Goal: Task Accomplishment & Management: Manage account settings

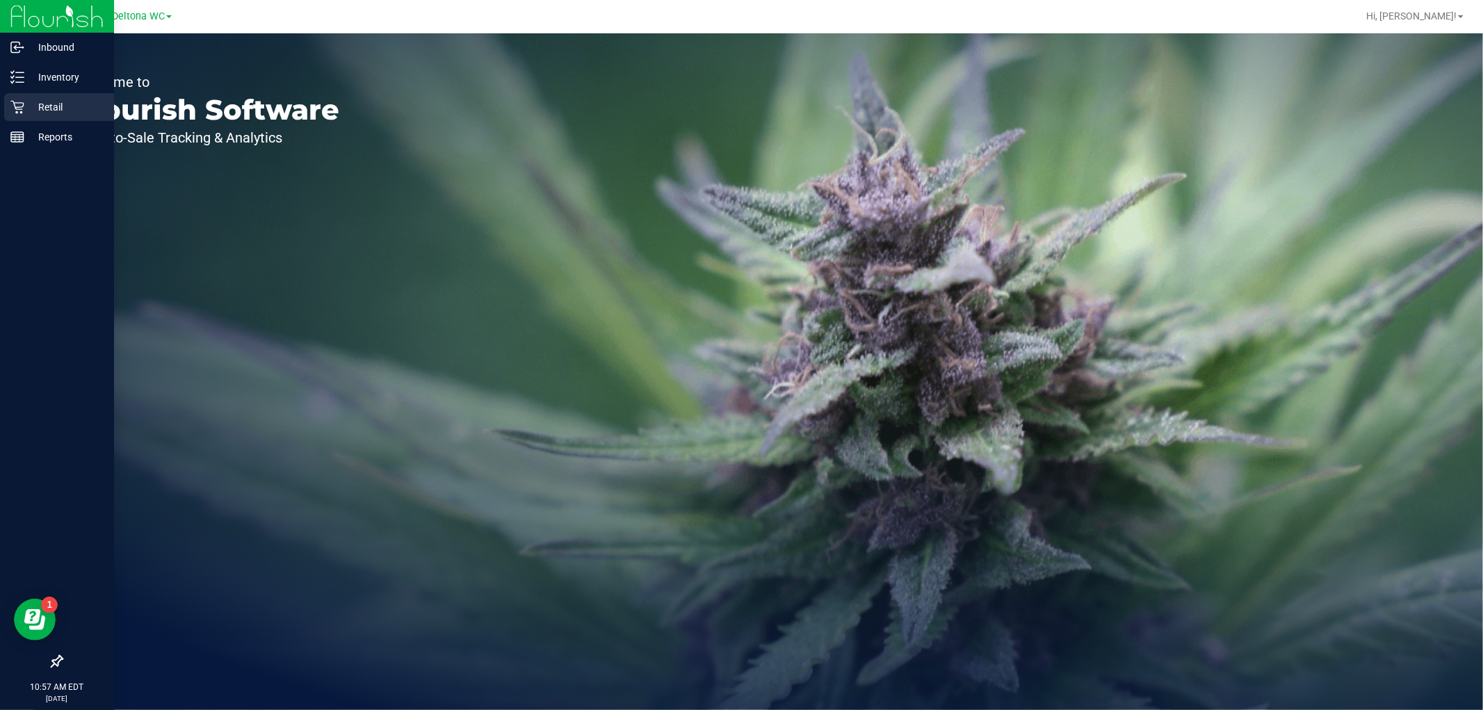
click at [33, 111] on p "Retail" at bounding box center [65, 107] width 83 height 17
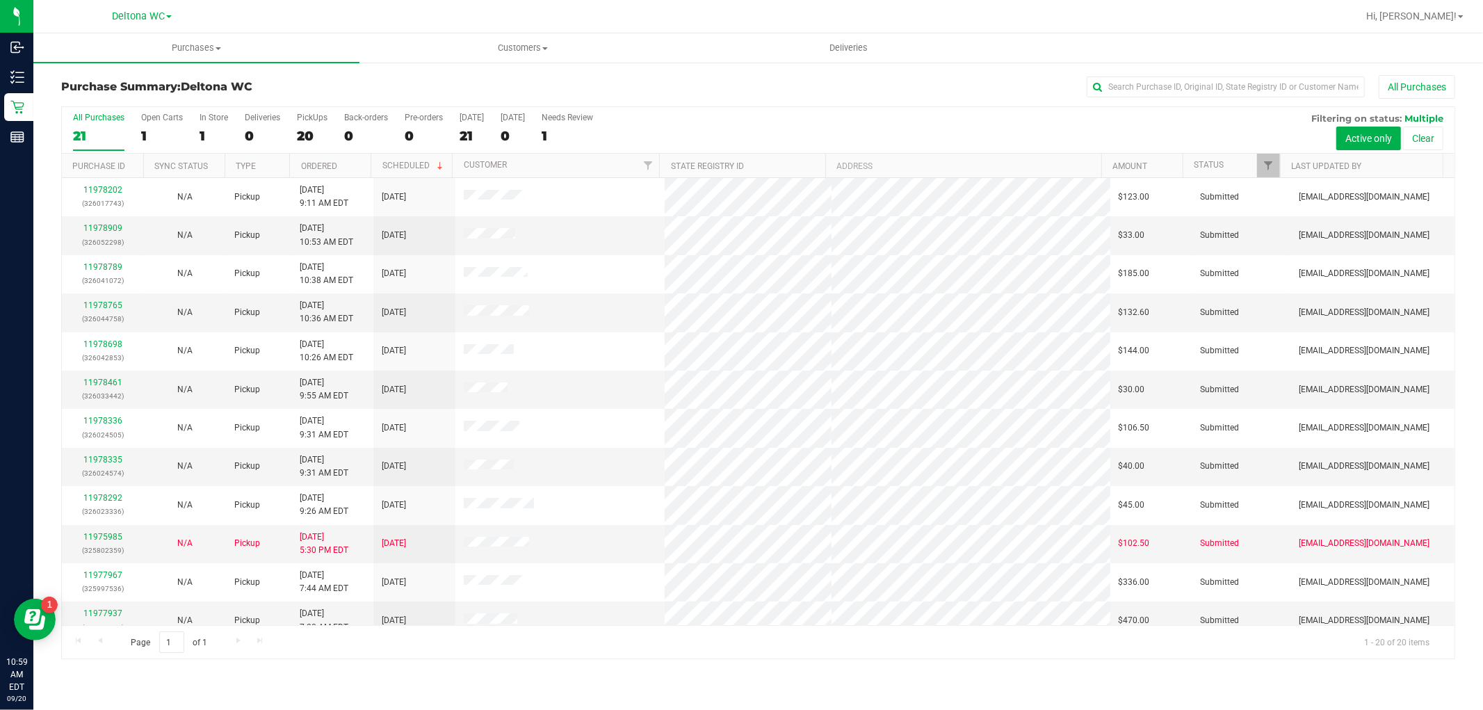
click at [1276, 168] on div at bounding box center [1279, 166] width 6 height 24
click at [1266, 169] on span "Filter" at bounding box center [1268, 165] width 11 height 11
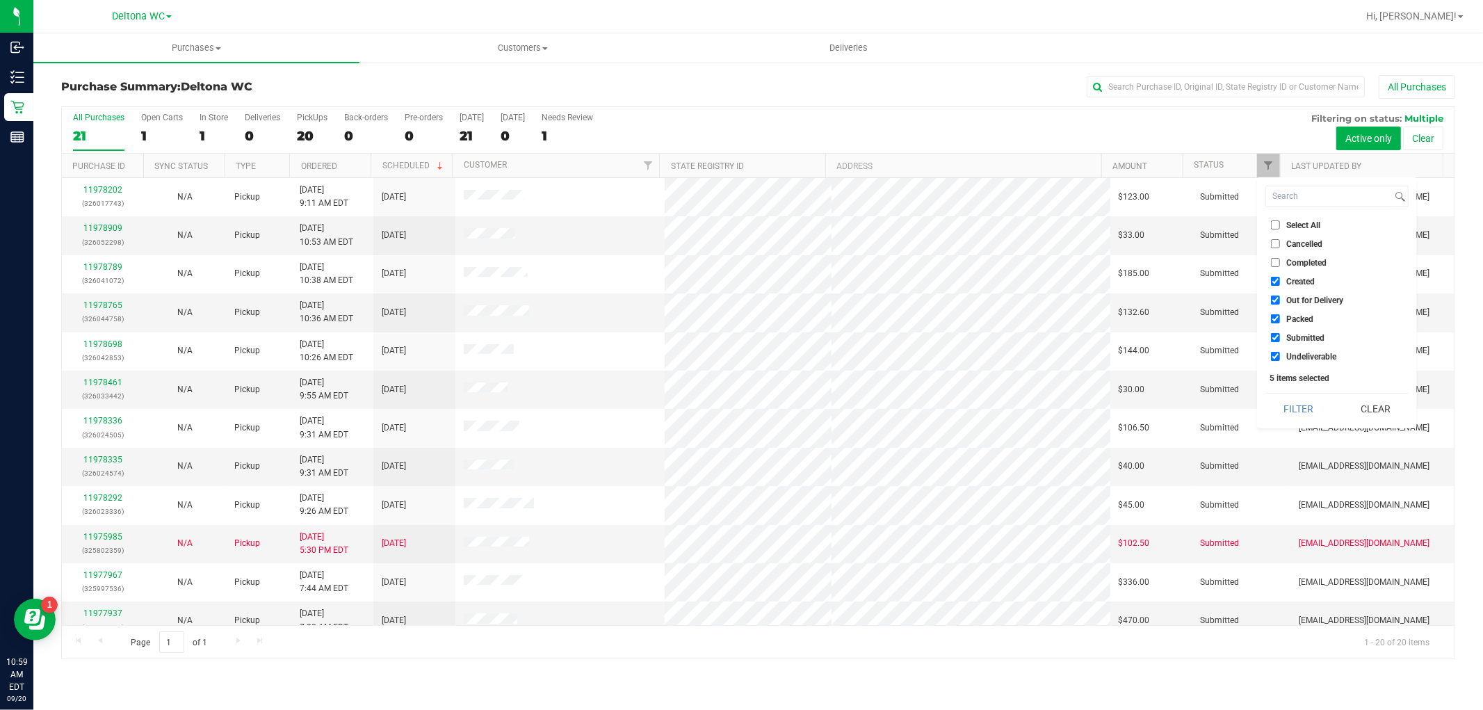
click at [1288, 221] on span "Select All" at bounding box center [1303, 225] width 34 height 8
click at [1280, 220] on input "Select All" at bounding box center [1275, 224] width 9 height 9
checkbox input "true"
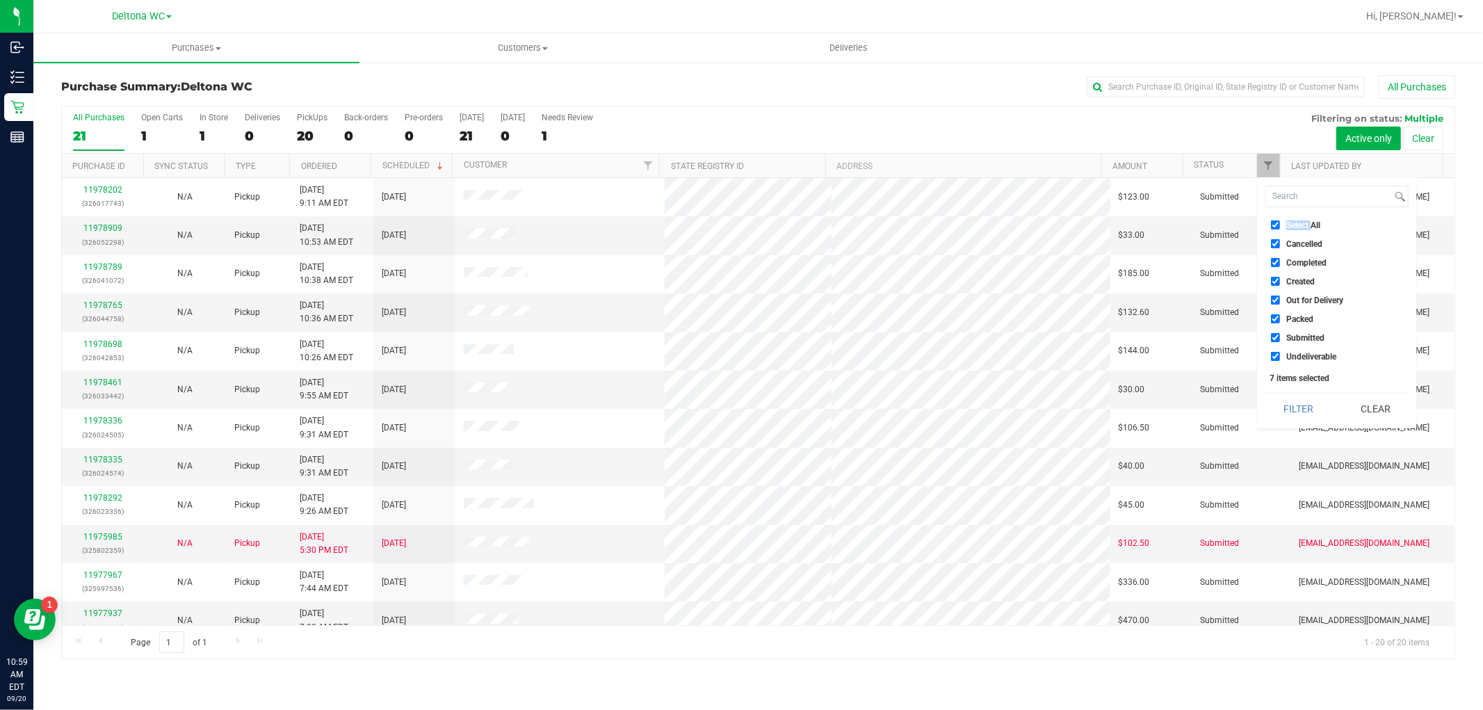
click at [1288, 221] on span "Select All" at bounding box center [1303, 225] width 34 height 8
click at [1280, 220] on input "Select All" at bounding box center [1275, 224] width 9 height 9
checkbox input "false"
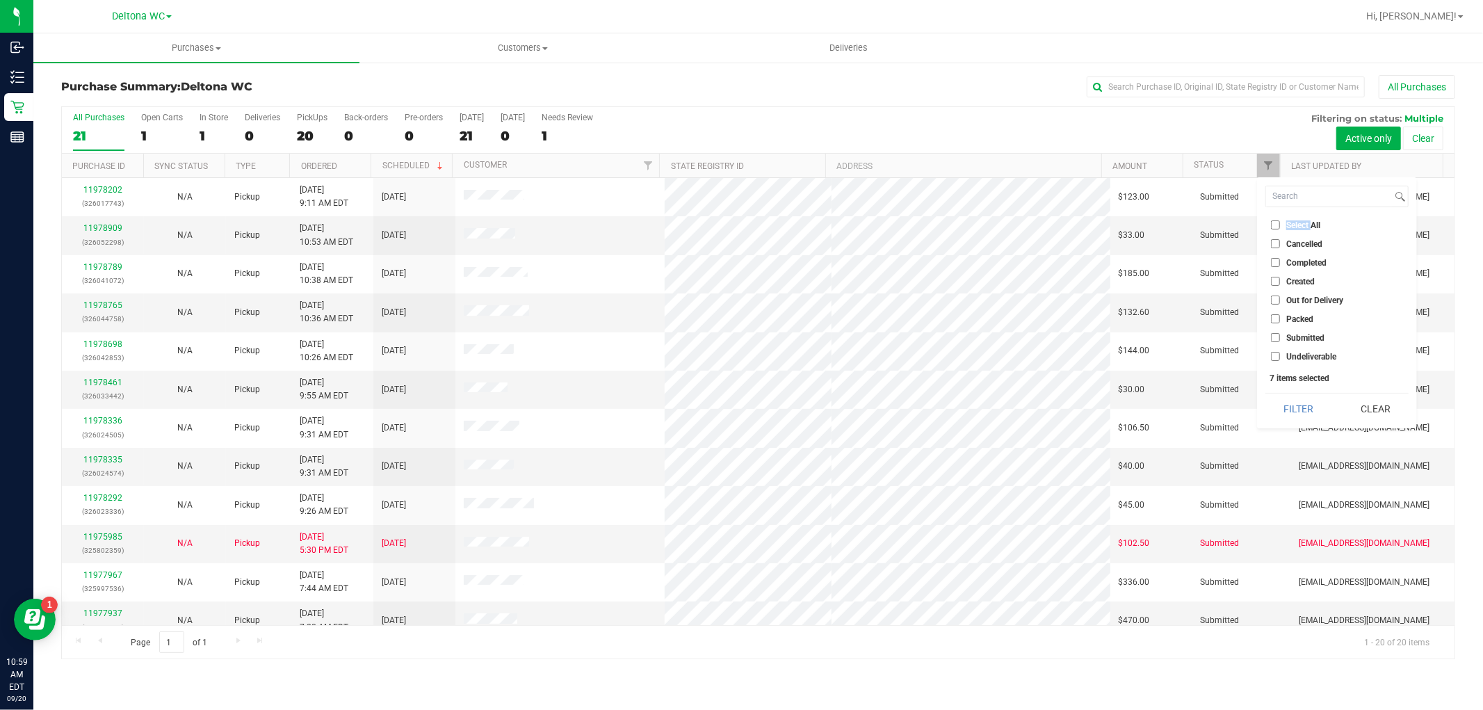
checkbox input "false"
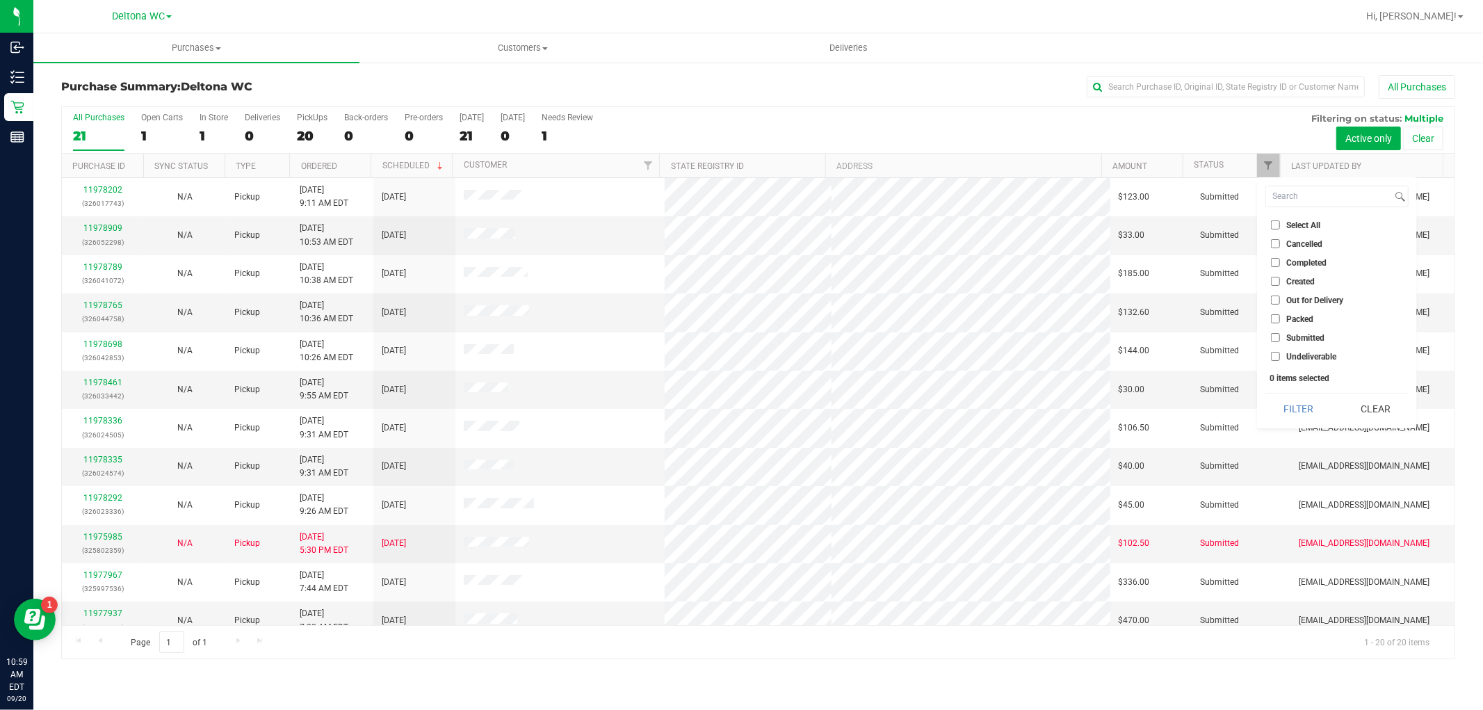
click at [1305, 339] on span "Submitted" at bounding box center [1305, 338] width 38 height 8
click at [1280, 339] on input "Submitted" at bounding box center [1275, 337] width 9 height 9
checkbox input "true"
click at [1305, 409] on button "Filter" at bounding box center [1298, 408] width 67 height 31
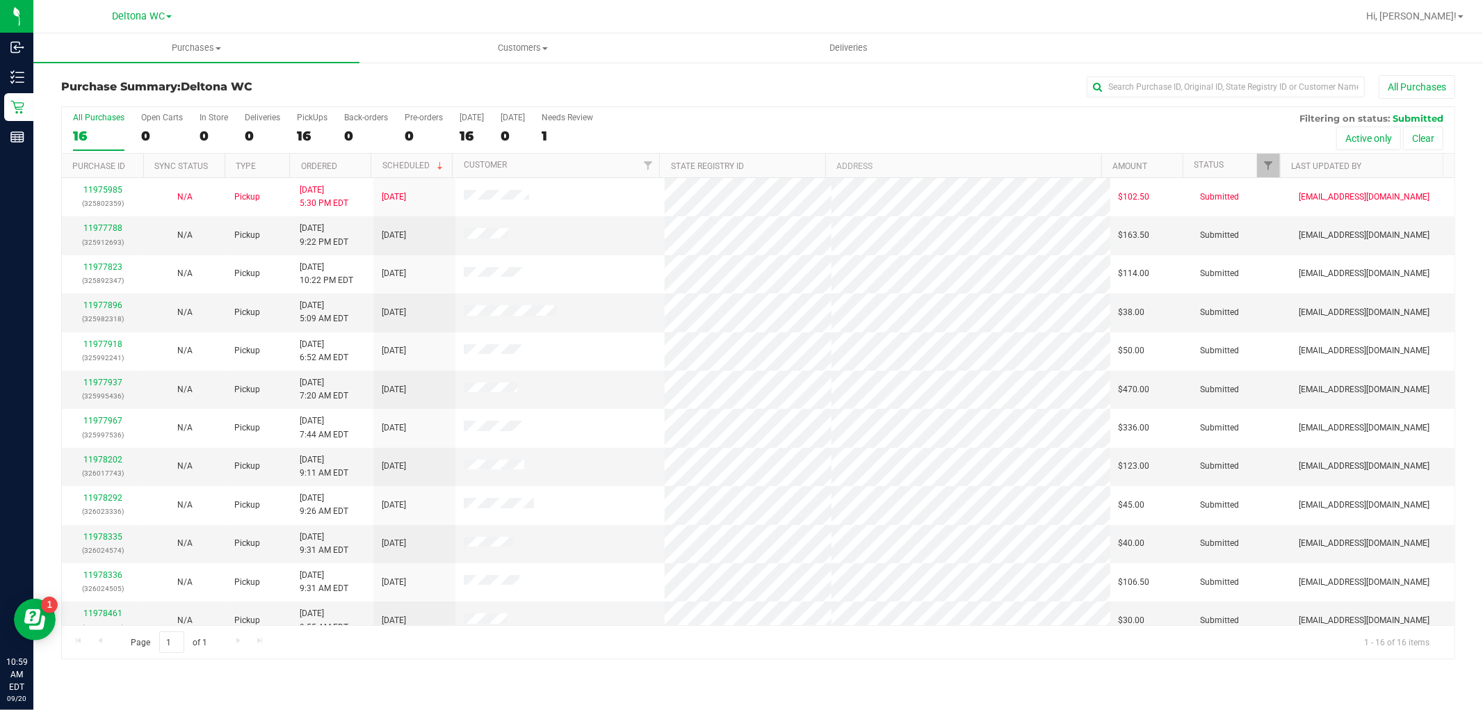
click at [345, 163] on th "Ordered" at bounding box center [329, 166] width 81 height 24
click at [107, 229] on link "11977788" at bounding box center [102, 228] width 39 height 10
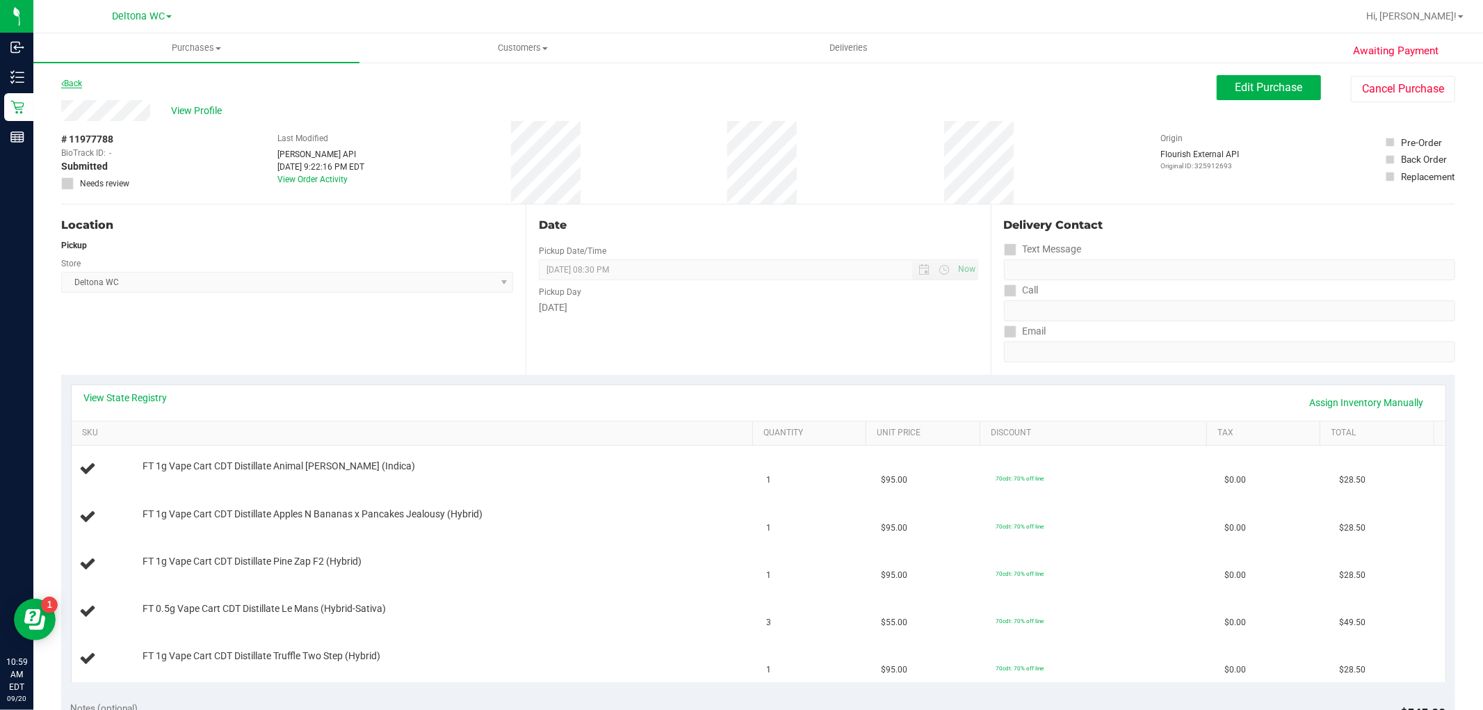
click at [76, 81] on link "Back" at bounding box center [71, 84] width 21 height 10
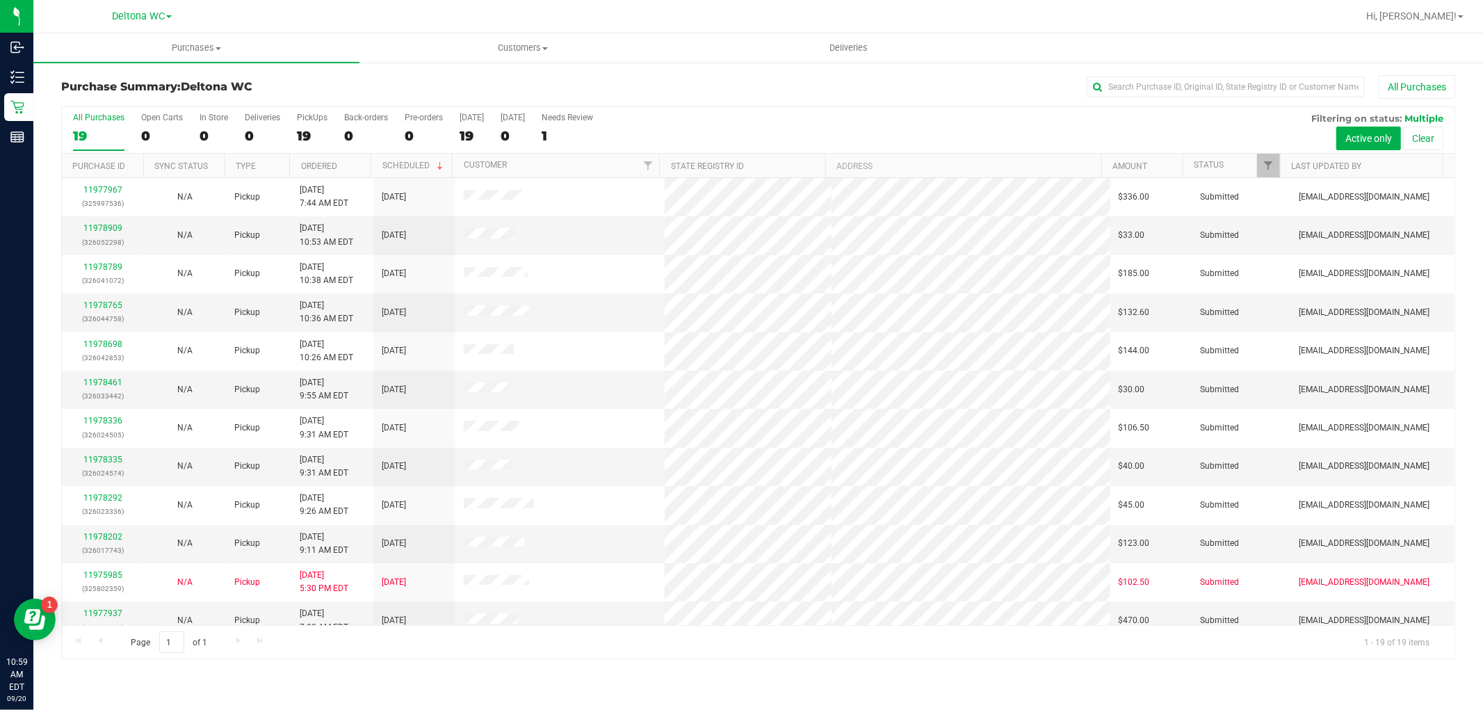
click at [351, 165] on th "Ordered" at bounding box center [329, 166] width 81 height 24
click at [105, 226] on link "11977788" at bounding box center [102, 228] width 39 height 10
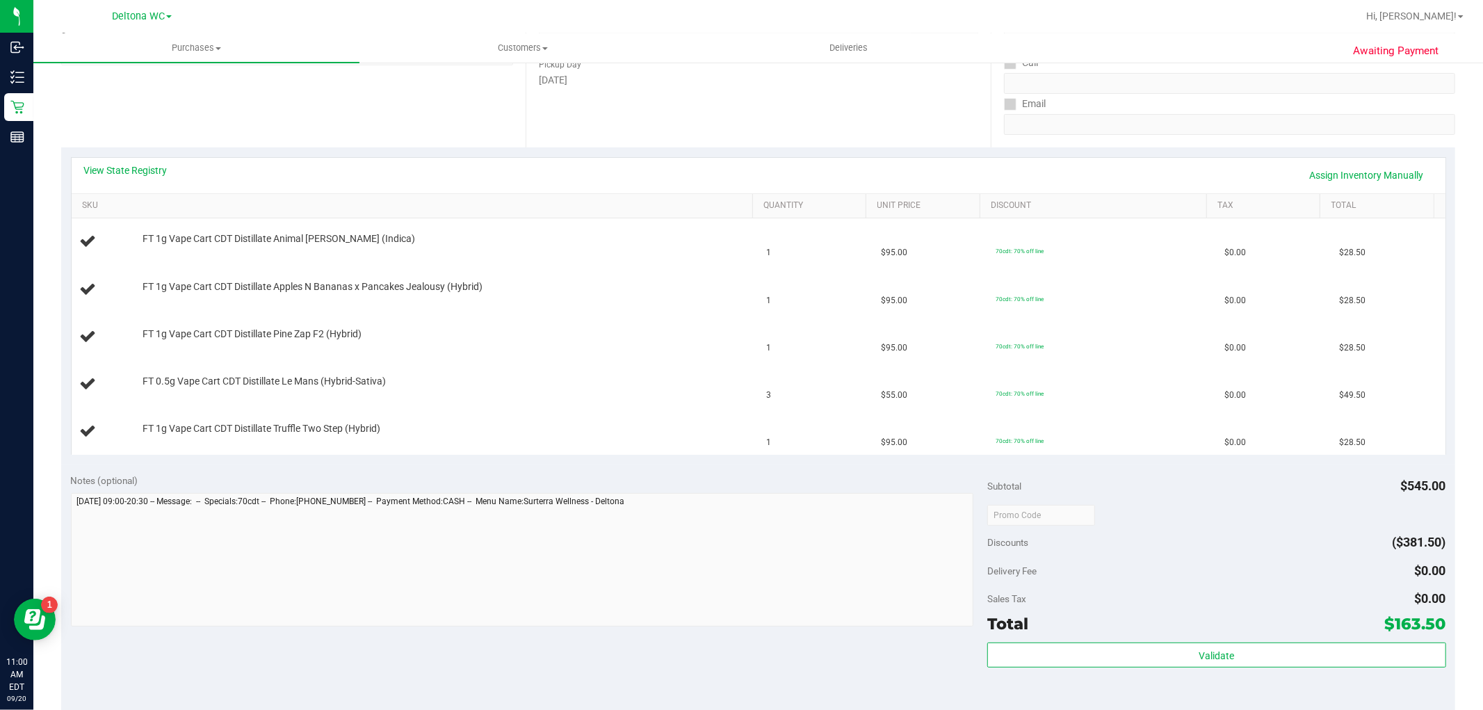
scroll to position [231, 0]
click at [126, 162] on link "View State Registry" at bounding box center [125, 166] width 83 height 14
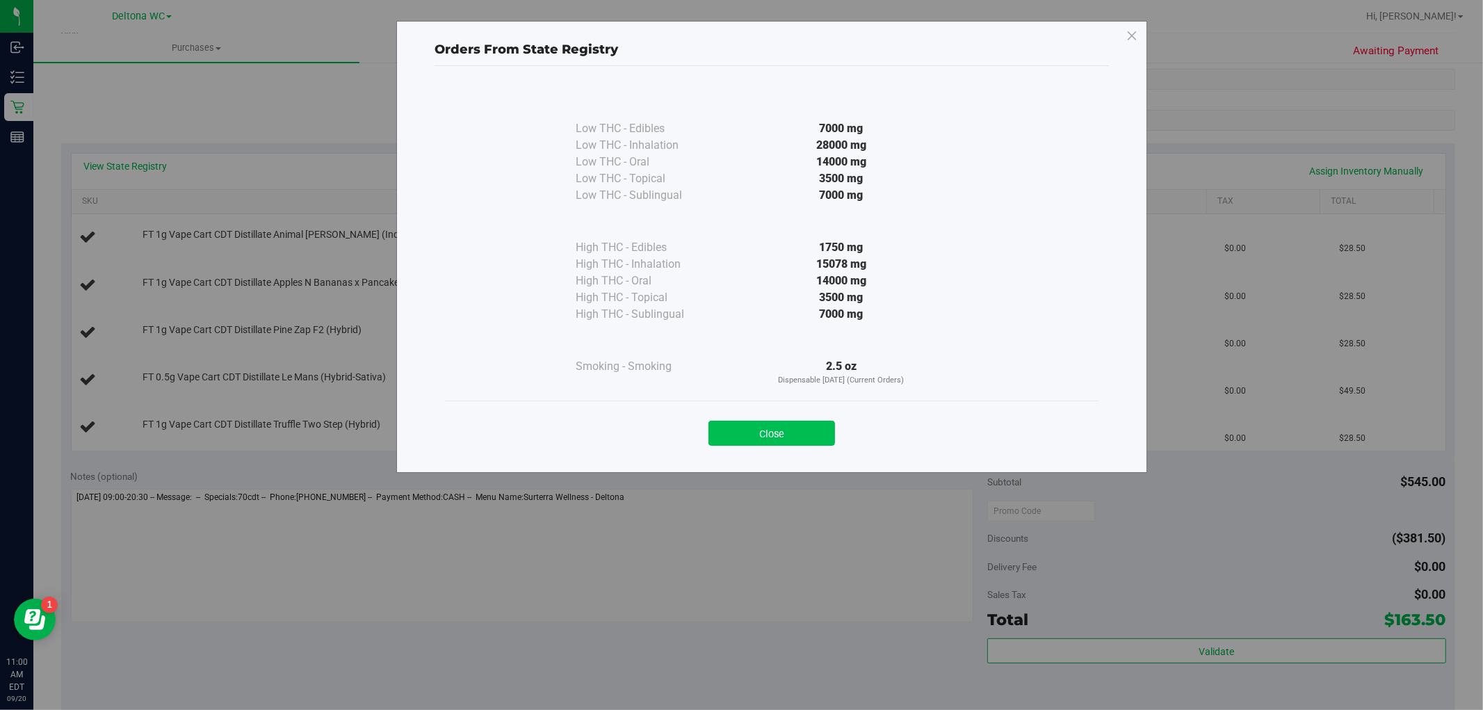
click at [783, 427] on button "Close" at bounding box center [771, 433] width 127 height 25
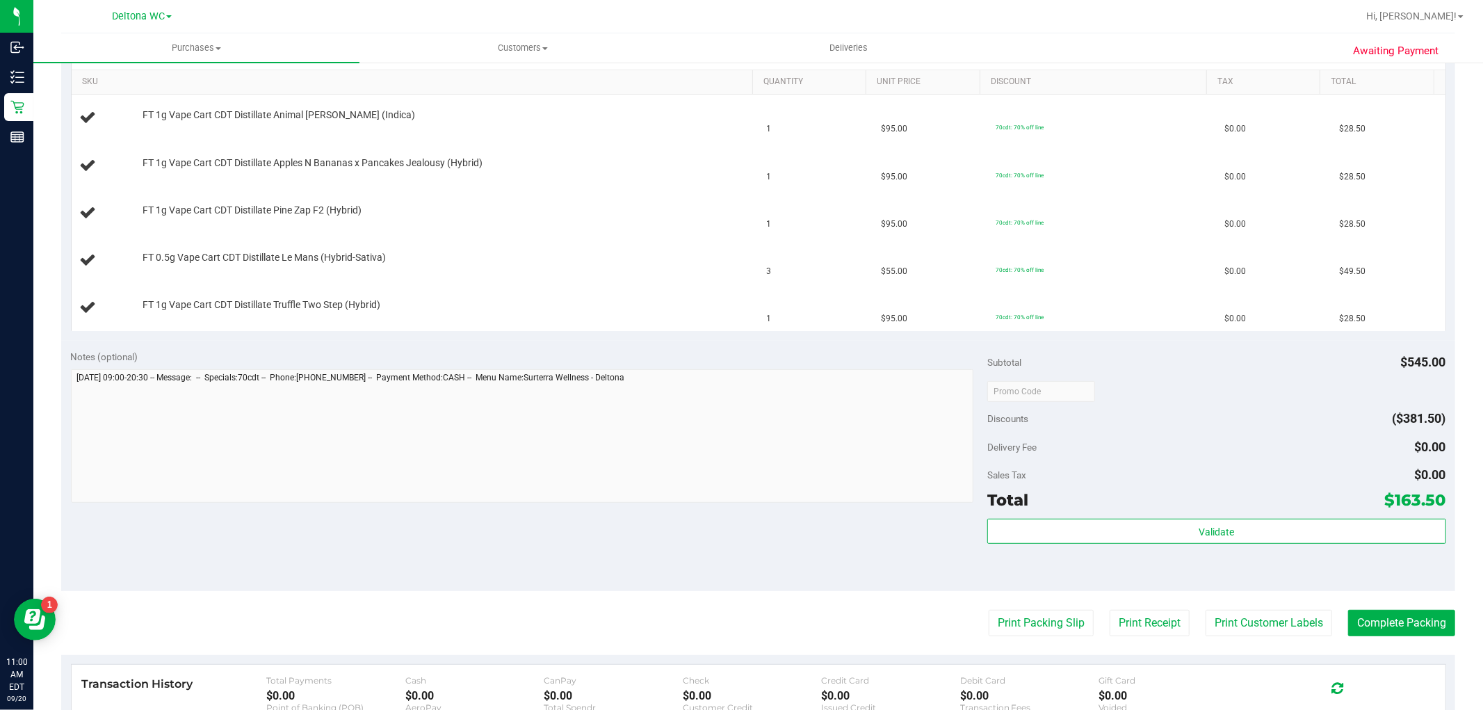
scroll to position [386, 0]
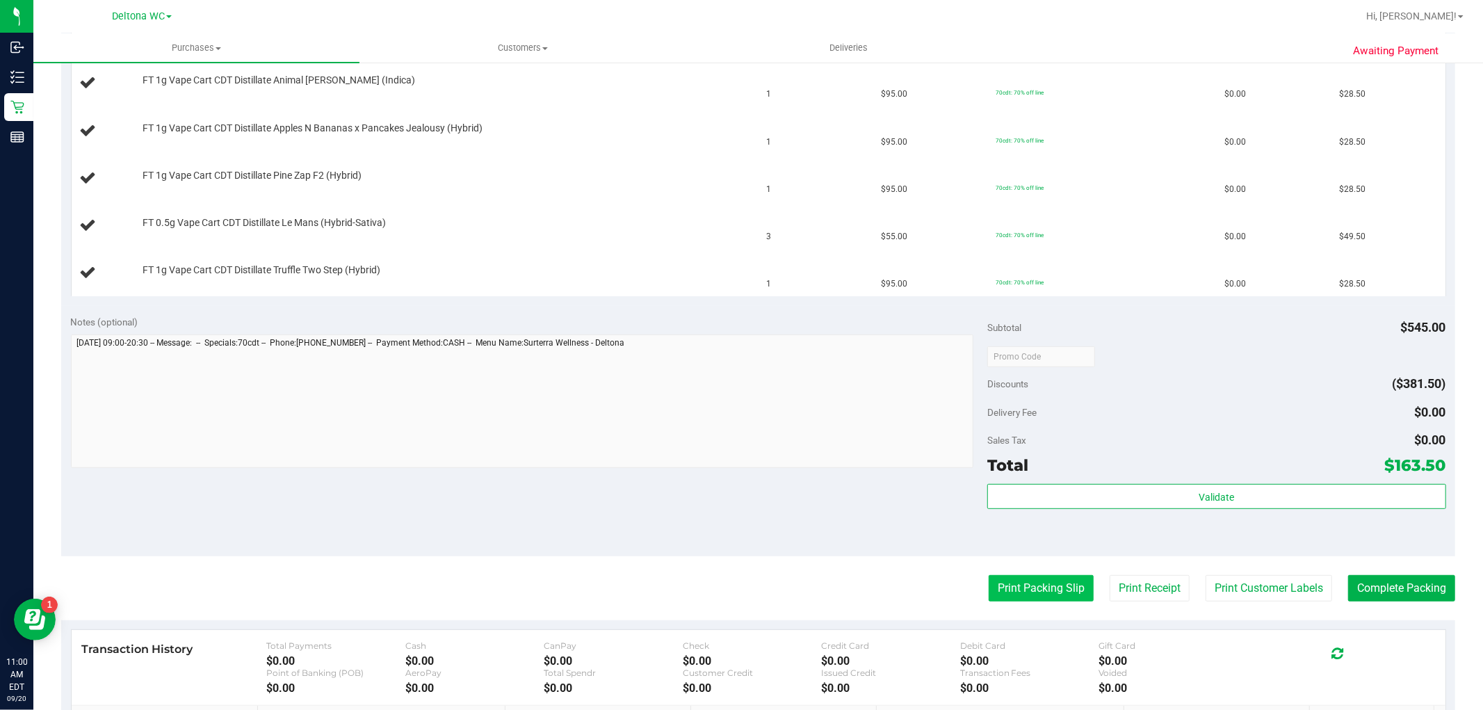
click at [1057, 589] on button "Print Packing Slip" at bounding box center [1040, 588] width 105 height 26
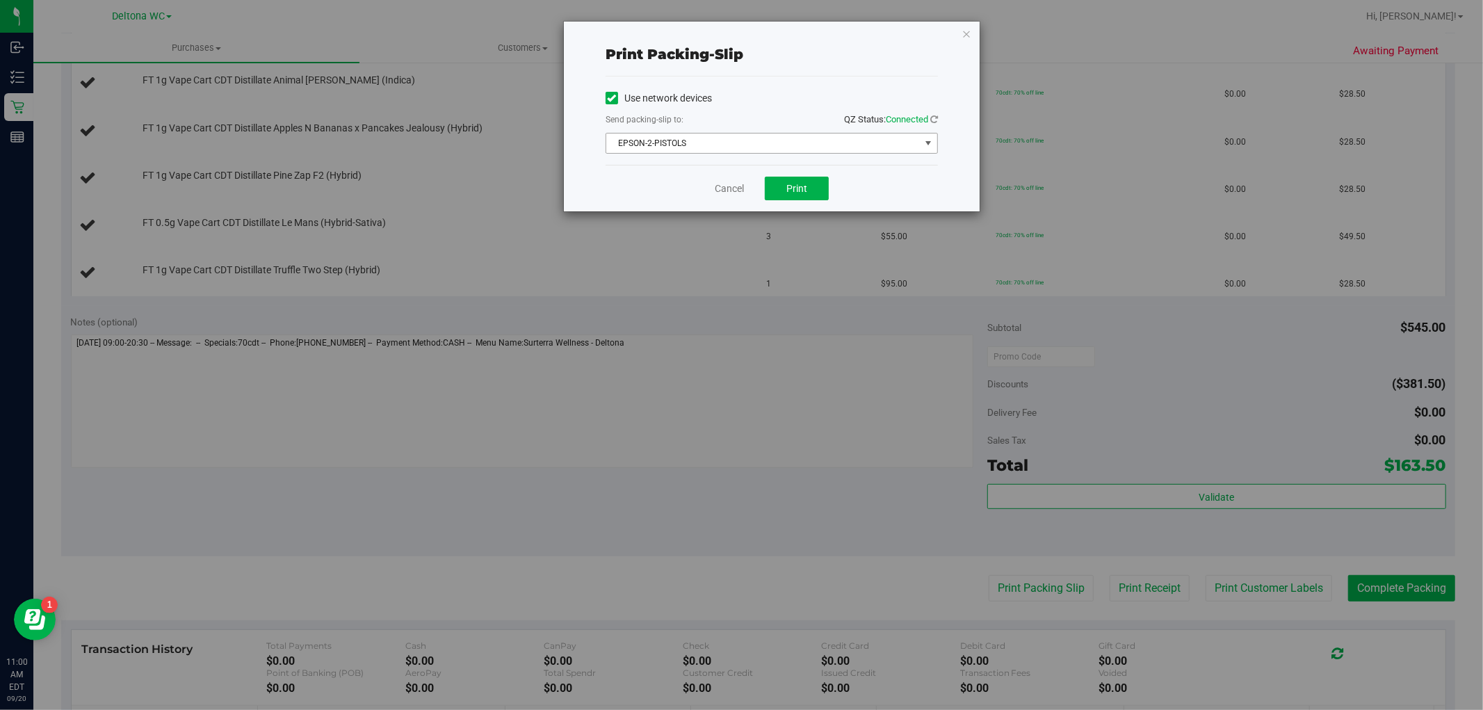
click at [796, 140] on span "EPSON-2-PISTOLS" at bounding box center [762, 142] width 313 height 19
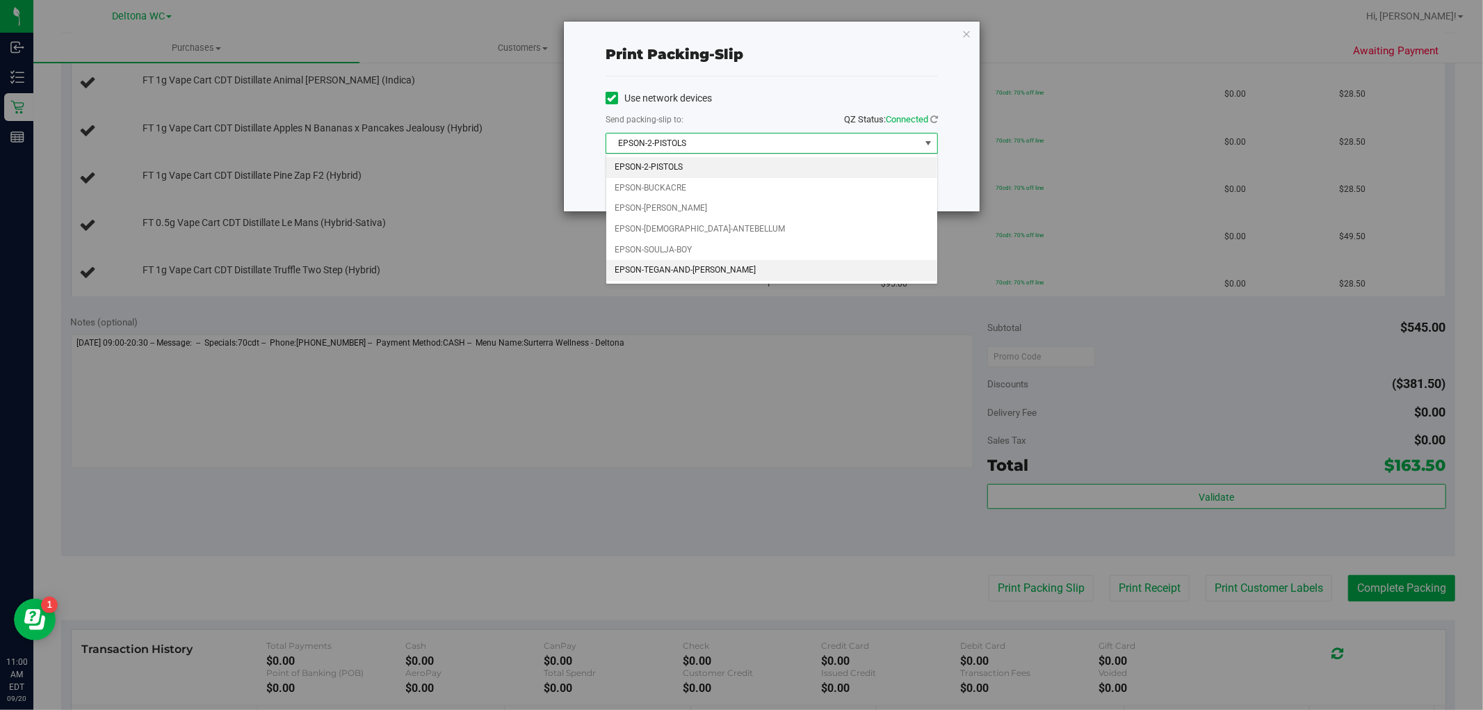
drag, startPoint x: 737, startPoint y: 272, endPoint x: 747, endPoint y: 266, distance: 12.2
click at [737, 271] on li "EPSON-TEGAN-AND-SARA" at bounding box center [771, 270] width 331 height 21
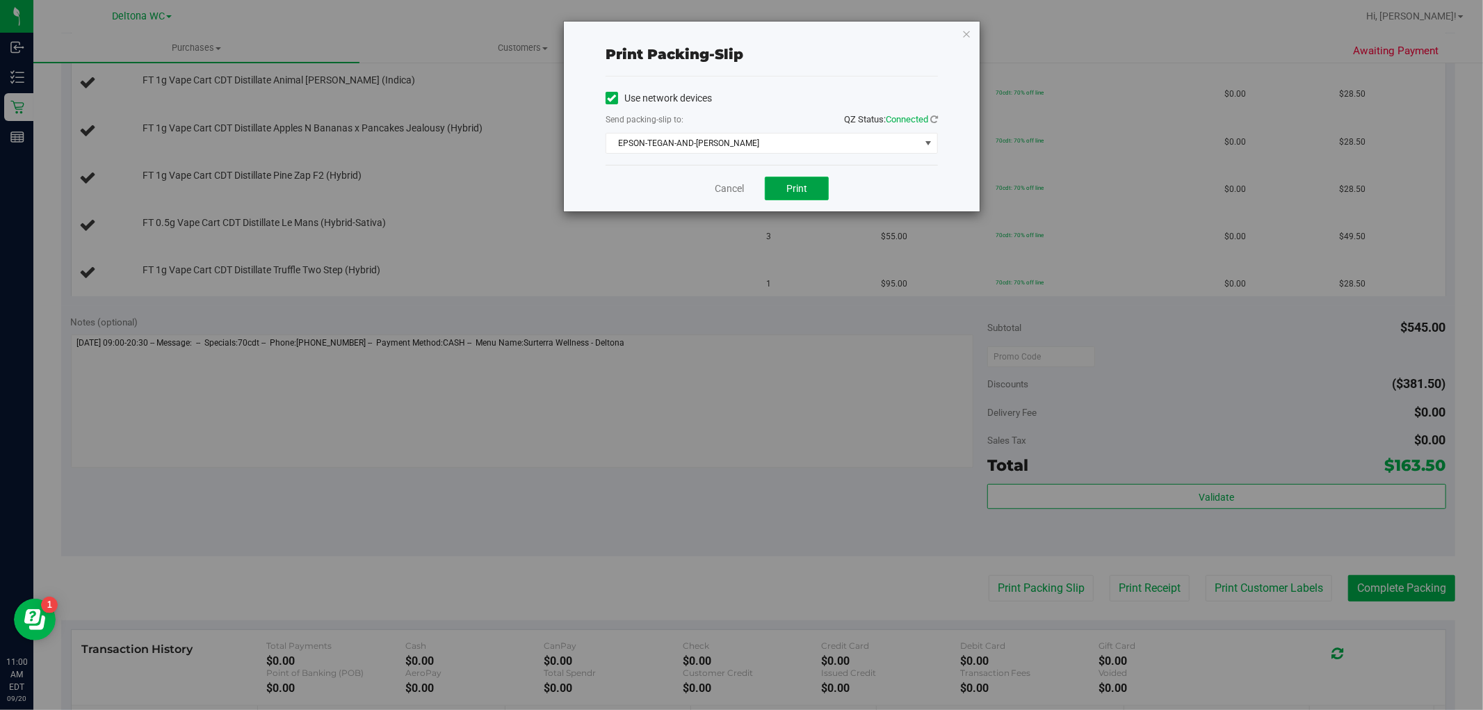
click at [806, 193] on span "Print" at bounding box center [796, 188] width 21 height 11
click at [724, 188] on link "Cancel" at bounding box center [729, 188] width 29 height 15
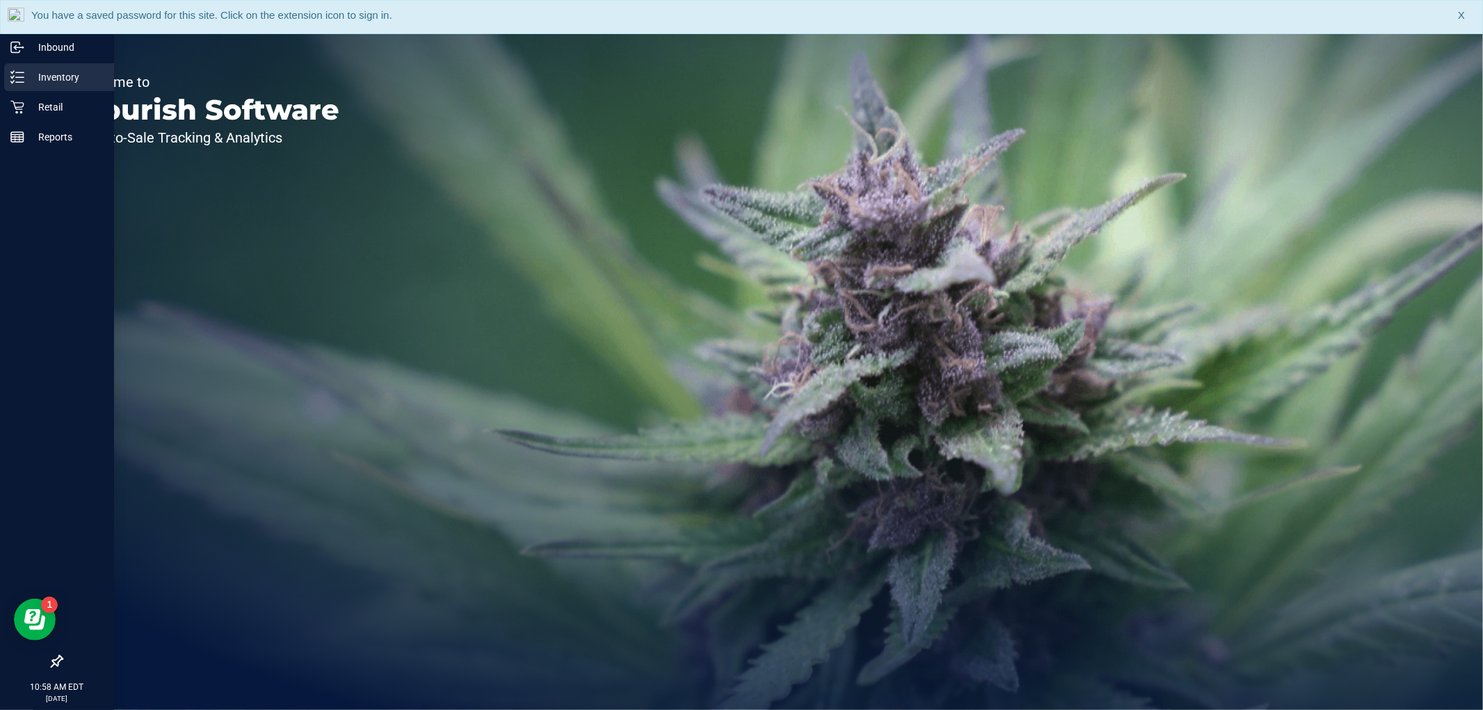
click at [29, 74] on p "Inventory" at bounding box center [65, 77] width 83 height 17
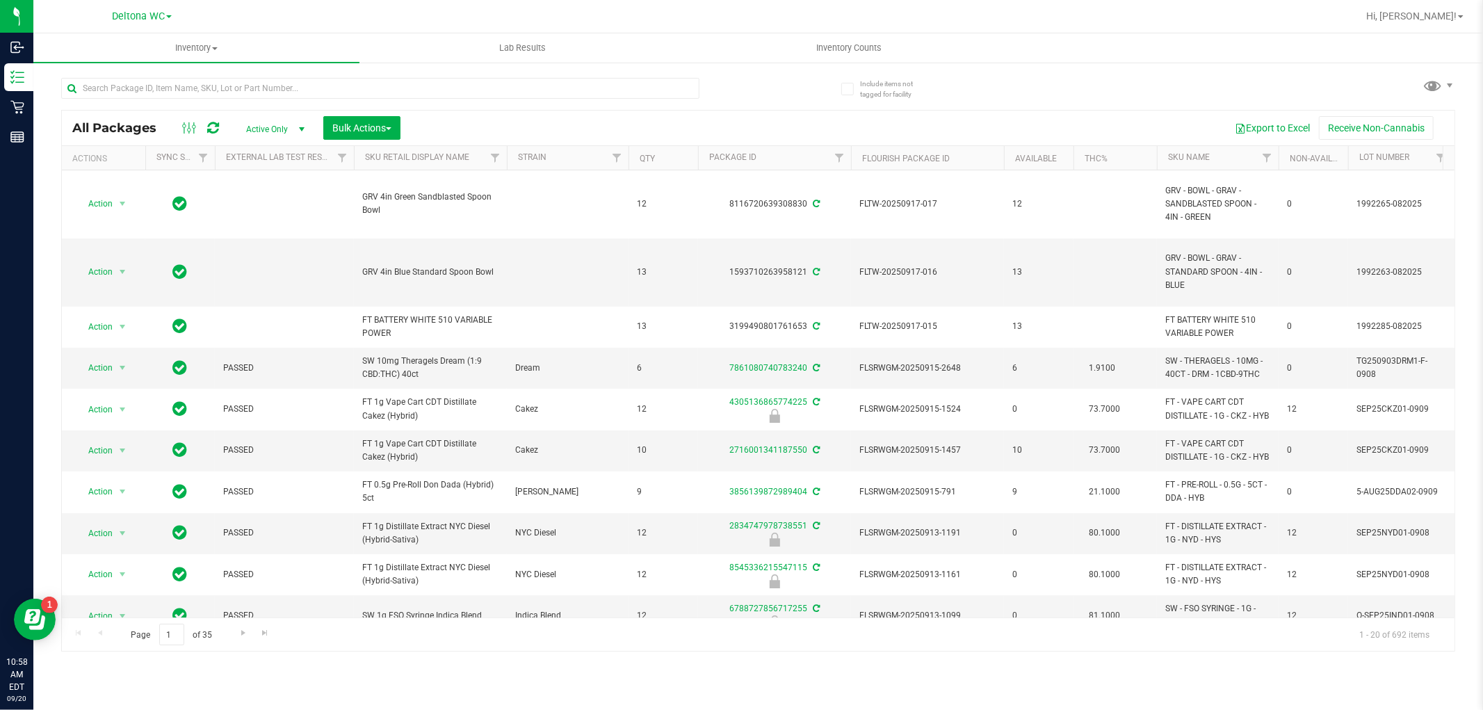
click at [1460, 17] on span at bounding box center [1461, 16] width 6 height 3
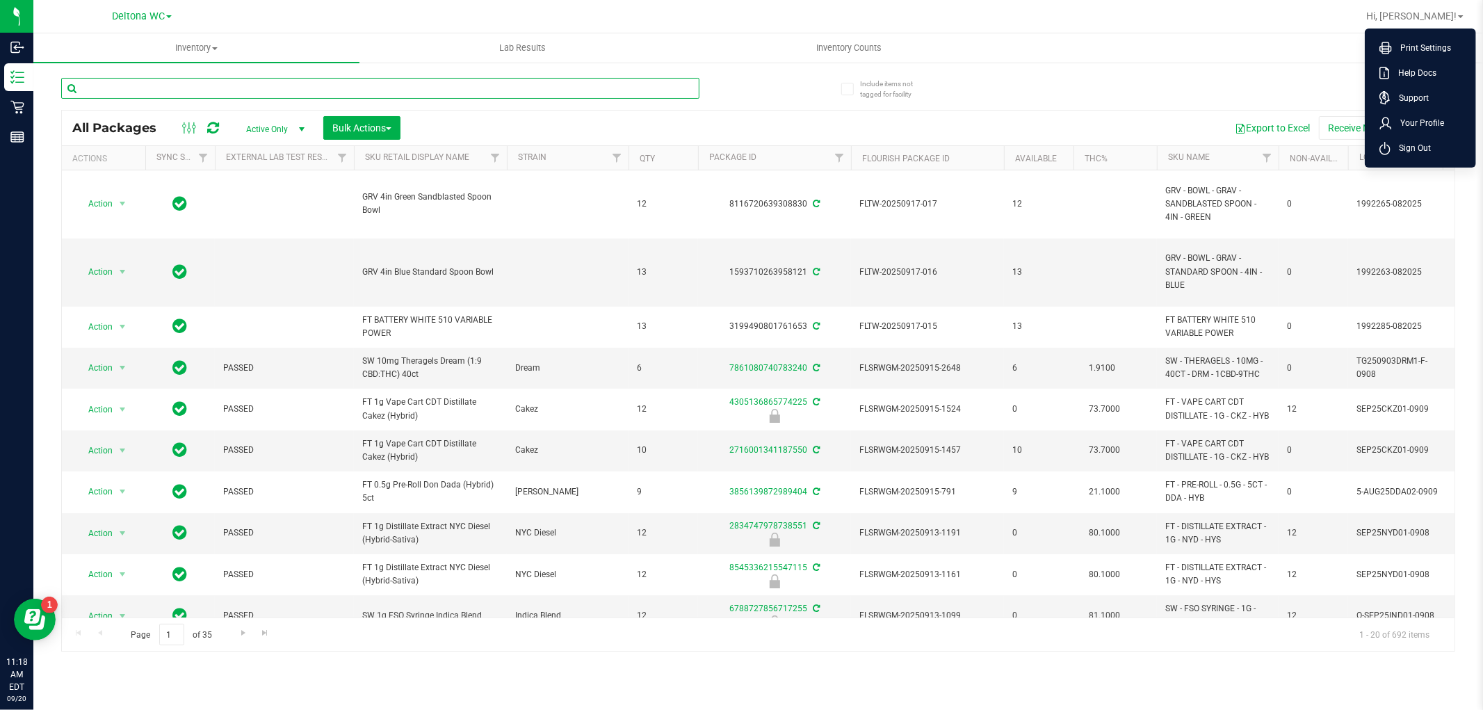
click at [254, 85] on input "text" at bounding box center [380, 88] width 638 height 21
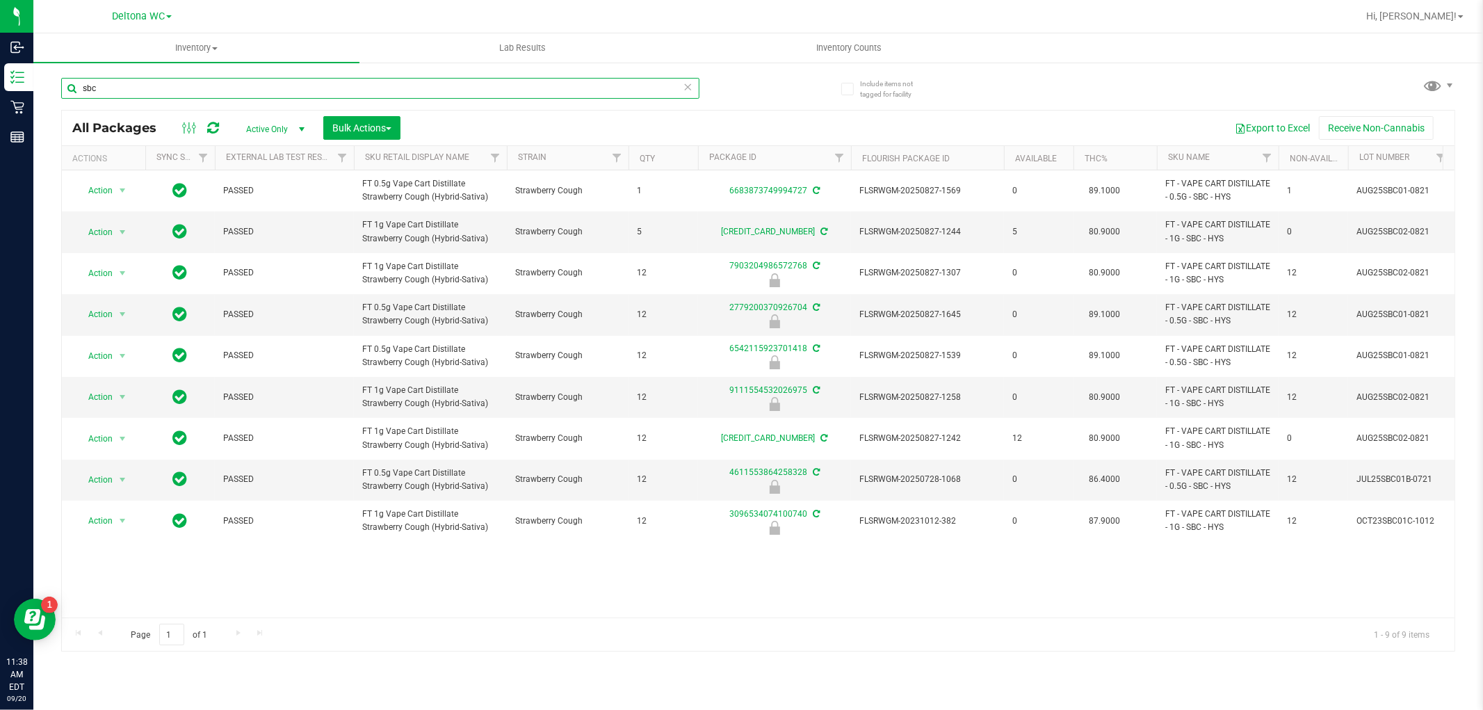
click at [261, 87] on input "sbc" at bounding box center [380, 88] width 638 height 21
click at [261, 86] on input "sbc" at bounding box center [380, 88] width 638 height 21
paste input "FD 3.5g Flower Greenhouse PK Trophy (Hybrid-Indica)"
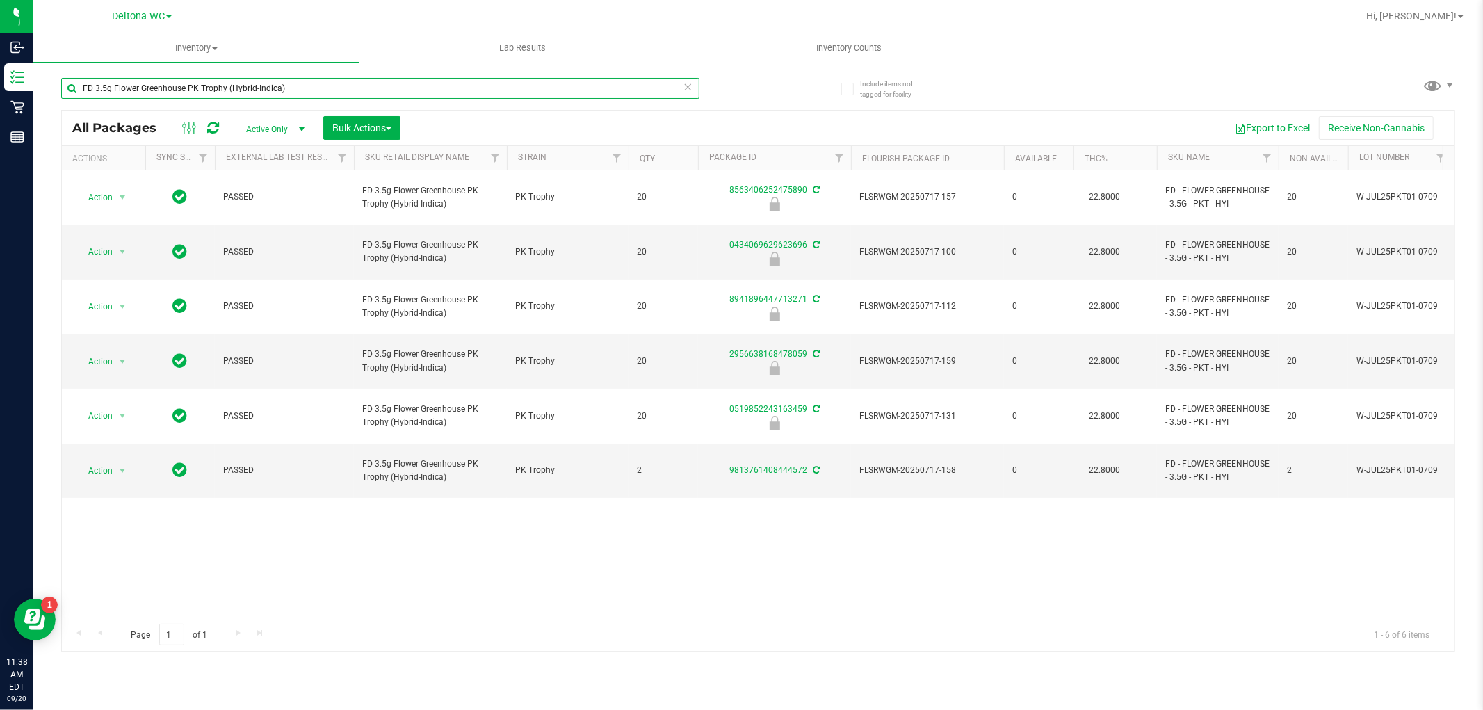
type input "FD 3.5g Flower Greenhouse PK Trophy (Hybrid-Indica)"
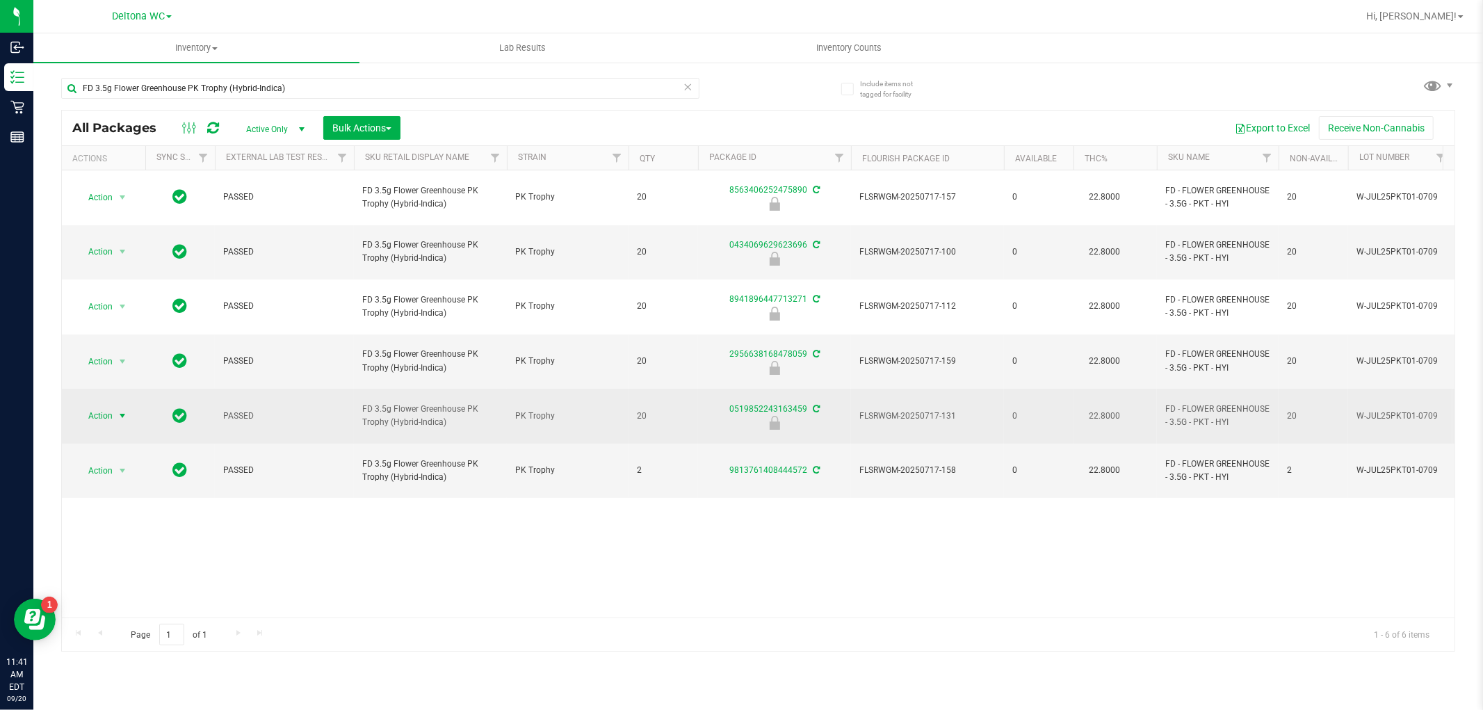
click at [117, 410] on span "select" at bounding box center [122, 415] width 11 height 11
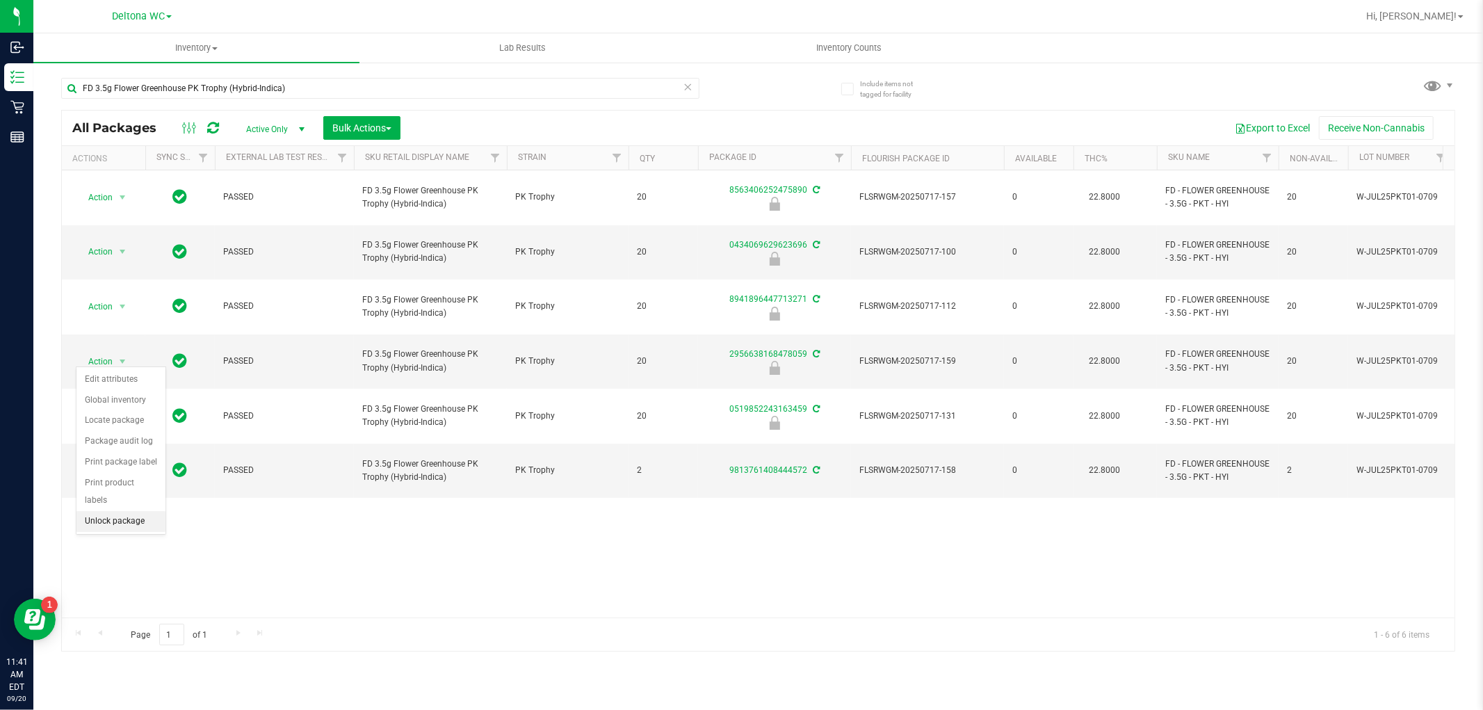
click at [142, 516] on li "Unlock package" at bounding box center [120, 521] width 89 height 21
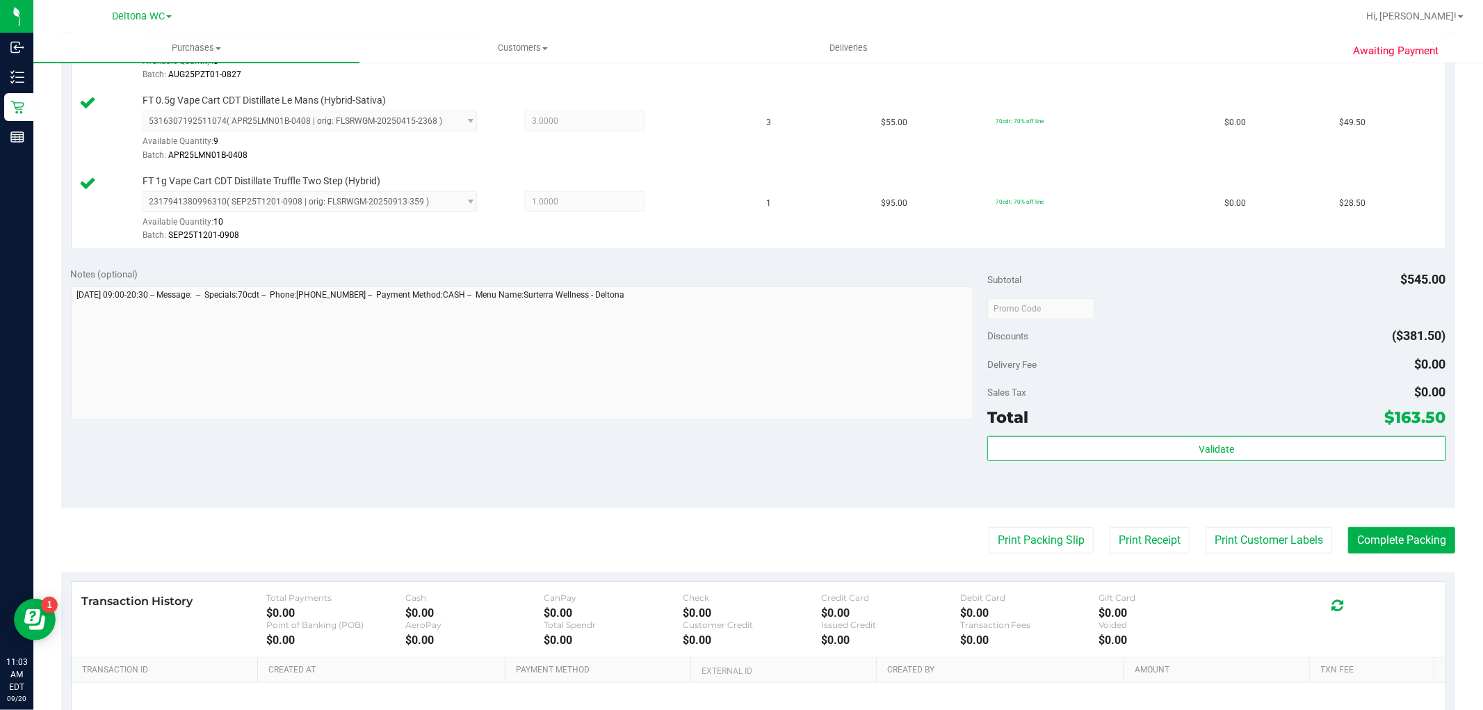
scroll to position [617, 0]
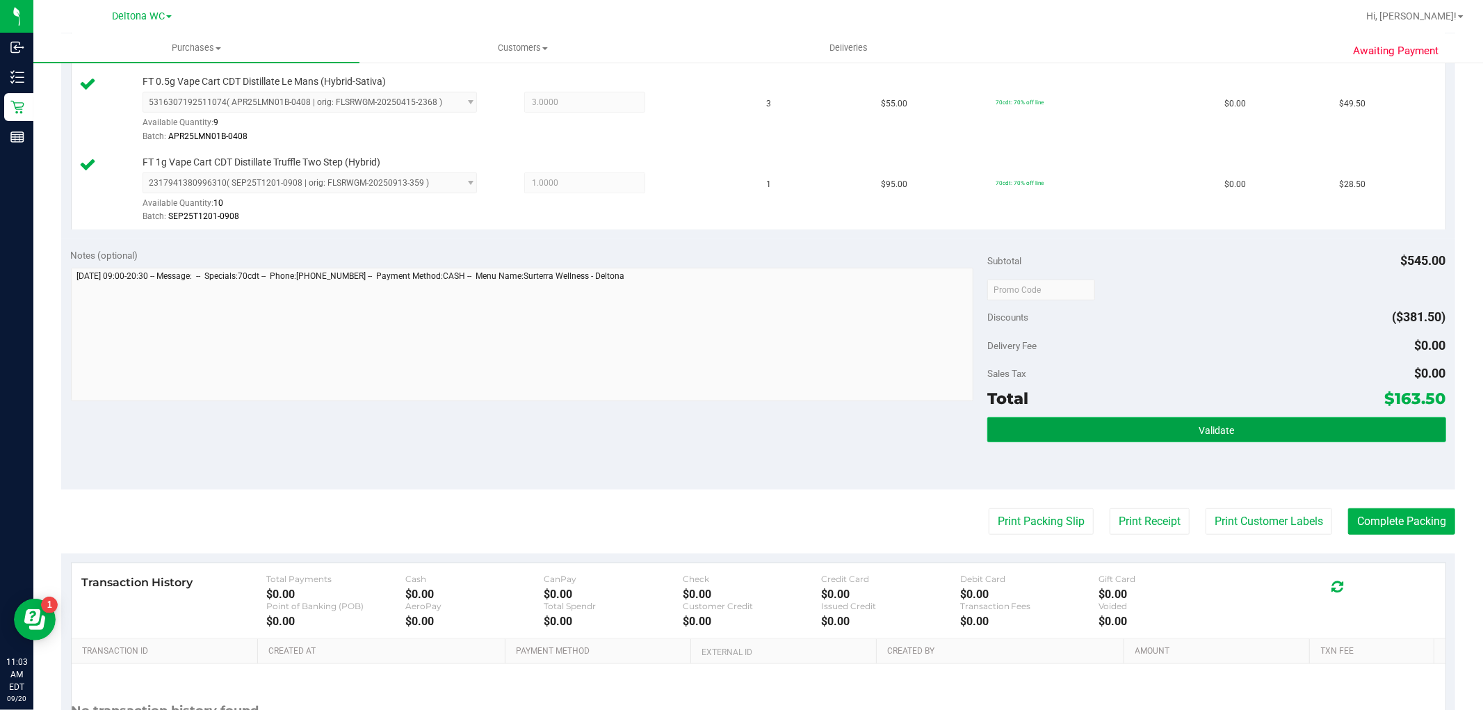
click at [1266, 437] on button "Validate" at bounding box center [1216, 429] width 458 height 25
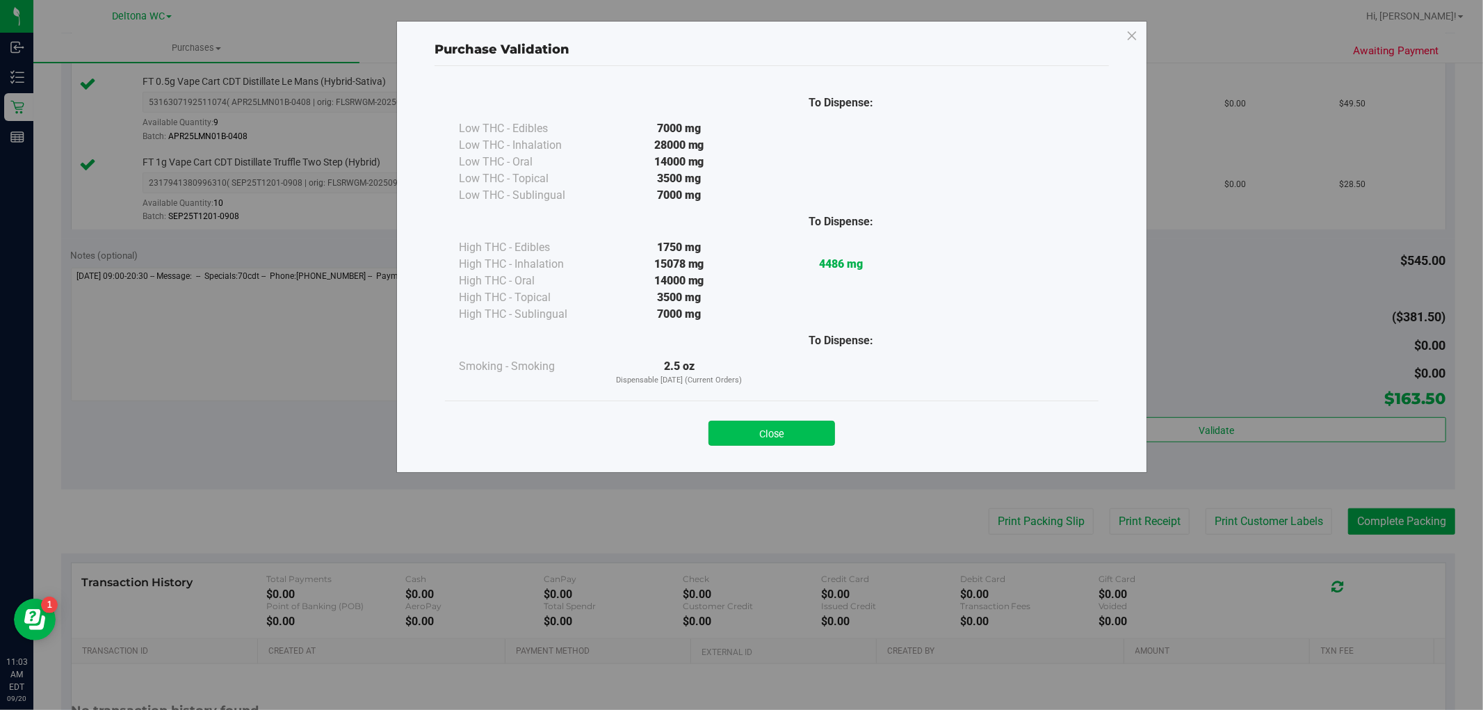
click at [817, 426] on button "Close" at bounding box center [771, 433] width 127 height 25
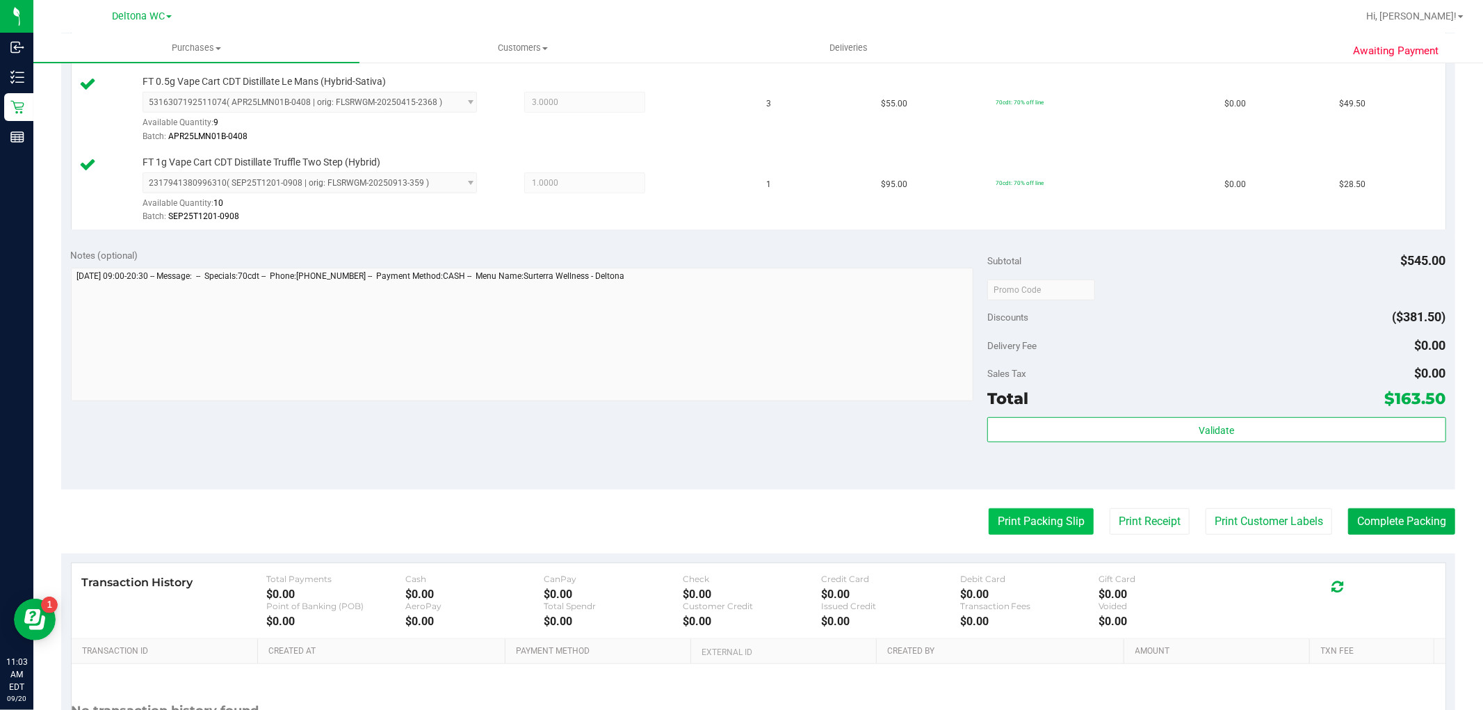
click at [1057, 522] on button "Print Packing Slip" at bounding box center [1040, 521] width 105 height 26
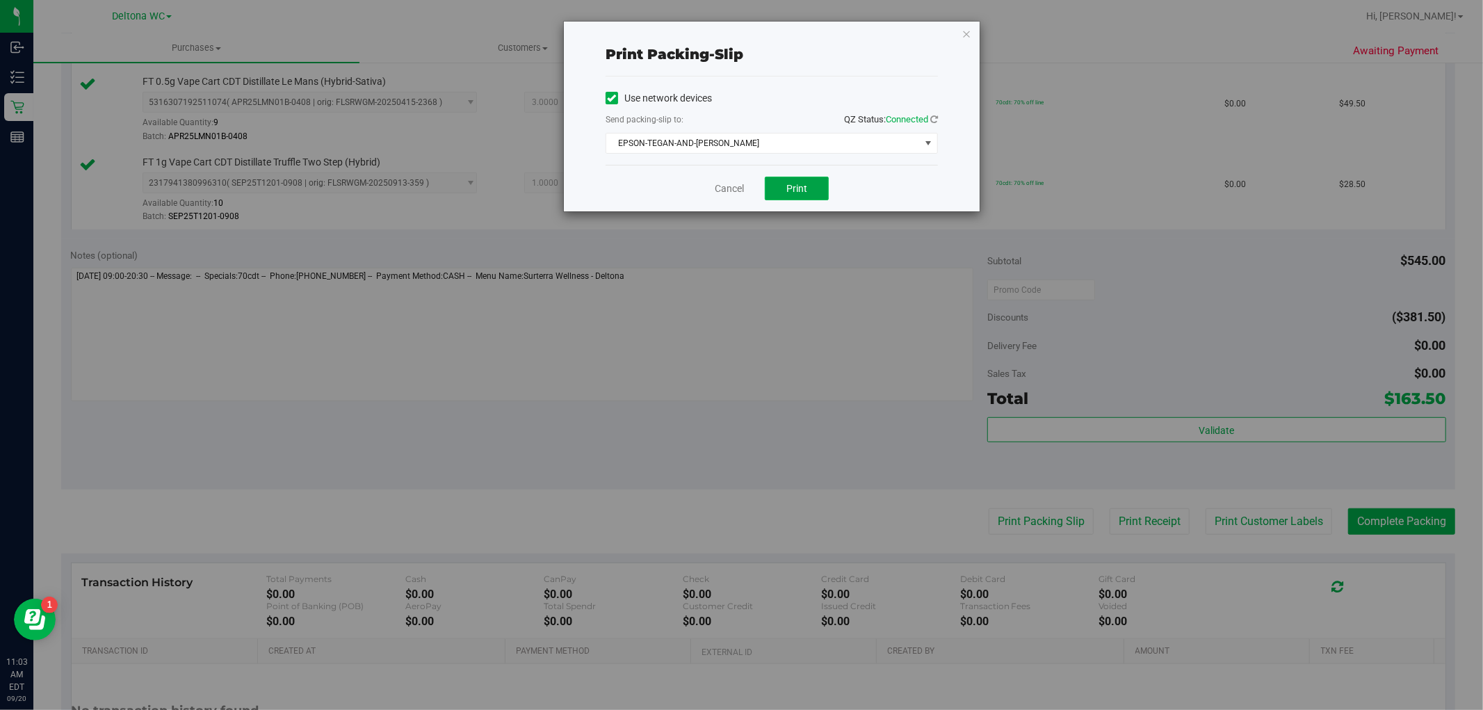
click at [784, 188] on button "Print" at bounding box center [797, 189] width 64 height 24
click at [728, 190] on link "Cancel" at bounding box center [729, 188] width 29 height 15
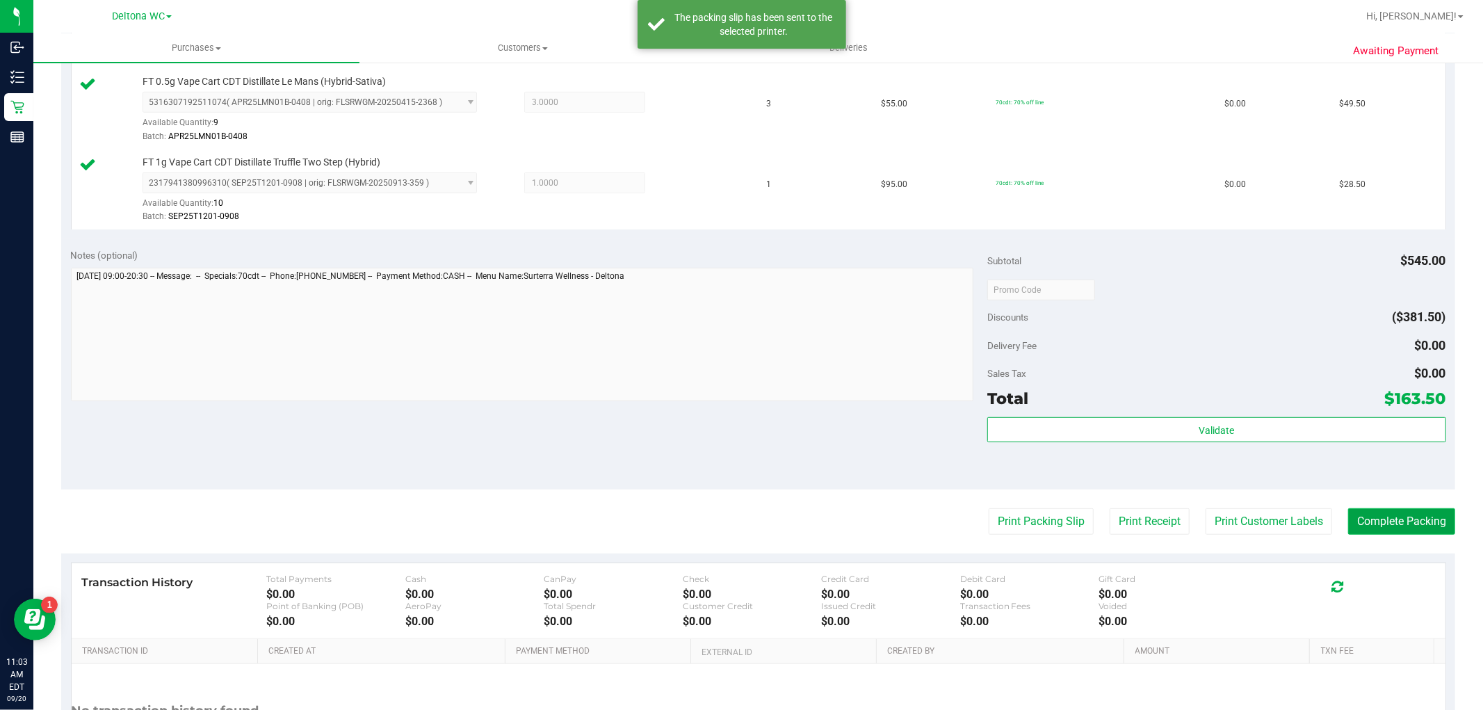
click at [1413, 519] on button "Complete Packing" at bounding box center [1401, 521] width 107 height 26
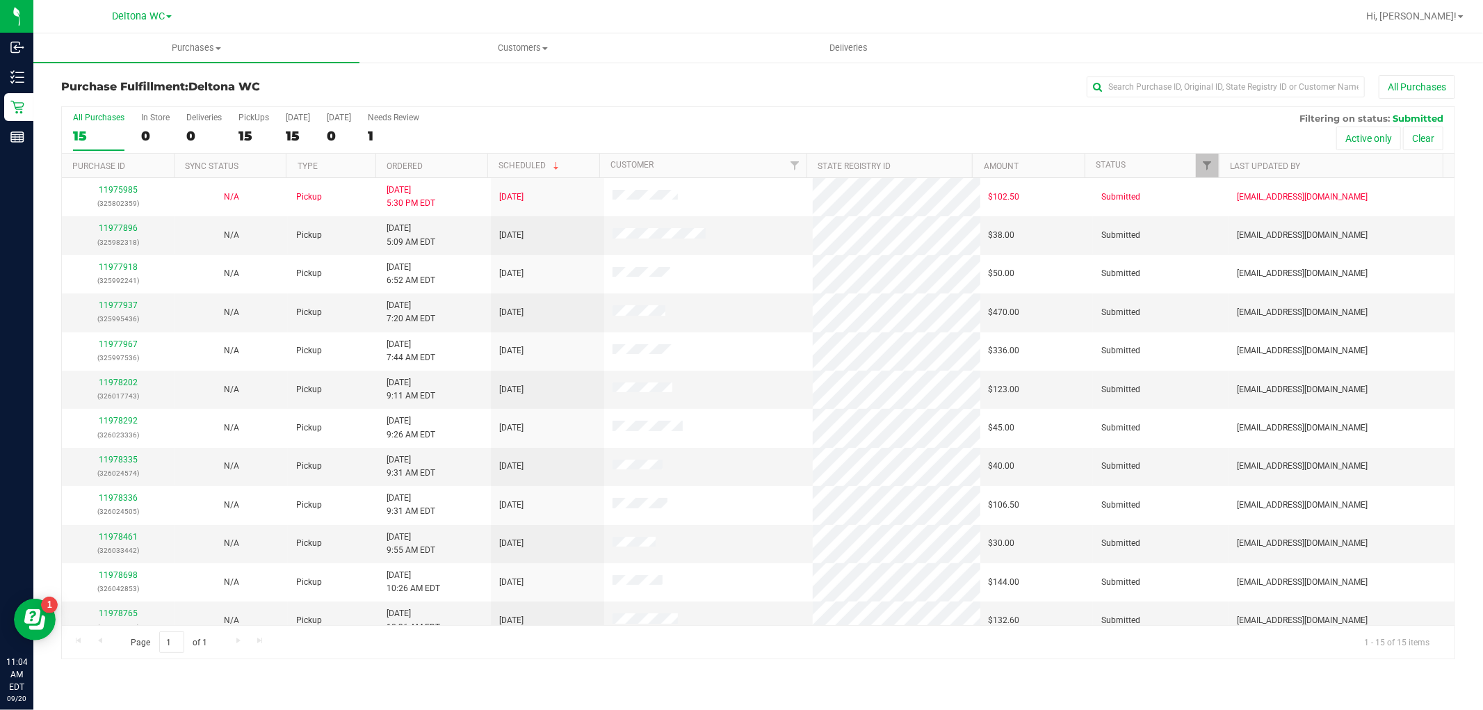
click at [448, 171] on th "Ordered" at bounding box center [431, 166] width 112 height 24
click at [131, 229] on link "11977896" at bounding box center [118, 228] width 39 height 10
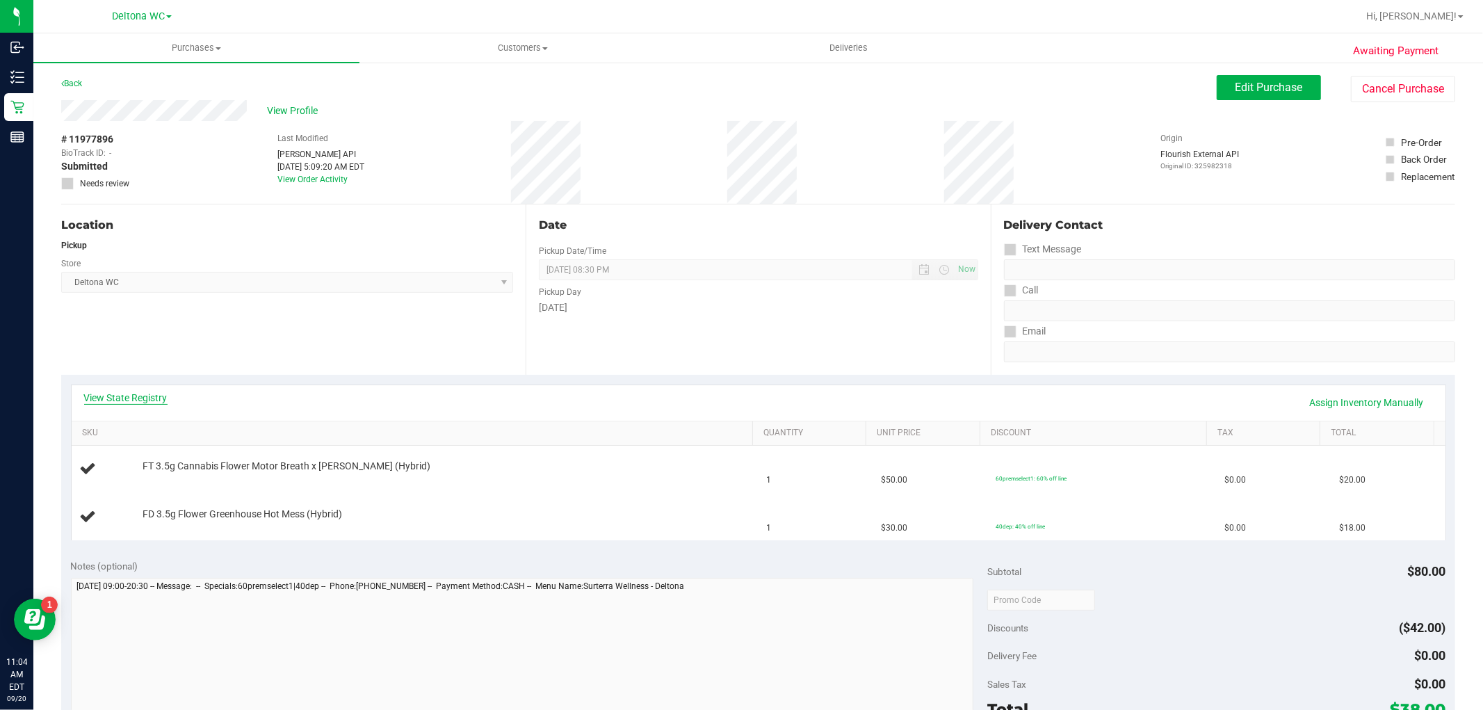
click at [136, 395] on link "View State Registry" at bounding box center [125, 398] width 83 height 14
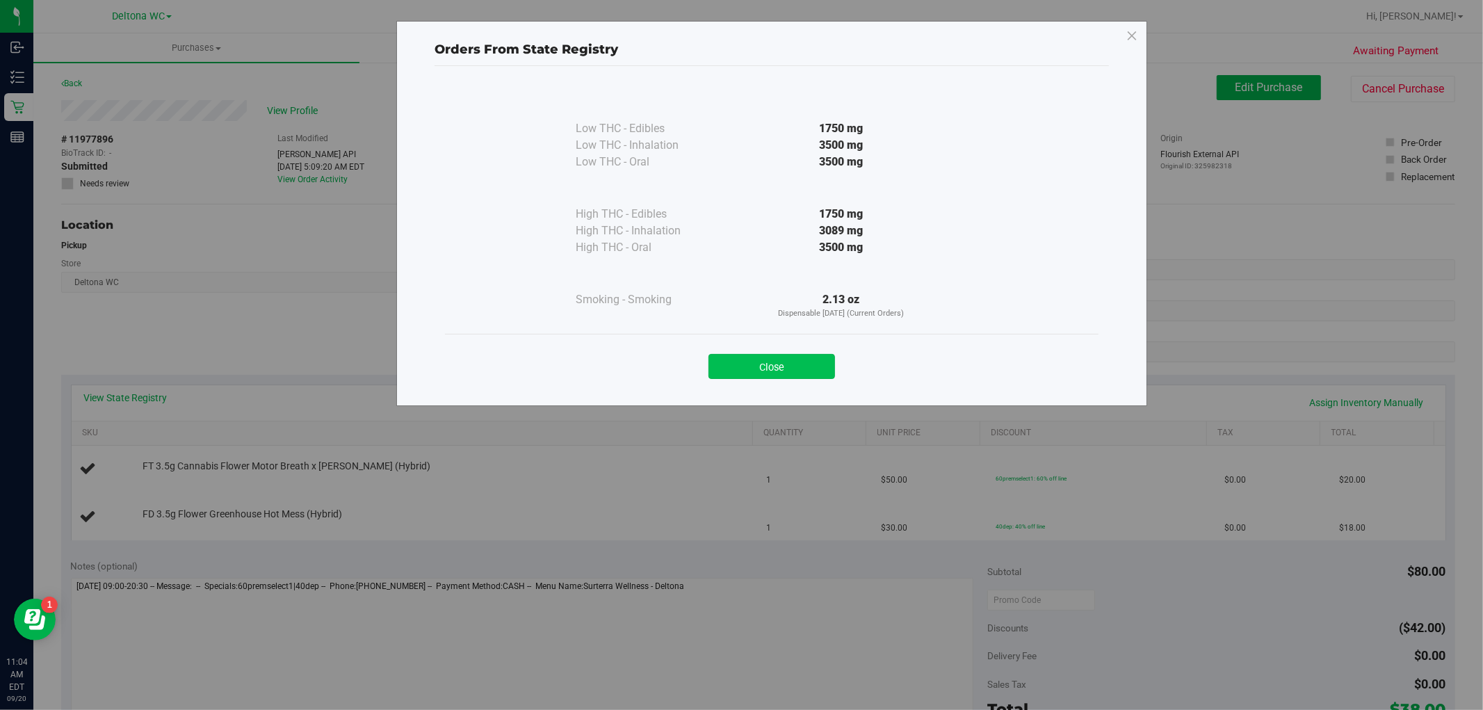
click at [745, 374] on button "Close" at bounding box center [771, 366] width 127 height 25
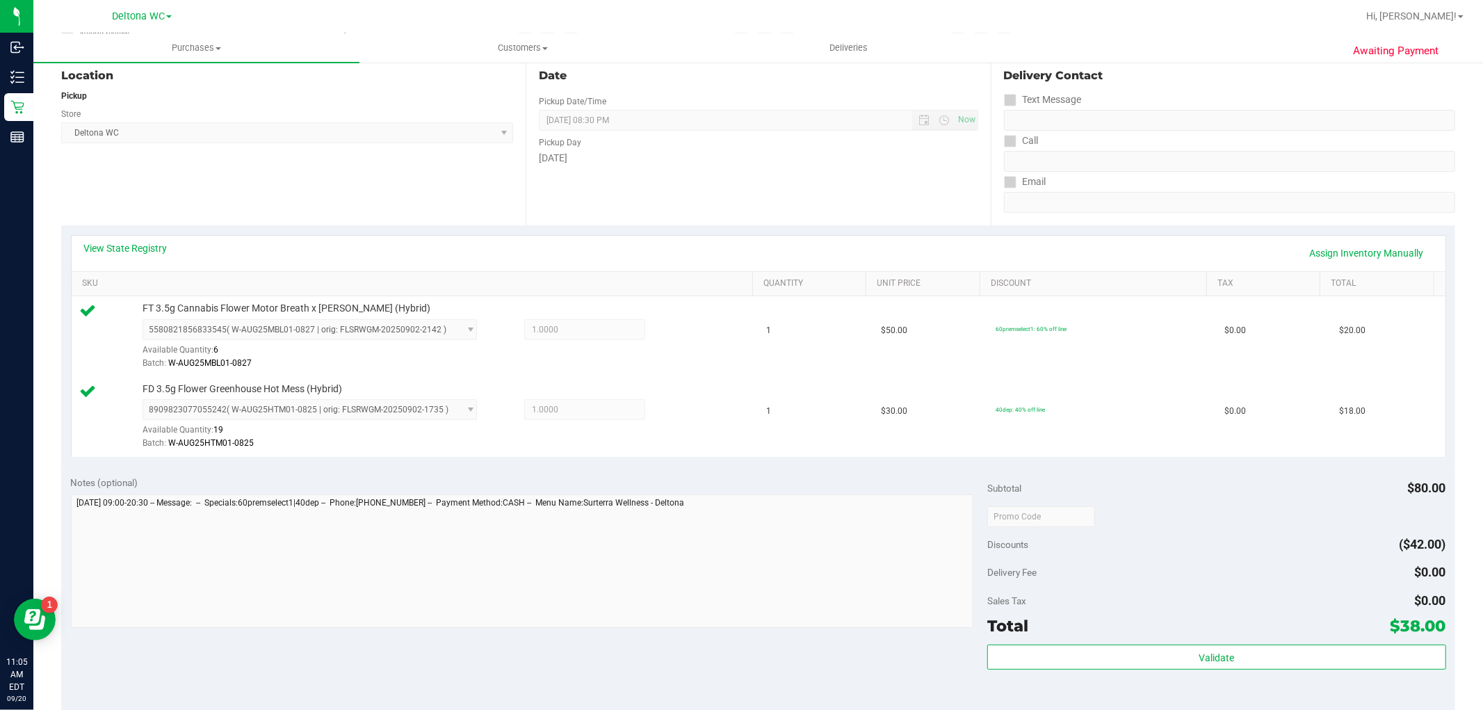
scroll to position [386, 0]
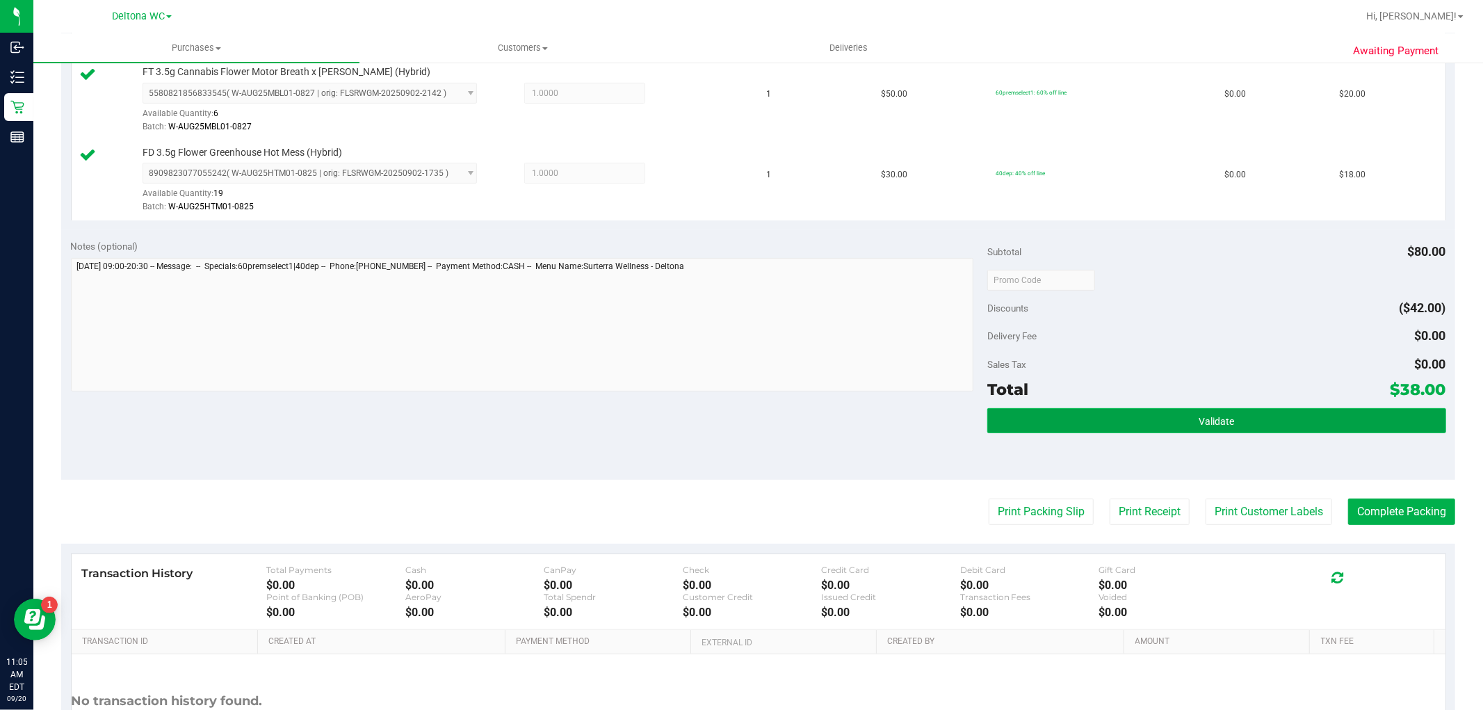
click at [1146, 414] on button "Validate" at bounding box center [1216, 420] width 458 height 25
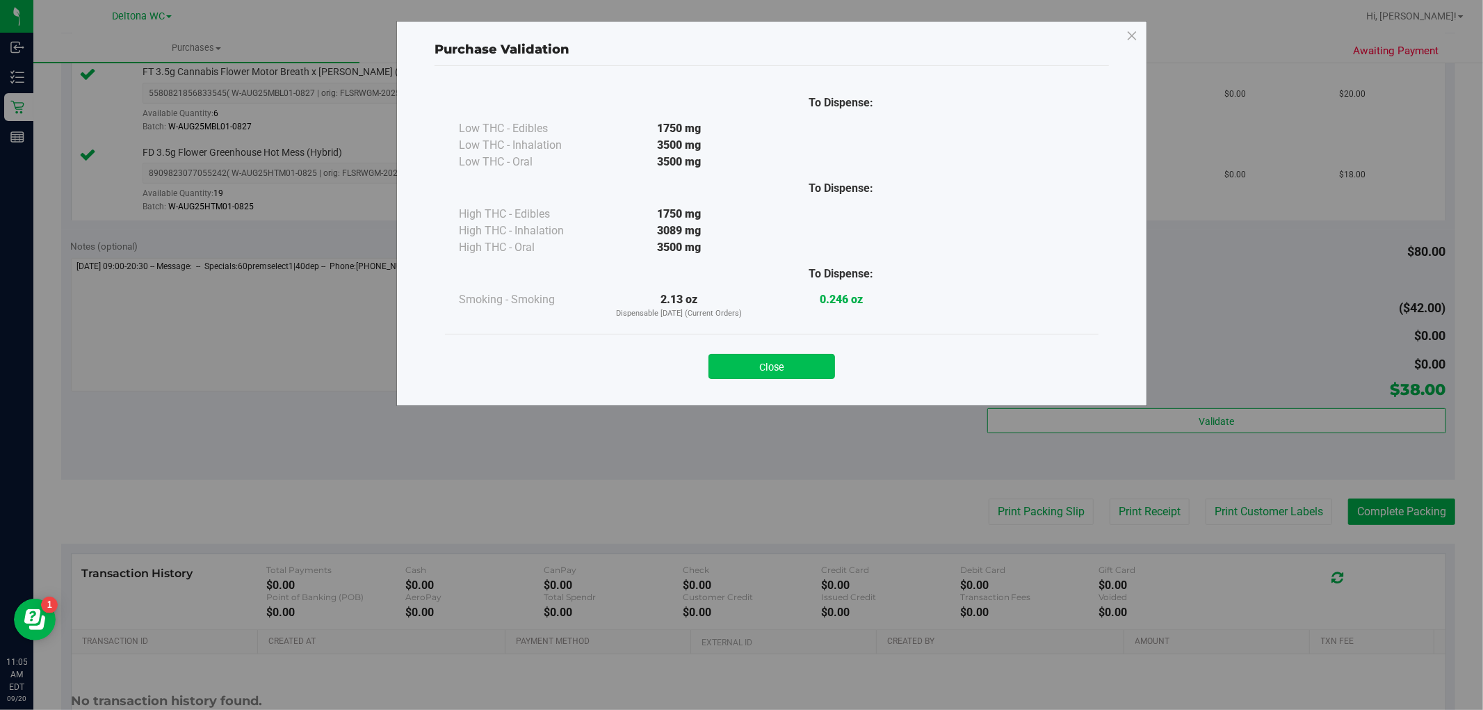
click at [818, 359] on button "Close" at bounding box center [771, 366] width 127 height 25
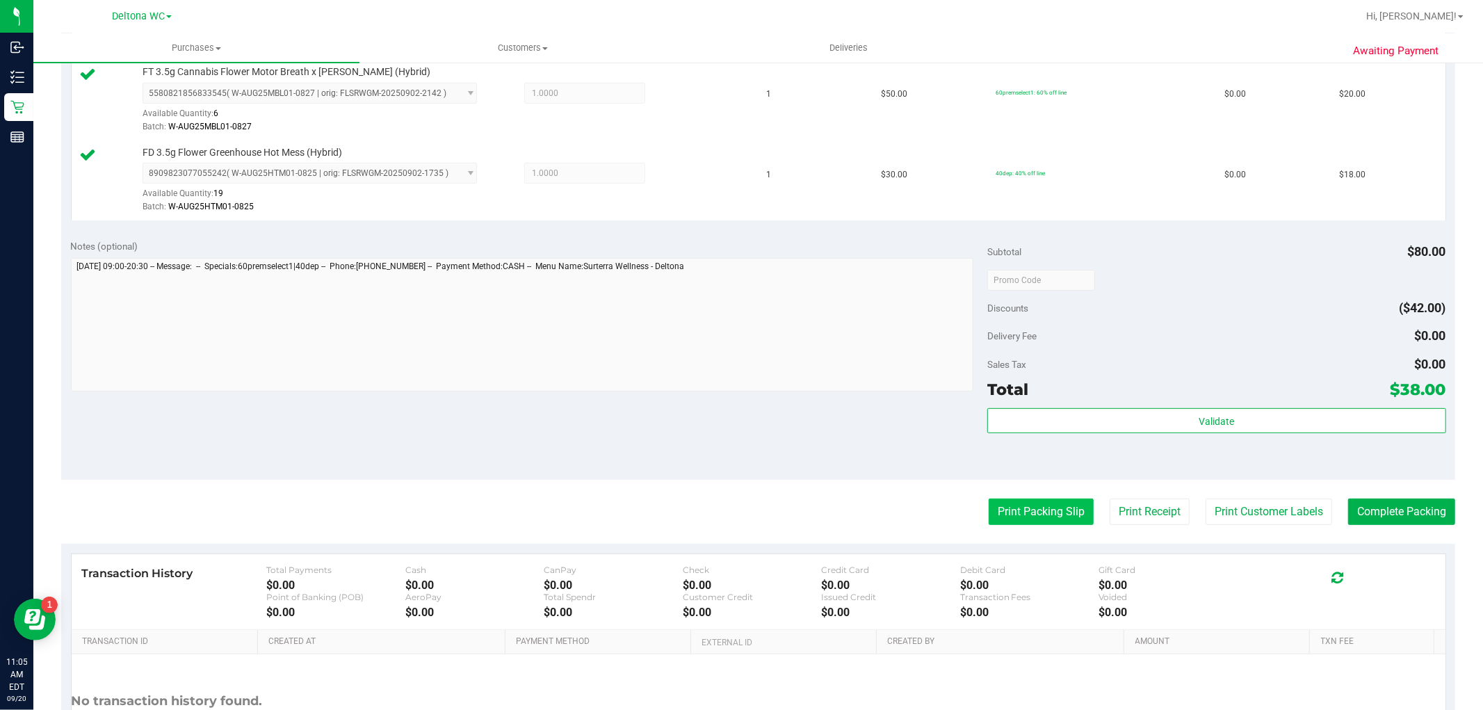
click at [988, 508] on button "Print Packing Slip" at bounding box center [1040, 511] width 105 height 26
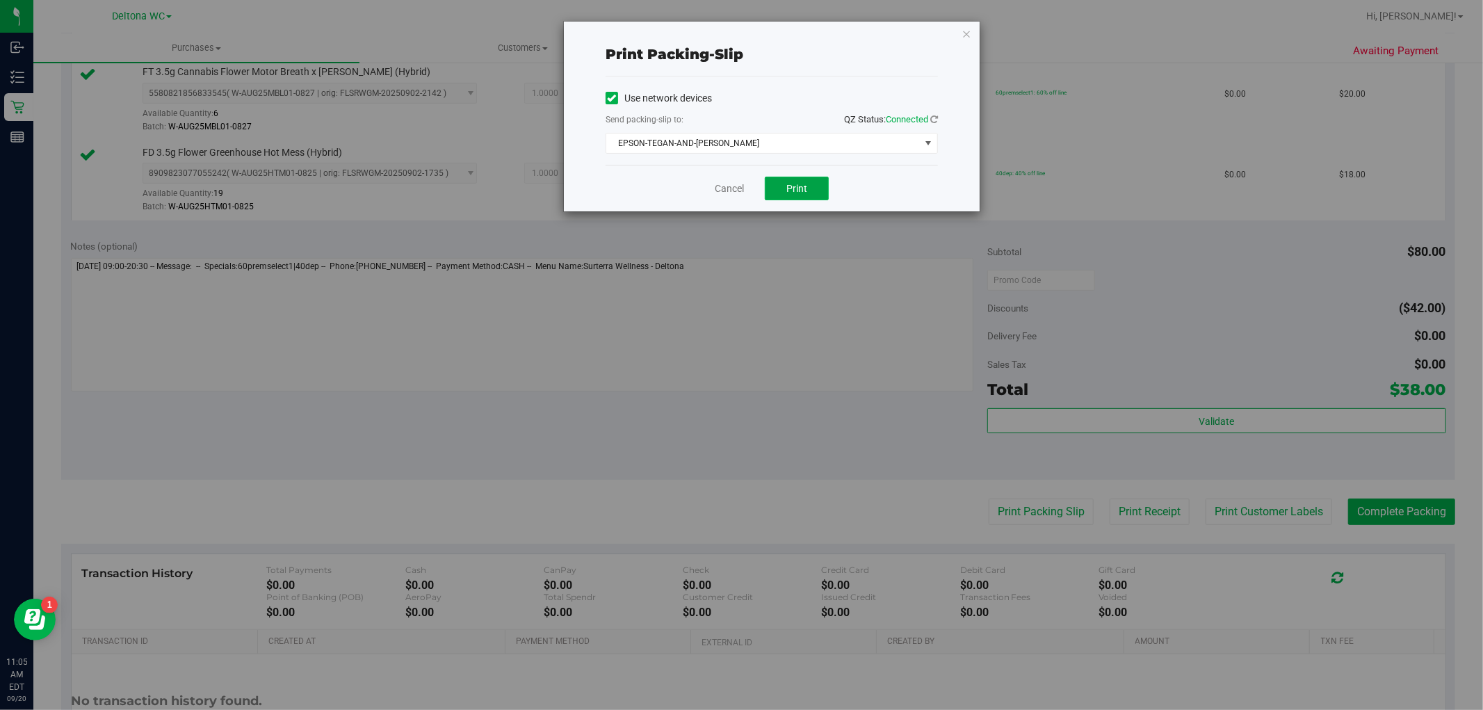
click at [788, 196] on button "Print" at bounding box center [797, 189] width 64 height 24
click at [731, 190] on link "Cancel" at bounding box center [729, 188] width 29 height 15
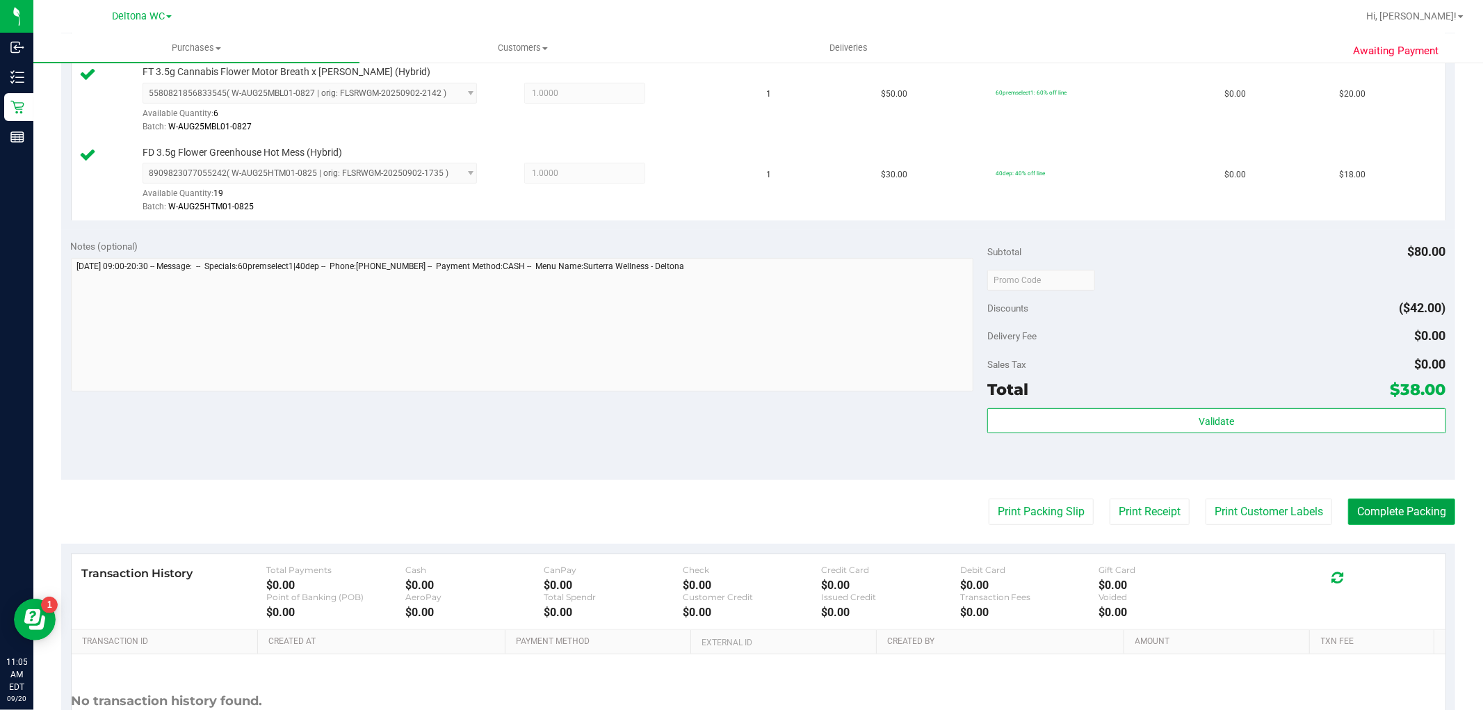
click at [1417, 506] on button "Complete Packing" at bounding box center [1401, 511] width 107 height 26
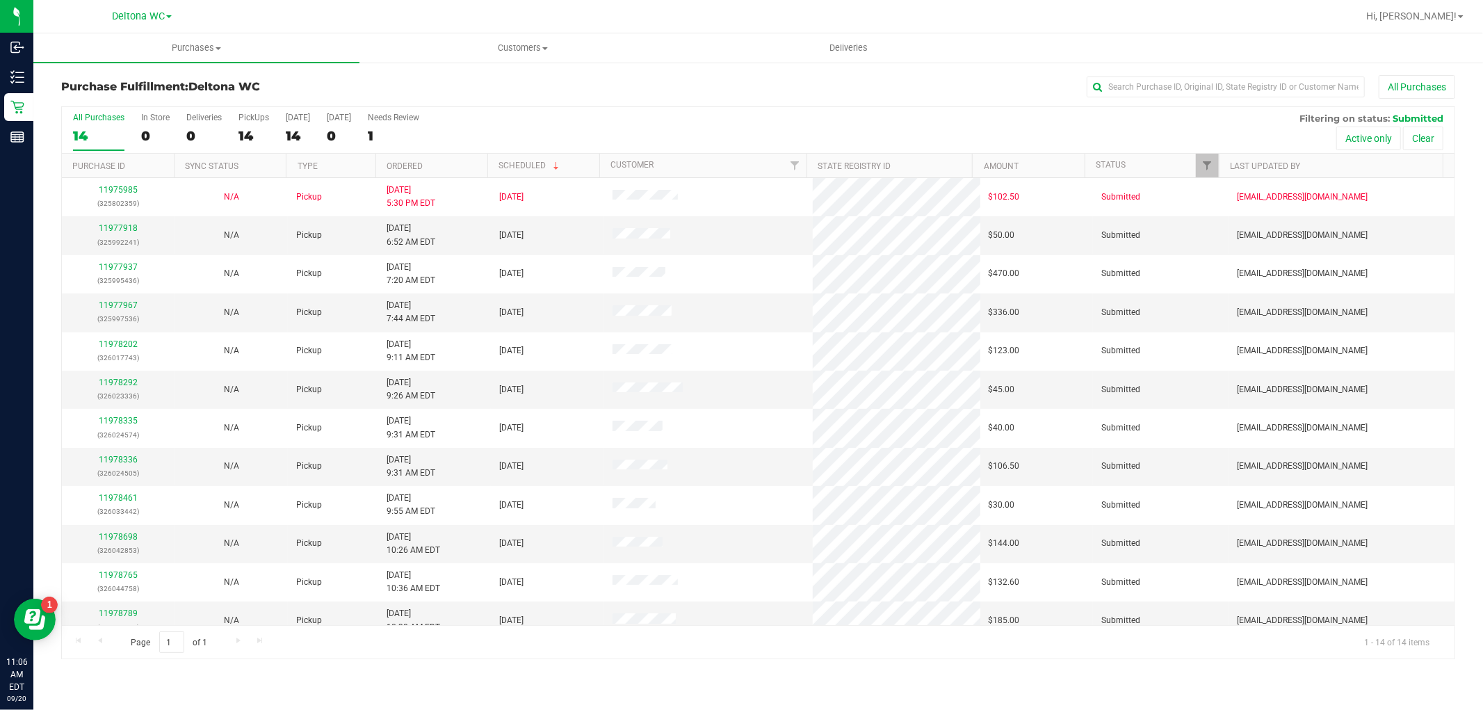
click at [450, 170] on th "Ordered" at bounding box center [431, 166] width 112 height 24
click at [134, 227] on link "11977918" at bounding box center [118, 228] width 39 height 10
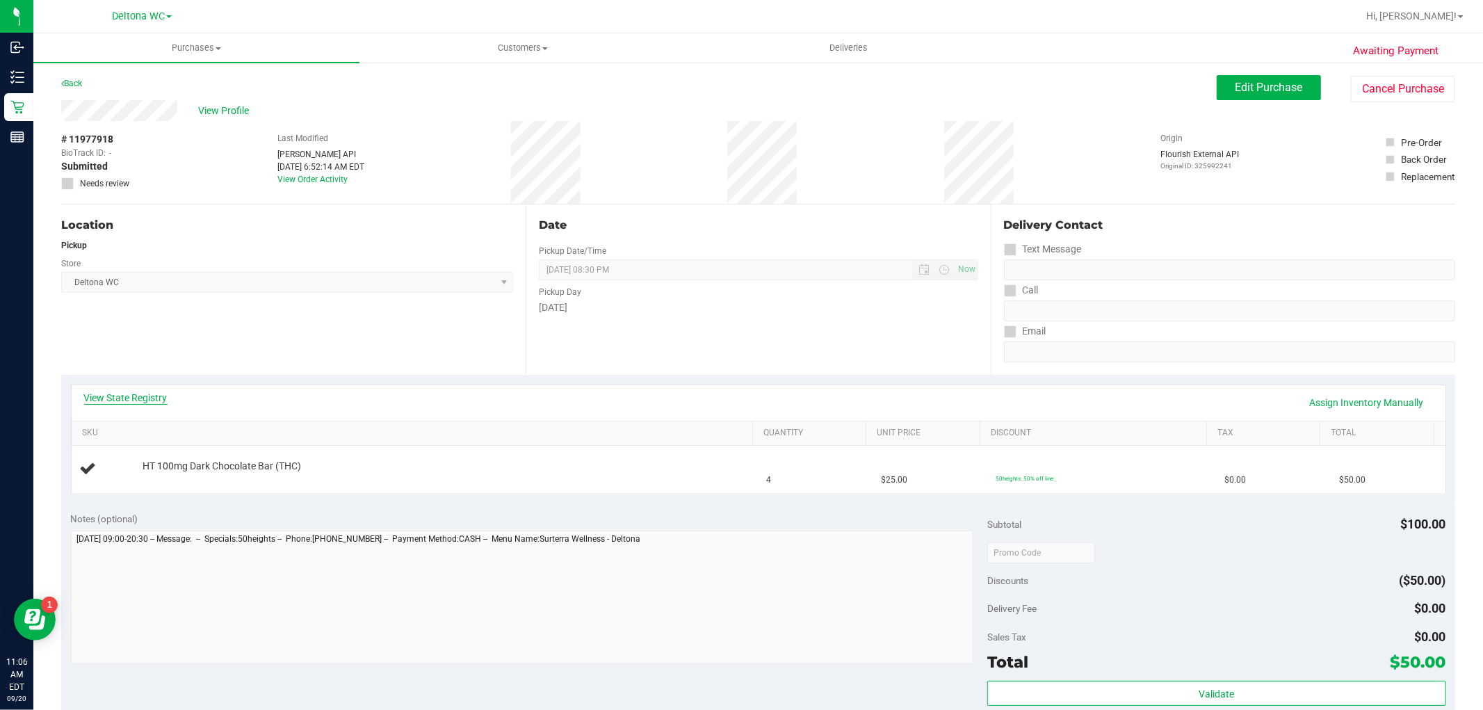
click at [154, 399] on link "View State Registry" at bounding box center [125, 398] width 83 height 14
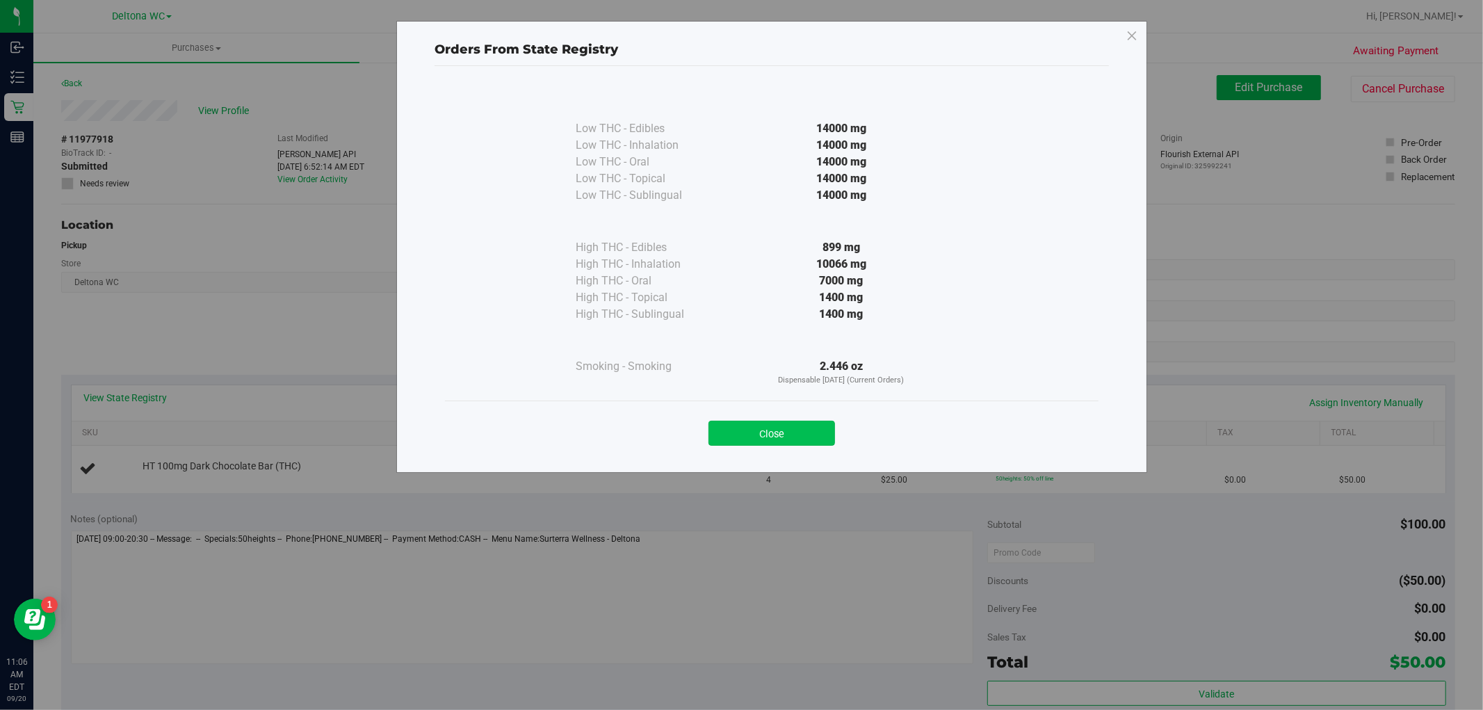
click at [797, 435] on button "Close" at bounding box center [771, 433] width 127 height 25
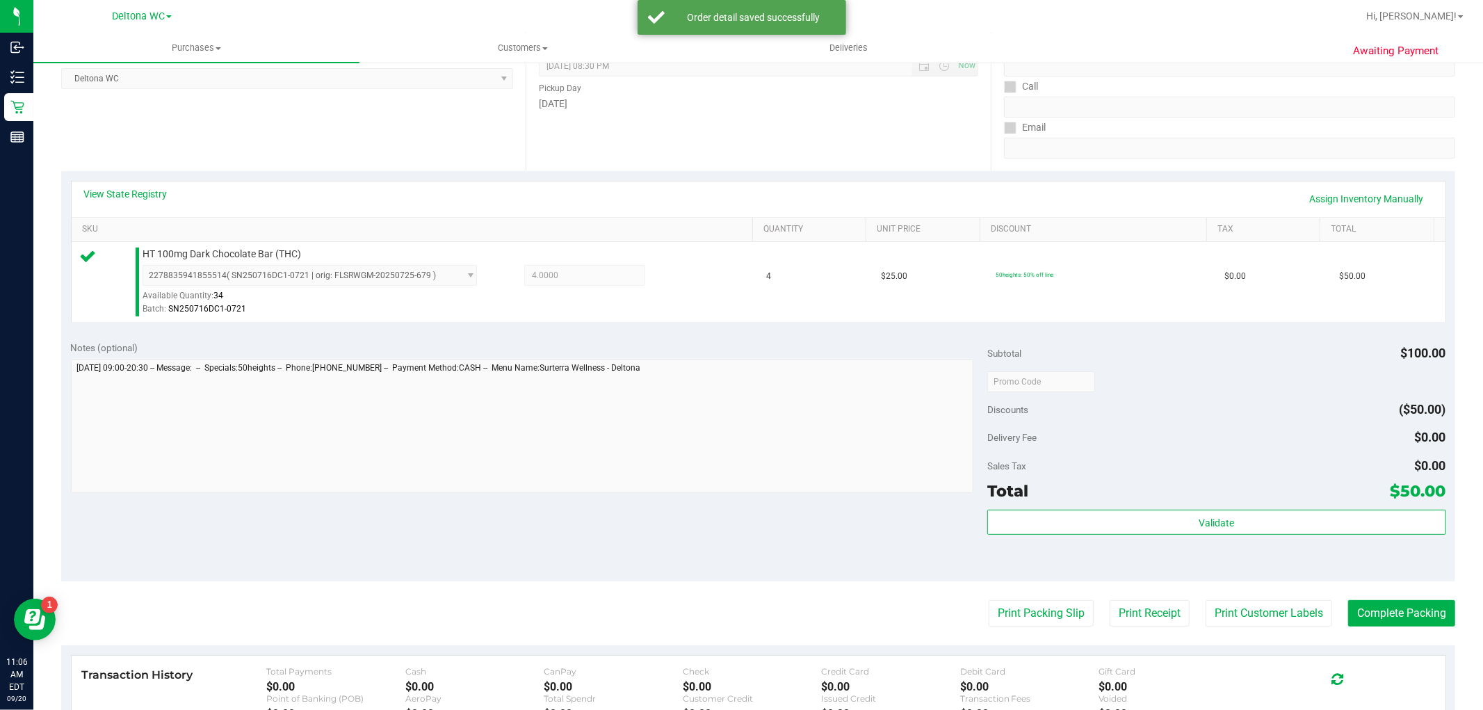
scroll to position [231, 0]
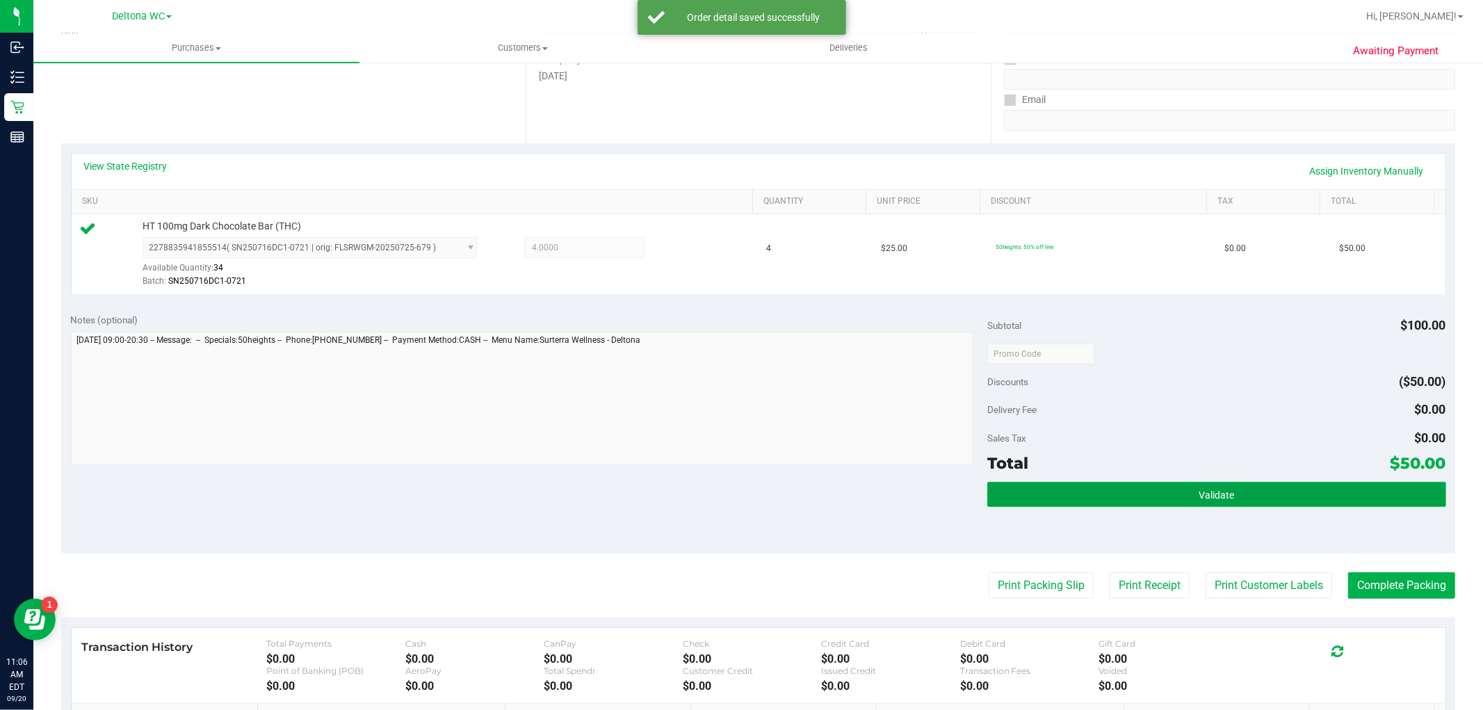
click at [1162, 482] on button "Validate" at bounding box center [1216, 494] width 458 height 25
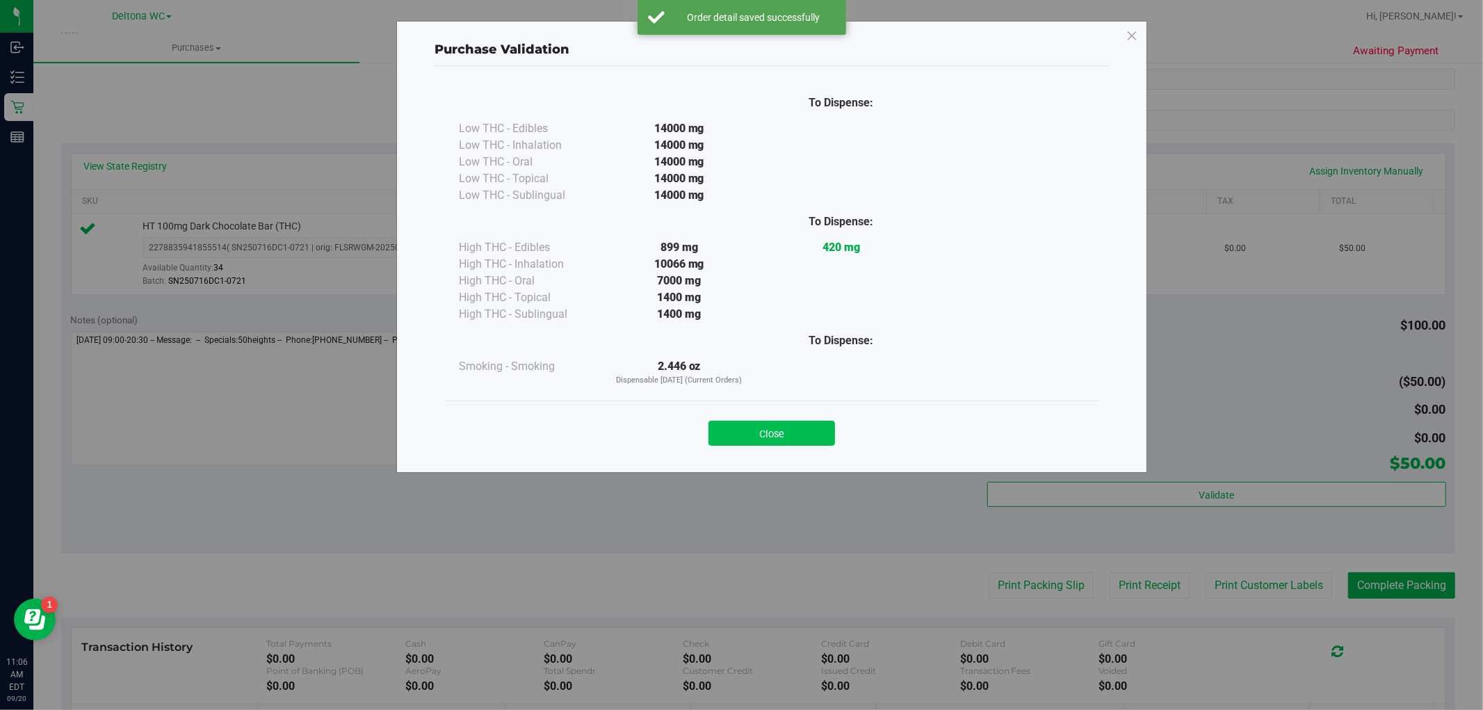
drag, startPoint x: 809, startPoint y: 431, endPoint x: 822, endPoint y: 430, distance: 12.6
click at [810, 431] on button "Close" at bounding box center [771, 433] width 127 height 25
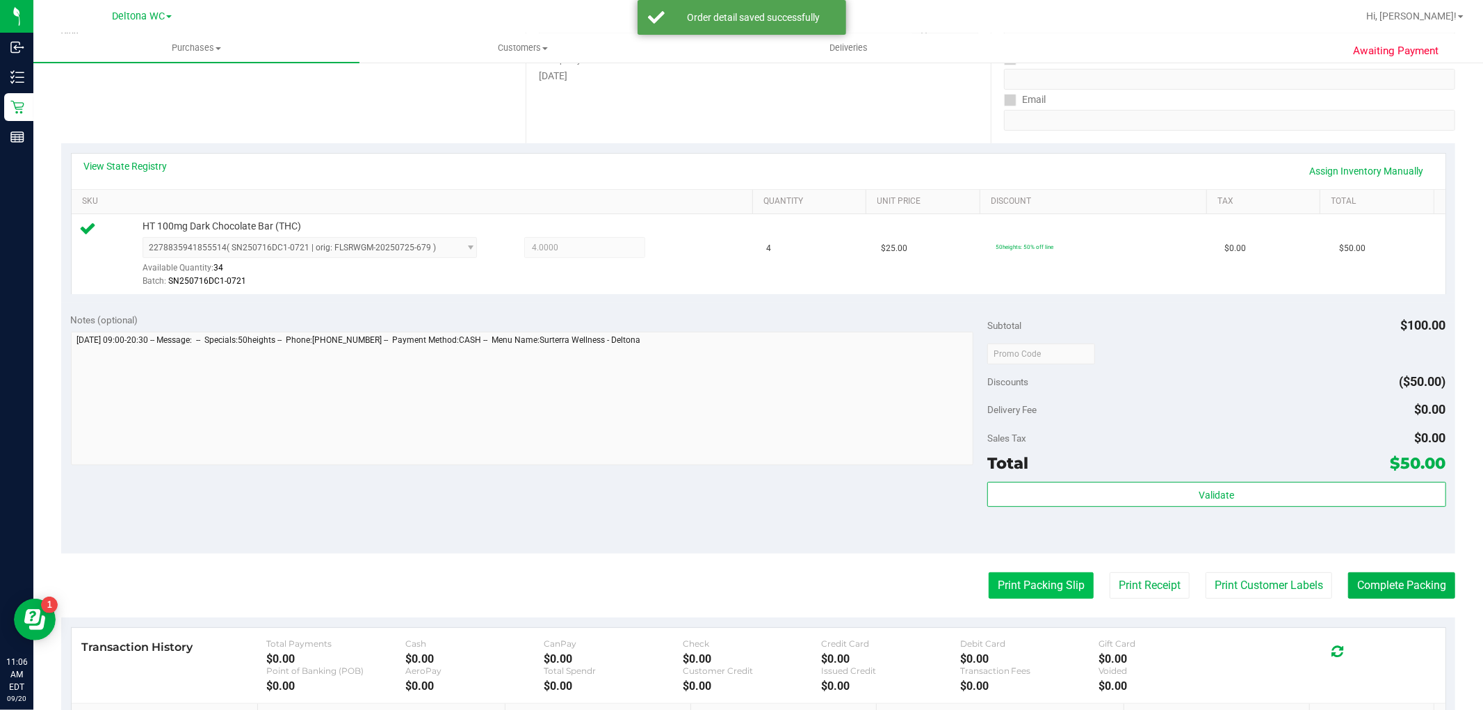
click at [1020, 576] on button "Print Packing Slip" at bounding box center [1040, 585] width 105 height 26
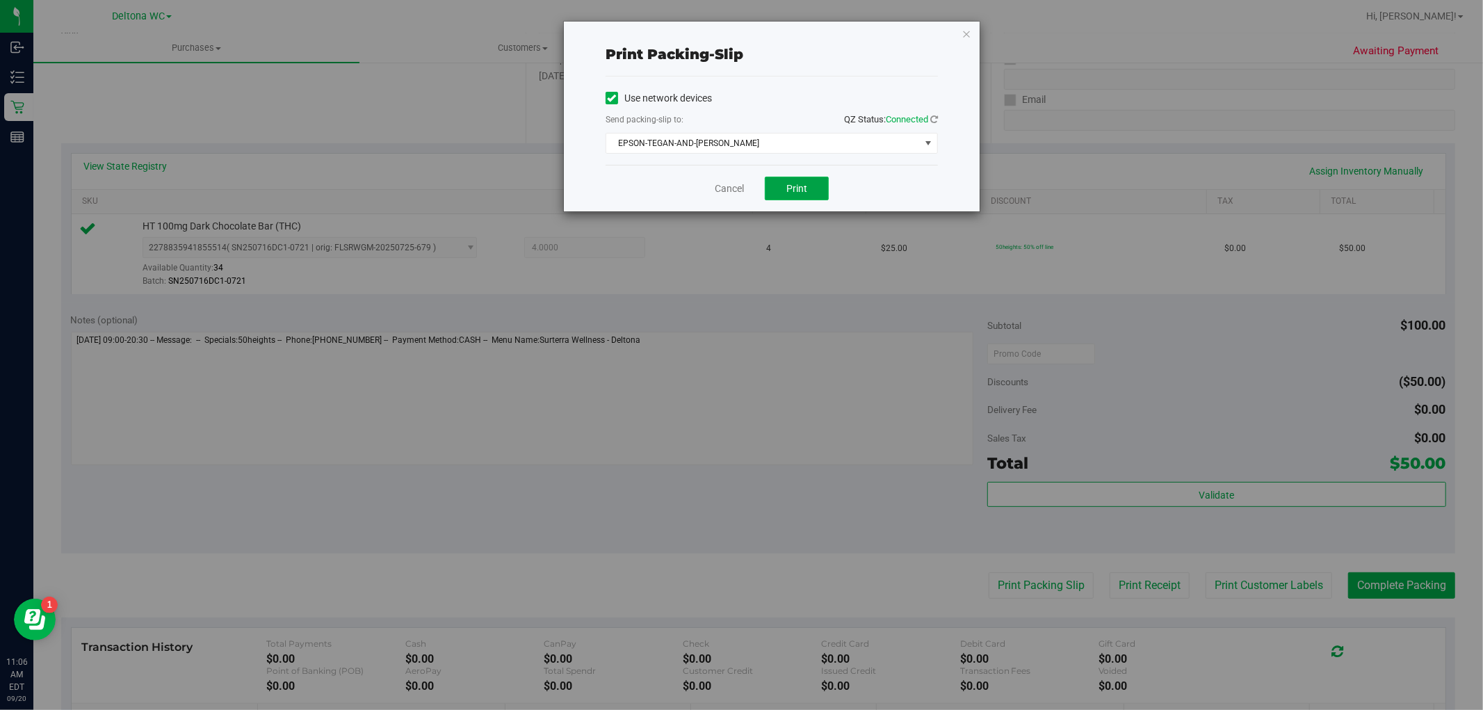
drag, startPoint x: 806, startPoint y: 186, endPoint x: 819, endPoint y: 195, distance: 15.4
click at [806, 186] on span "Print" at bounding box center [796, 188] width 21 height 11
click at [731, 190] on link "Cancel" at bounding box center [729, 188] width 29 height 15
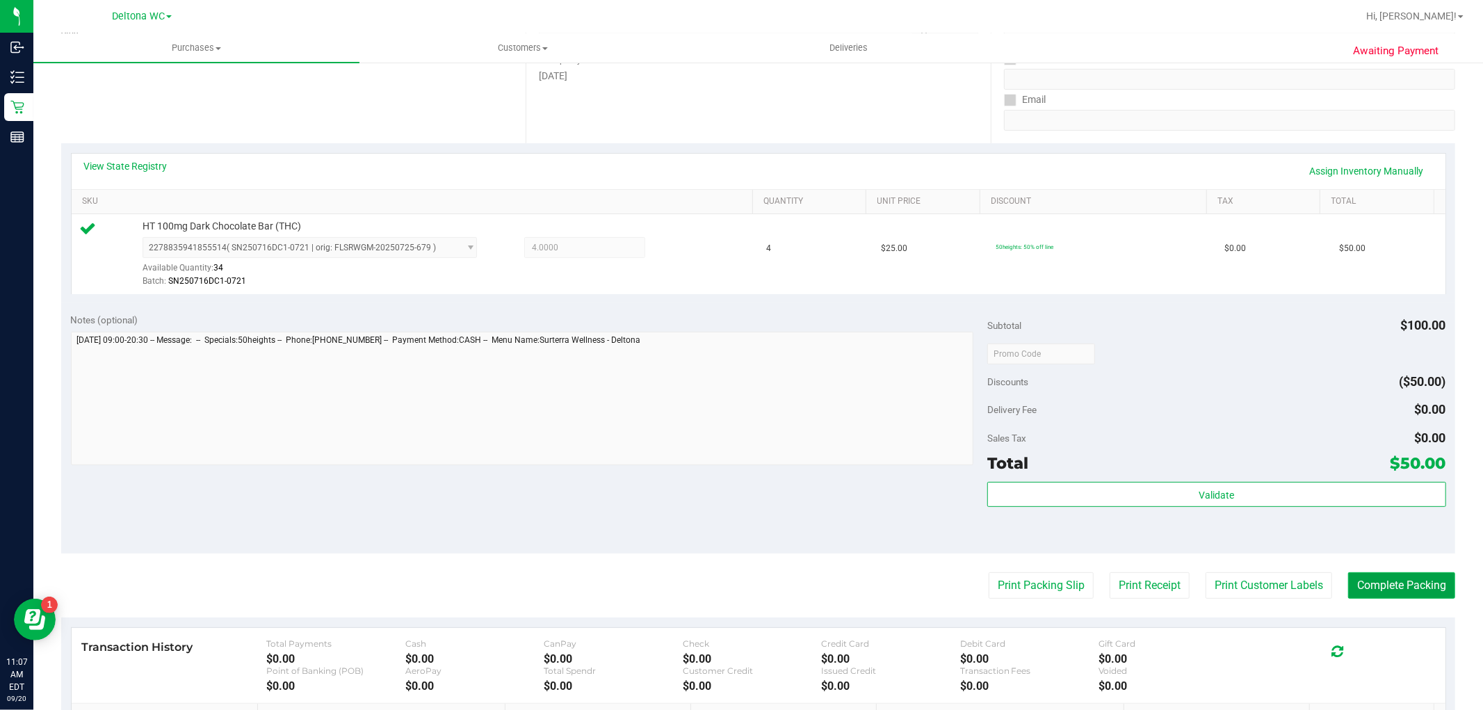
click at [1371, 593] on button "Complete Packing" at bounding box center [1401, 585] width 107 height 26
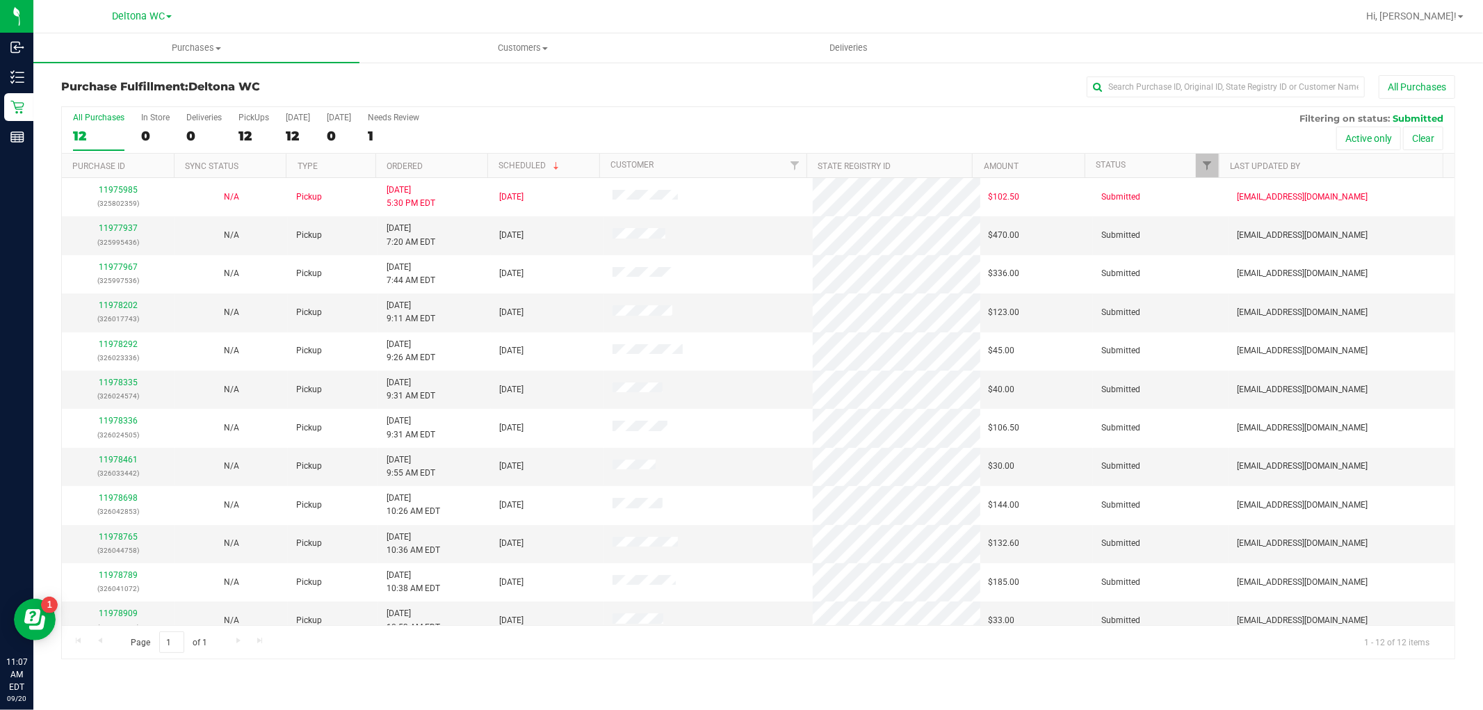
click at [464, 163] on th "Ordered" at bounding box center [431, 166] width 112 height 24
click at [129, 227] on link "11977937" at bounding box center [118, 228] width 39 height 10
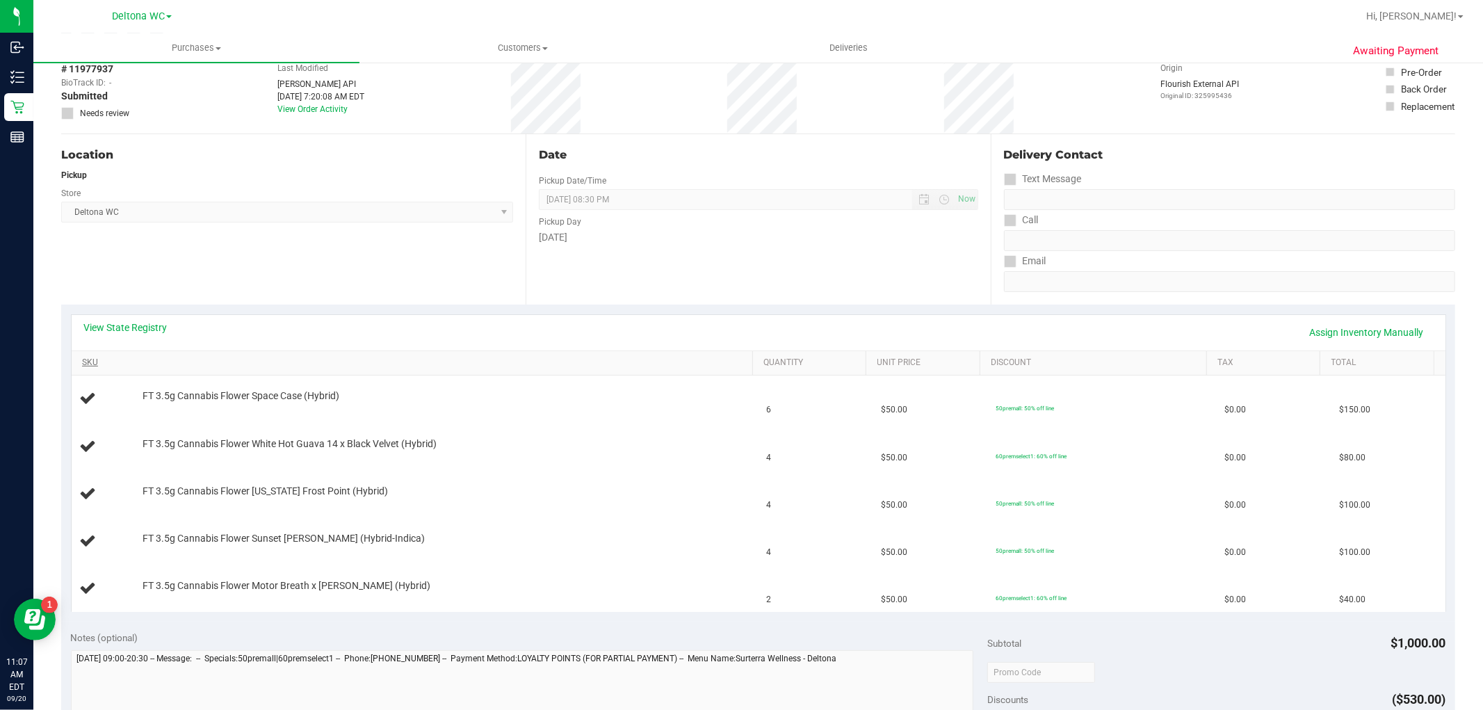
scroll to position [154, 0]
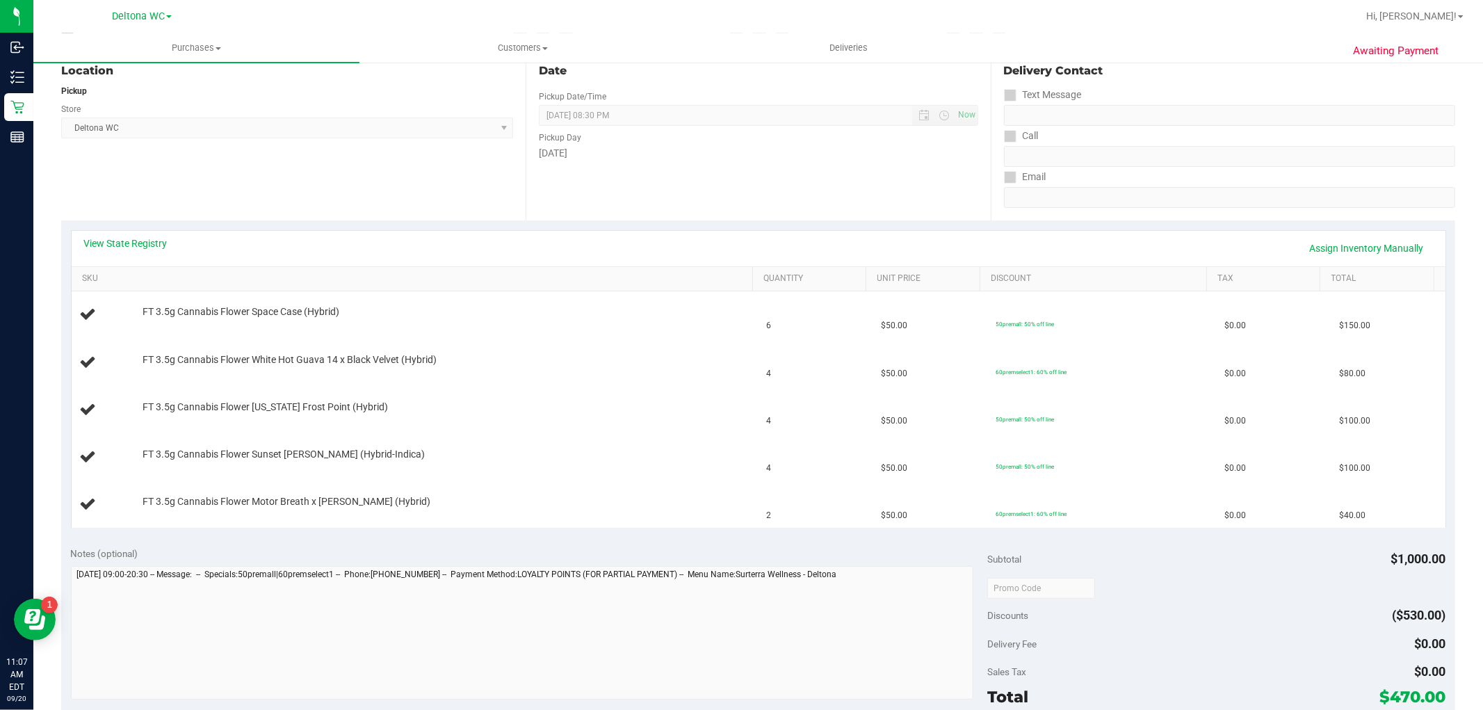
click at [151, 257] on div "View State Registry Assign Inventory Manually" at bounding box center [758, 248] width 1349 height 24
click at [158, 243] on link "View State Registry" at bounding box center [125, 243] width 83 height 14
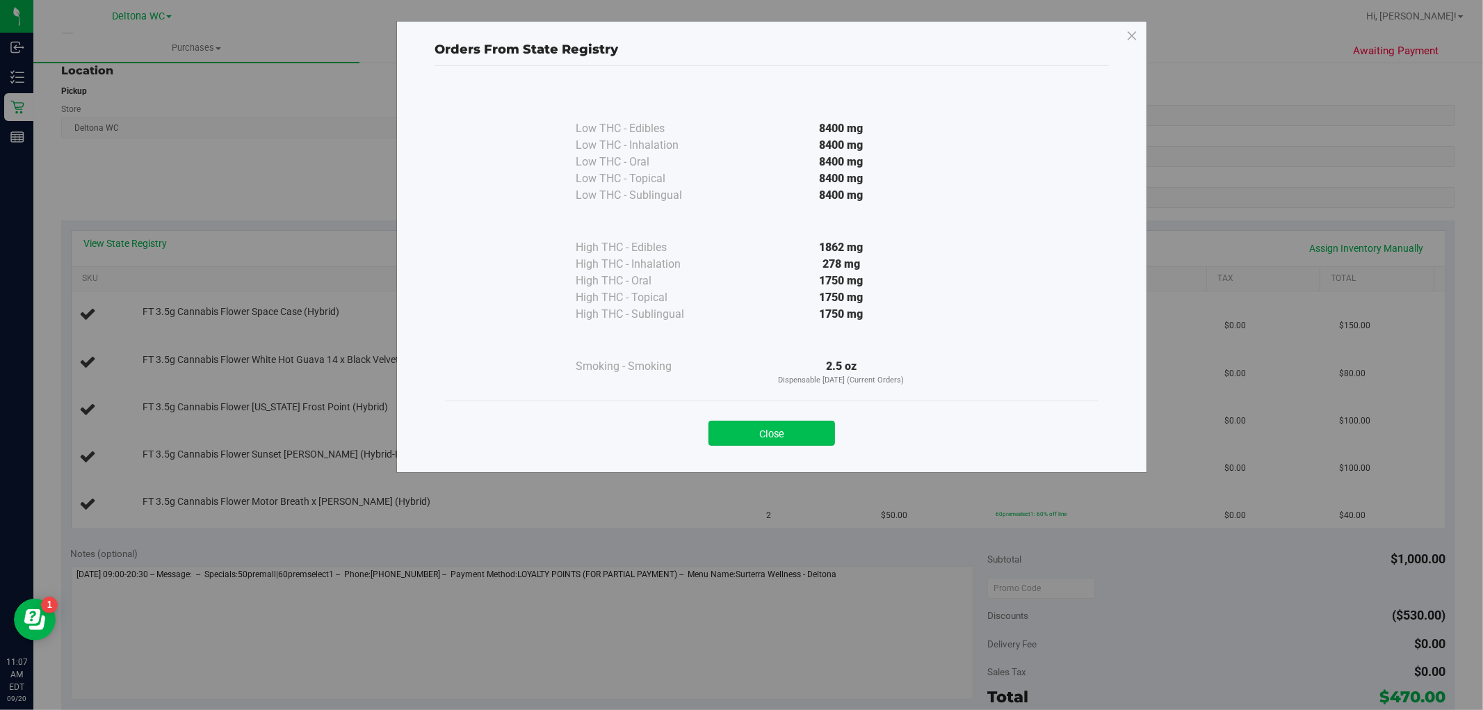
click at [734, 427] on button "Close" at bounding box center [771, 433] width 127 height 25
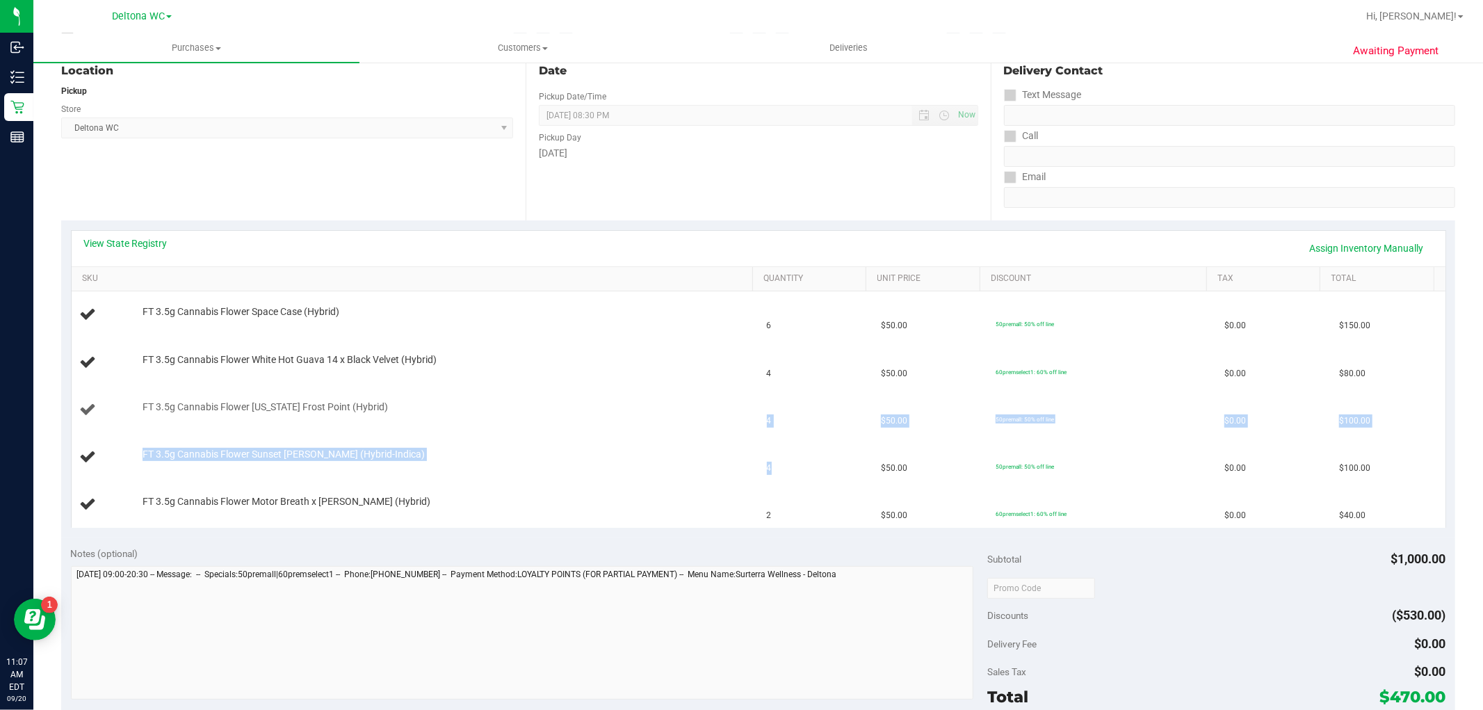
drag, startPoint x: 755, startPoint y: 473, endPoint x: 741, endPoint y: 416, distance: 58.7
click at [741, 416] on tbody "FT 3.5g Cannabis Flower Space Case (Hybrid) 6 $50.00 50premall: 50% off line $0…" at bounding box center [759, 409] width 1374 height 236
click at [795, 230] on div "View State Registry Assign Inventory Manually SKU Quantity Unit Price Discount …" at bounding box center [758, 379] width 1375 height 298
click at [146, 243] on link "View State Registry" at bounding box center [125, 243] width 83 height 14
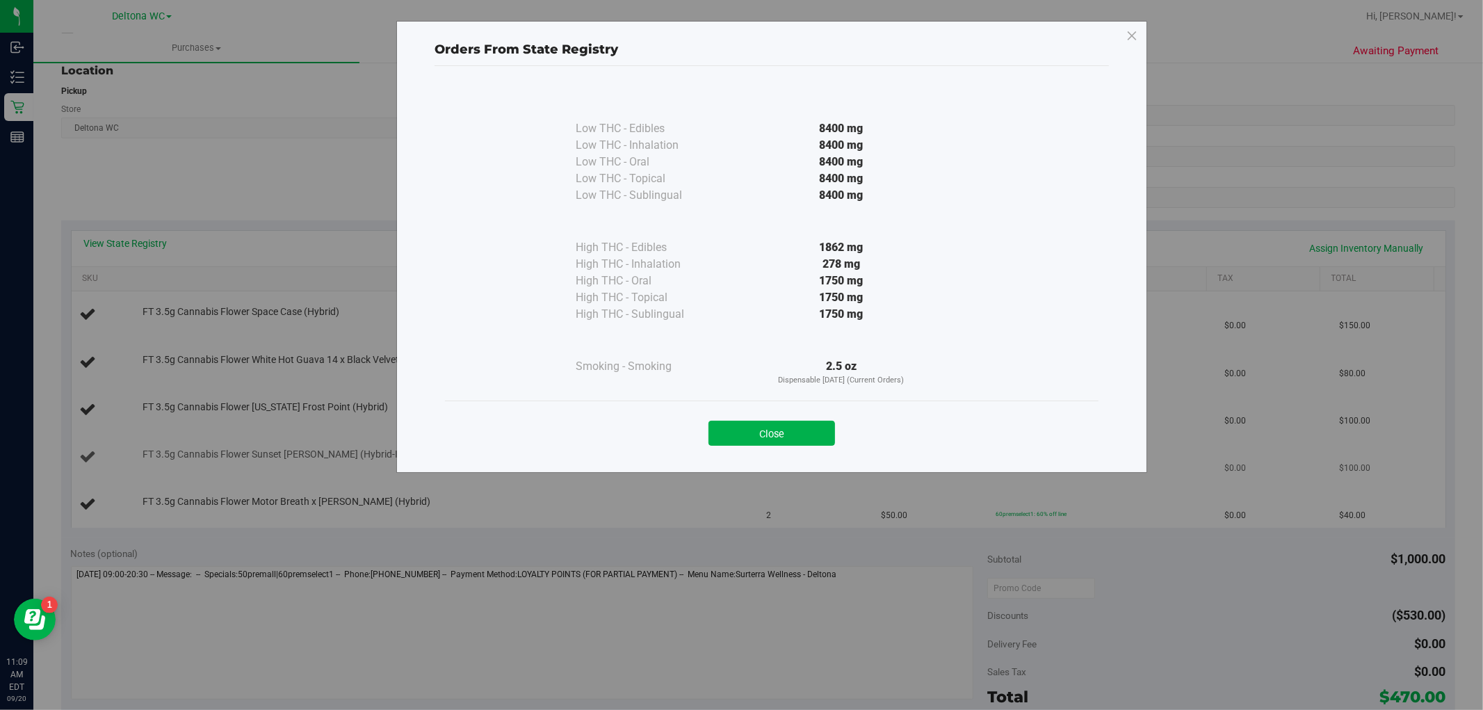
click at [752, 437] on button "Close" at bounding box center [771, 433] width 127 height 25
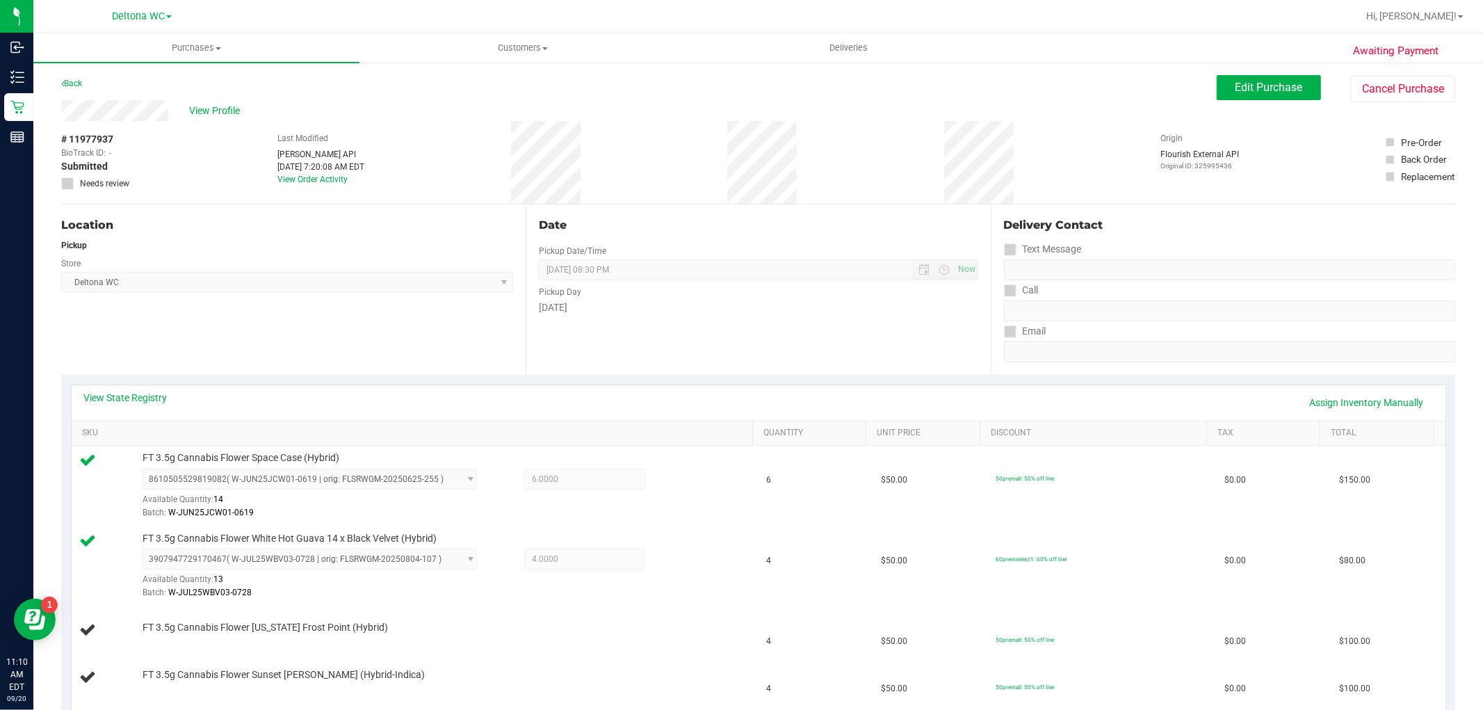
scroll to position [77, 0]
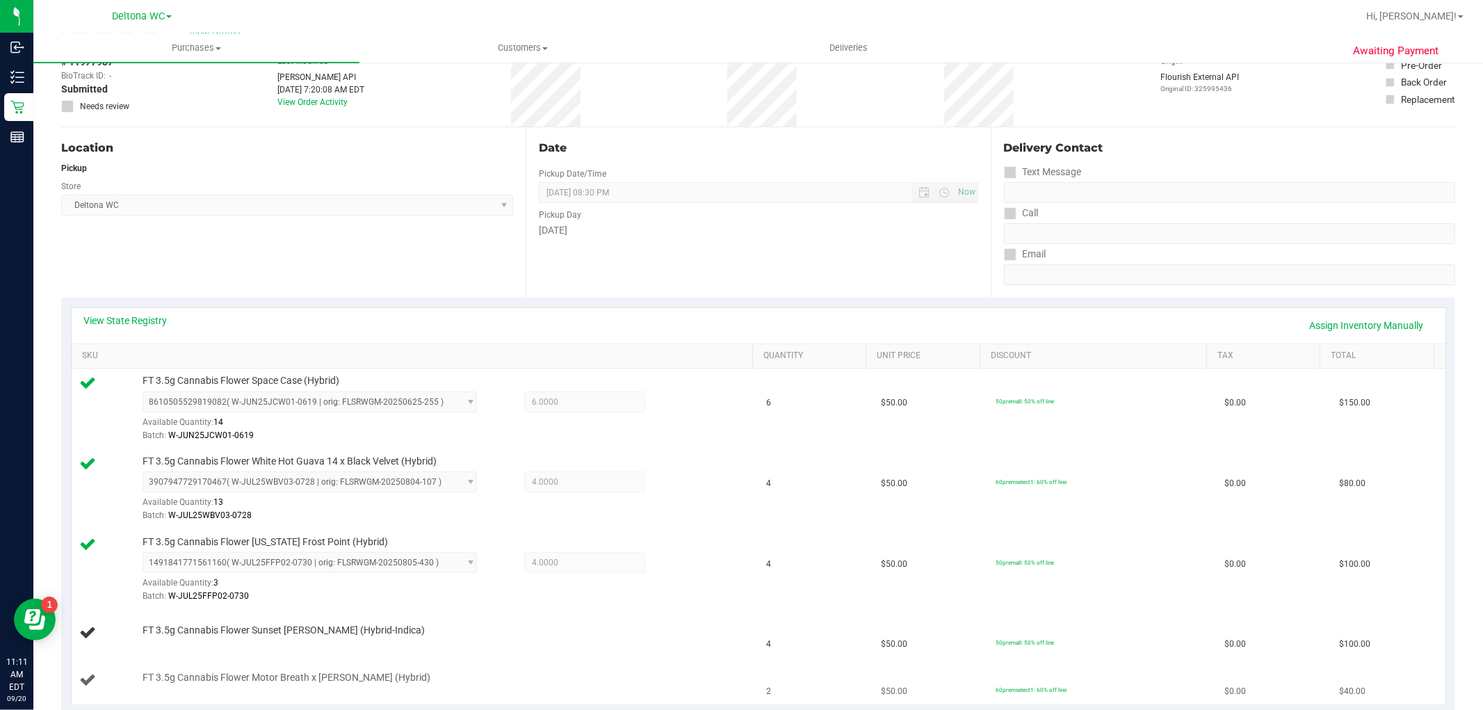
drag, startPoint x: 414, startPoint y: 678, endPoint x: 375, endPoint y: 696, distance: 42.0
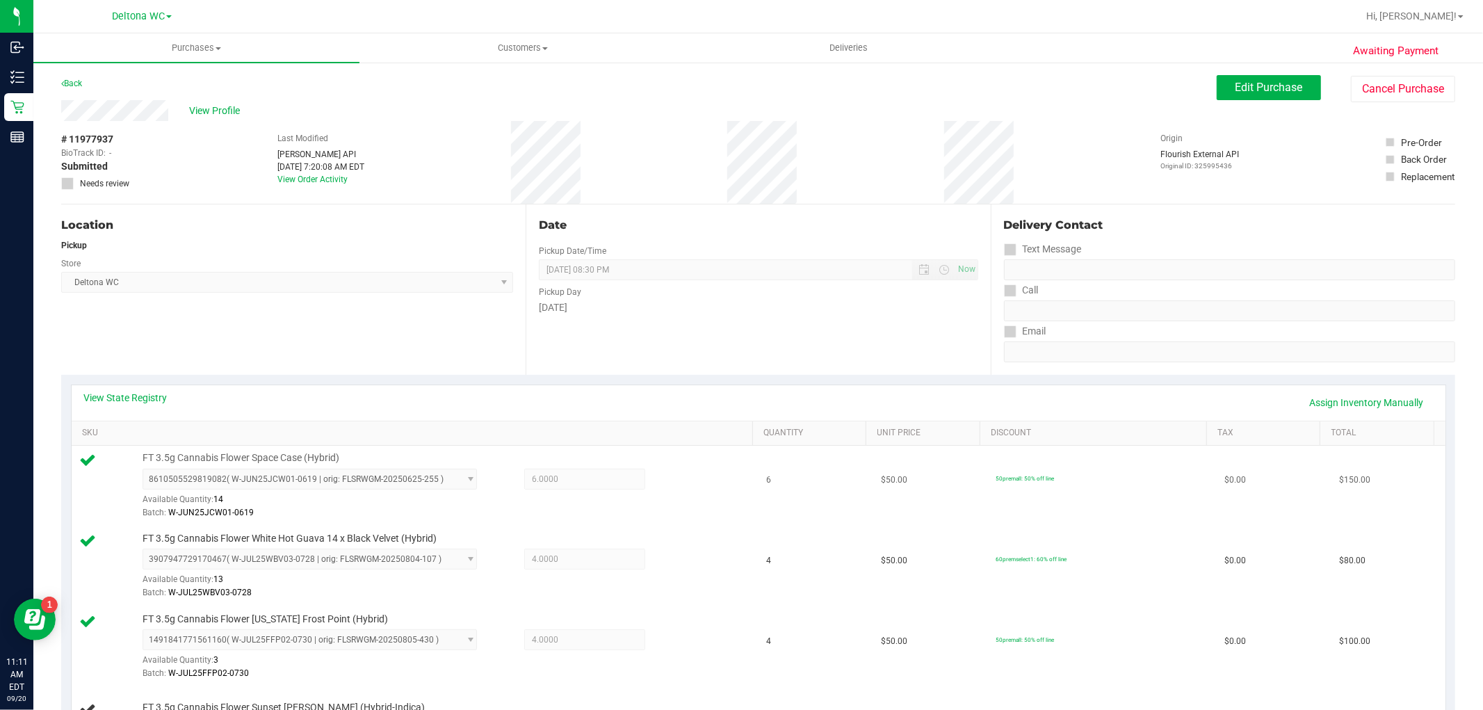
click at [665, 526] on td "FT 3.5g Cannabis Flower White Hot Guava 14 x Black Velvet (Hybrid) 390794772917…" at bounding box center [415, 566] width 687 height 81
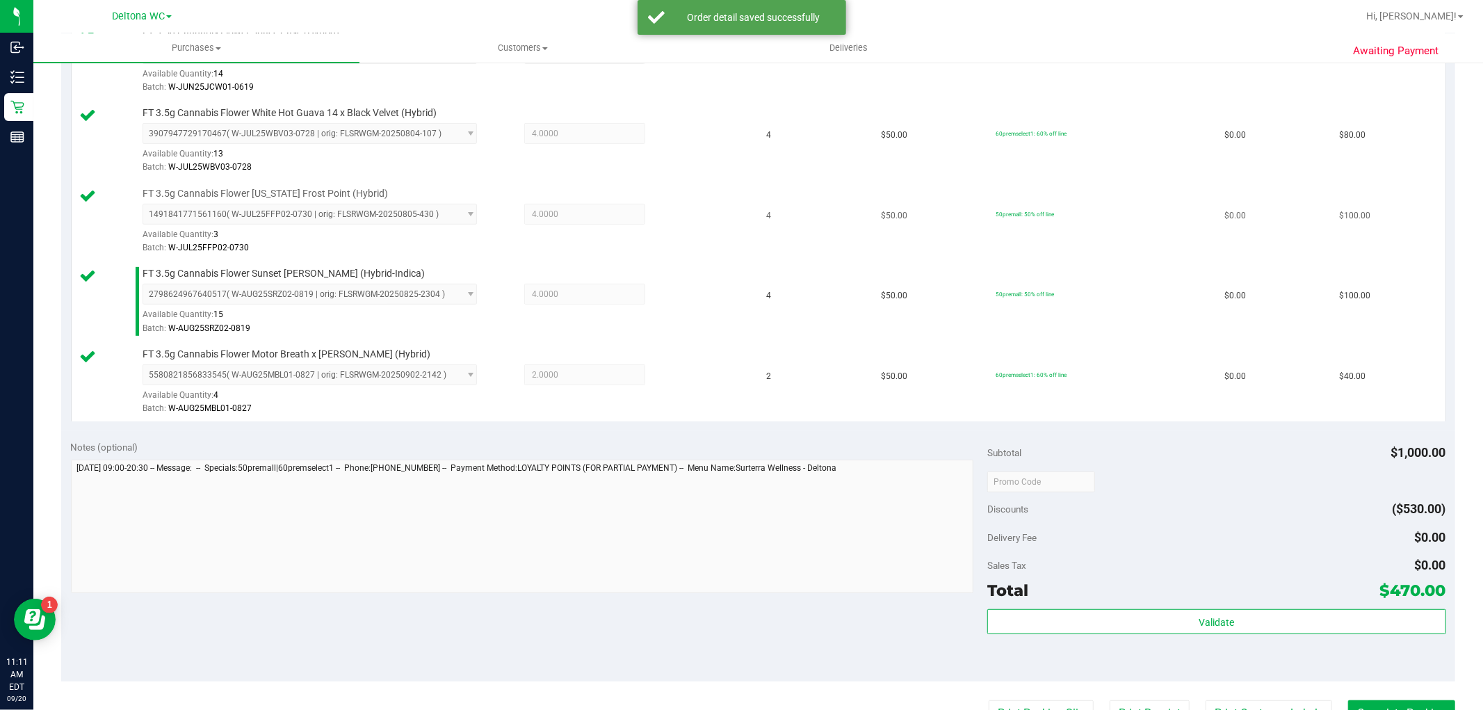
scroll to position [540, 0]
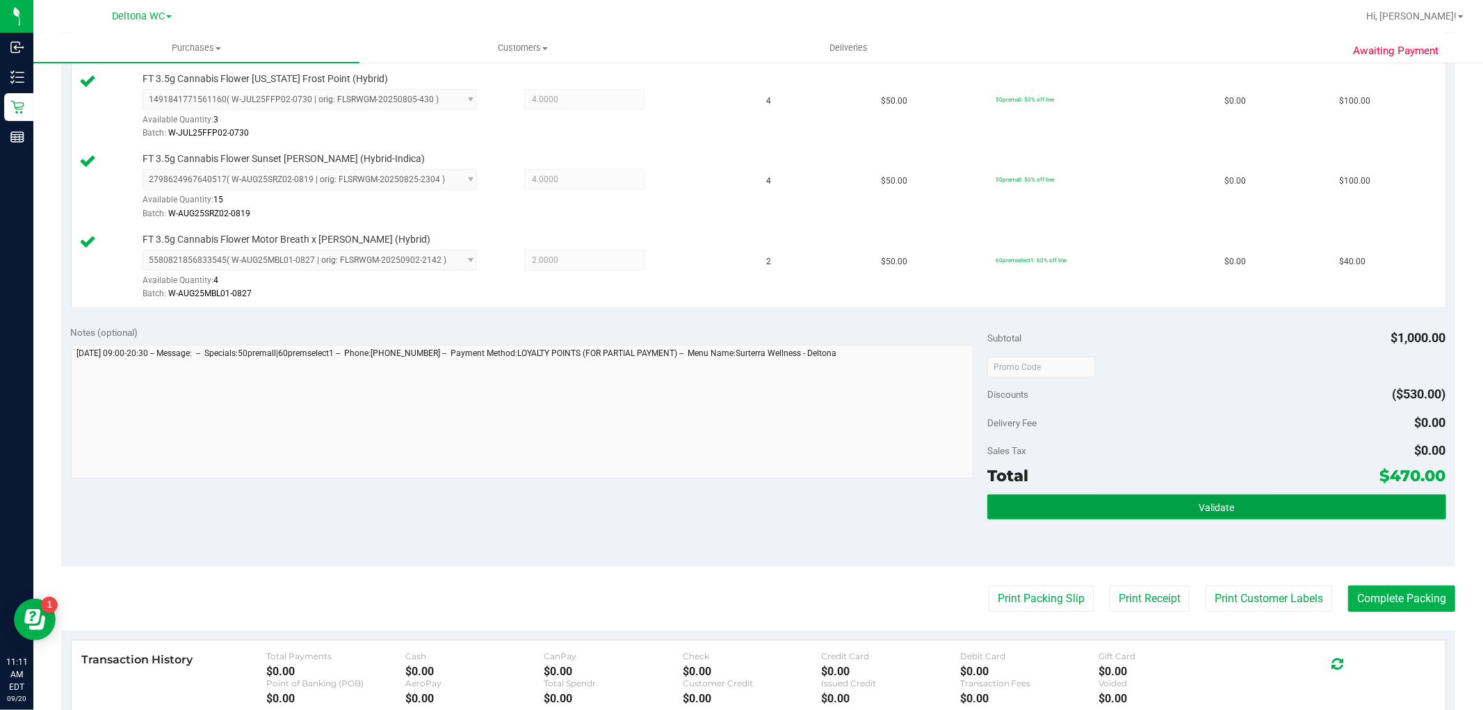
click at [1107, 510] on button "Validate" at bounding box center [1216, 506] width 458 height 25
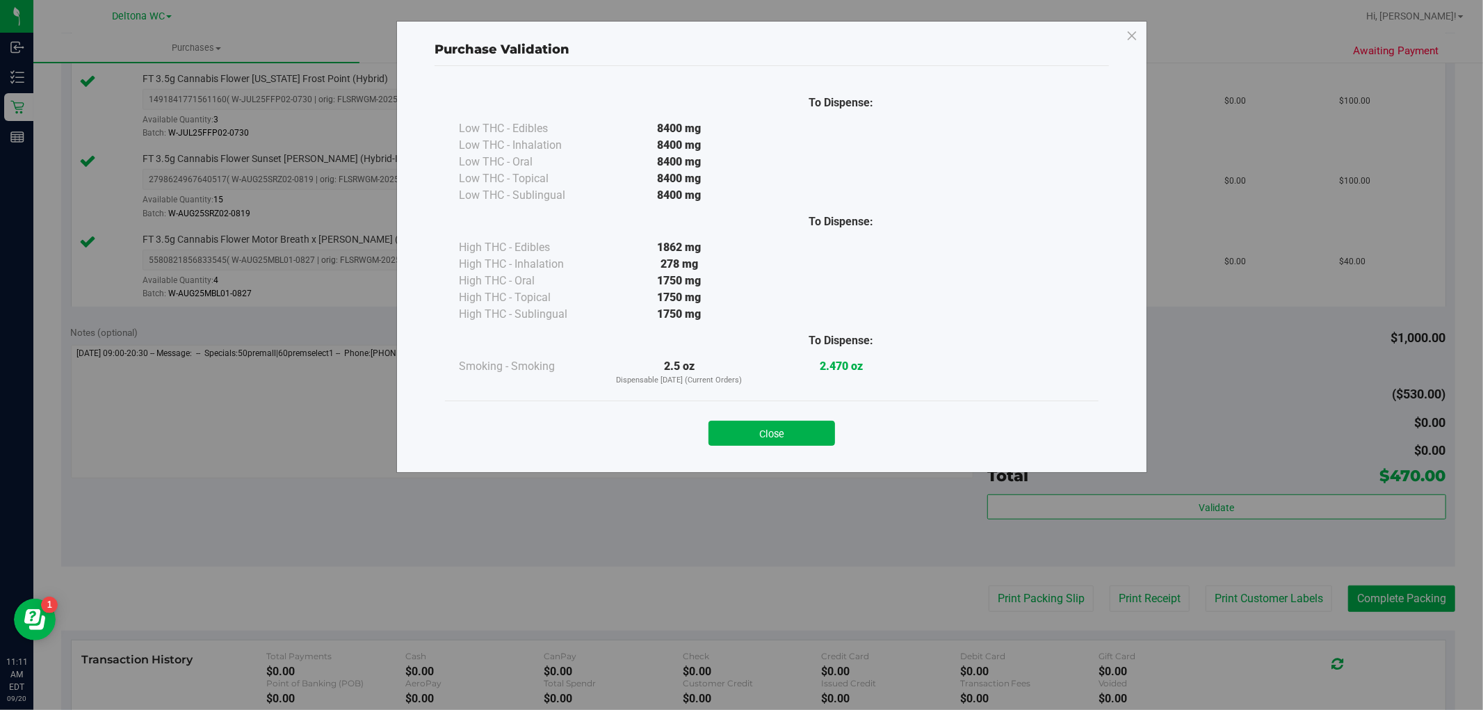
click at [761, 425] on button "Close" at bounding box center [771, 433] width 127 height 25
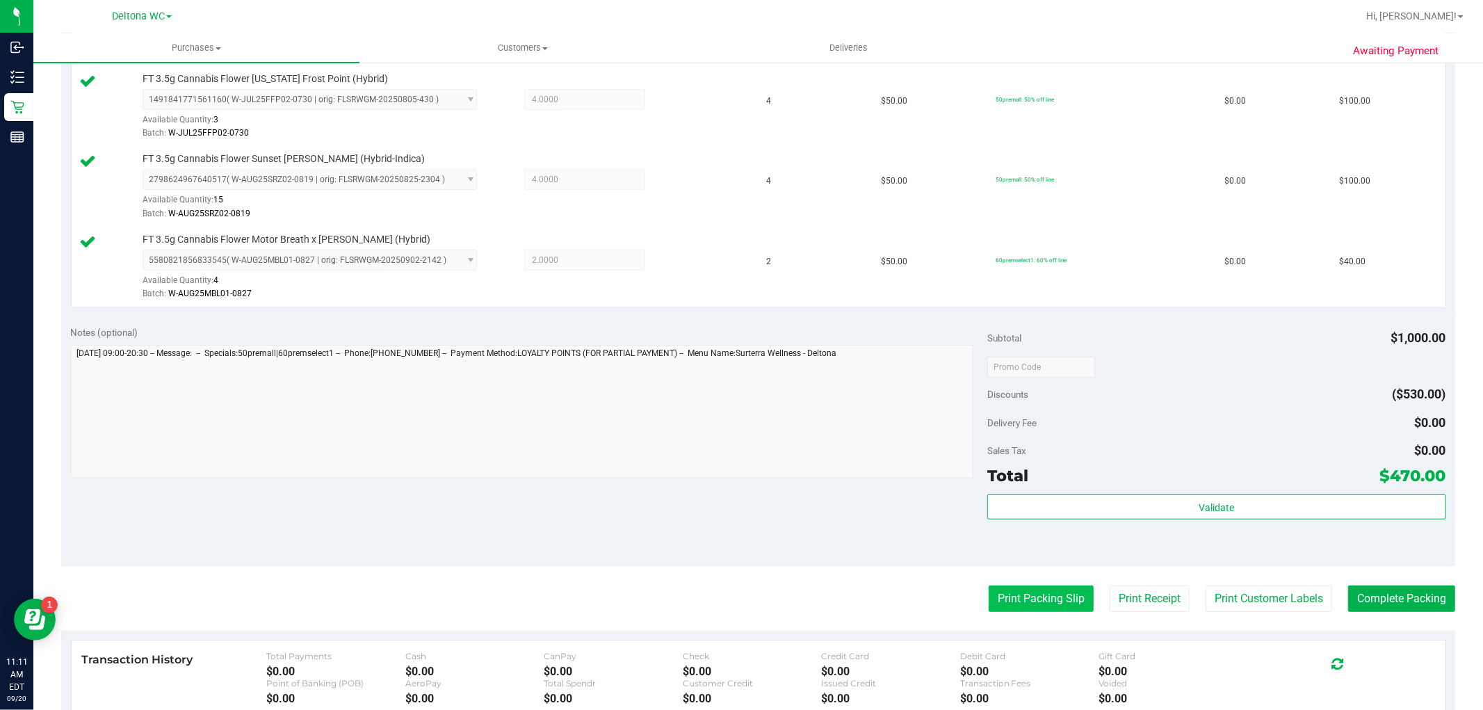
click at [1029, 601] on button "Print Packing Slip" at bounding box center [1040, 598] width 105 height 26
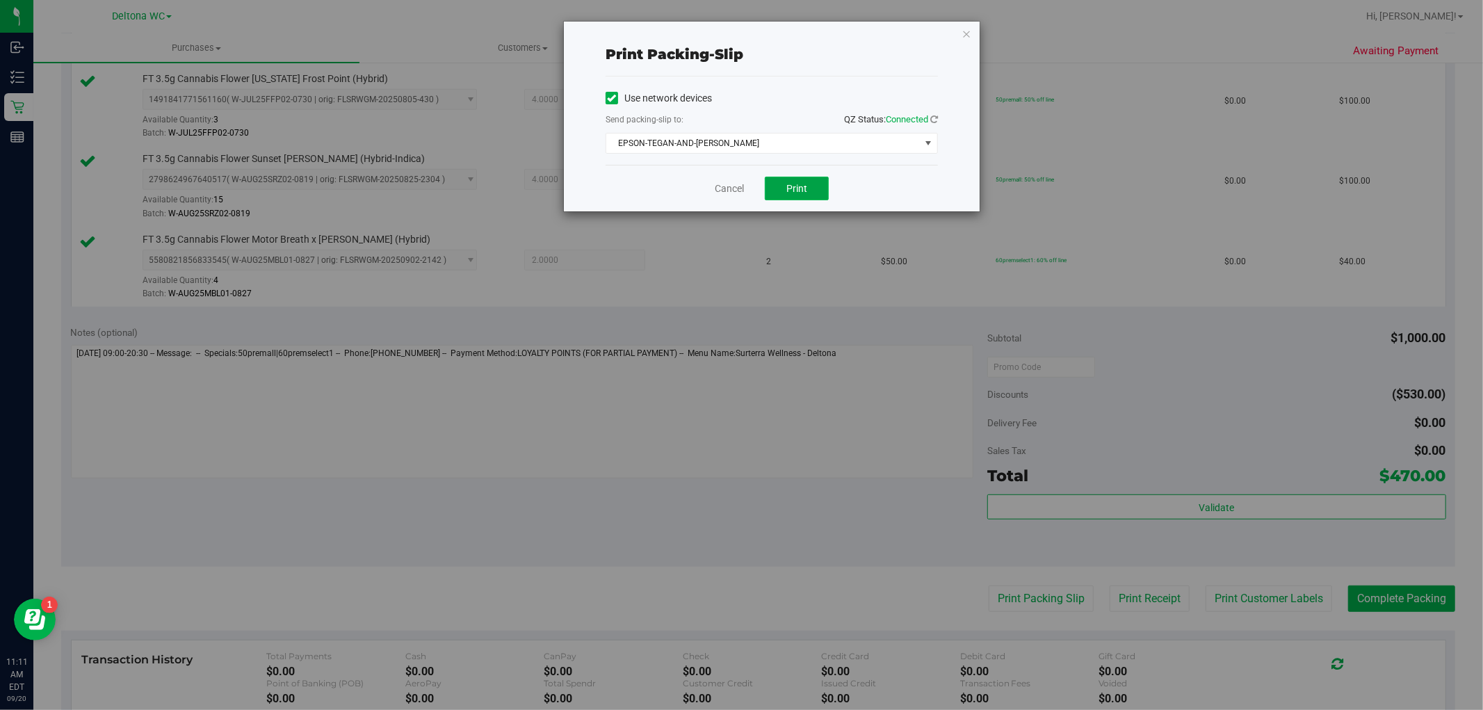
drag, startPoint x: 810, startPoint y: 184, endPoint x: 1016, endPoint y: 580, distance: 446.4
click at [810, 184] on button "Print" at bounding box center [797, 189] width 64 height 24
click at [964, 32] on icon "button" at bounding box center [966, 33] width 10 height 17
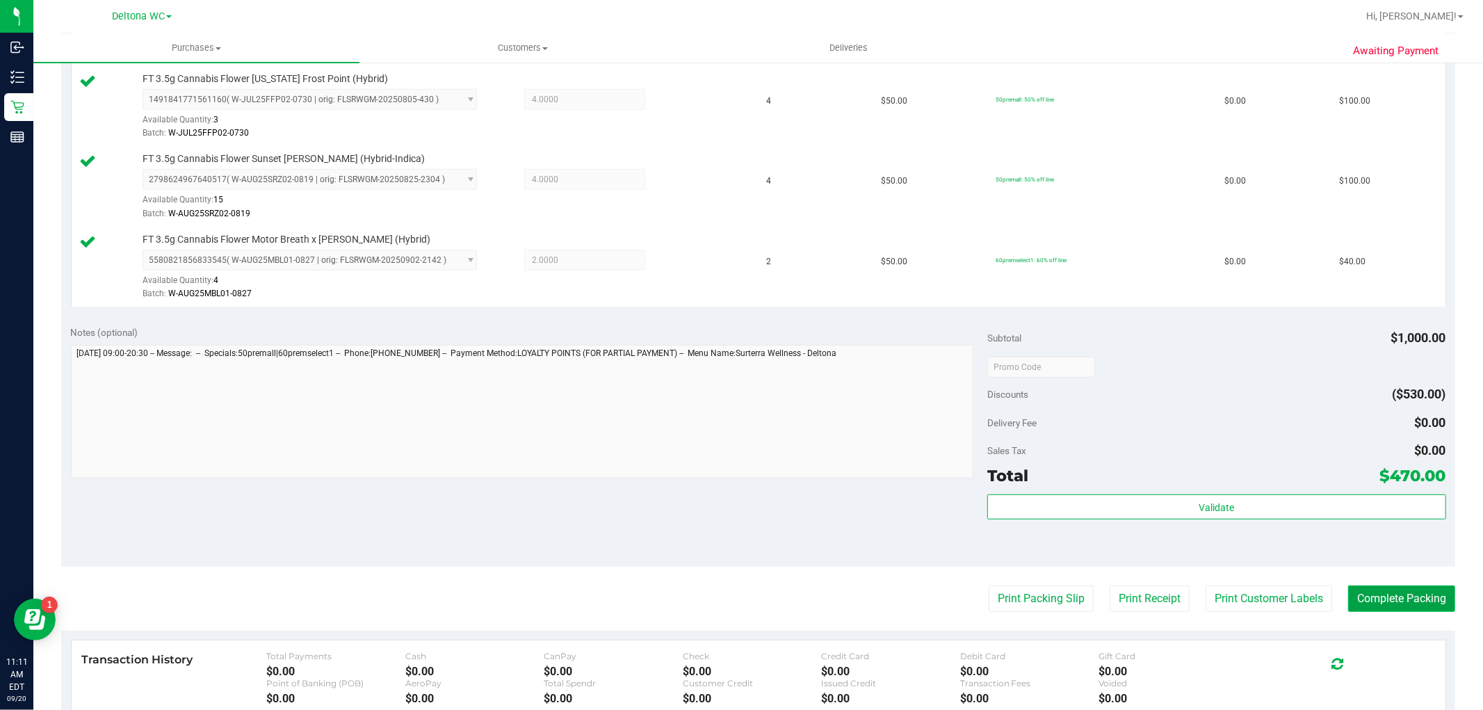
click at [1371, 598] on button "Complete Packing" at bounding box center [1401, 598] width 107 height 26
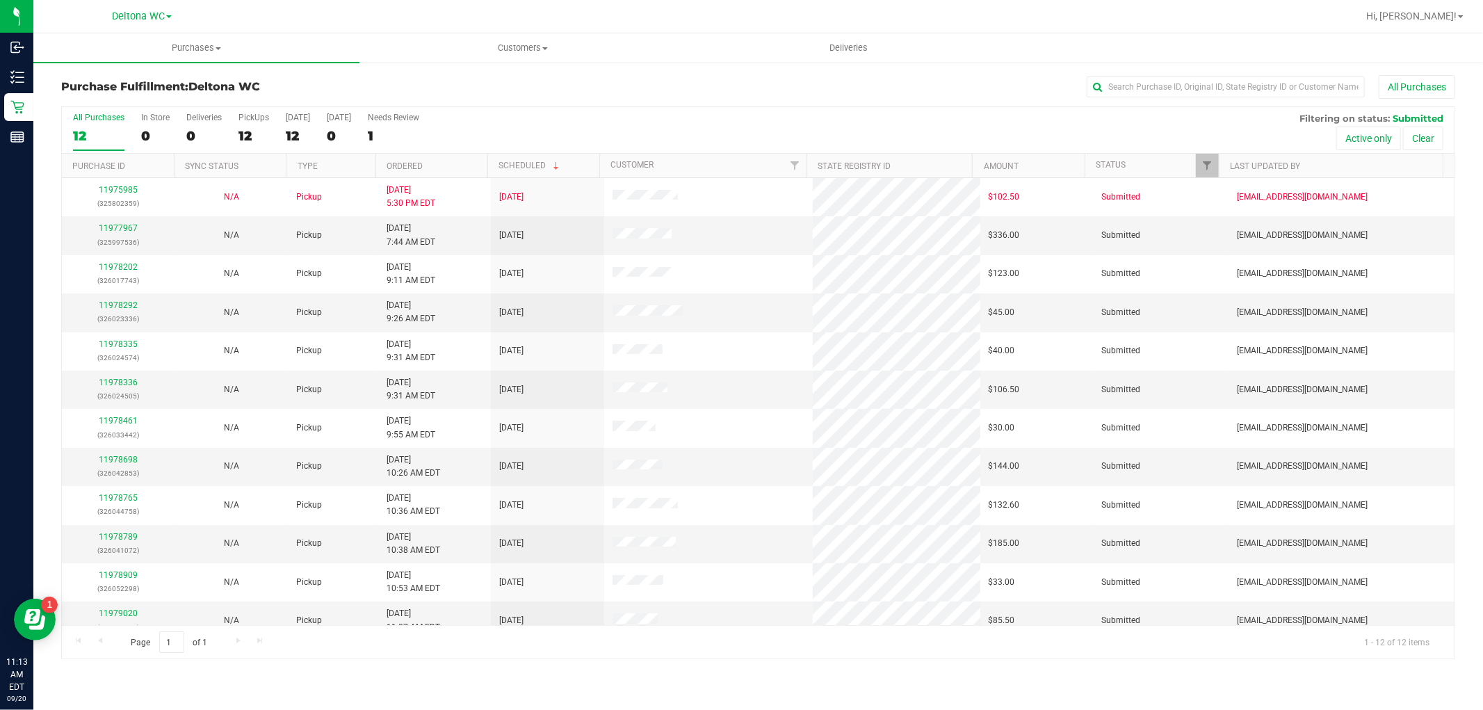
click at [446, 168] on th "Ordered" at bounding box center [431, 166] width 112 height 24
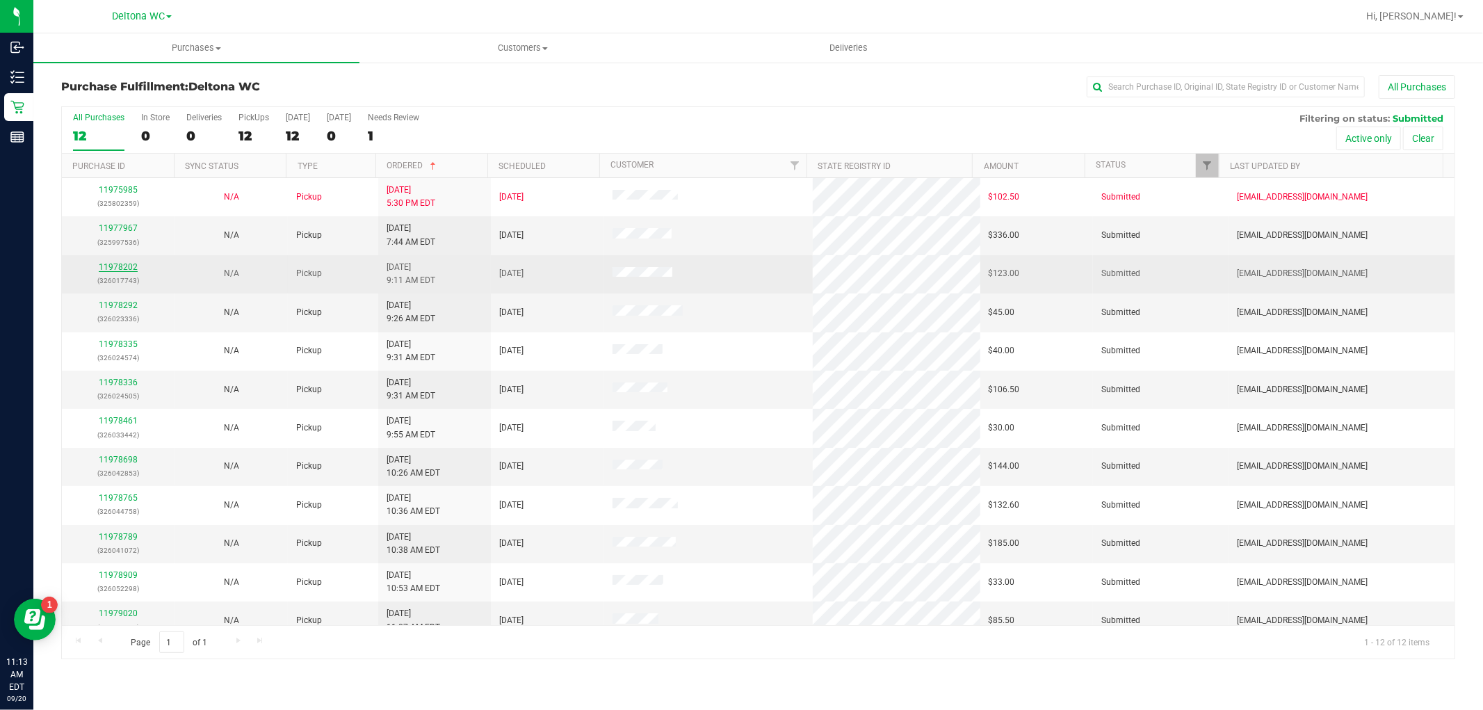
click at [120, 265] on link "11978202" at bounding box center [118, 267] width 39 height 10
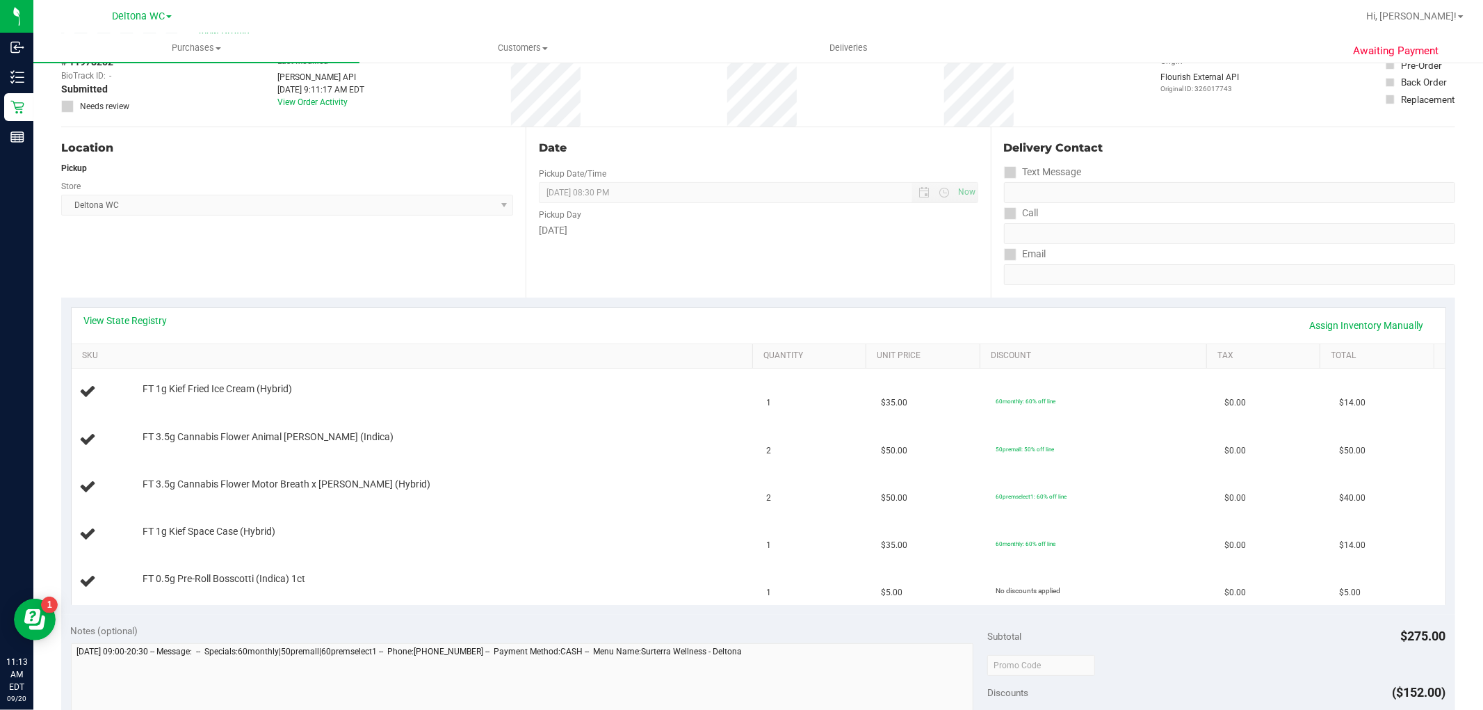
scroll to position [154, 0]
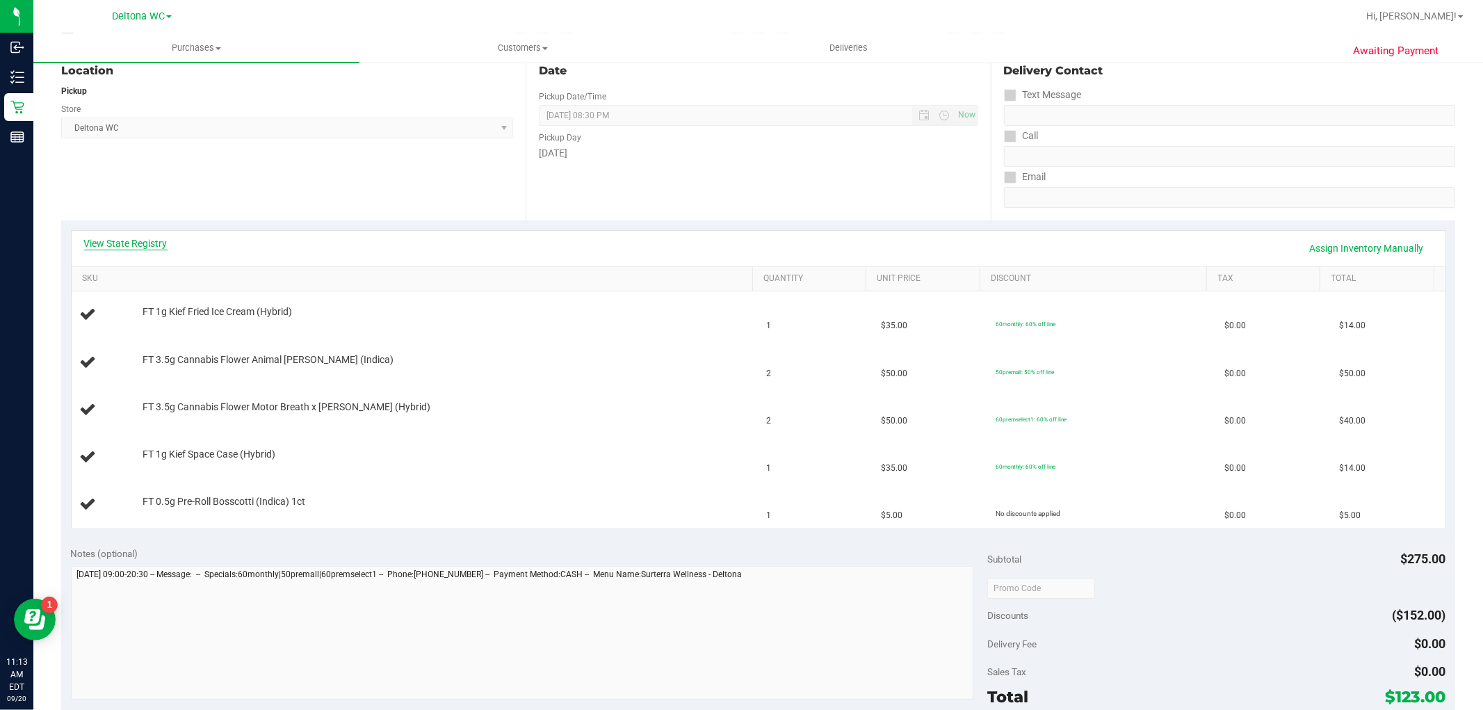
click at [146, 244] on link "View State Registry" at bounding box center [125, 243] width 83 height 14
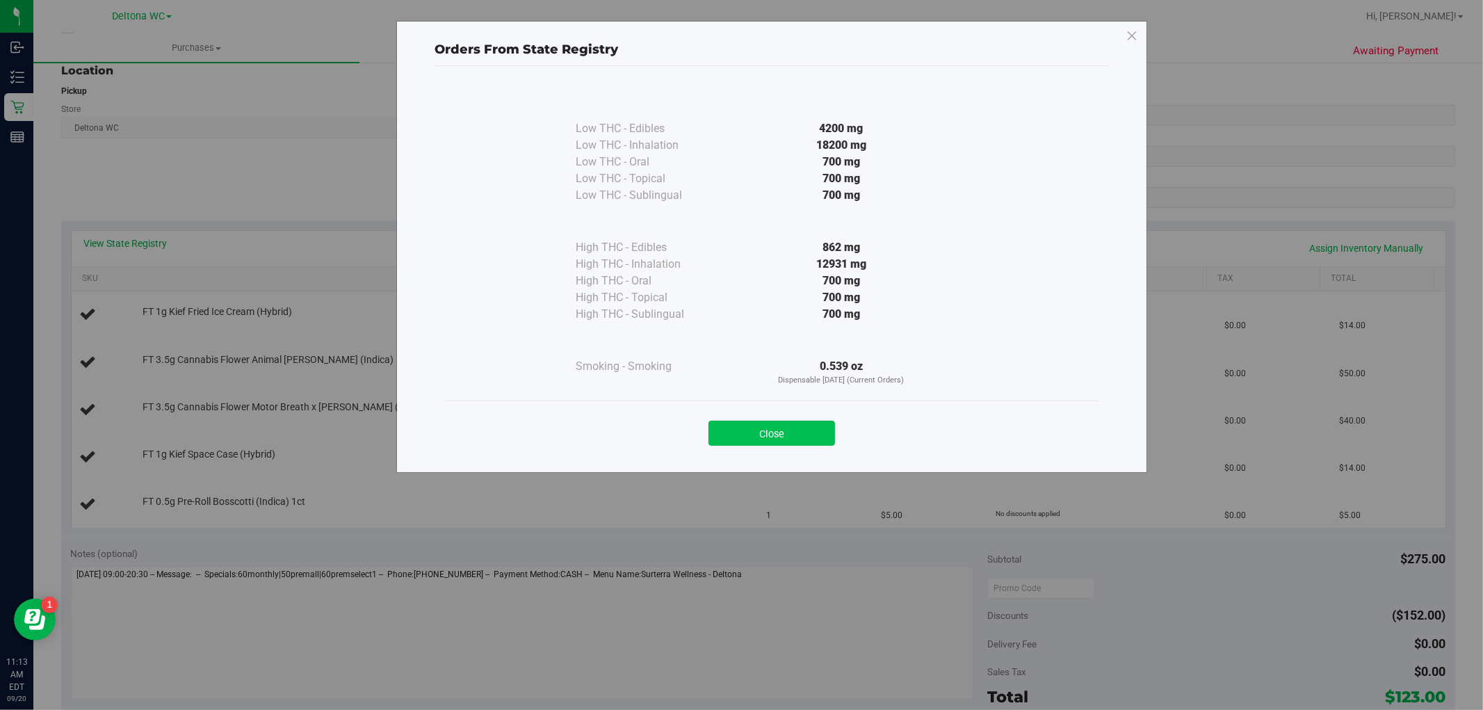
click at [806, 424] on button "Close" at bounding box center [771, 433] width 127 height 25
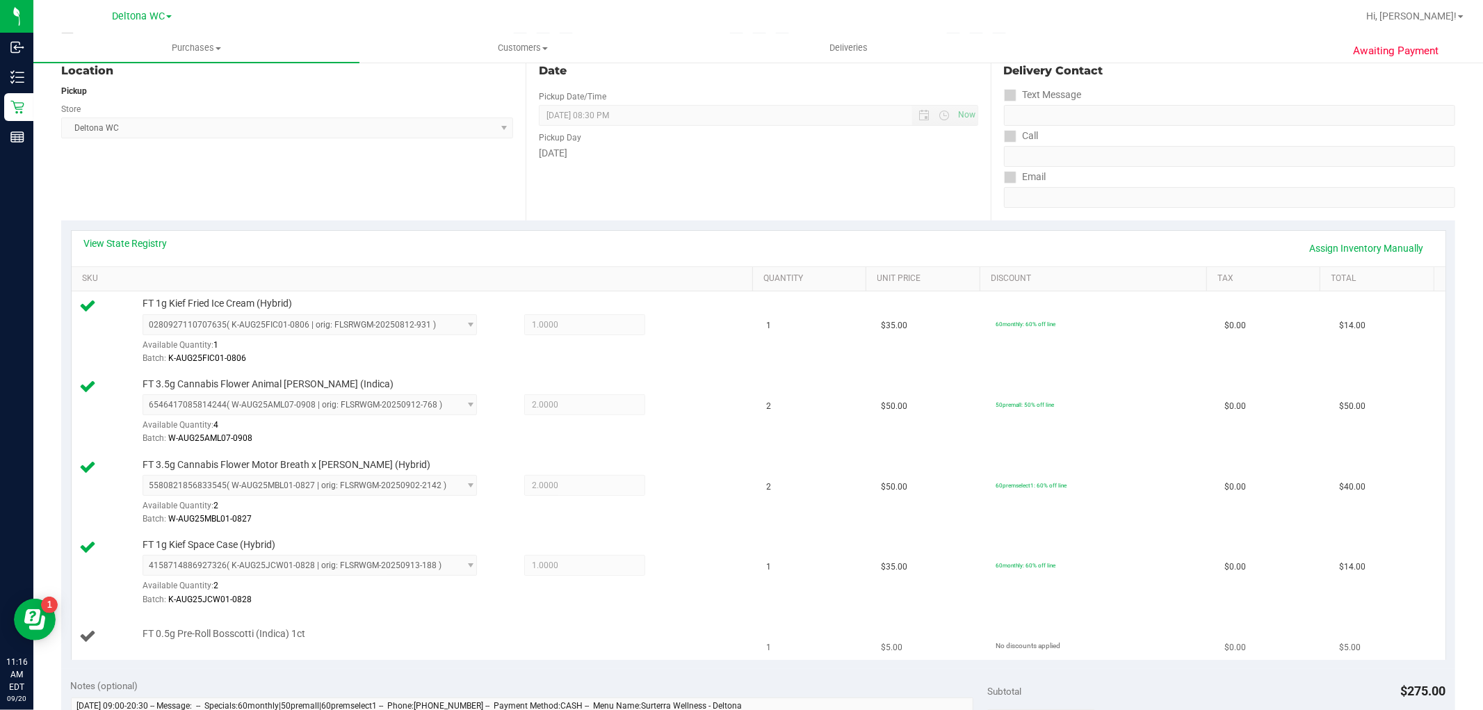
click at [254, 637] on span "FT 0.5g Pre-Roll Bosscotti (Indica) 1ct" at bounding box center [223, 633] width 163 height 13
copy div "FT 0.5g Pre-Roll Bosscotti (Indica) 1ct"
click at [377, 218] on div "Location Pickup Store Deltona WC Select Store Bonita Springs WC Boynton Beach W…" at bounding box center [293, 135] width 464 height 170
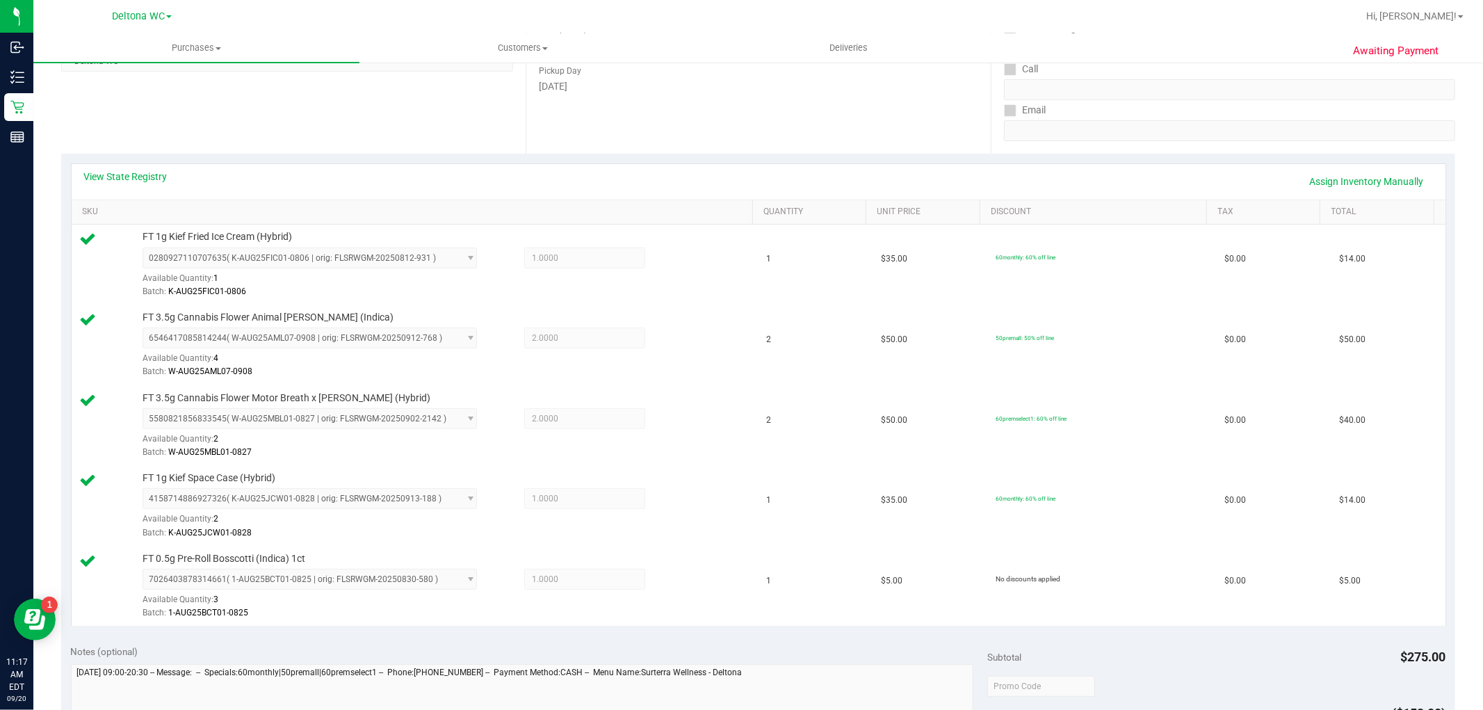
scroll to position [463, 0]
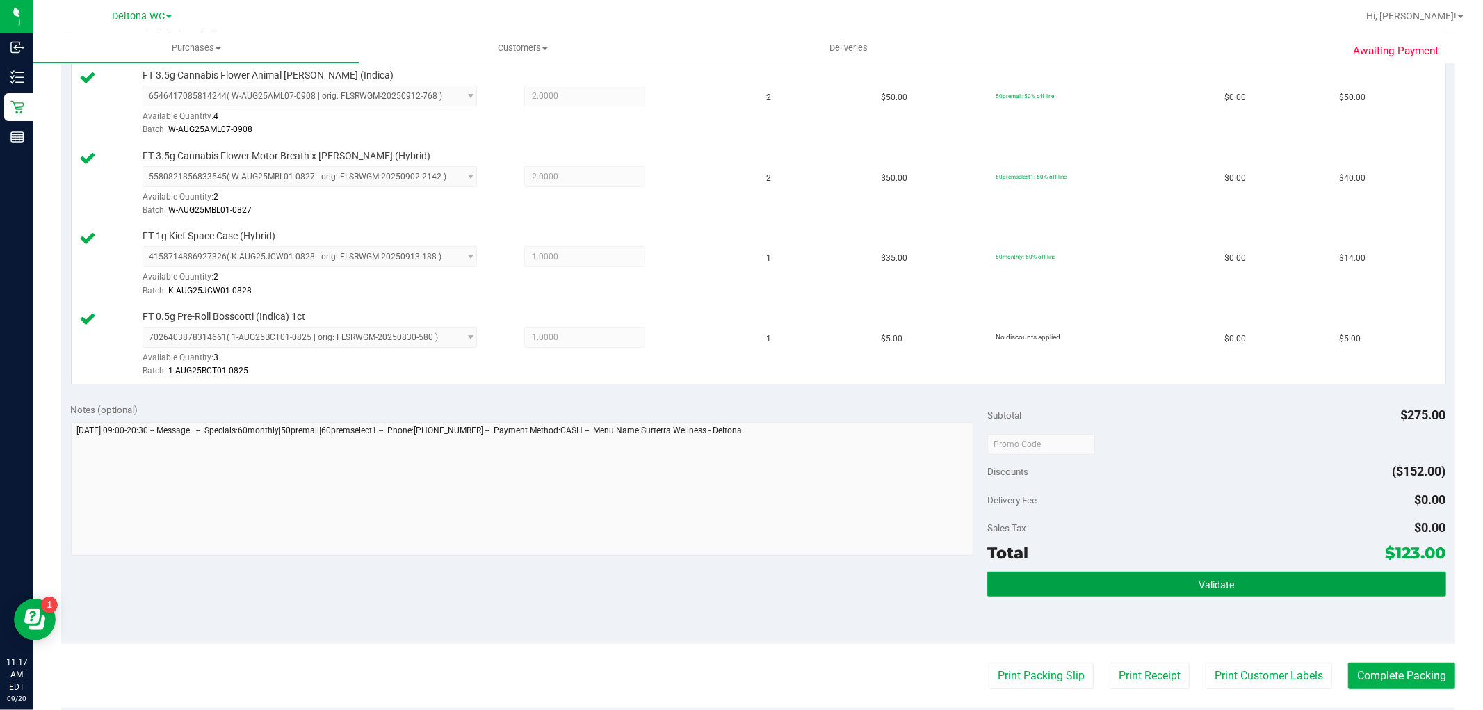
click at [1212, 585] on span "Validate" at bounding box center [1215, 584] width 35 height 11
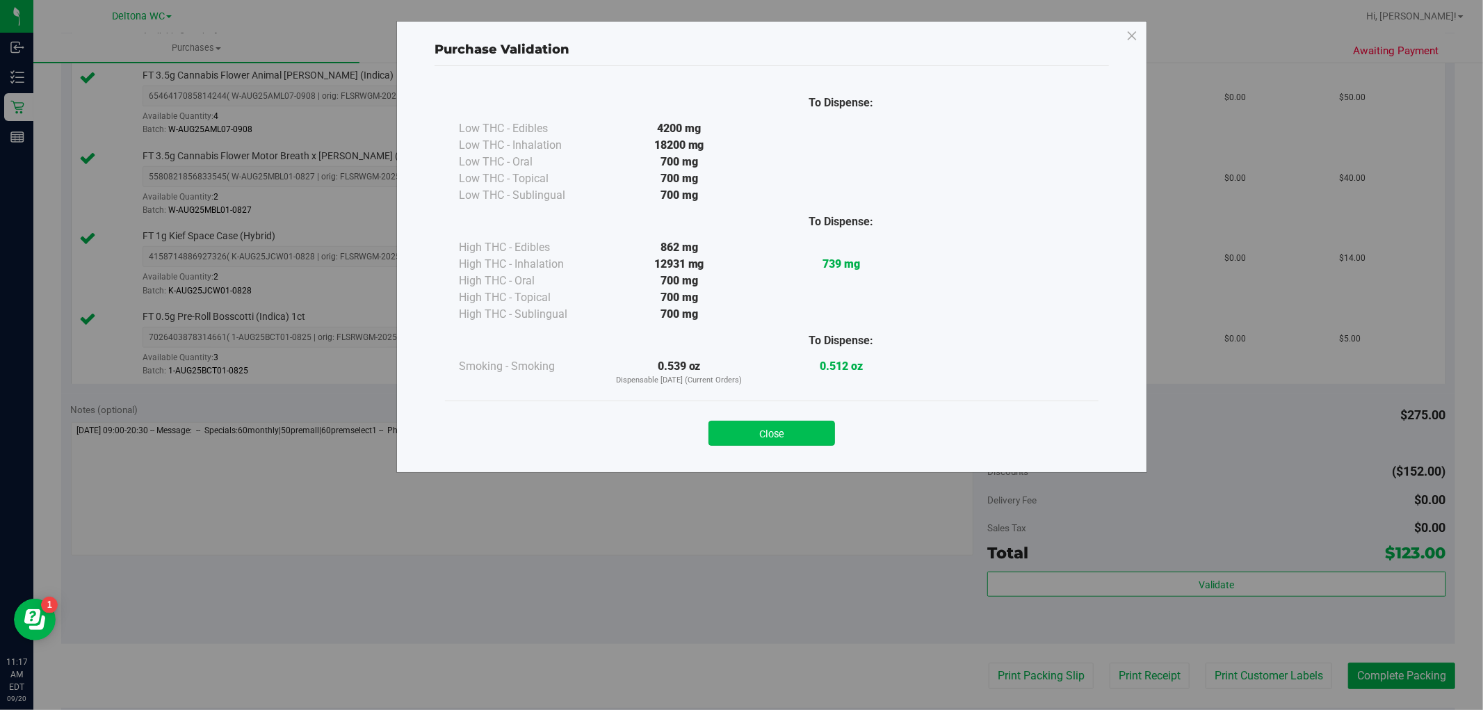
click at [790, 433] on button "Close" at bounding box center [771, 433] width 127 height 25
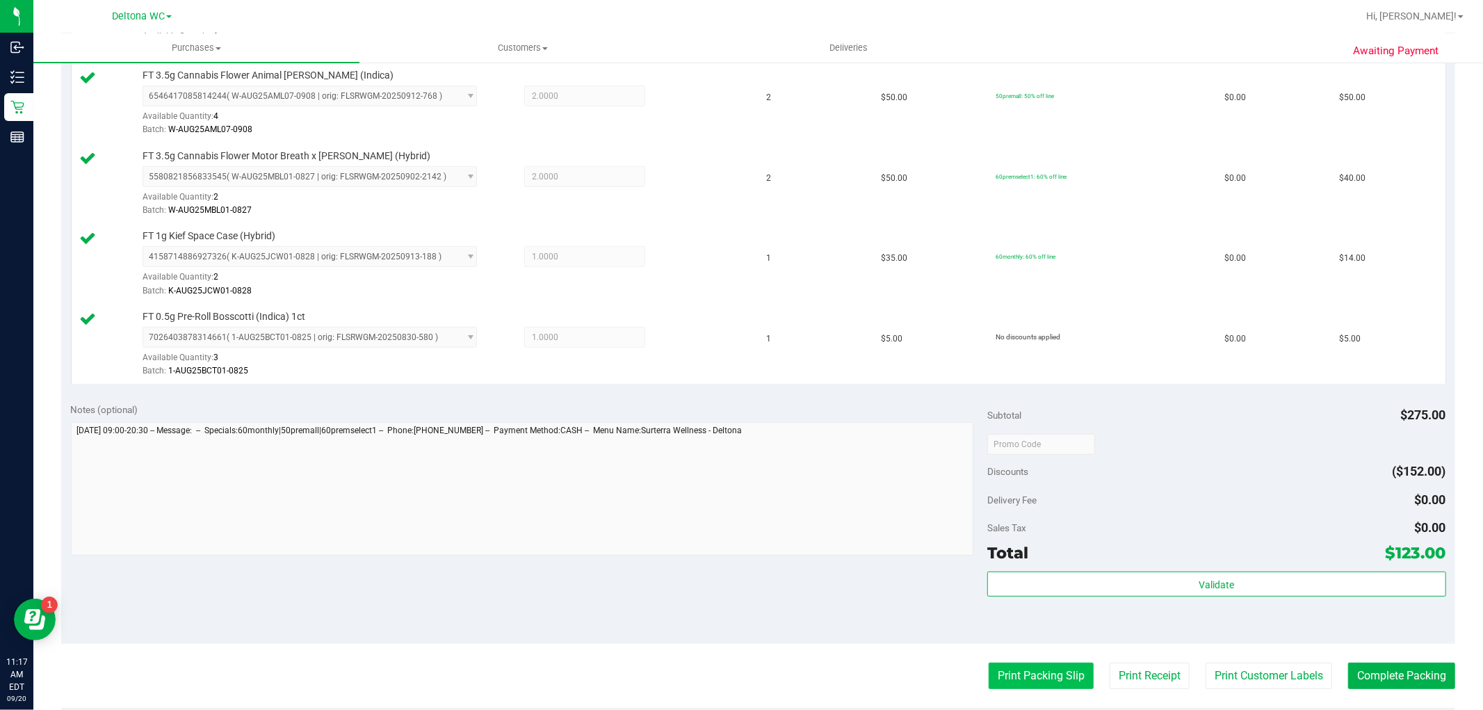
click at [1020, 669] on button "Print Packing Slip" at bounding box center [1040, 675] width 105 height 26
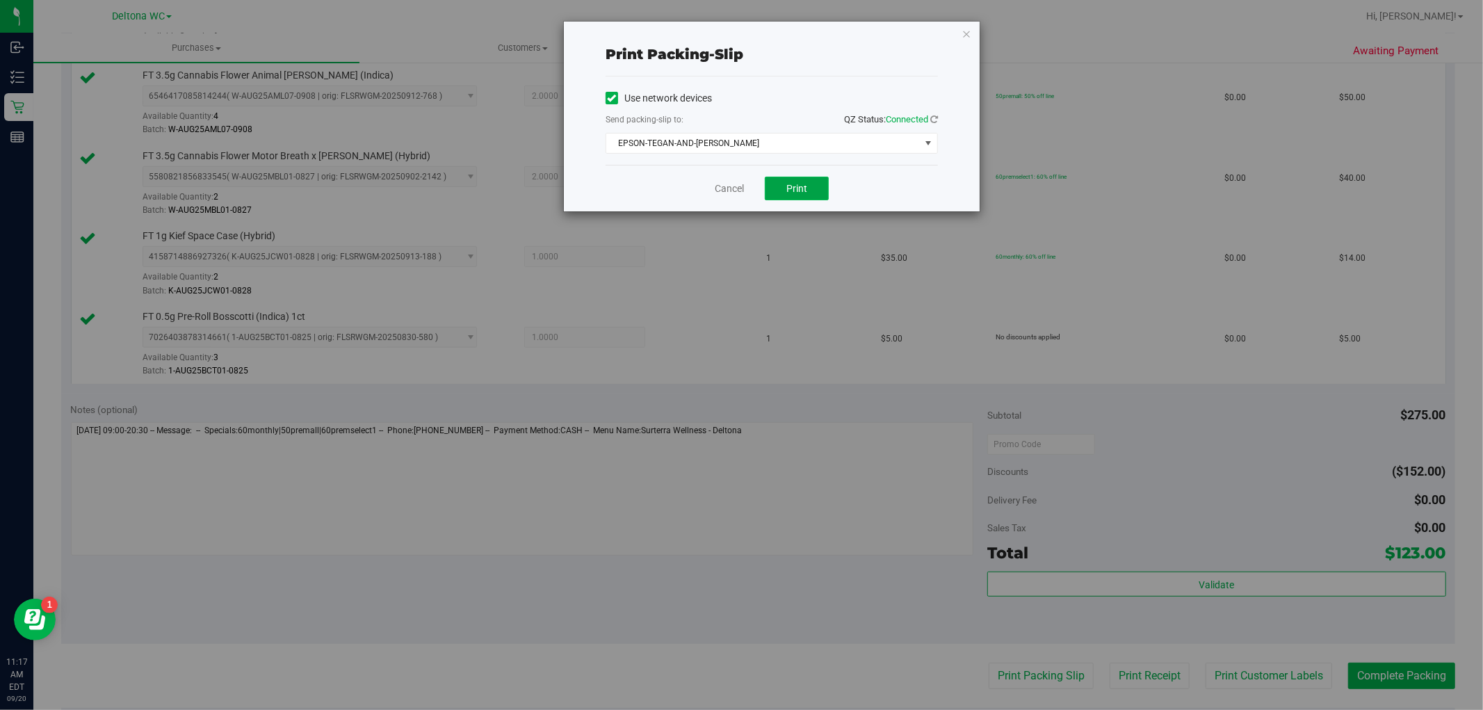
click at [817, 179] on button "Print" at bounding box center [797, 189] width 64 height 24
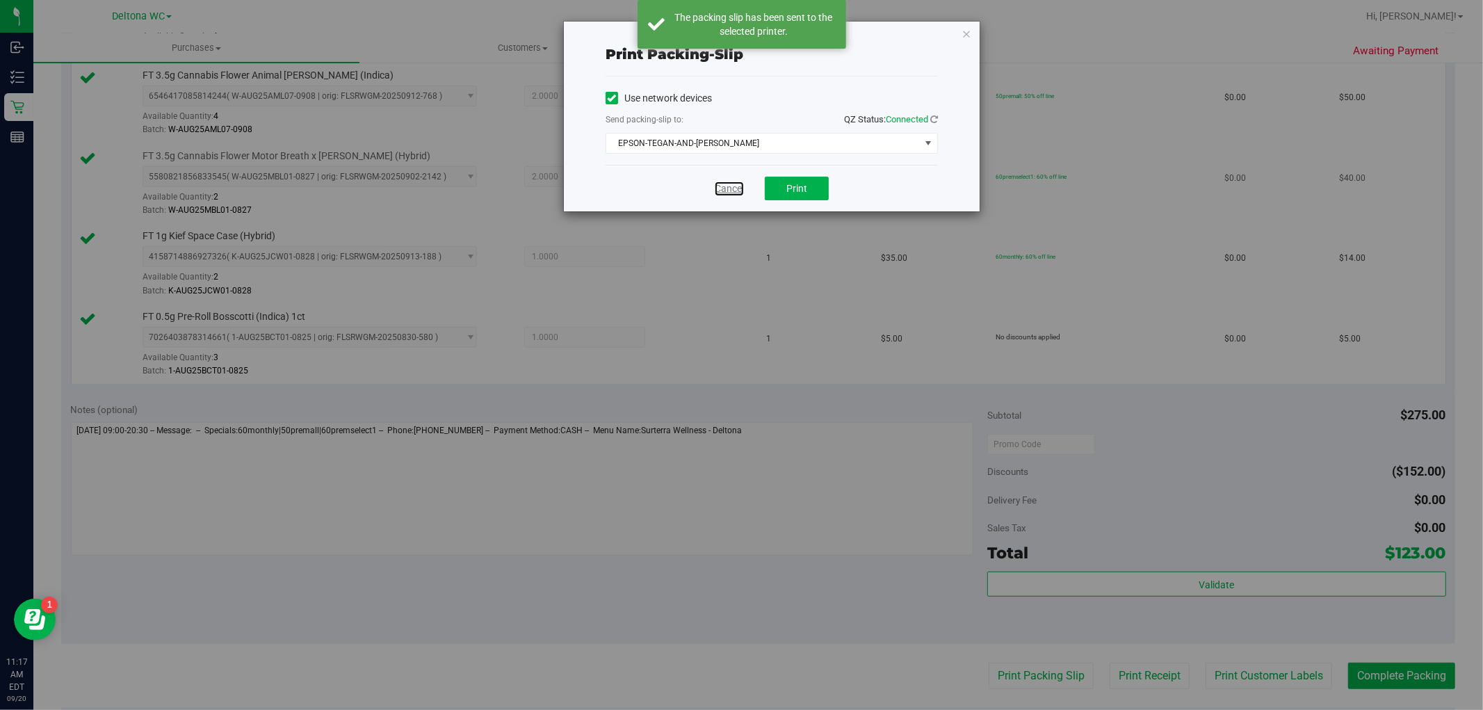
click at [734, 184] on link "Cancel" at bounding box center [729, 188] width 29 height 15
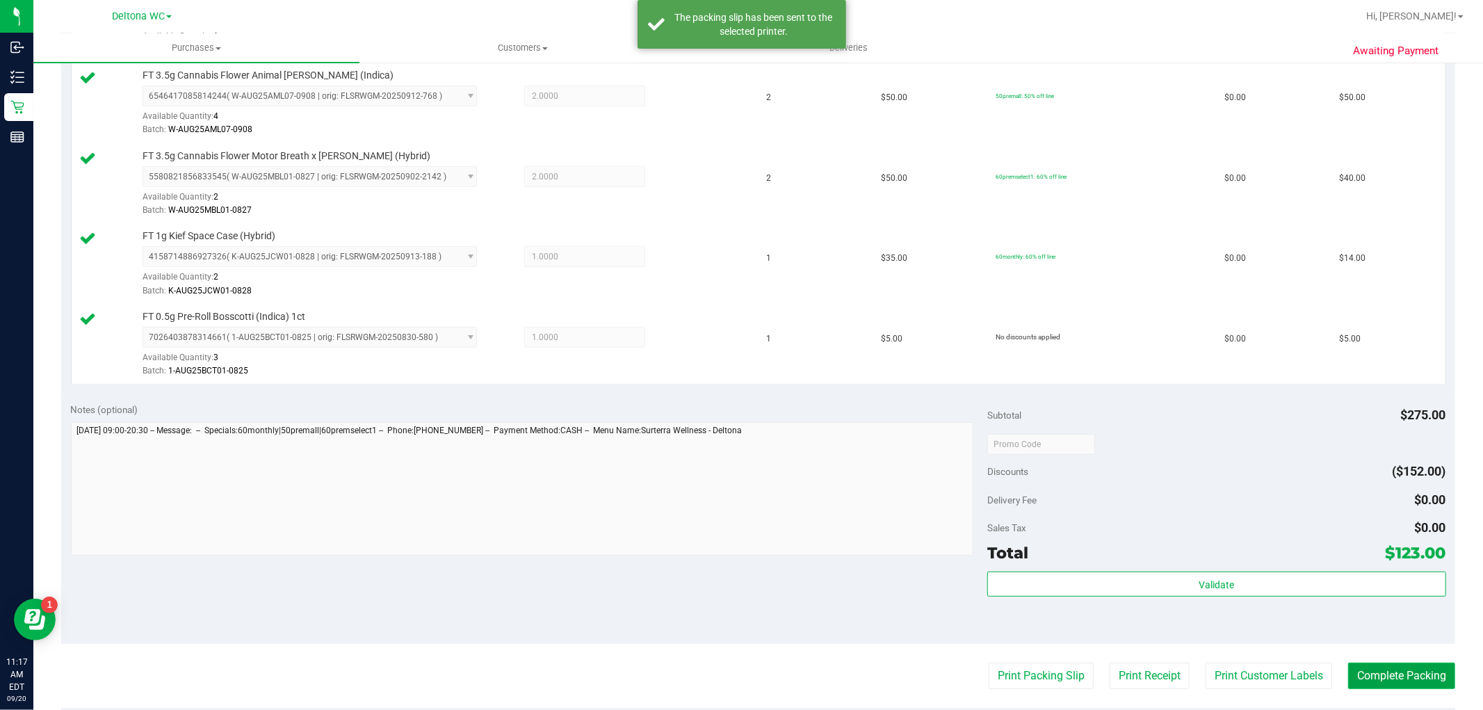
click at [1379, 672] on button "Complete Packing" at bounding box center [1401, 675] width 107 height 26
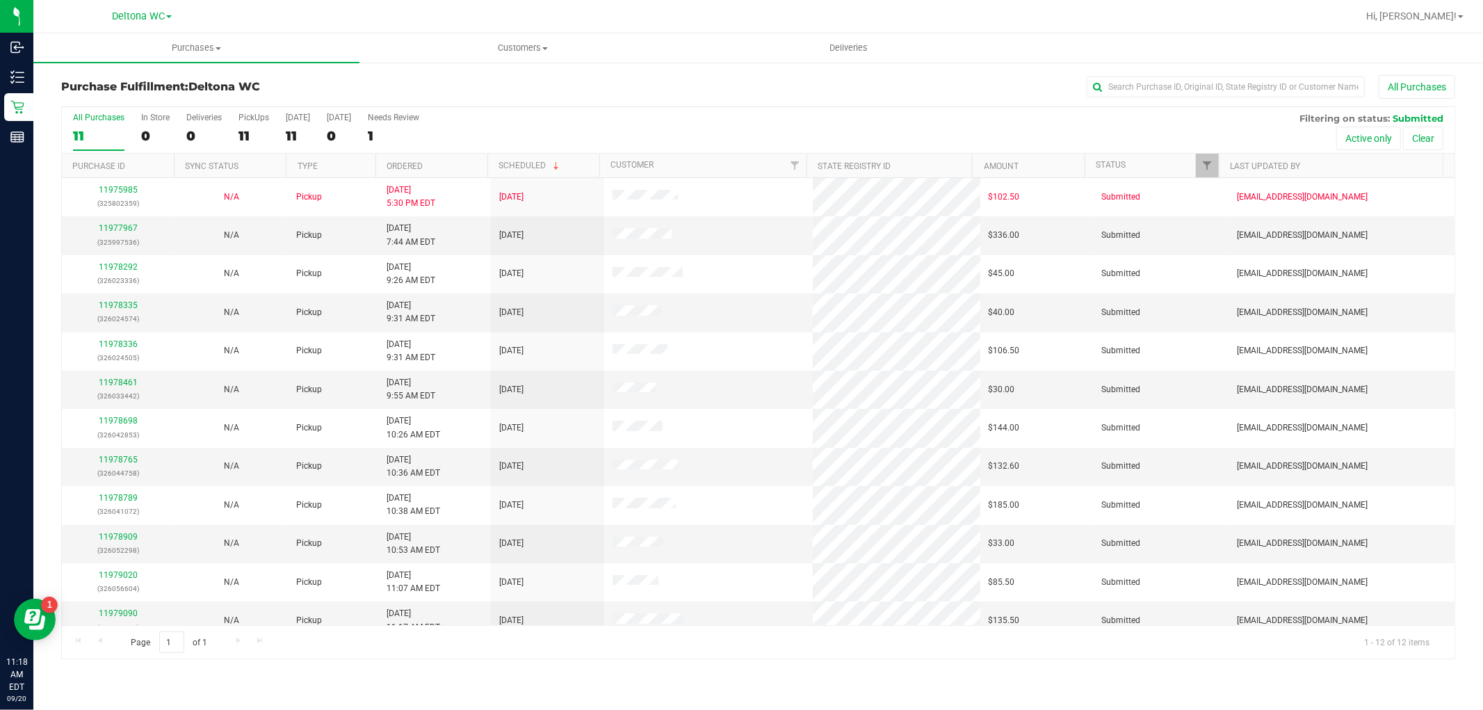
click at [456, 161] on th "Ordered" at bounding box center [431, 166] width 112 height 24
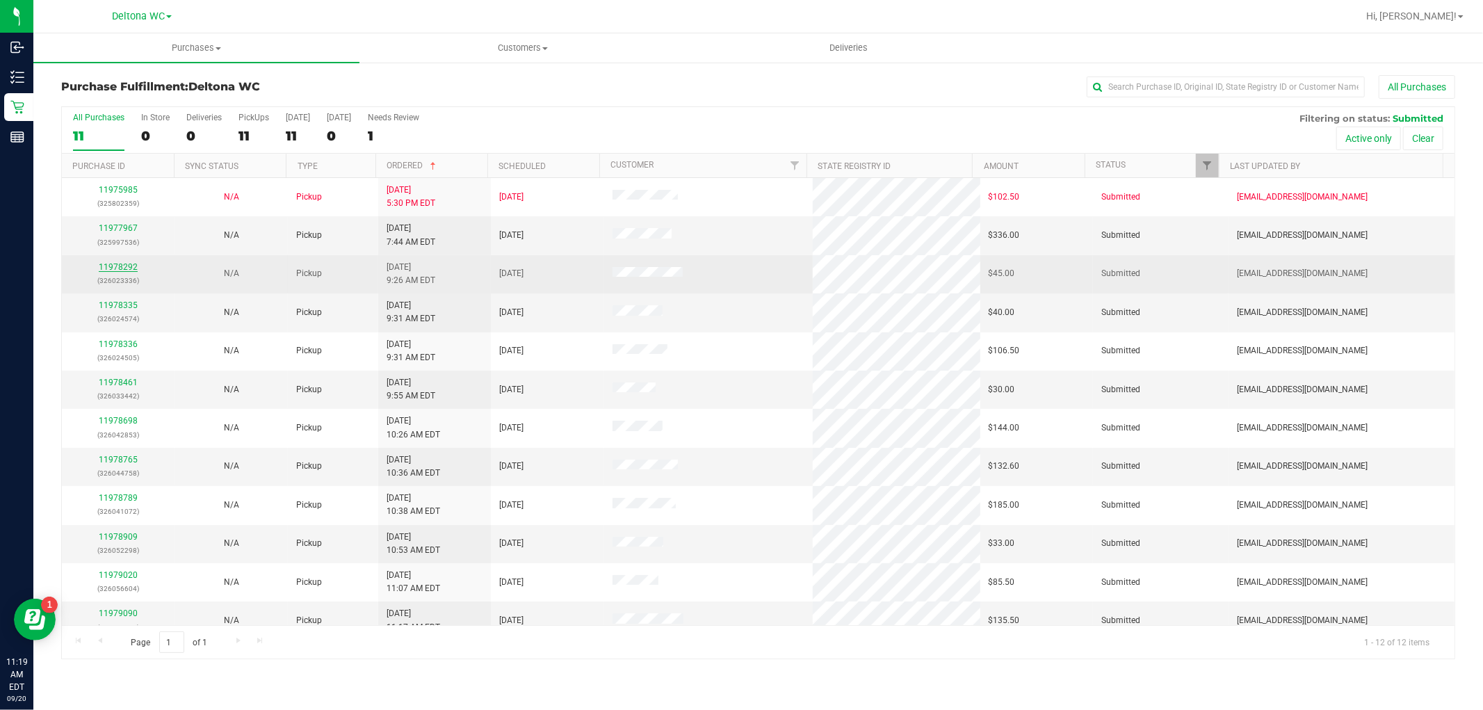
click at [123, 270] on link "11978292" at bounding box center [118, 267] width 39 height 10
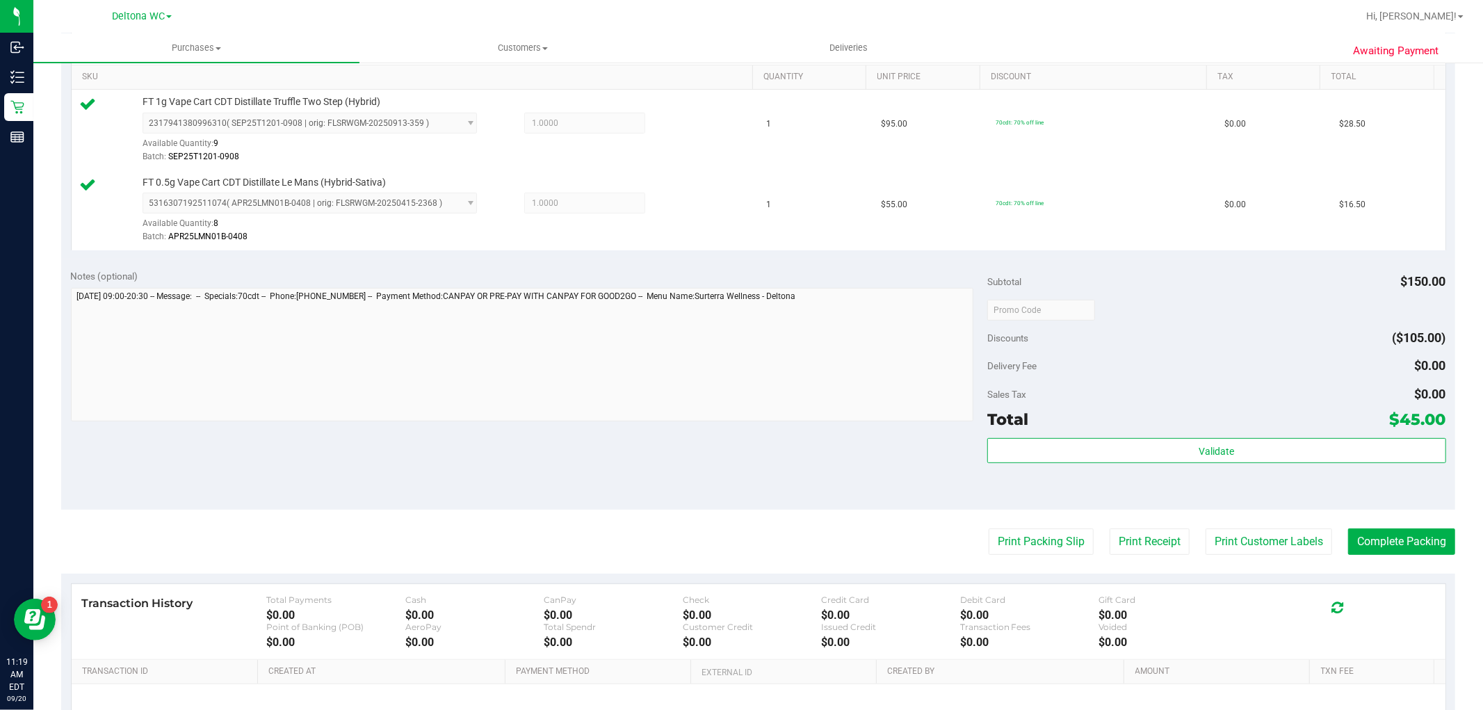
scroll to position [509, 0]
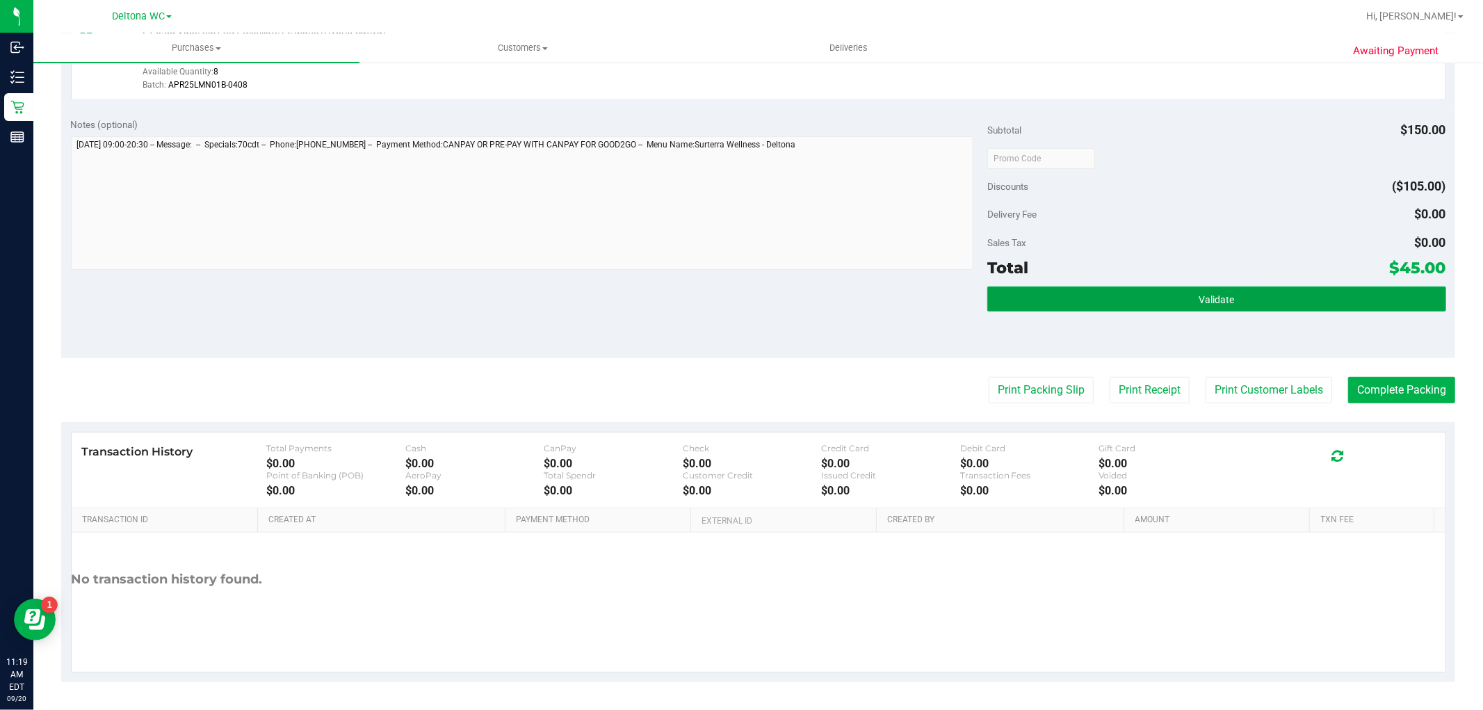
drag, startPoint x: 1207, startPoint y: 290, endPoint x: 1198, endPoint y: 286, distance: 10.3
click at [1205, 288] on button "Validate" at bounding box center [1216, 298] width 458 height 25
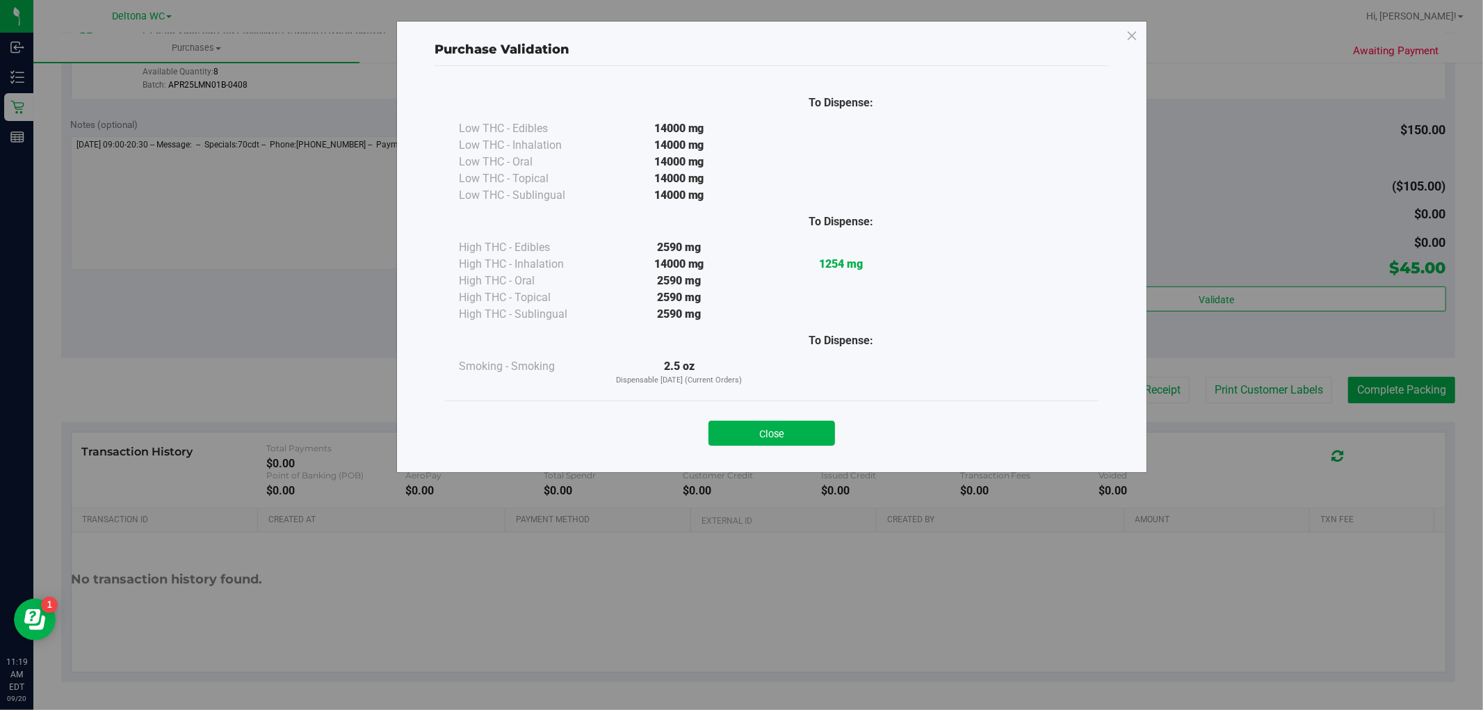
drag, startPoint x: 810, startPoint y: 434, endPoint x: 902, endPoint y: 424, distance: 92.3
click at [815, 433] on button "Close" at bounding box center [771, 433] width 127 height 25
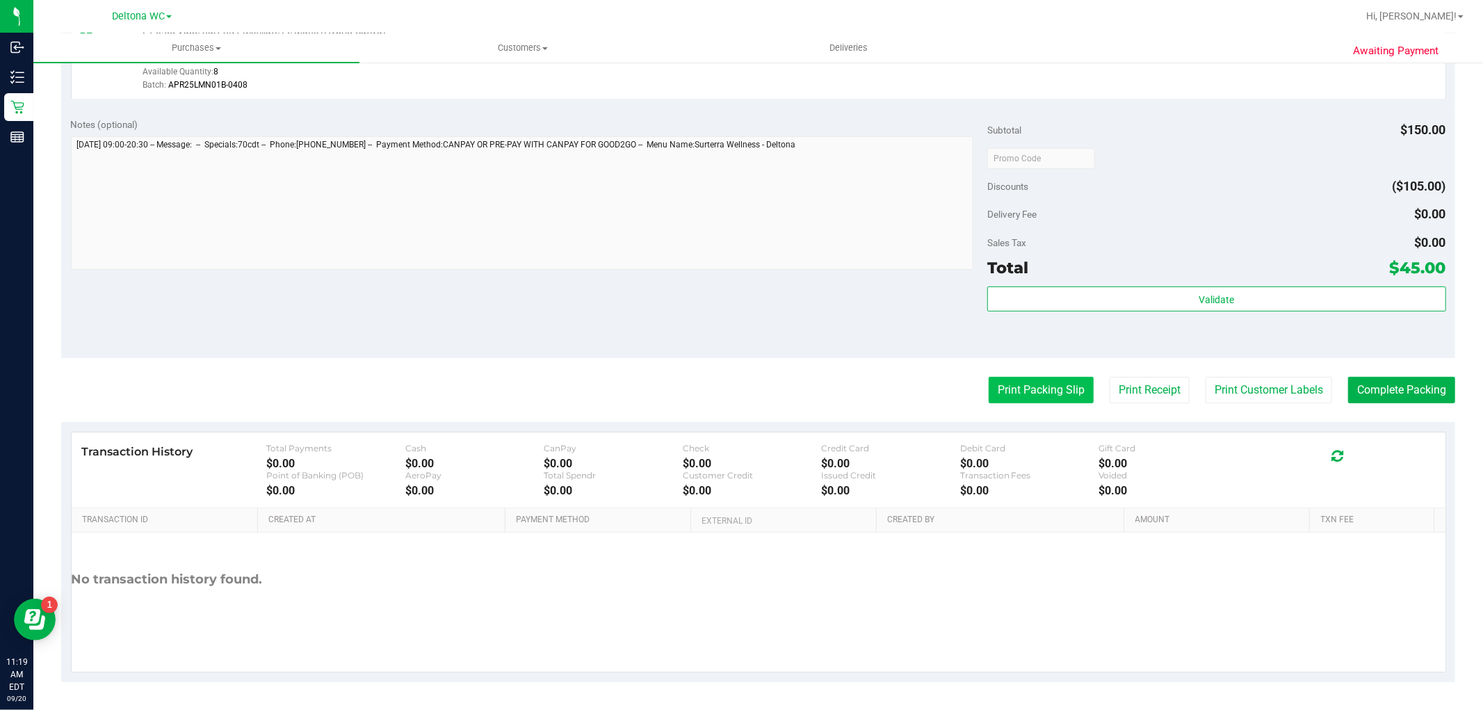
click at [990, 397] on button "Print Packing Slip" at bounding box center [1040, 390] width 105 height 26
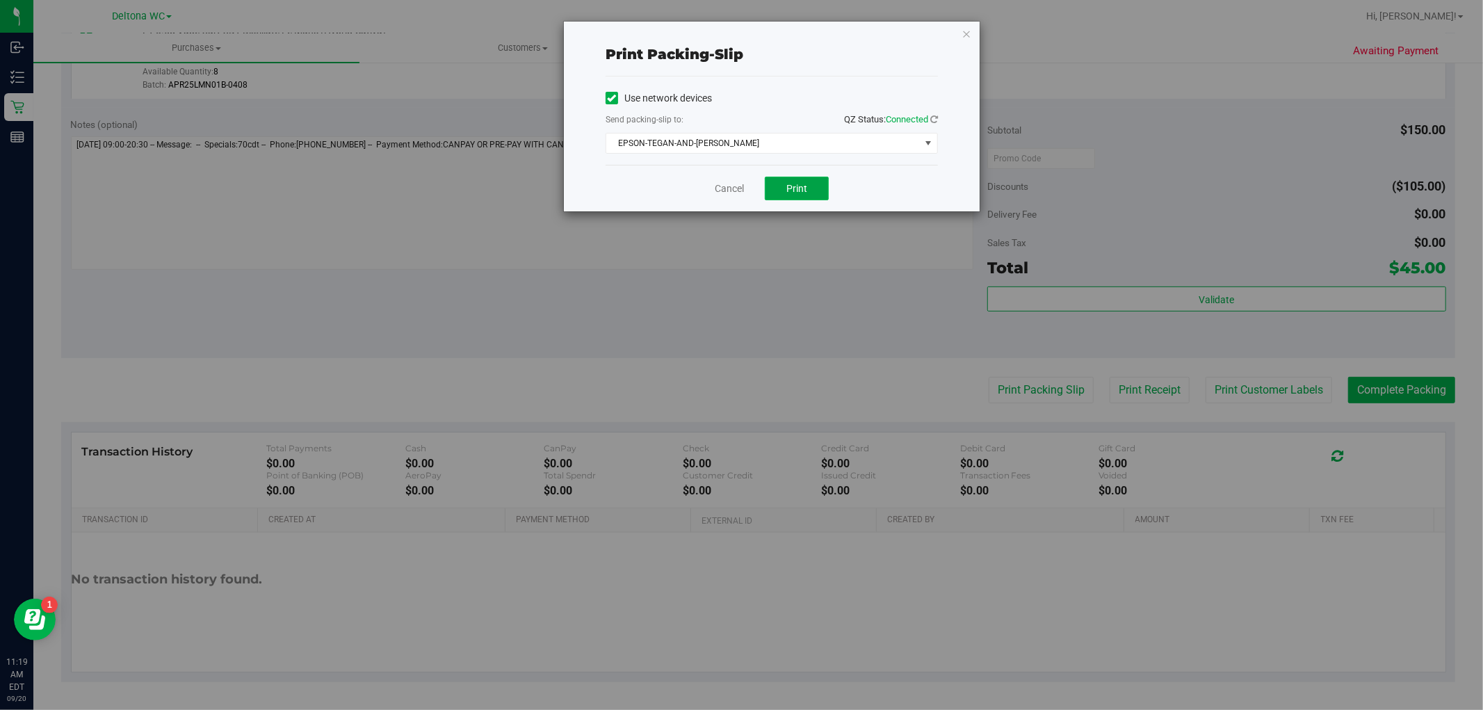
click at [779, 189] on button "Print" at bounding box center [797, 189] width 64 height 24
click at [719, 186] on link "Cancel" at bounding box center [729, 188] width 29 height 15
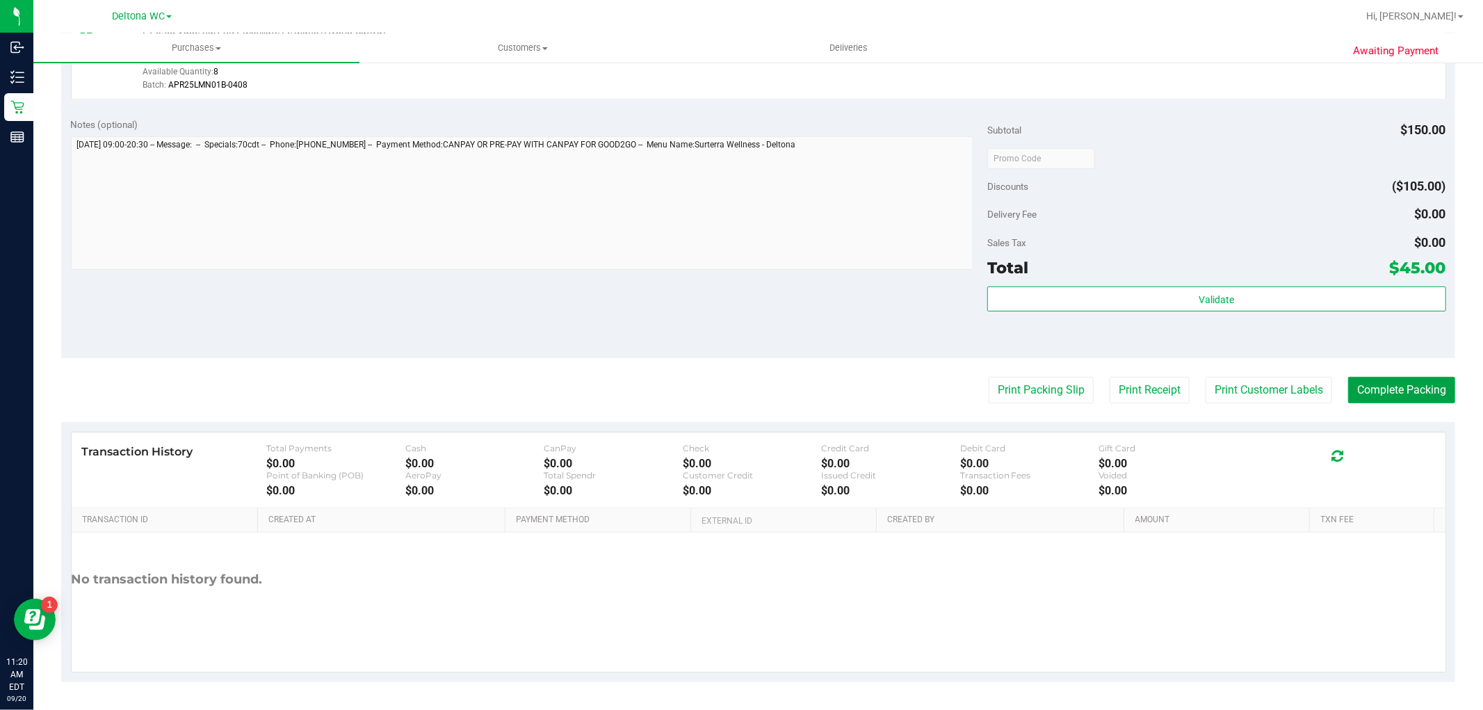
drag, startPoint x: 1427, startPoint y: 383, endPoint x: 1423, endPoint y: 369, distance: 14.5
click at [1428, 383] on button "Complete Packing" at bounding box center [1401, 390] width 107 height 26
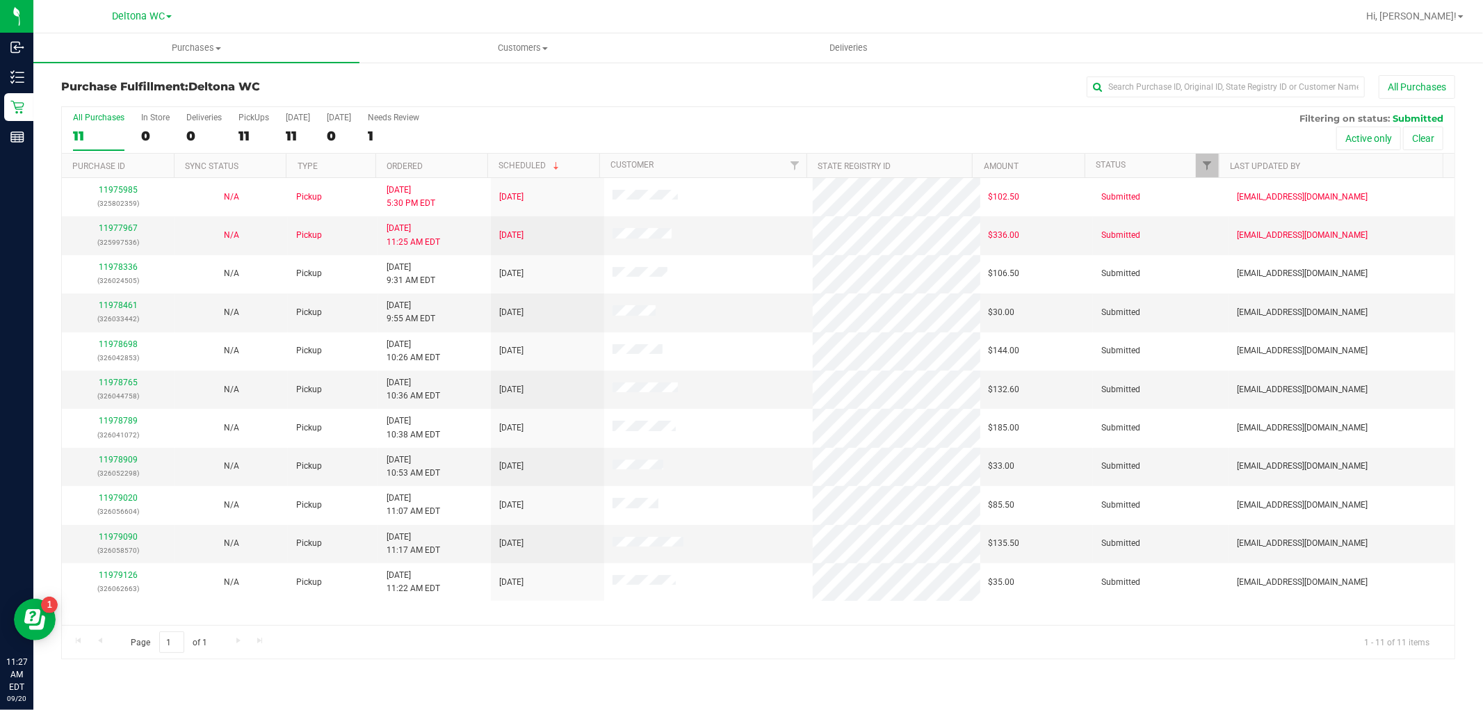
click at [464, 164] on th "Ordered" at bounding box center [431, 166] width 112 height 24
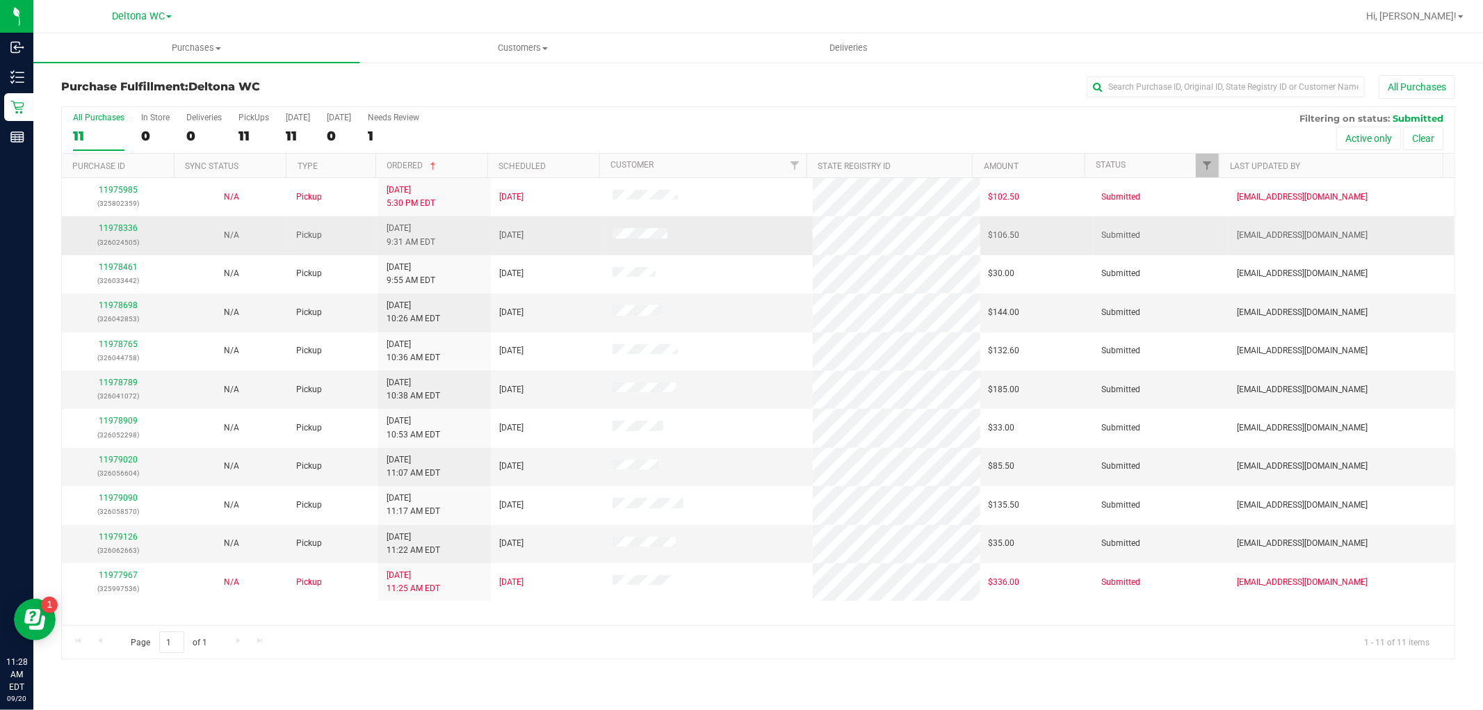
click at [116, 236] on p "(326024505)" at bounding box center [118, 242] width 96 height 13
click at [120, 231] on link "11978336" at bounding box center [118, 228] width 39 height 10
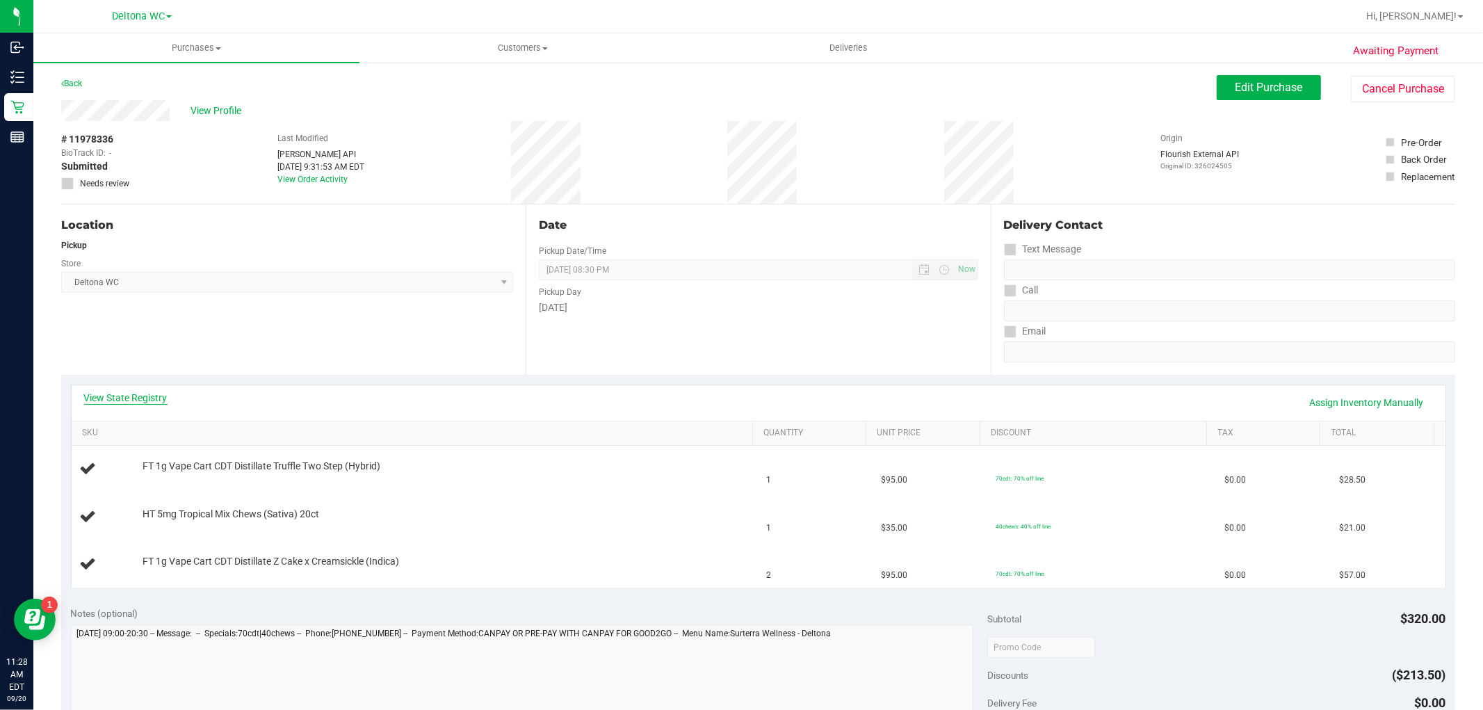
click at [149, 401] on link "View State Registry" at bounding box center [125, 398] width 83 height 14
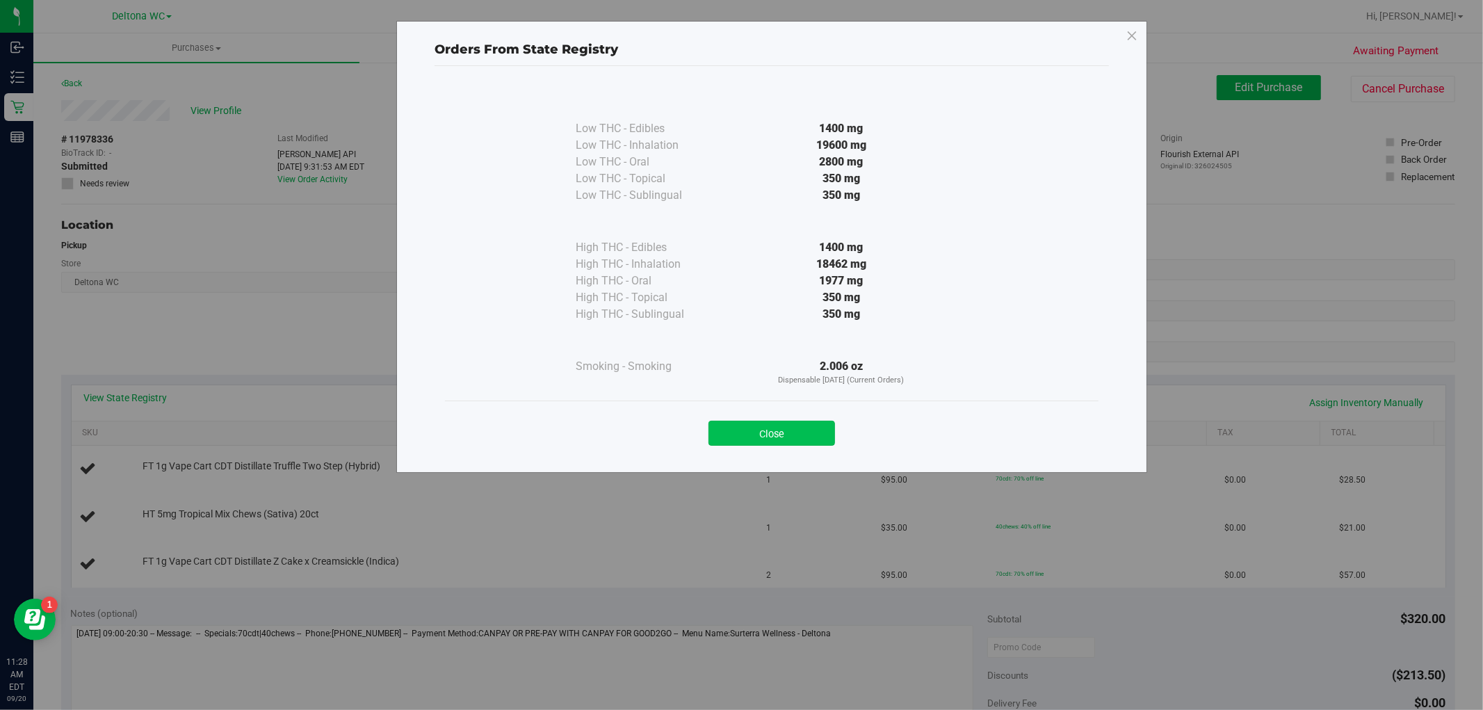
click at [797, 432] on button "Close" at bounding box center [771, 433] width 127 height 25
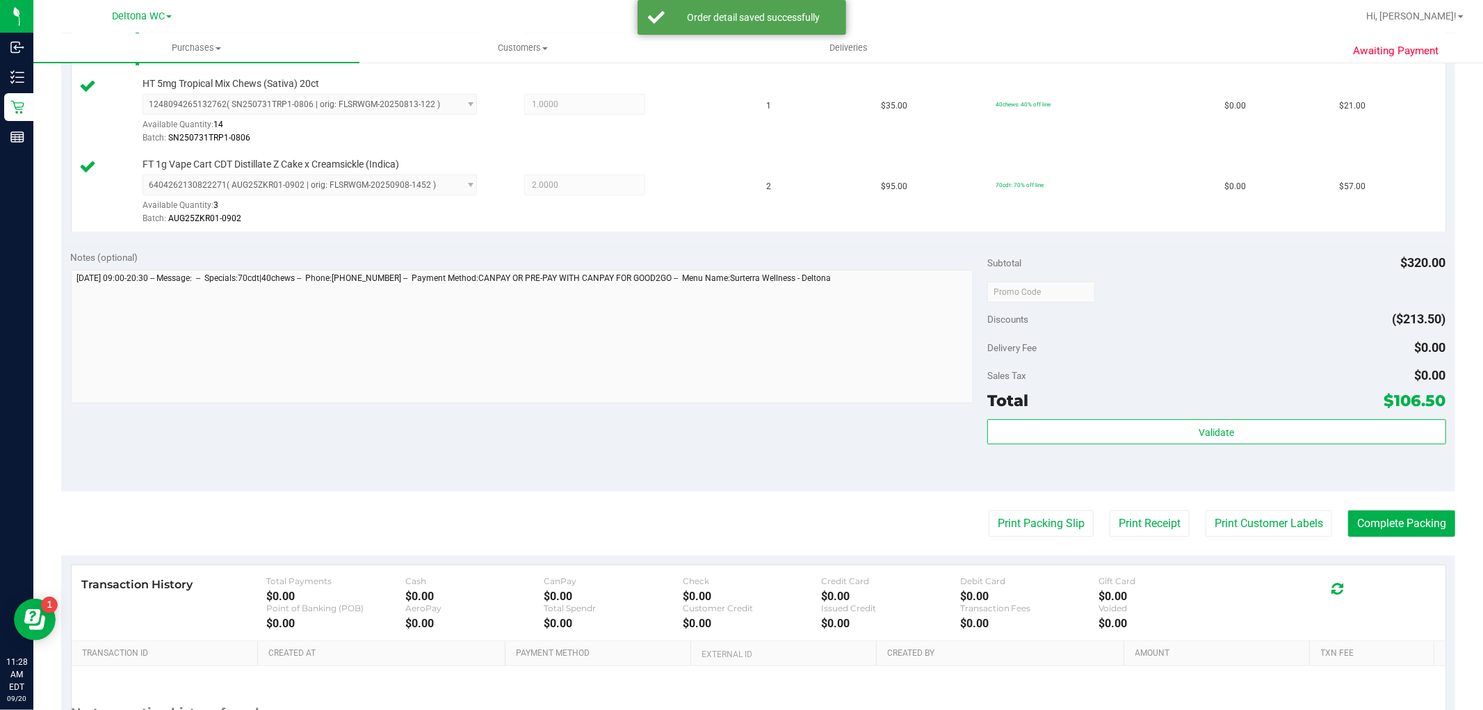
scroll to position [463, 0]
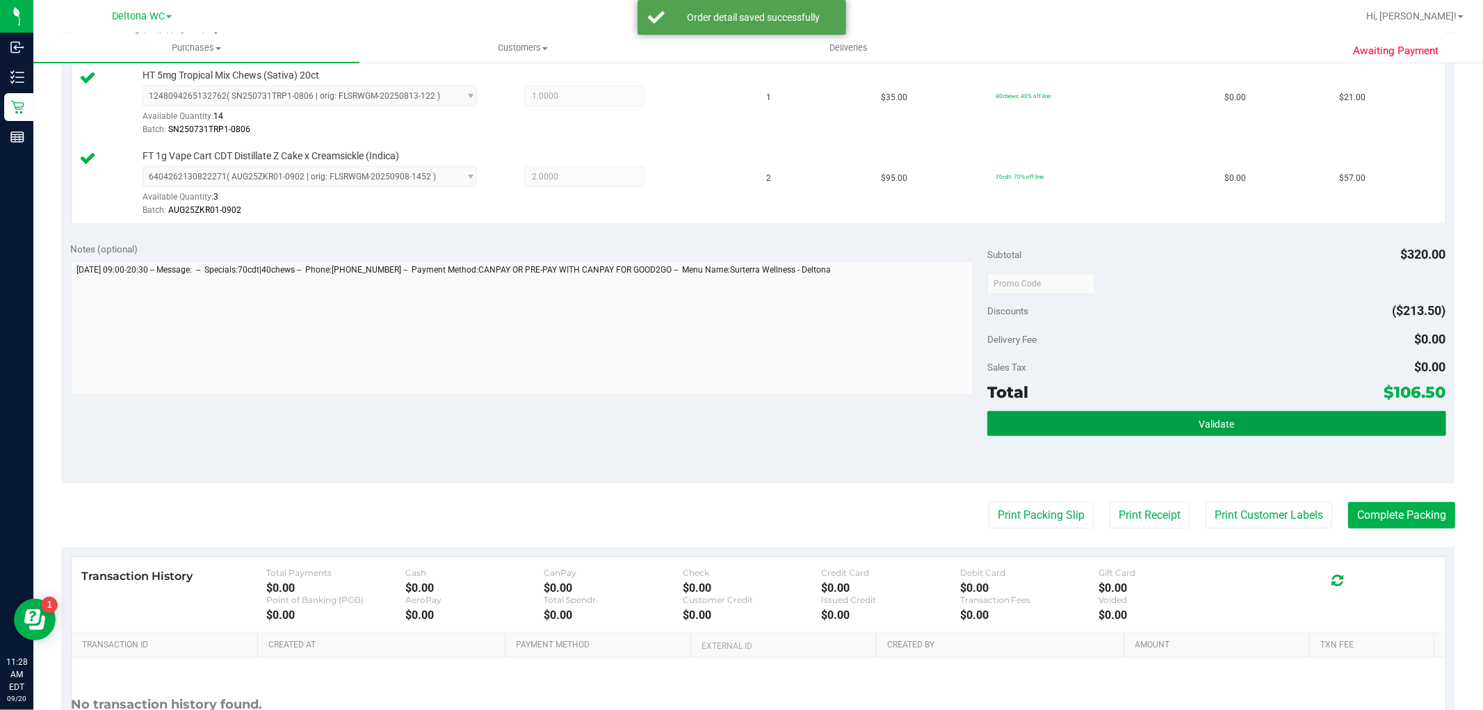
click at [1058, 435] on button "Validate" at bounding box center [1216, 423] width 458 height 25
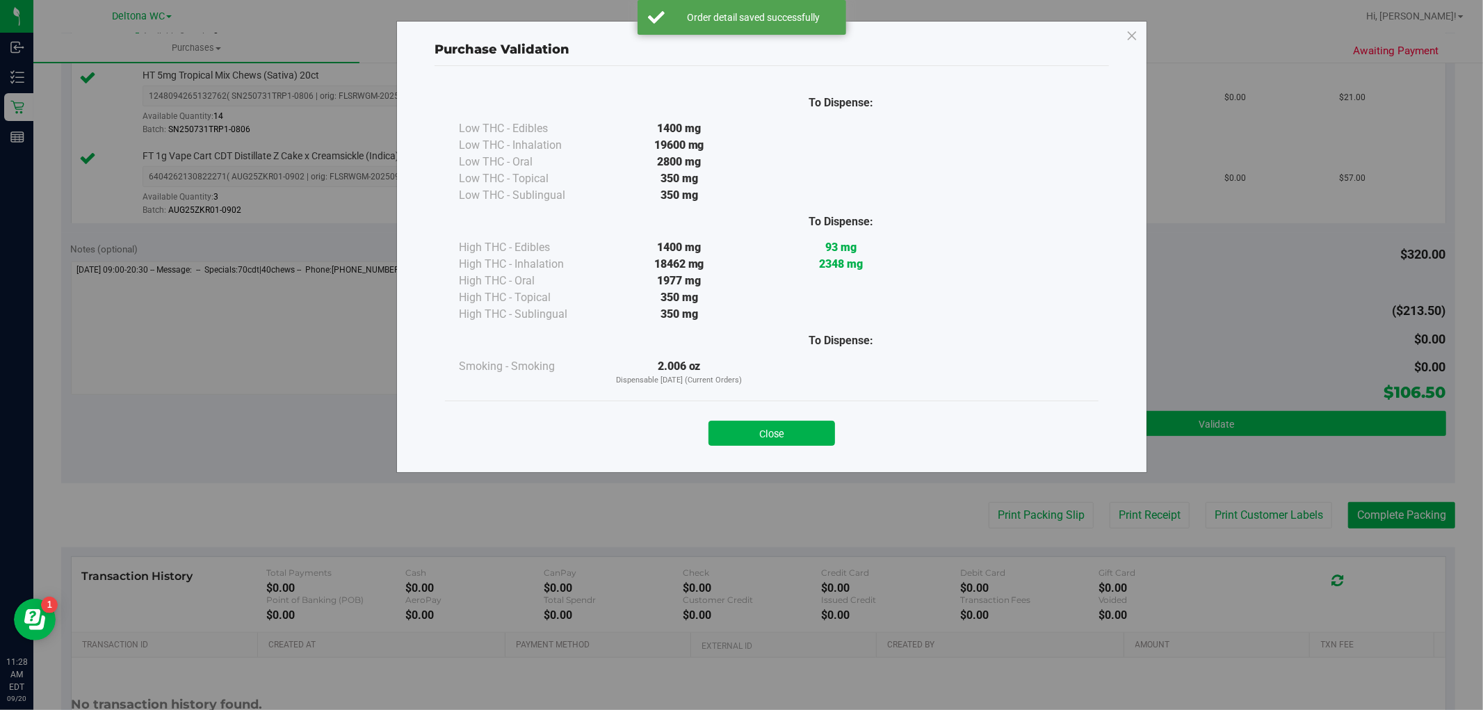
click at [1061, 429] on div "Purchase Validation To Dispense: Low THC - Edibles 1400 mg" at bounding box center [746, 355] width 1493 height 710
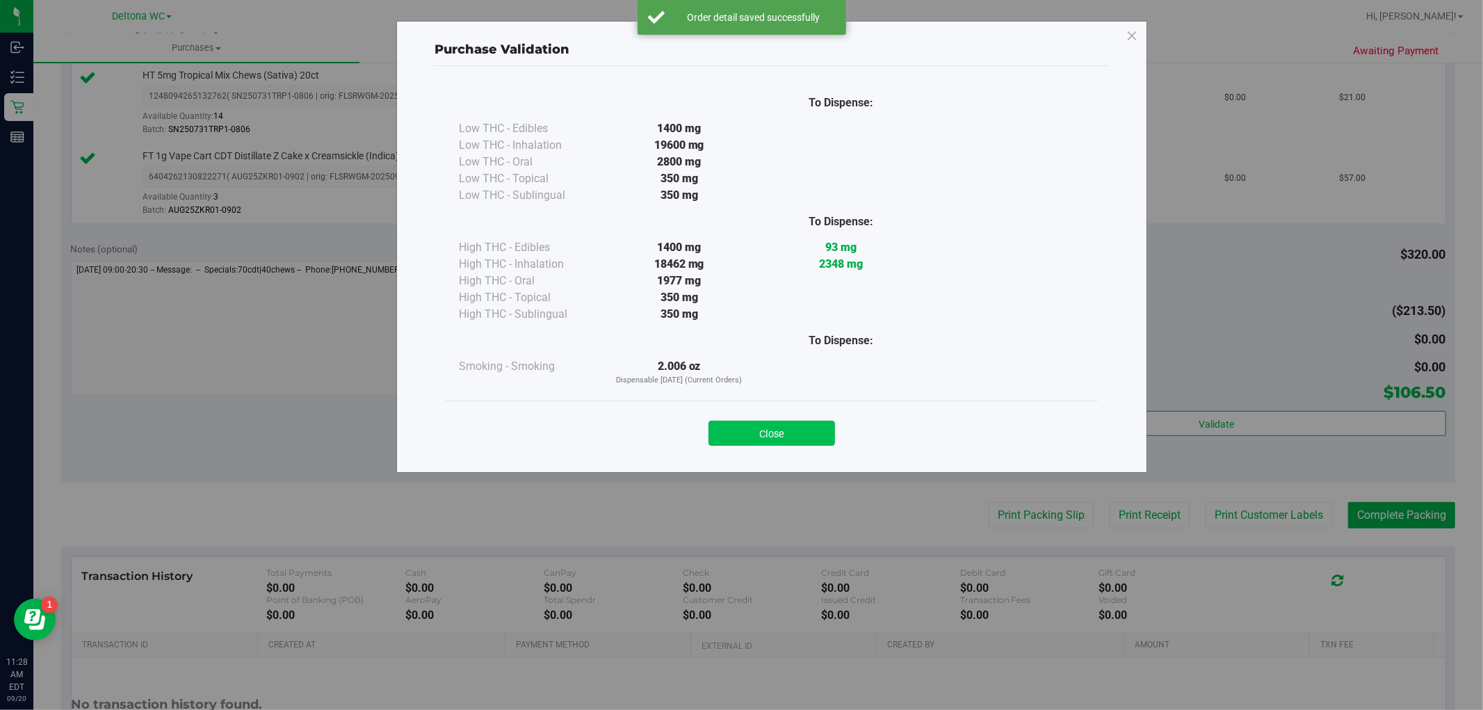
click at [788, 430] on button "Close" at bounding box center [771, 433] width 127 height 25
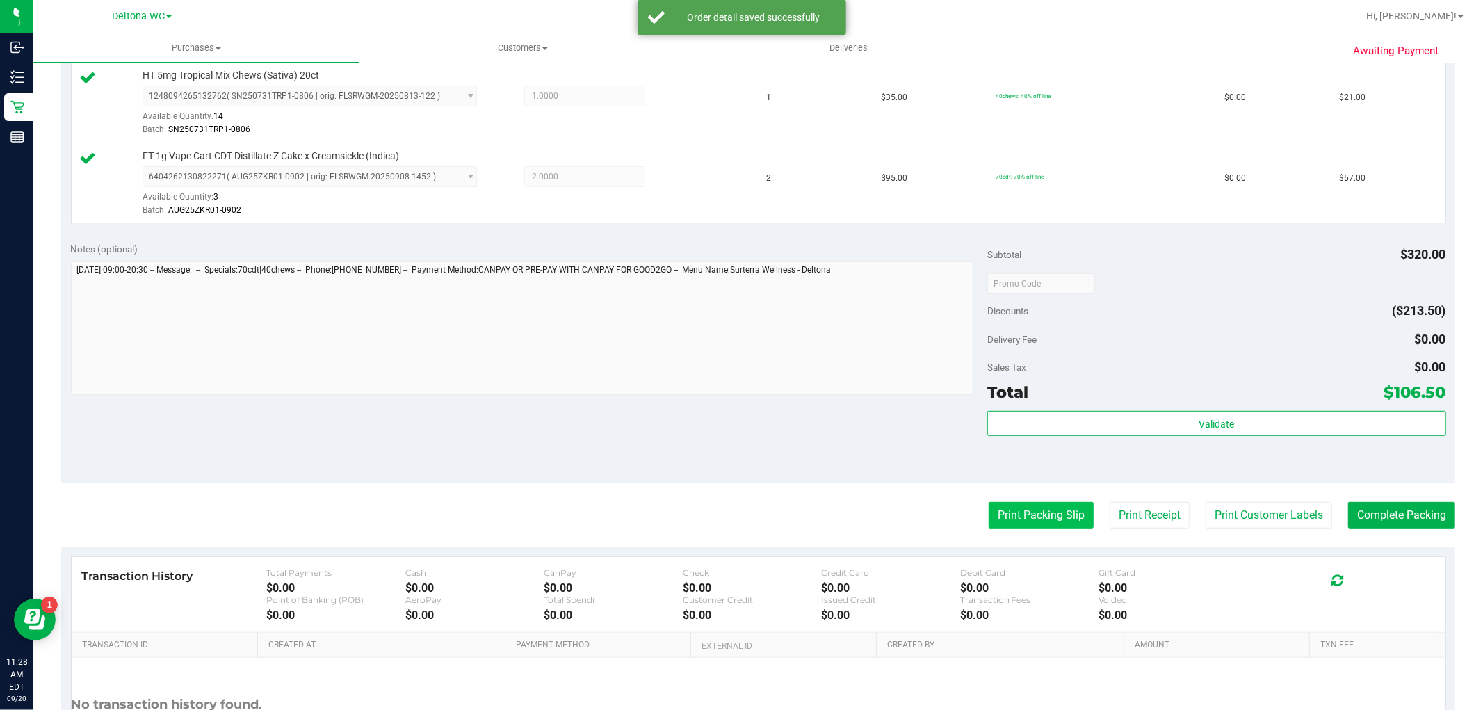
click at [1012, 514] on button "Print Packing Slip" at bounding box center [1040, 515] width 105 height 26
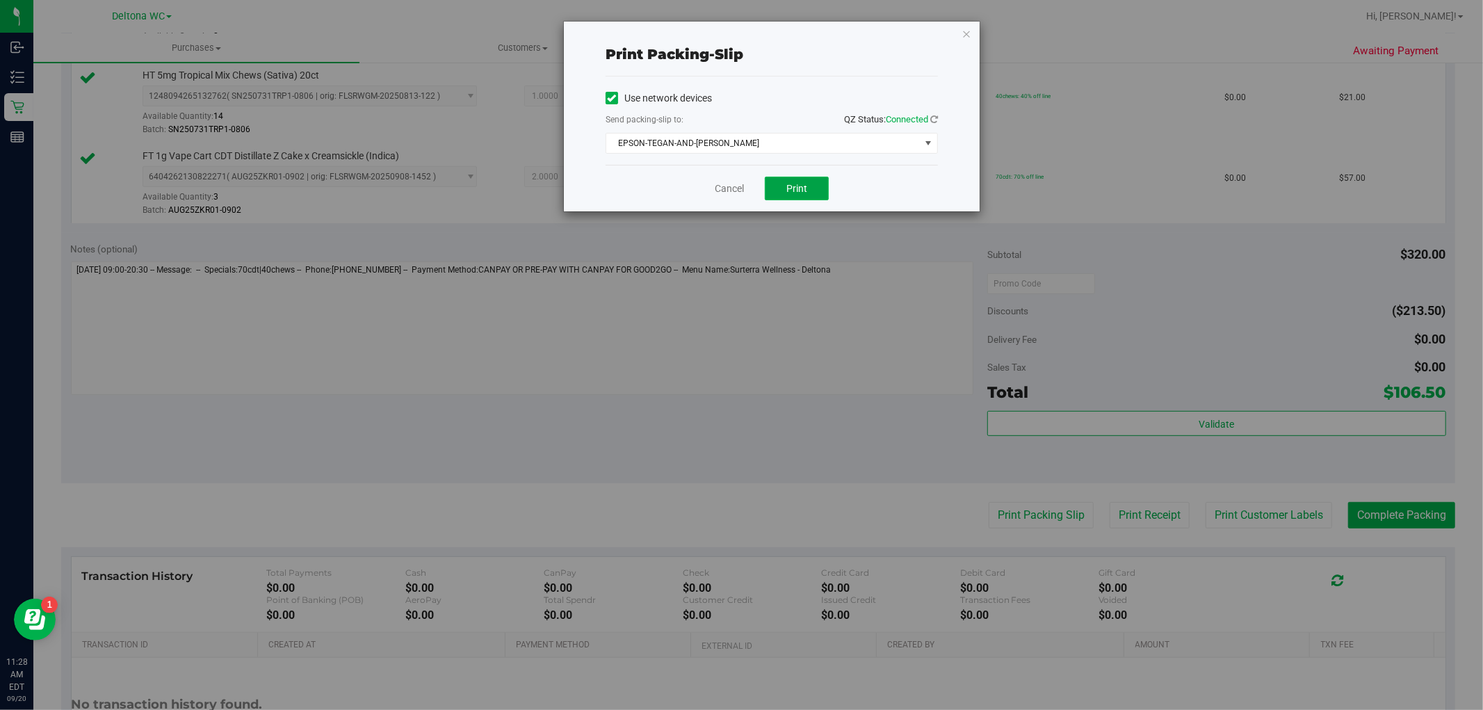
click at [797, 188] on span "Print" at bounding box center [796, 188] width 21 height 11
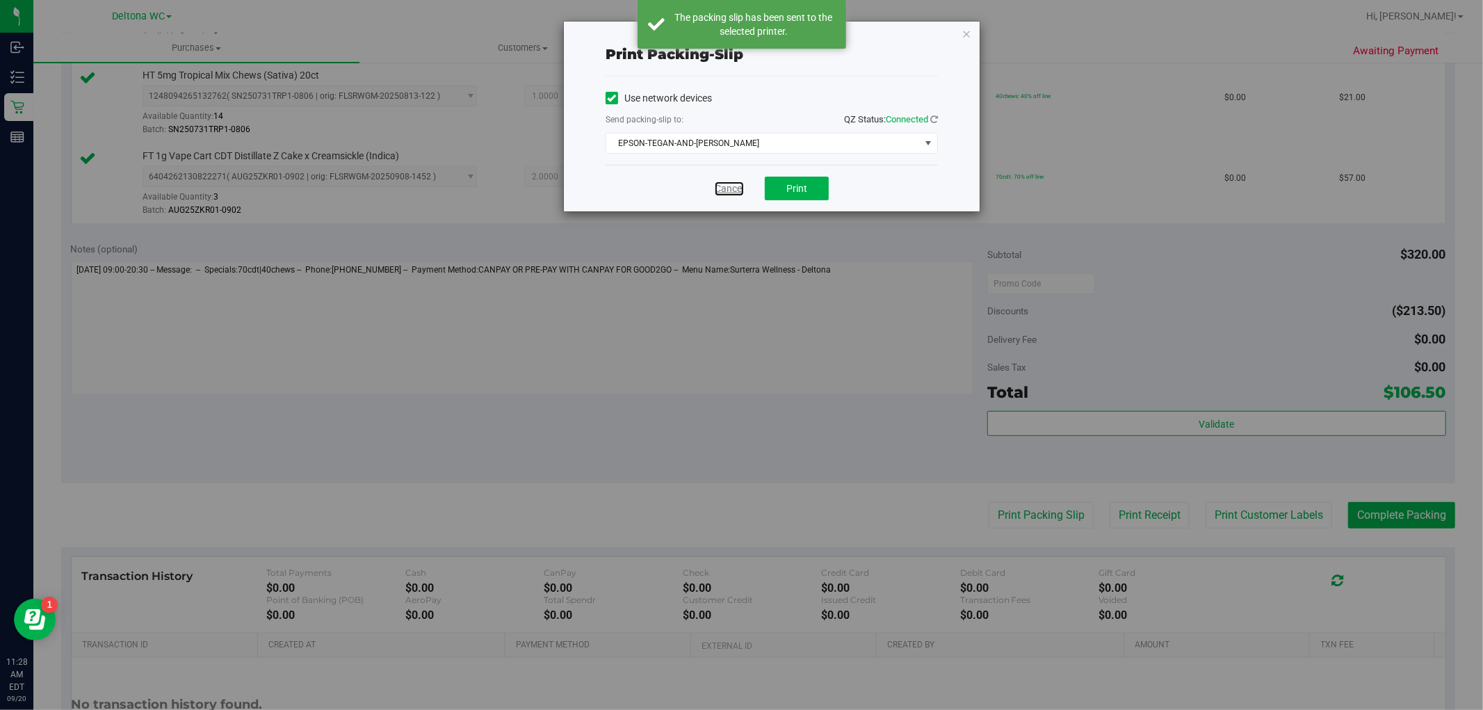
click at [735, 181] on div "Cancel Print" at bounding box center [771, 188] width 332 height 47
click at [728, 186] on link "Cancel" at bounding box center [729, 188] width 29 height 15
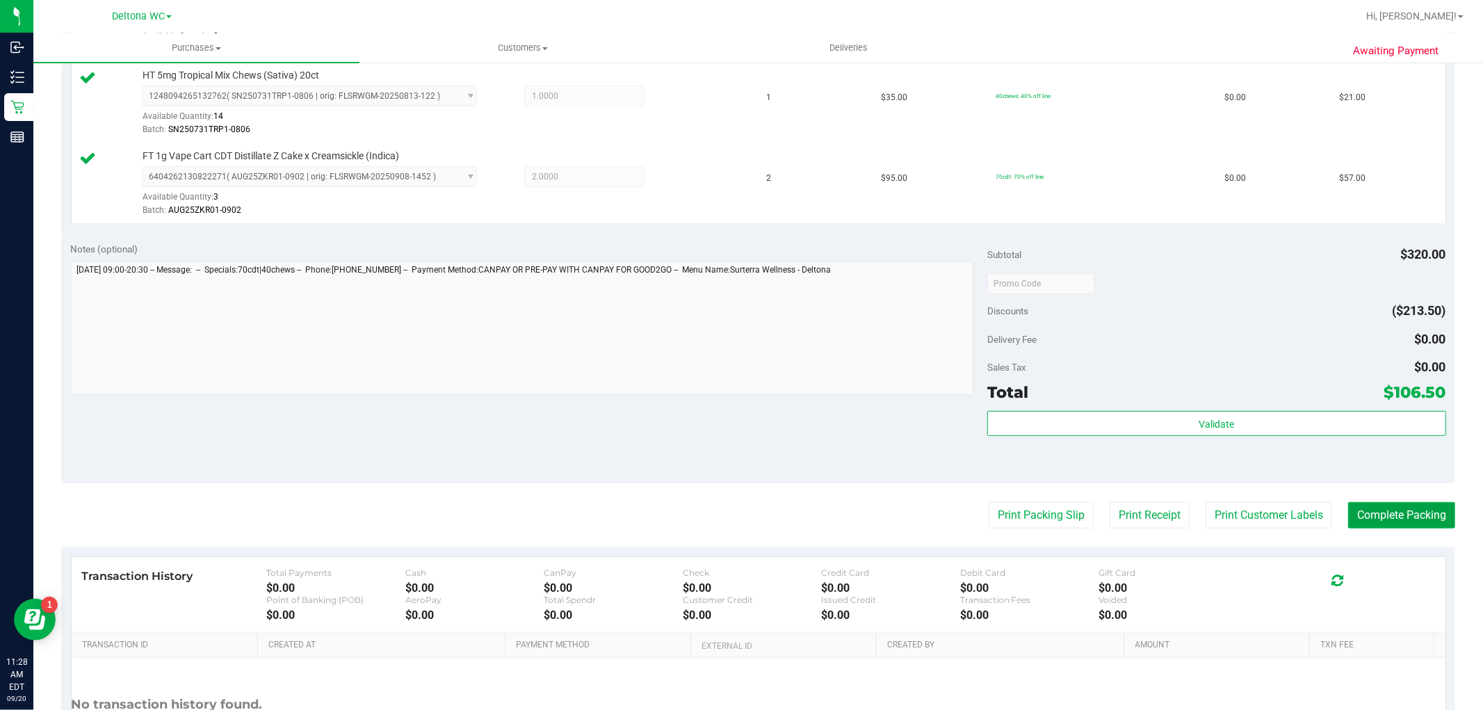
click at [1426, 510] on button "Complete Packing" at bounding box center [1401, 515] width 107 height 26
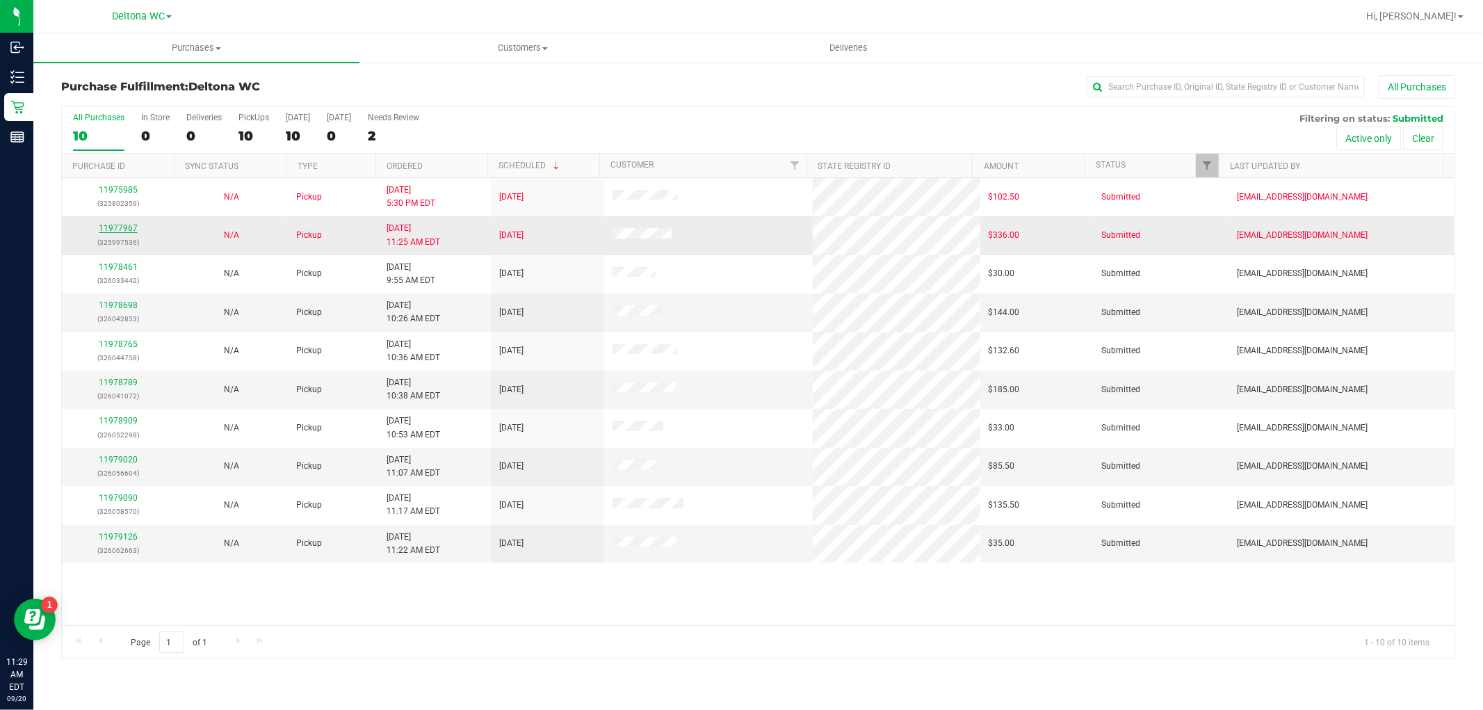
click at [127, 230] on link "11977967" at bounding box center [118, 228] width 39 height 10
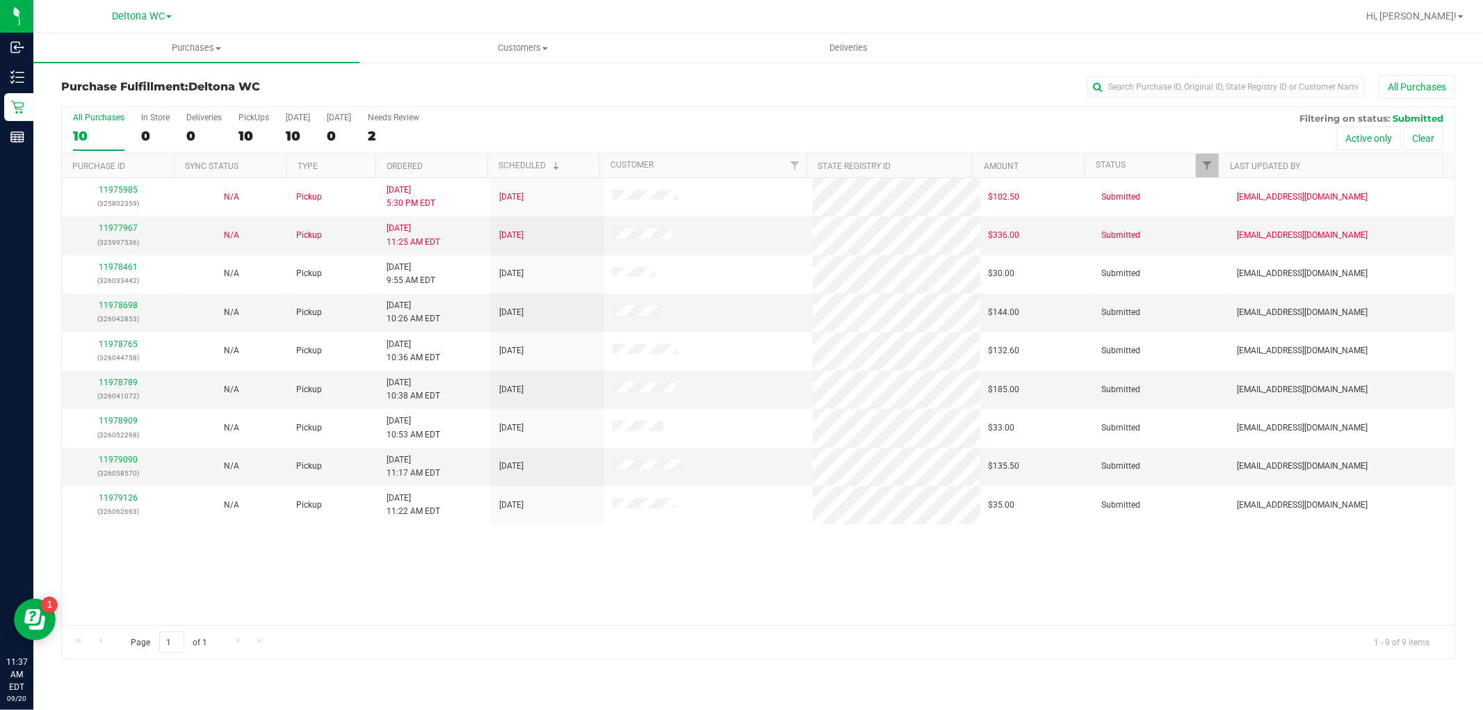
click at [449, 154] on th "Ordered" at bounding box center [431, 166] width 112 height 24
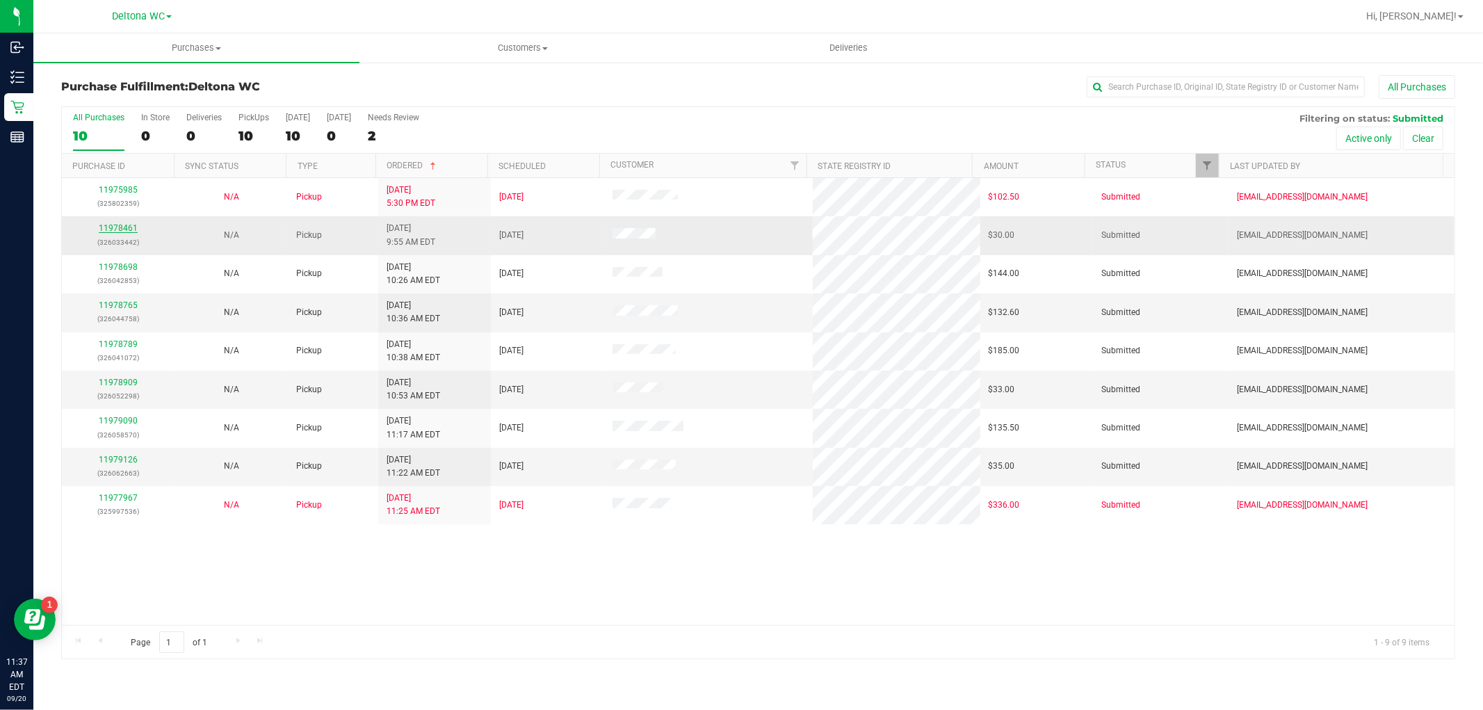
click at [132, 230] on link "11978461" at bounding box center [118, 228] width 39 height 10
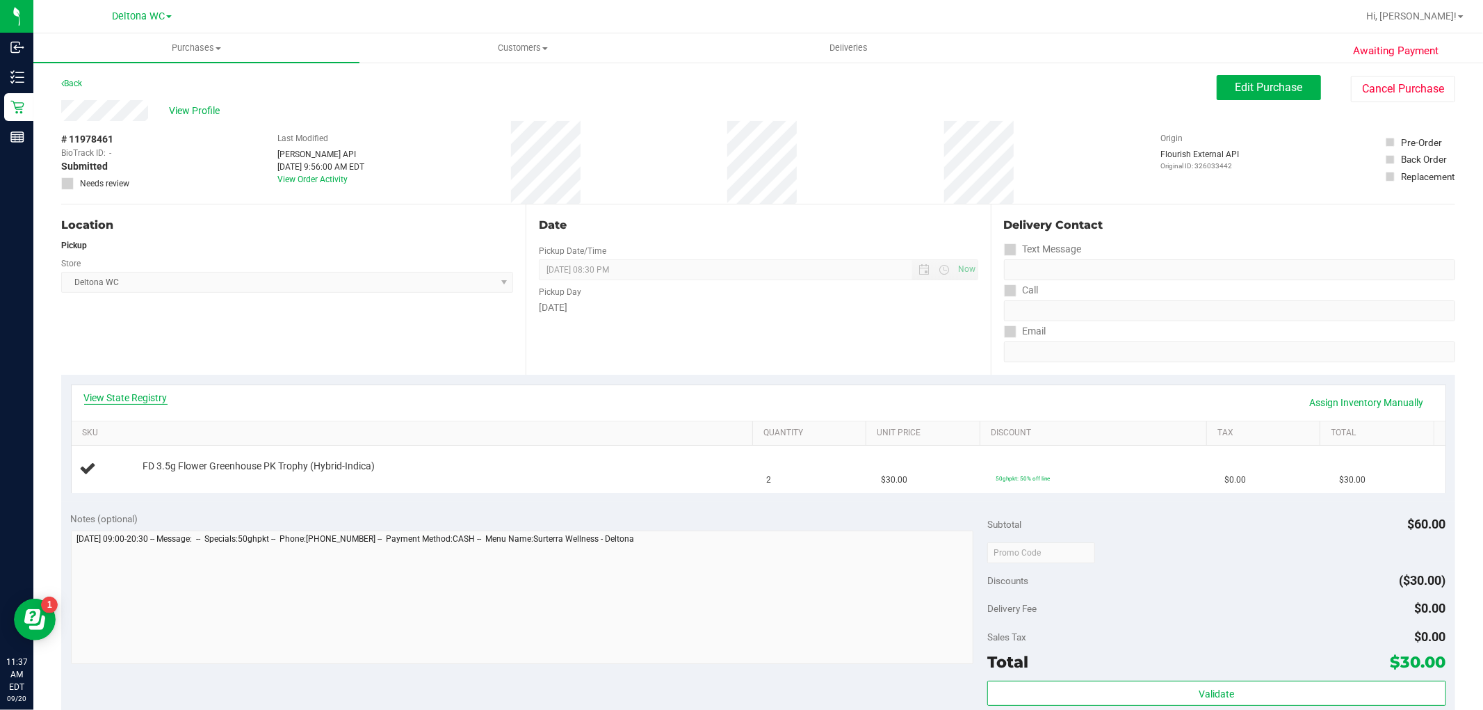
click at [146, 401] on link "View State Registry" at bounding box center [125, 398] width 83 height 14
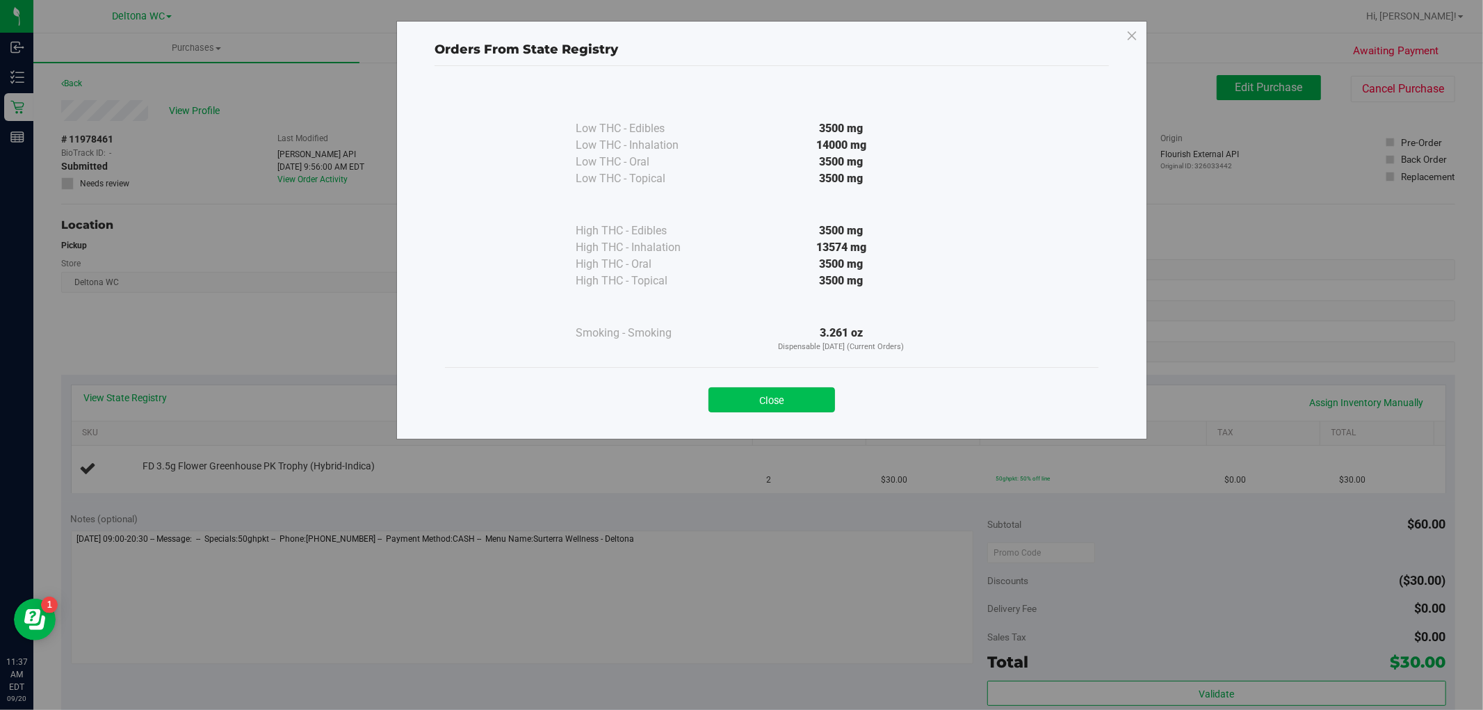
click at [797, 393] on button "Close" at bounding box center [771, 399] width 127 height 25
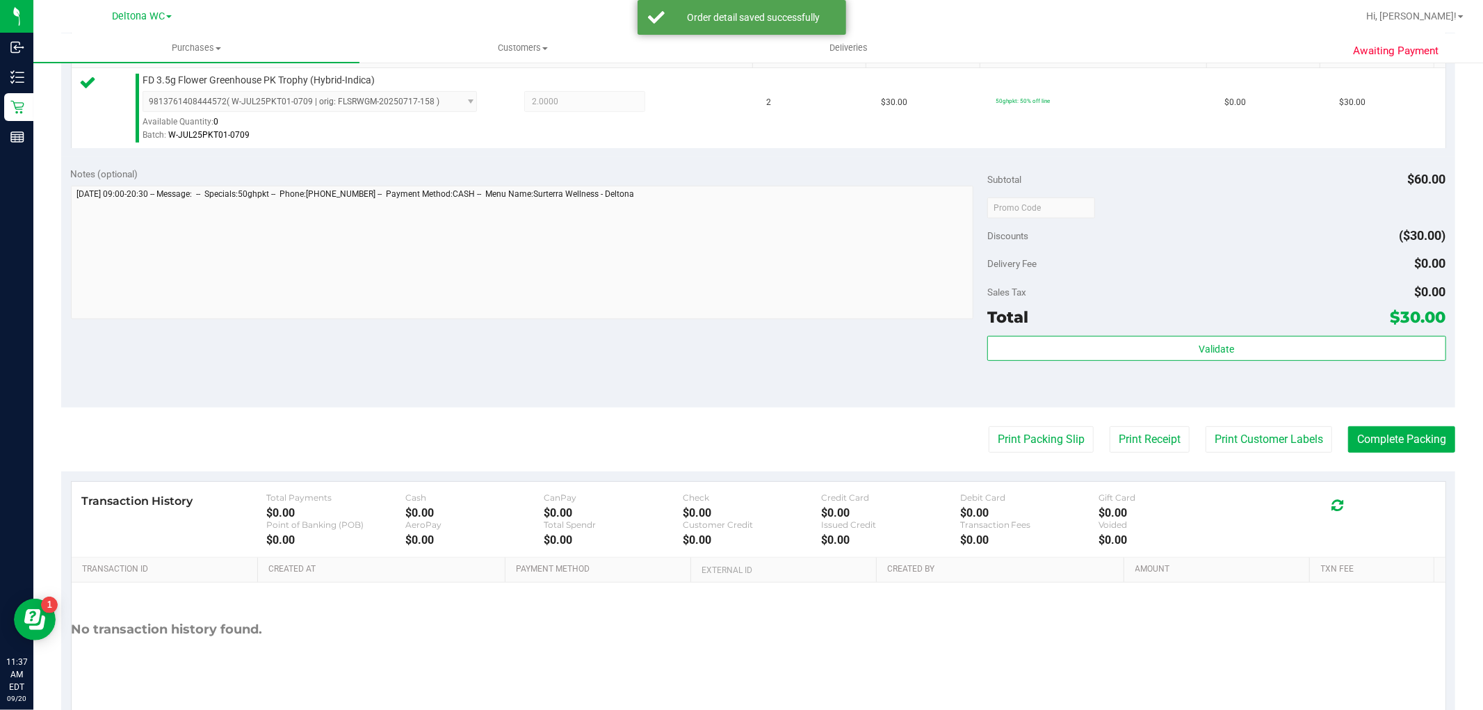
scroll to position [386, 0]
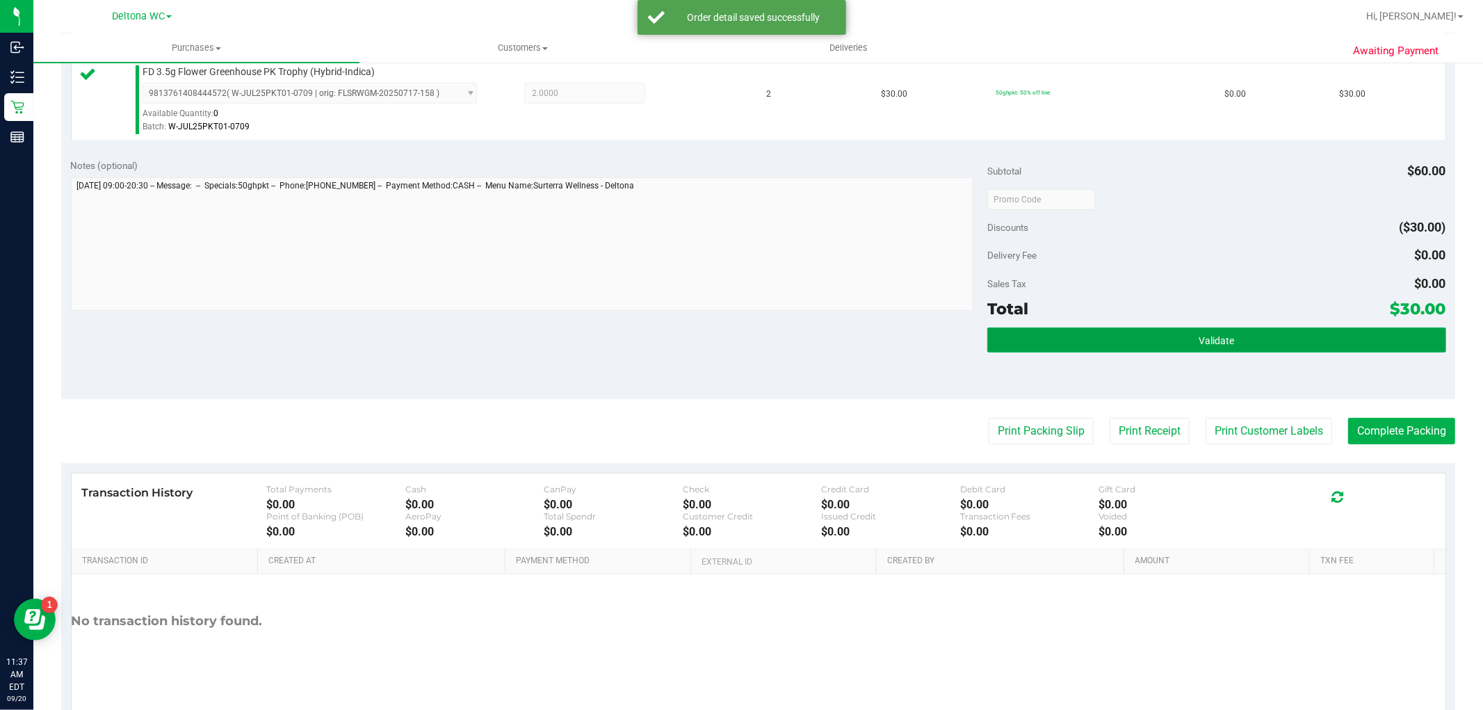
click at [1116, 350] on button "Validate" at bounding box center [1216, 339] width 458 height 25
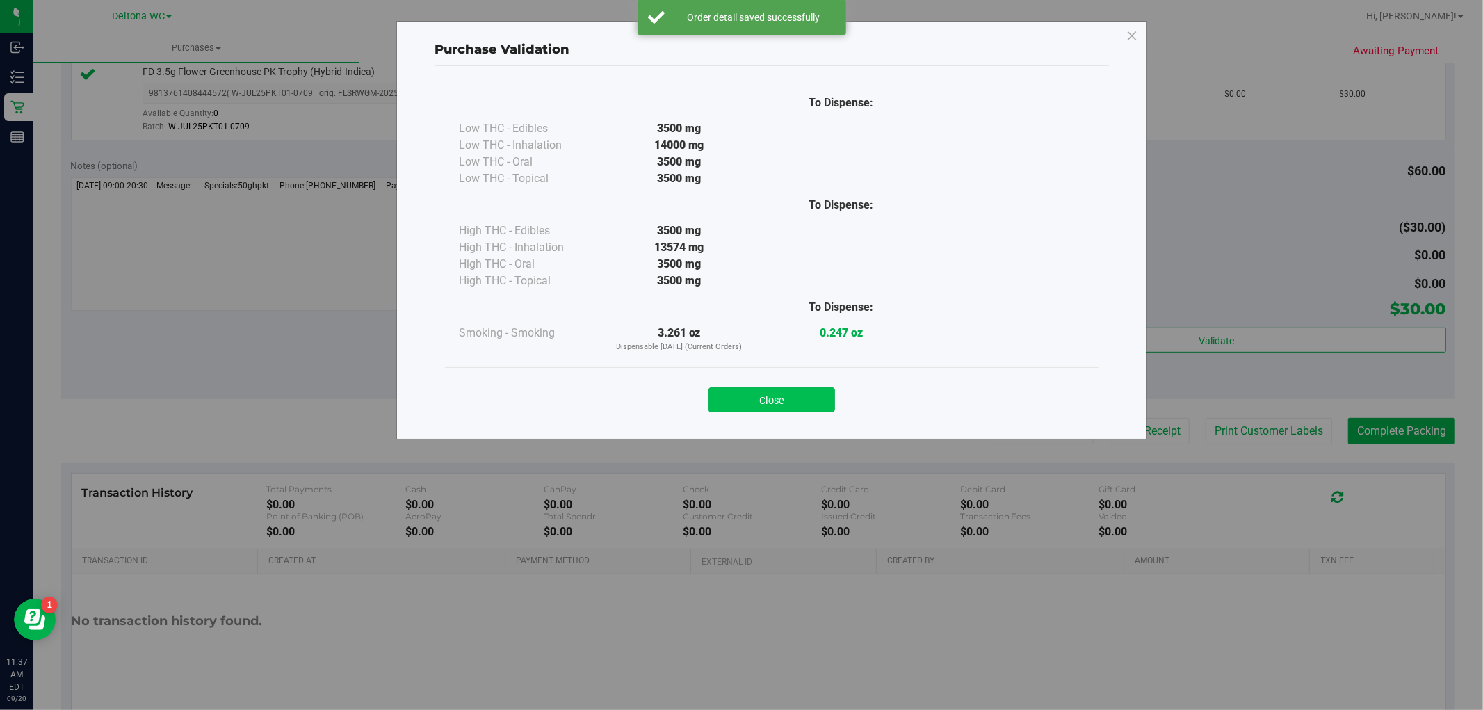
click at [779, 391] on button "Close" at bounding box center [771, 399] width 127 height 25
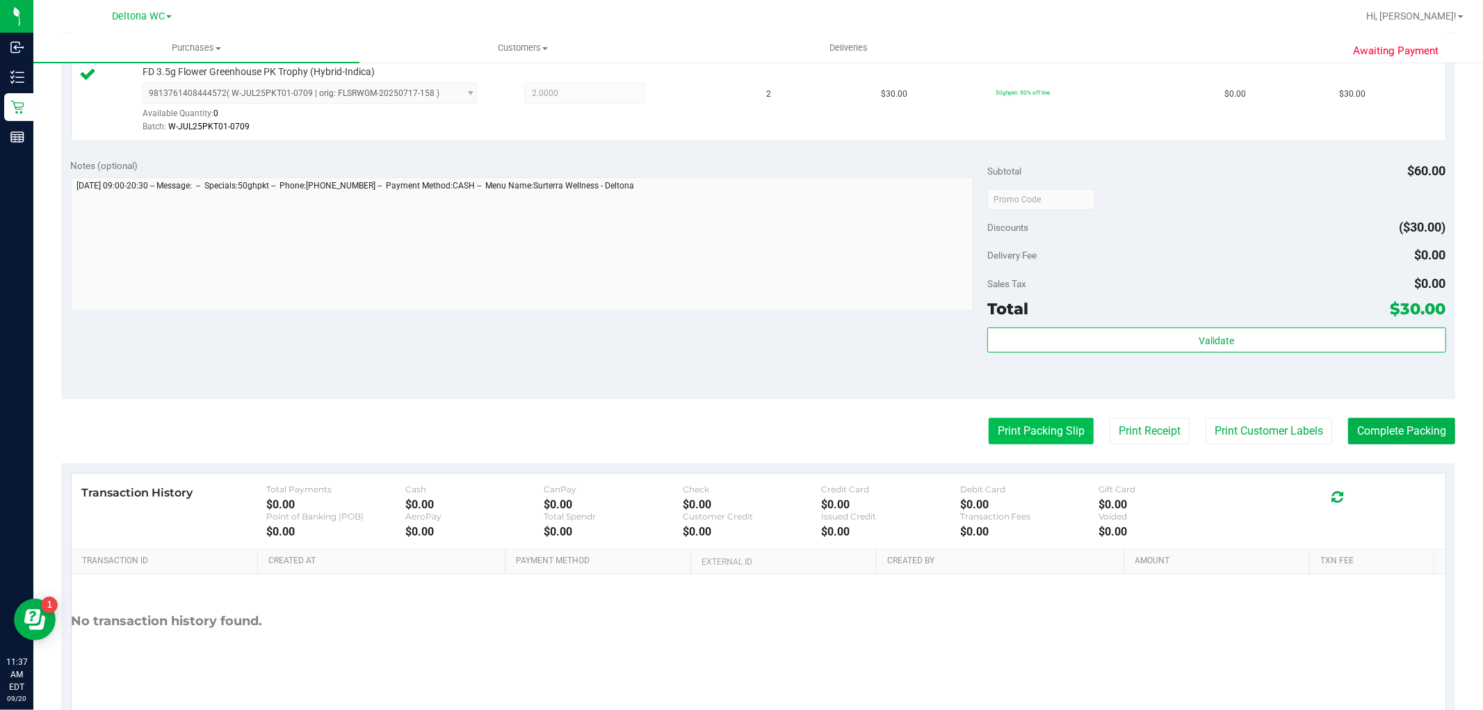
click at [1013, 425] on button "Print Packing Slip" at bounding box center [1040, 431] width 105 height 26
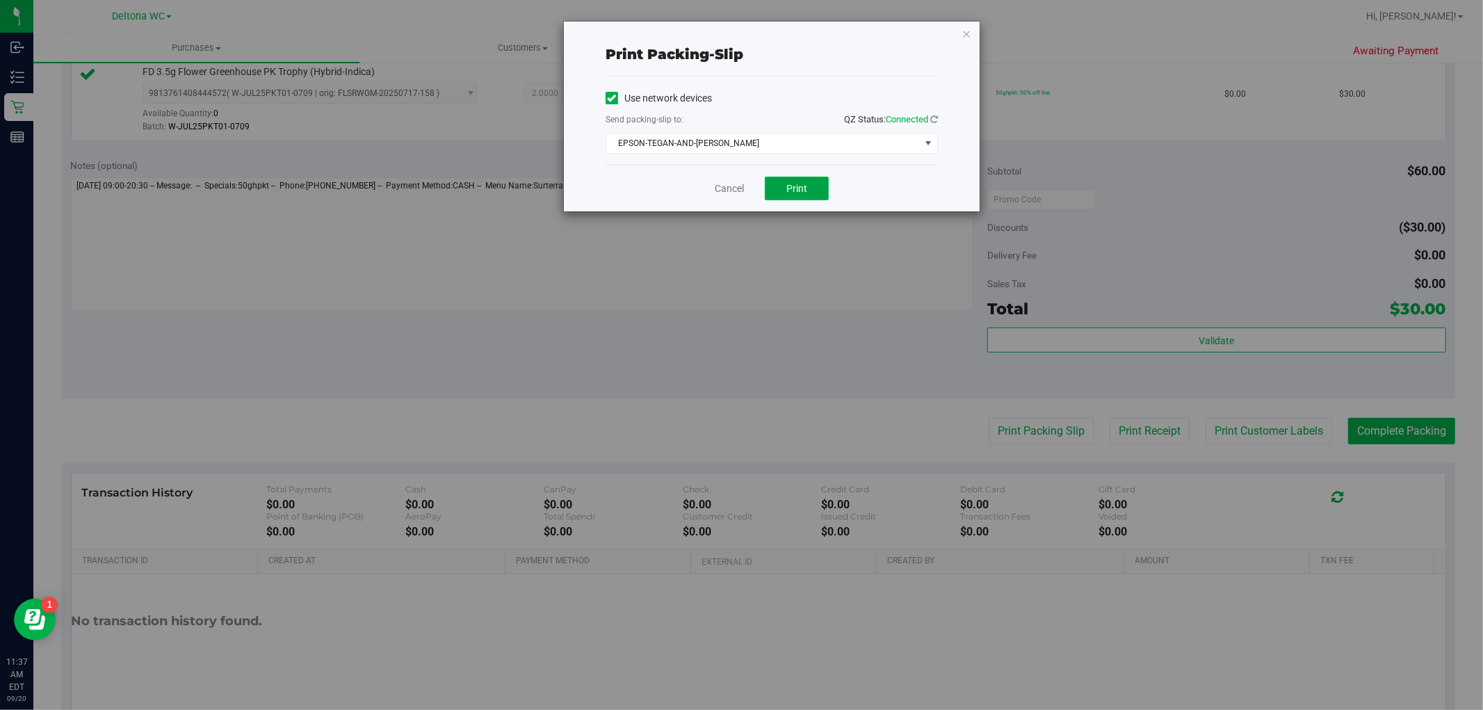
click at [794, 184] on span "Print" at bounding box center [796, 188] width 21 height 11
click at [740, 191] on link "Cancel" at bounding box center [729, 188] width 29 height 15
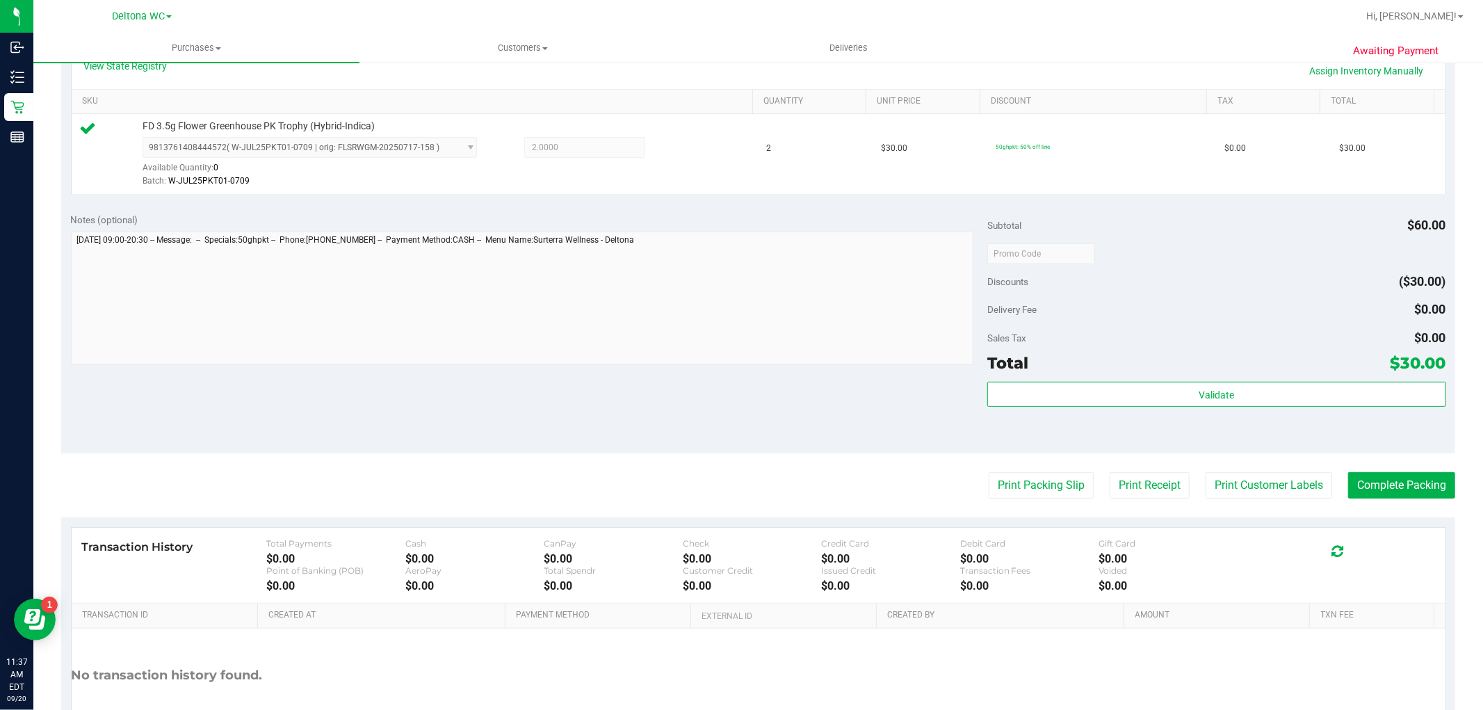
scroll to position [309, 0]
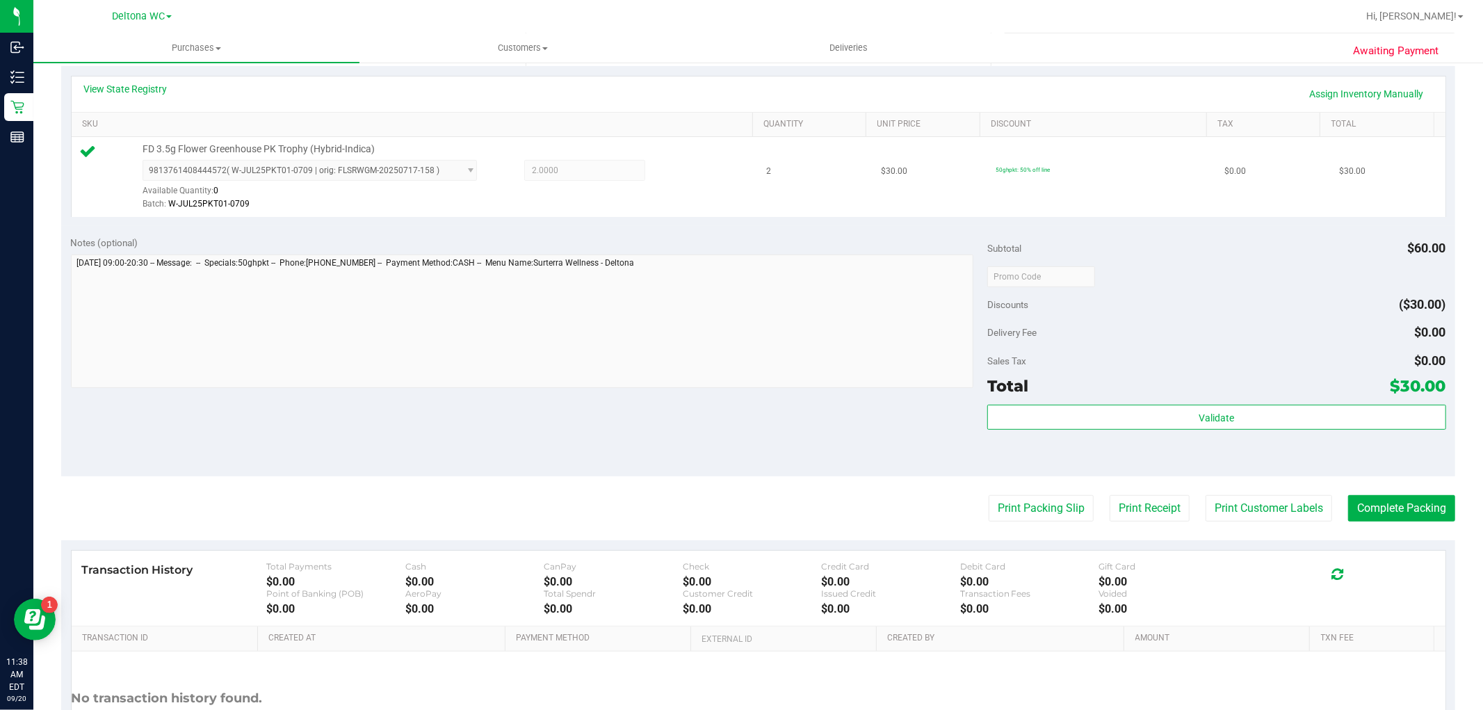
click at [325, 145] on span "FD 3.5g Flower Greenhouse PK Trophy (Hybrid-Indica)" at bounding box center [258, 148] width 232 height 13
click at [325, 144] on span "FD 3.5g Flower Greenhouse PK Trophy (Hybrid-Indica)" at bounding box center [258, 148] width 232 height 13
copy div "FD 3.5g Flower Greenhouse PK Trophy (Hybrid-Indica)"
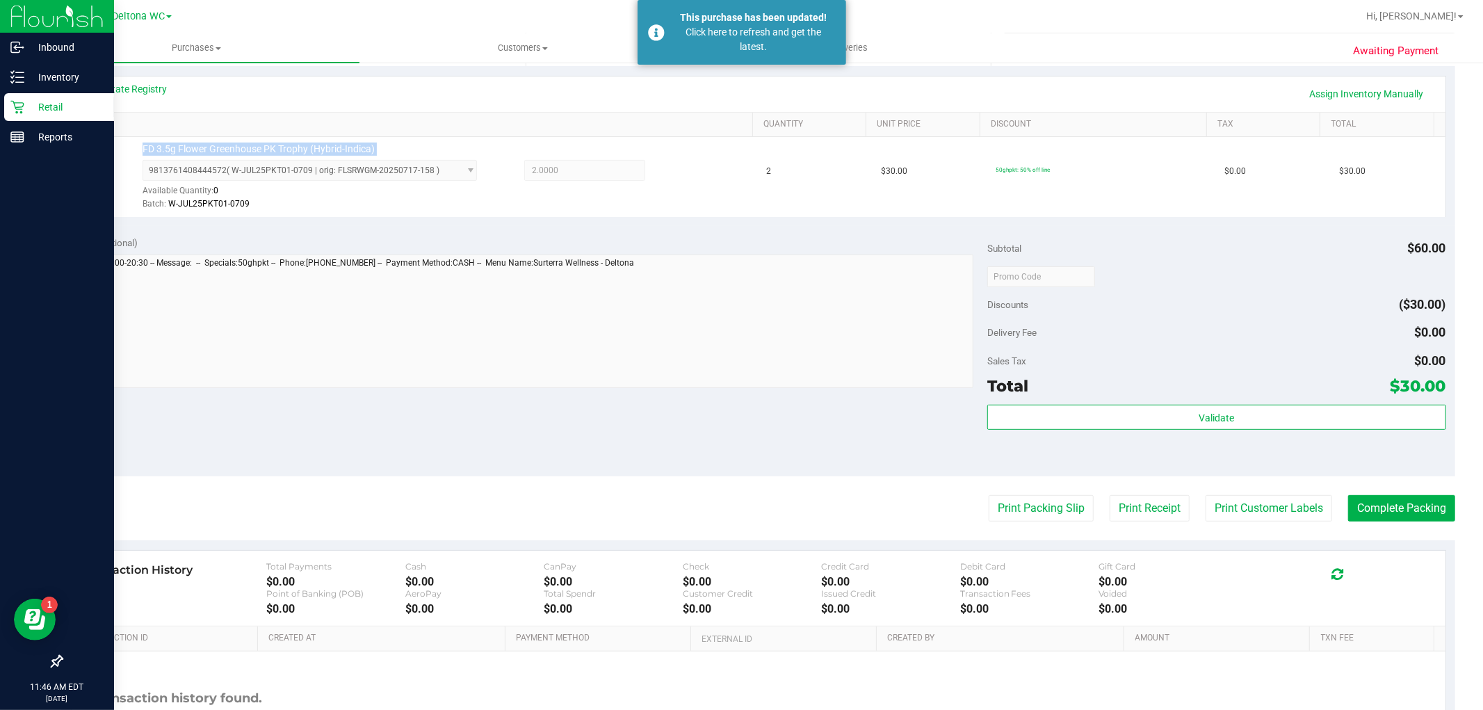
click at [72, 106] on p "Retail" at bounding box center [65, 107] width 83 height 17
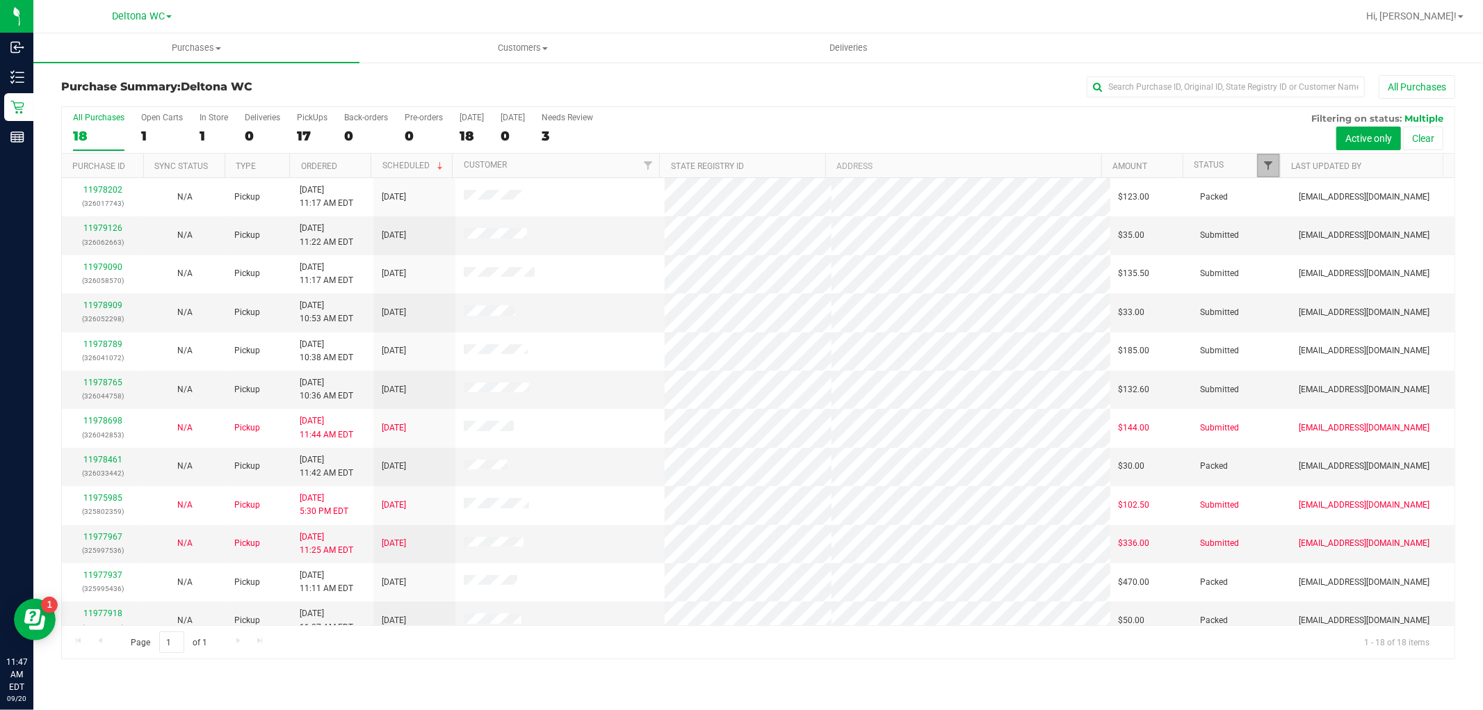
click at [1266, 167] on span "Filter" at bounding box center [1268, 165] width 11 height 11
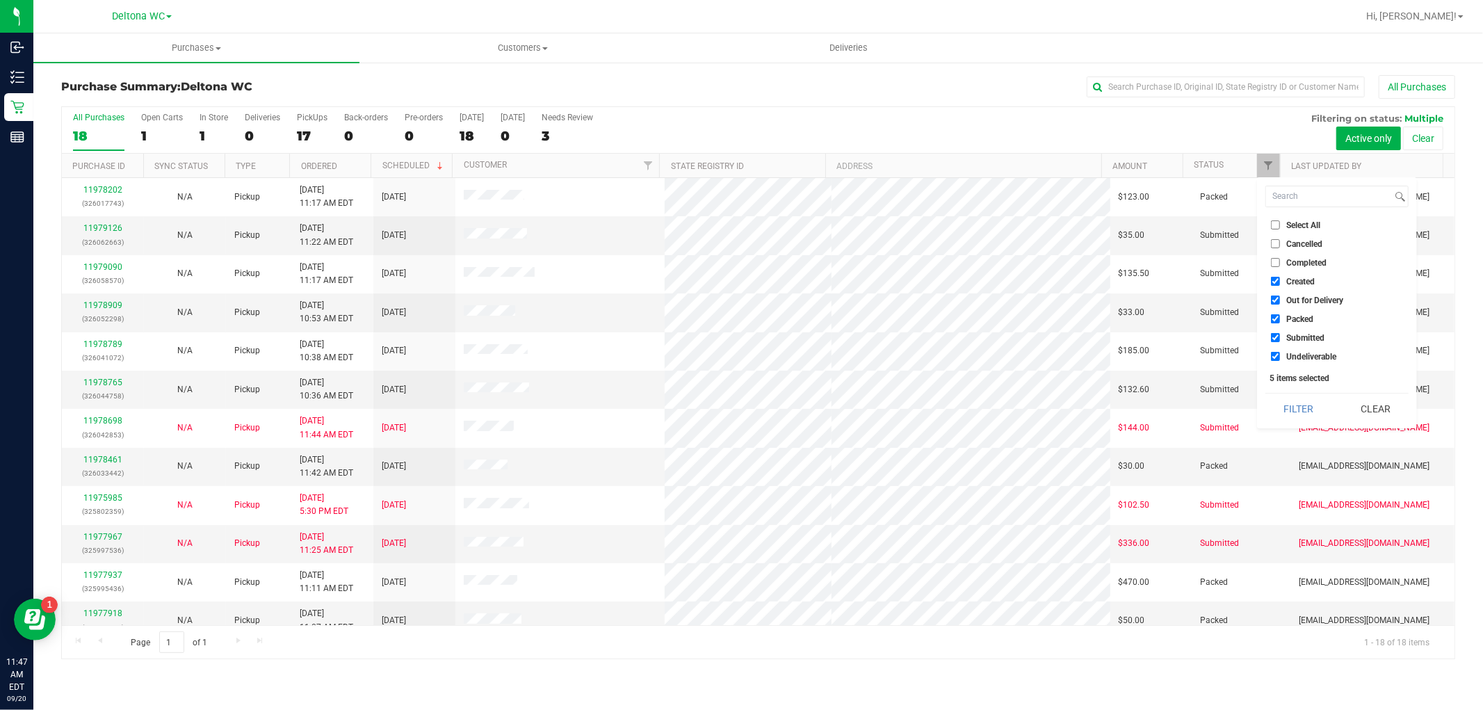
click at [1300, 228] on span "Select All" at bounding box center [1303, 225] width 34 height 8
click at [1280, 228] on input "Select All" at bounding box center [1275, 224] width 9 height 9
checkbox input "true"
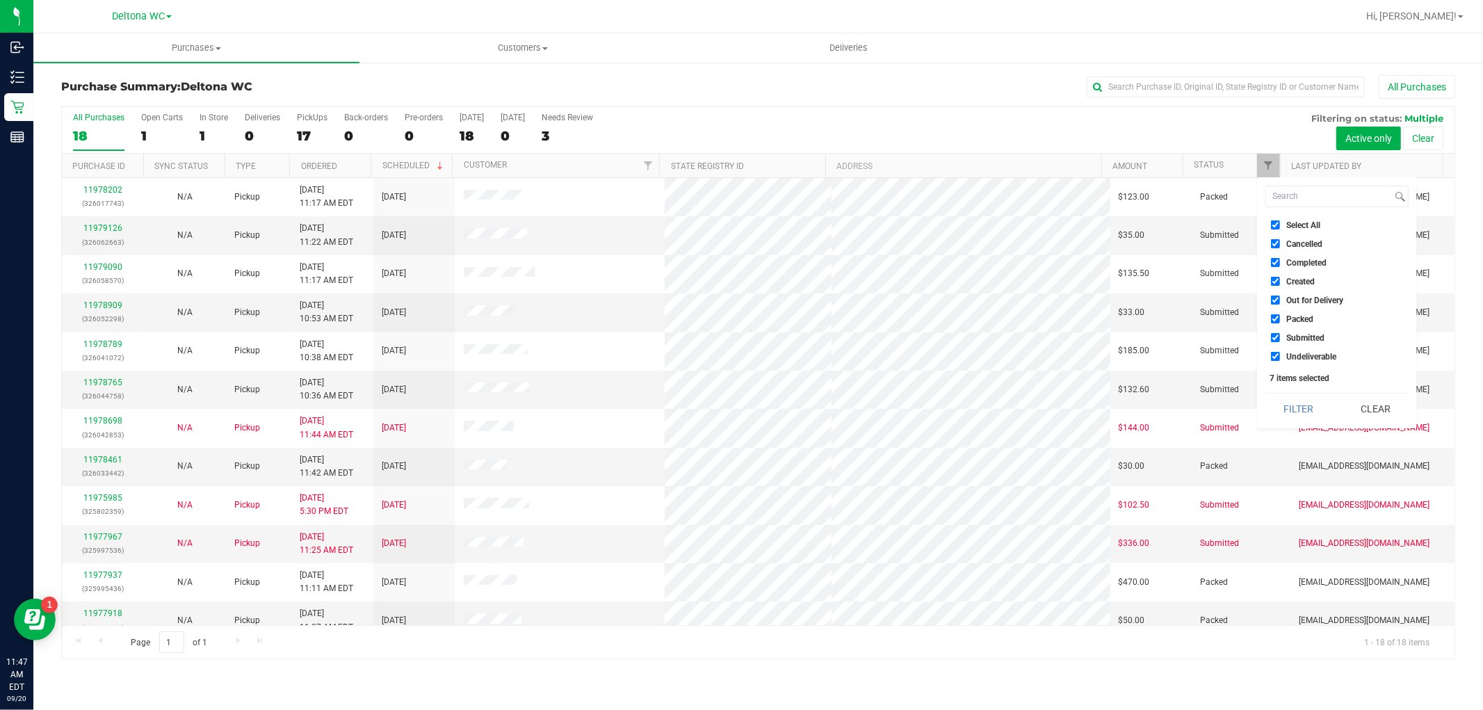
click at [1301, 225] on span "Select All" at bounding box center [1303, 225] width 34 height 8
click at [1280, 225] on input "Select All" at bounding box center [1275, 224] width 9 height 9
checkbox input "false"
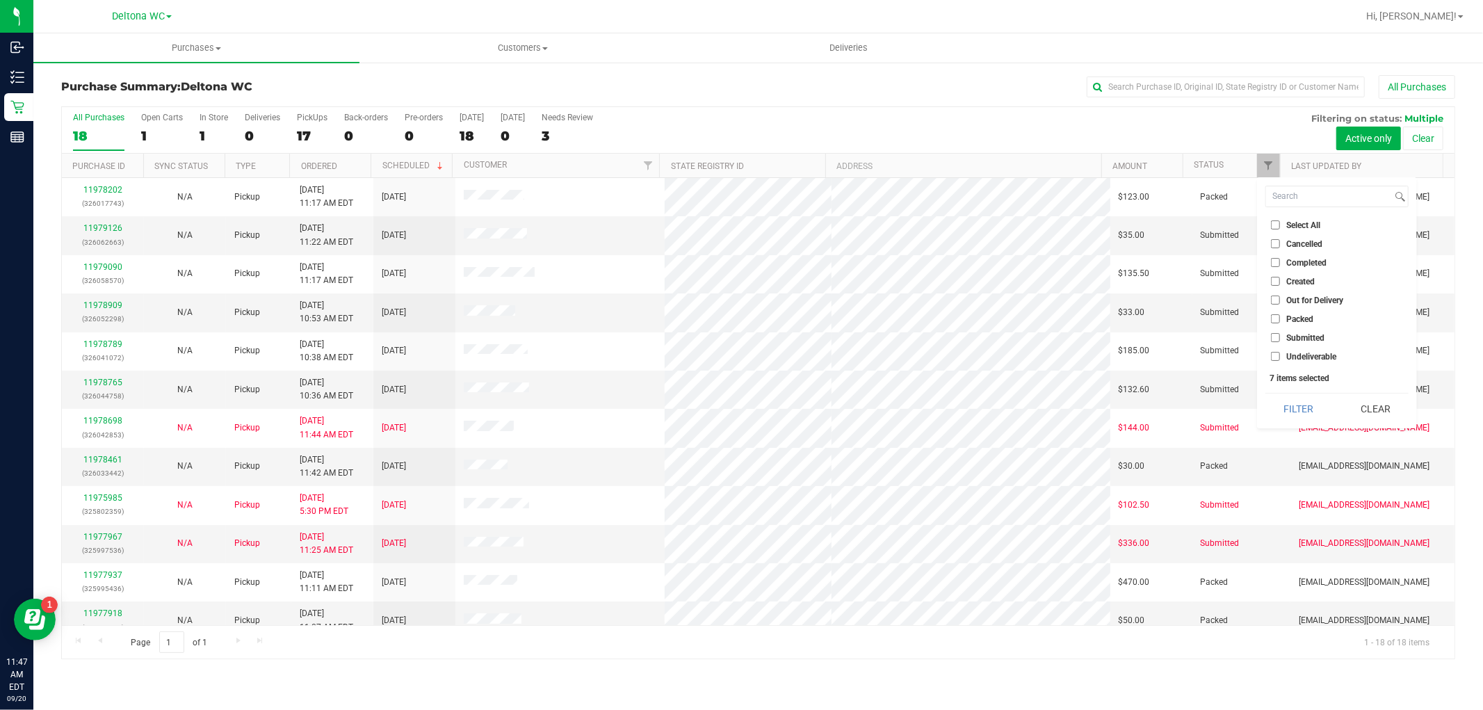
checkbox input "false"
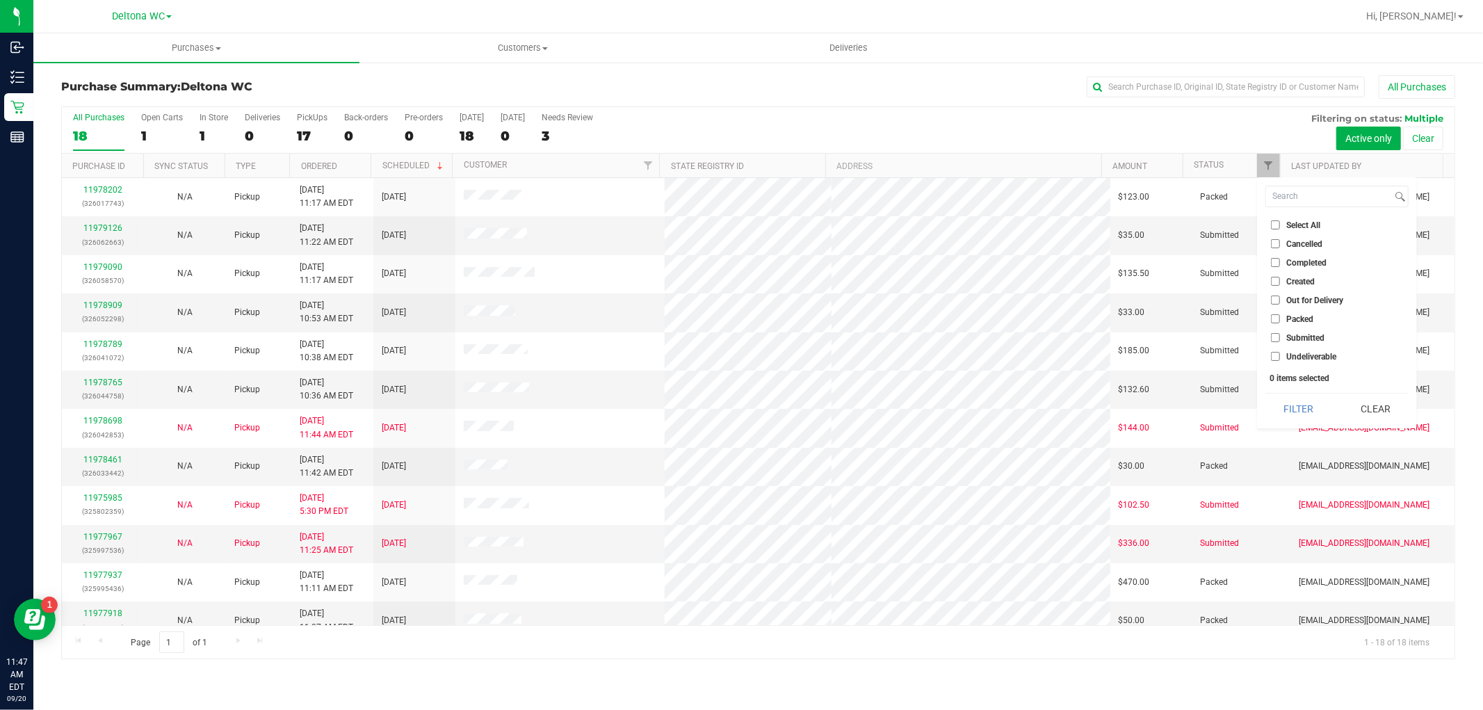
click at [1315, 339] on span "Submitted" at bounding box center [1305, 338] width 38 height 8
click at [1280, 339] on input "Submitted" at bounding box center [1275, 337] width 9 height 9
checkbox input "true"
click at [1304, 407] on button "Filter" at bounding box center [1298, 408] width 67 height 31
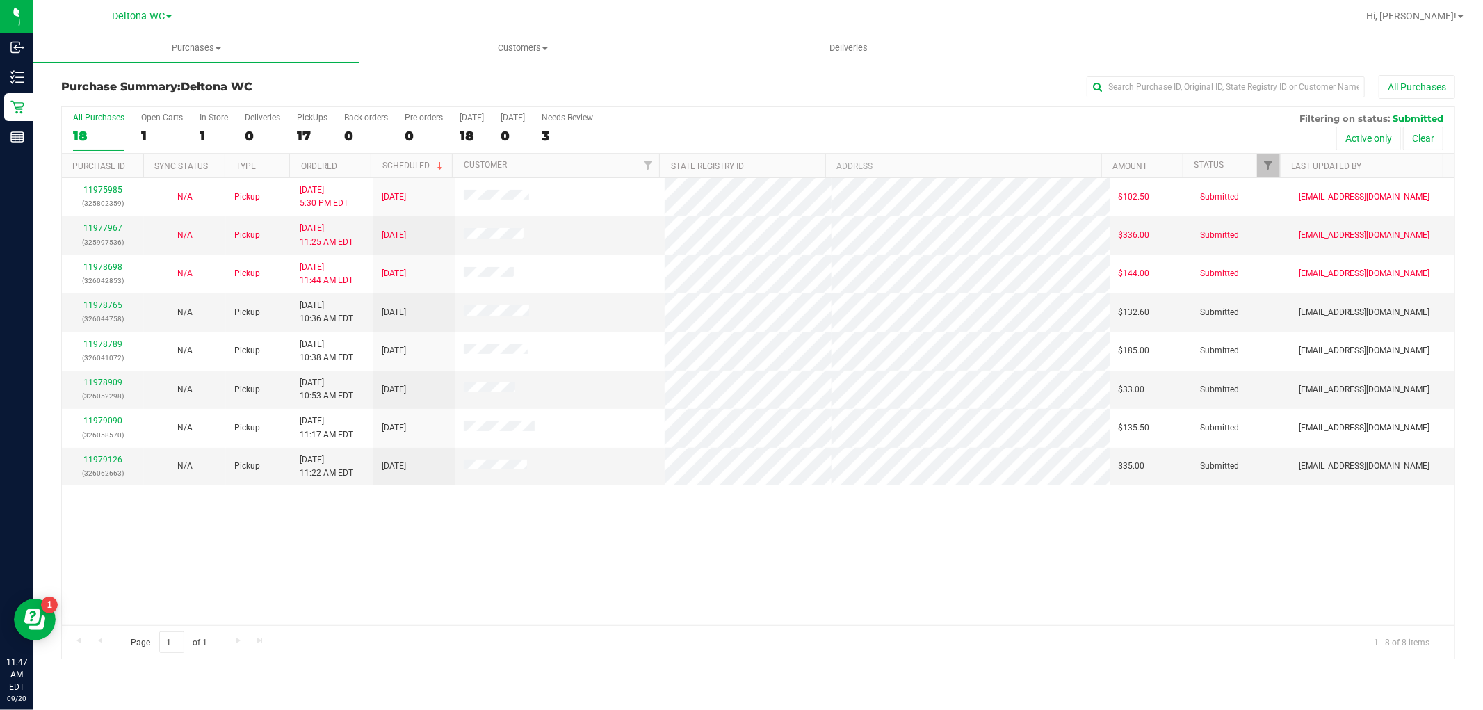
click at [350, 163] on th "Ordered" at bounding box center [329, 166] width 81 height 24
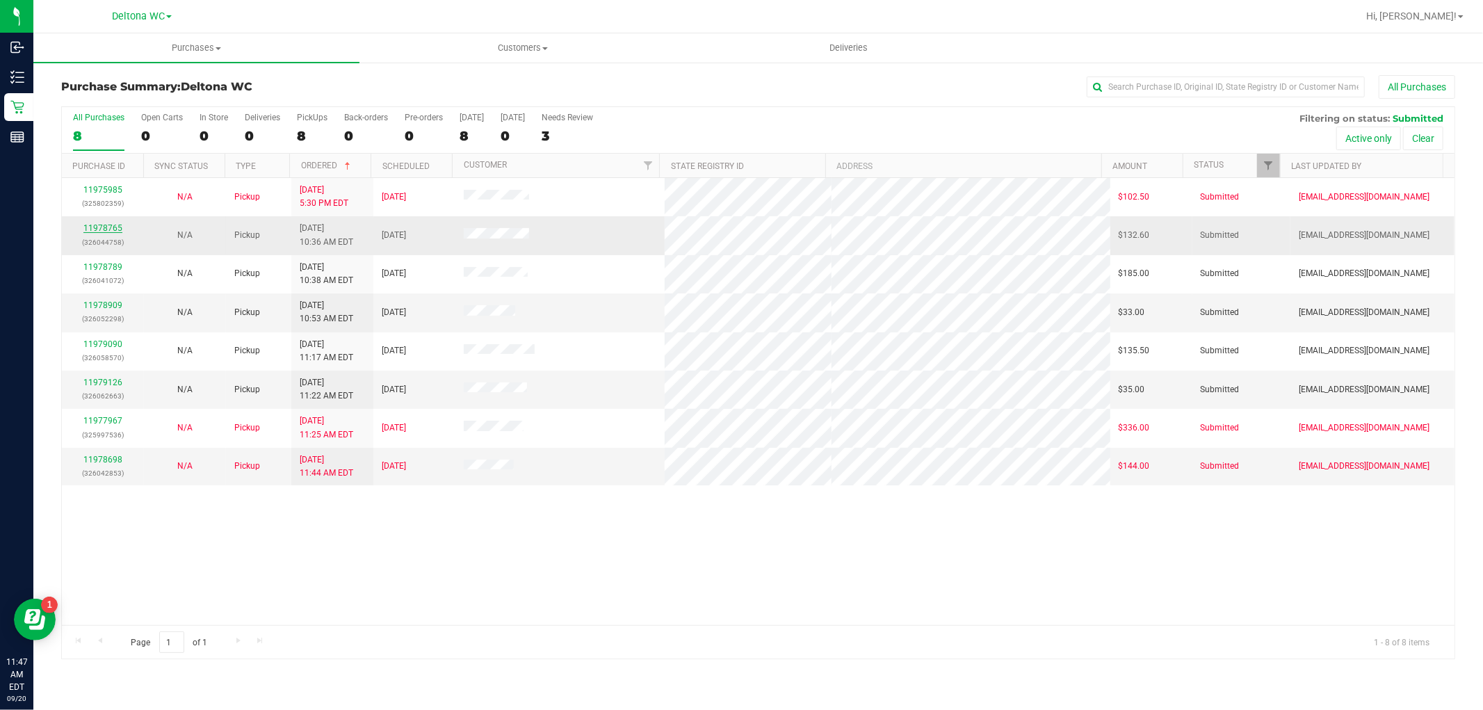
click at [113, 231] on link "11978765" at bounding box center [102, 228] width 39 height 10
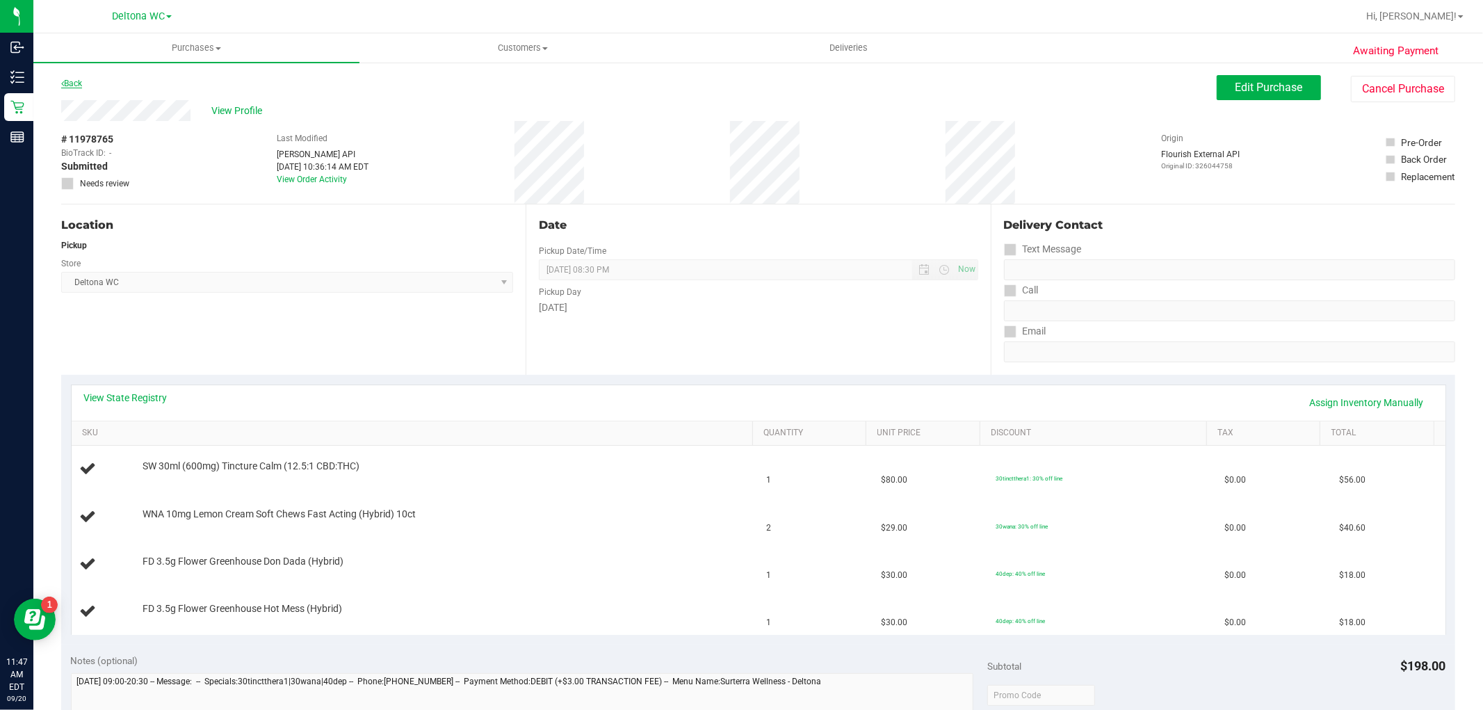
click at [70, 81] on link "Back" at bounding box center [71, 84] width 21 height 10
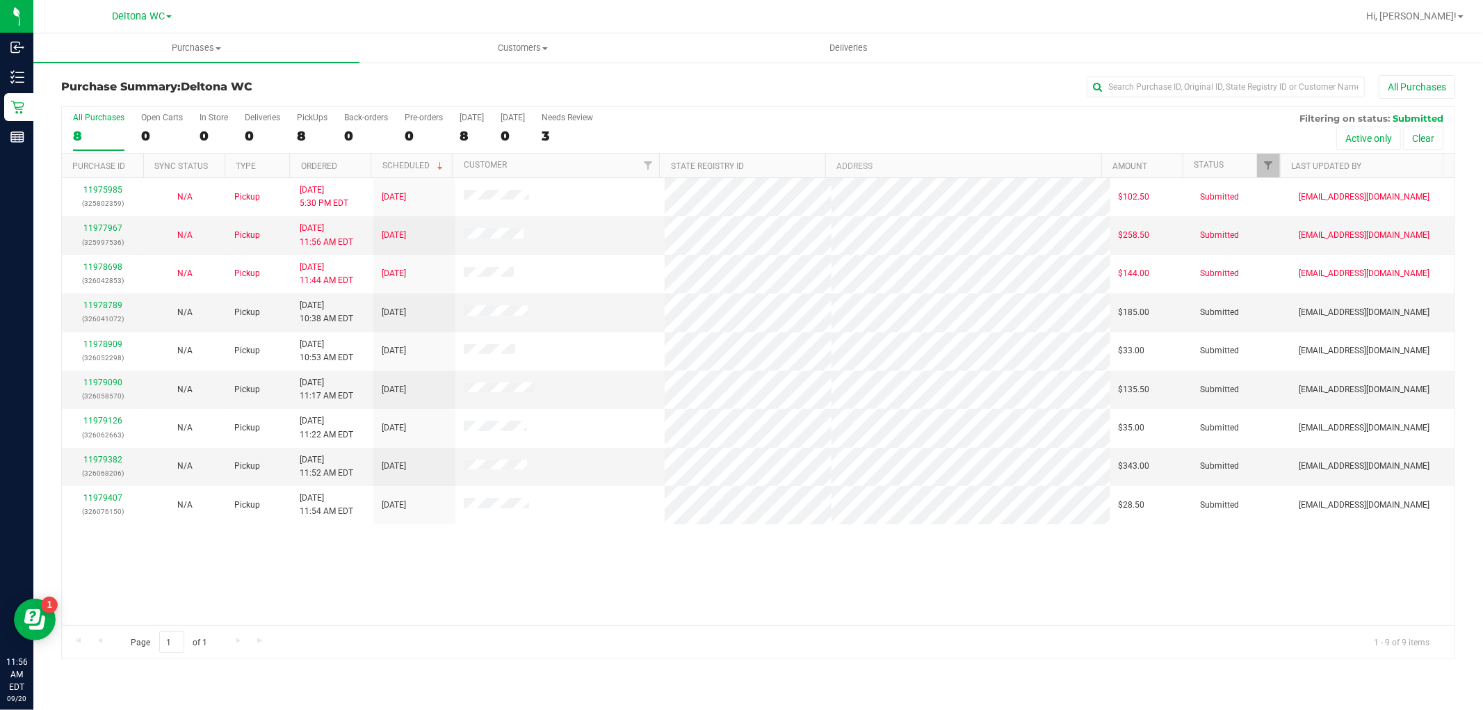
click at [353, 165] on th "Ordered" at bounding box center [329, 166] width 81 height 24
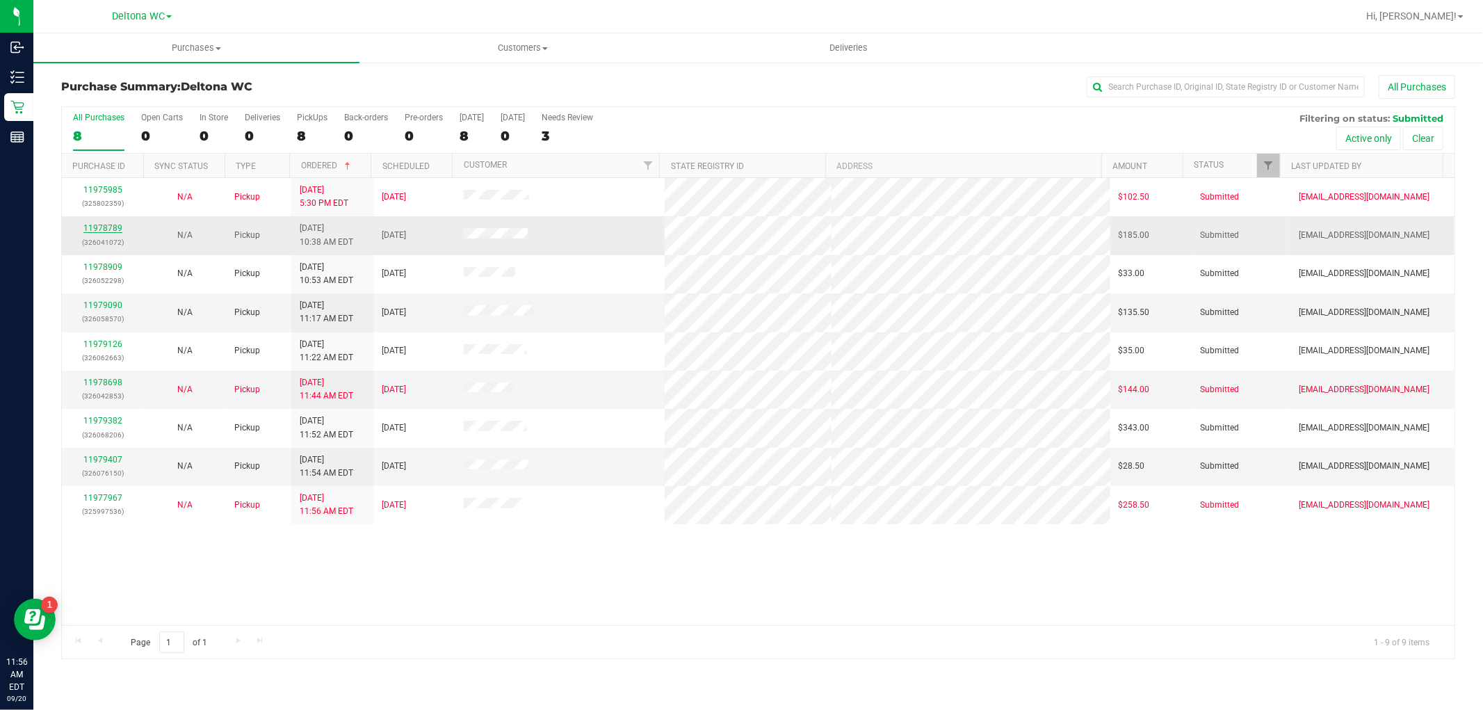
click at [110, 228] on link "11978789" at bounding box center [102, 228] width 39 height 10
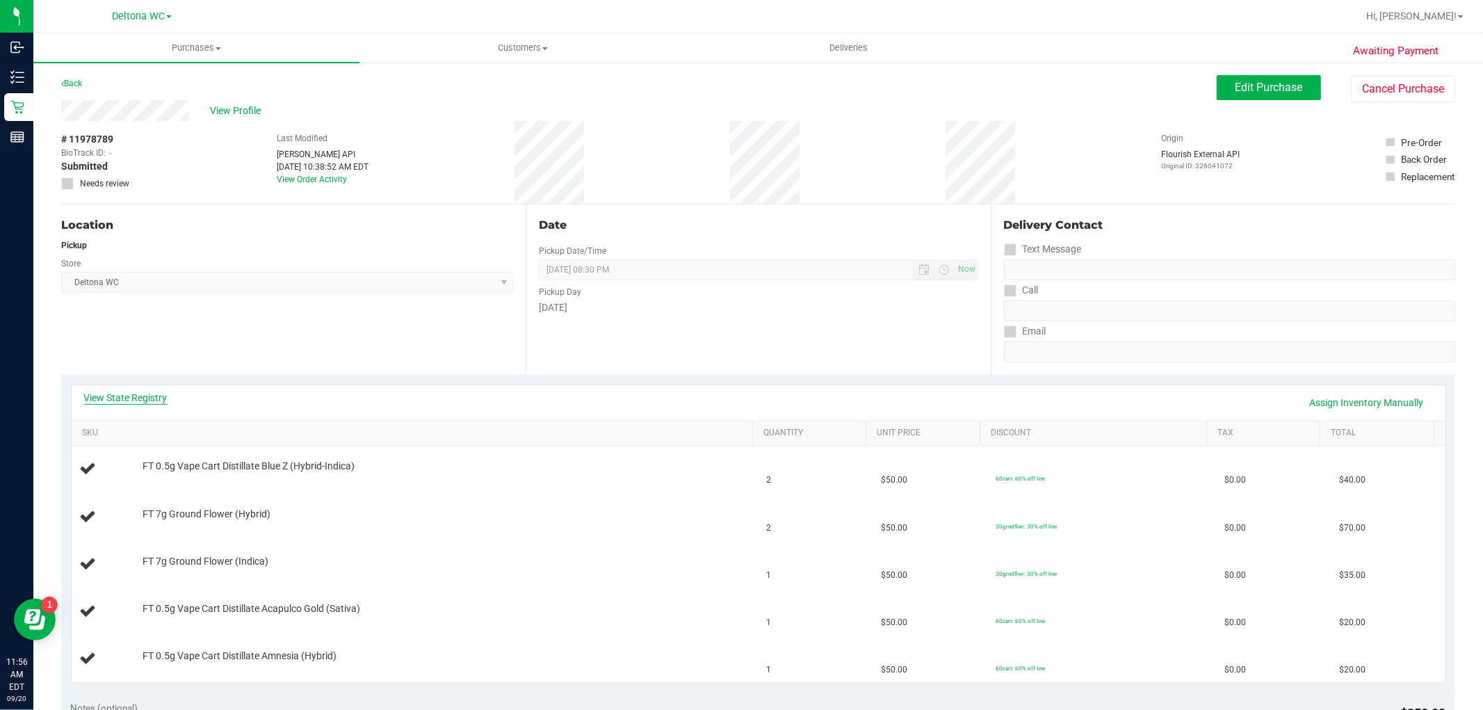
click at [124, 398] on link "View State Registry" at bounding box center [125, 398] width 83 height 14
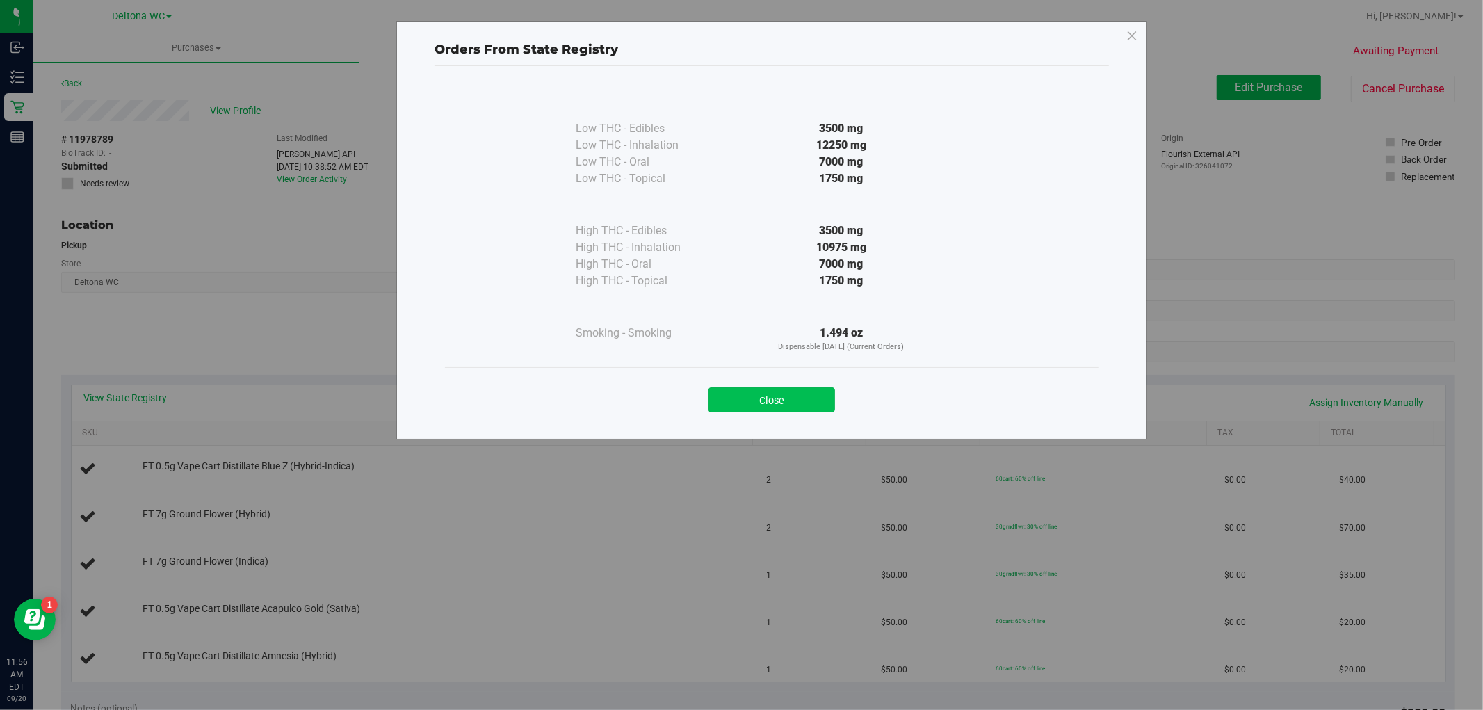
click at [779, 398] on button "Close" at bounding box center [771, 399] width 127 height 25
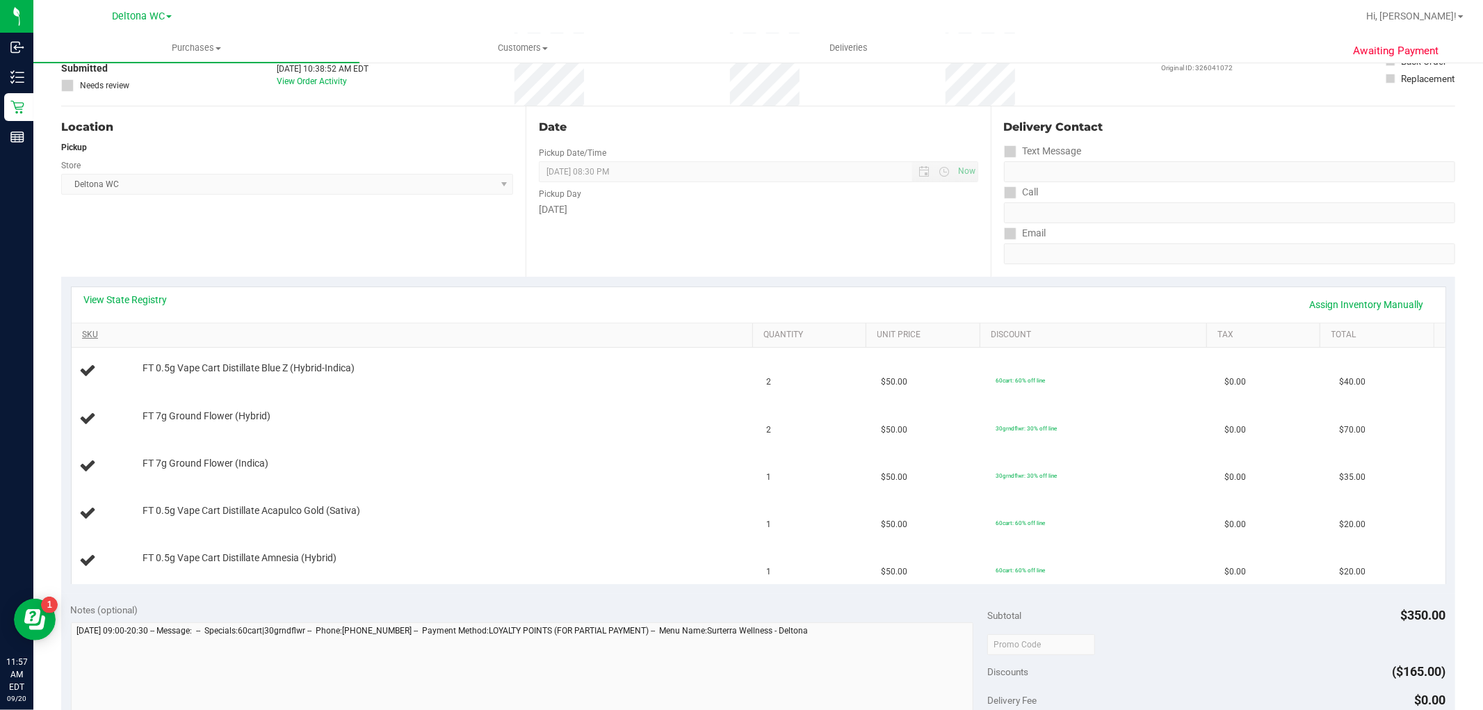
scroll to position [154, 0]
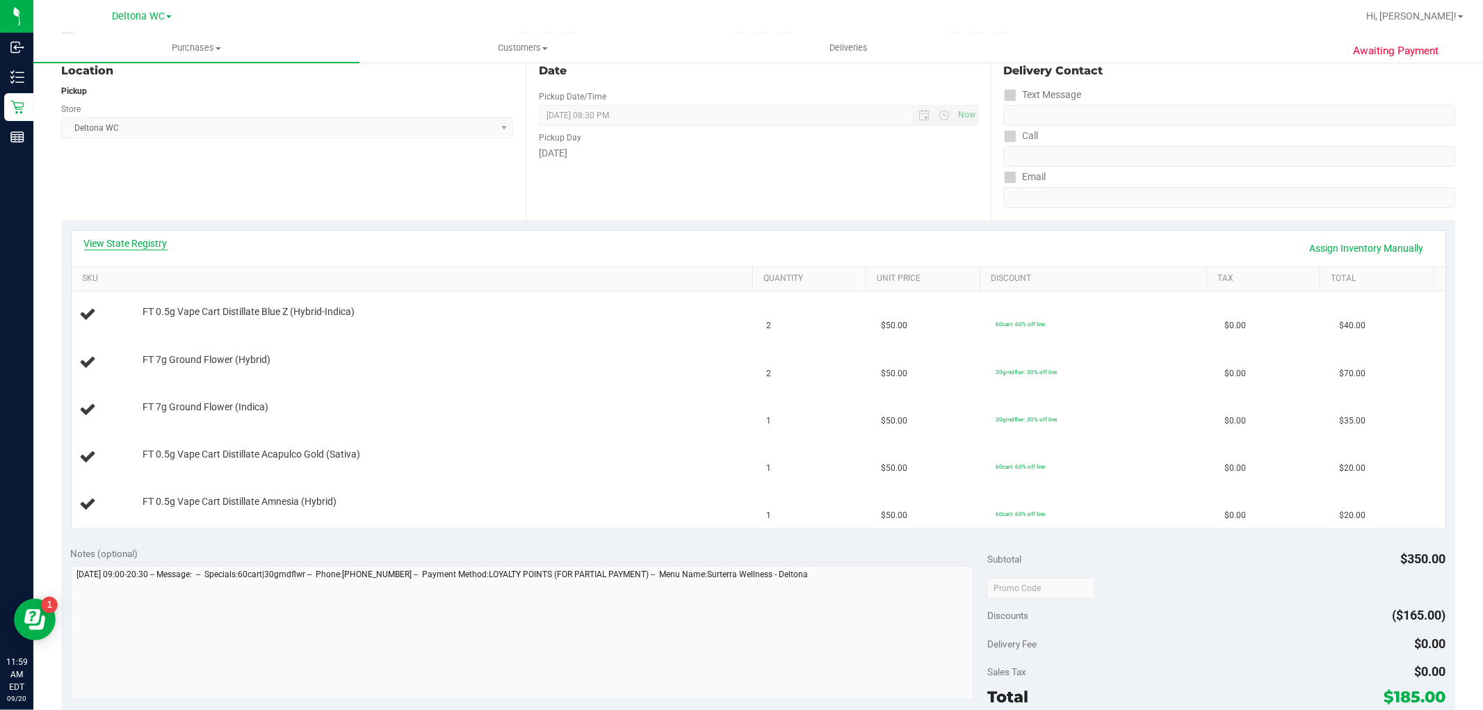
click at [156, 247] on link "View State Registry" at bounding box center [125, 243] width 83 height 14
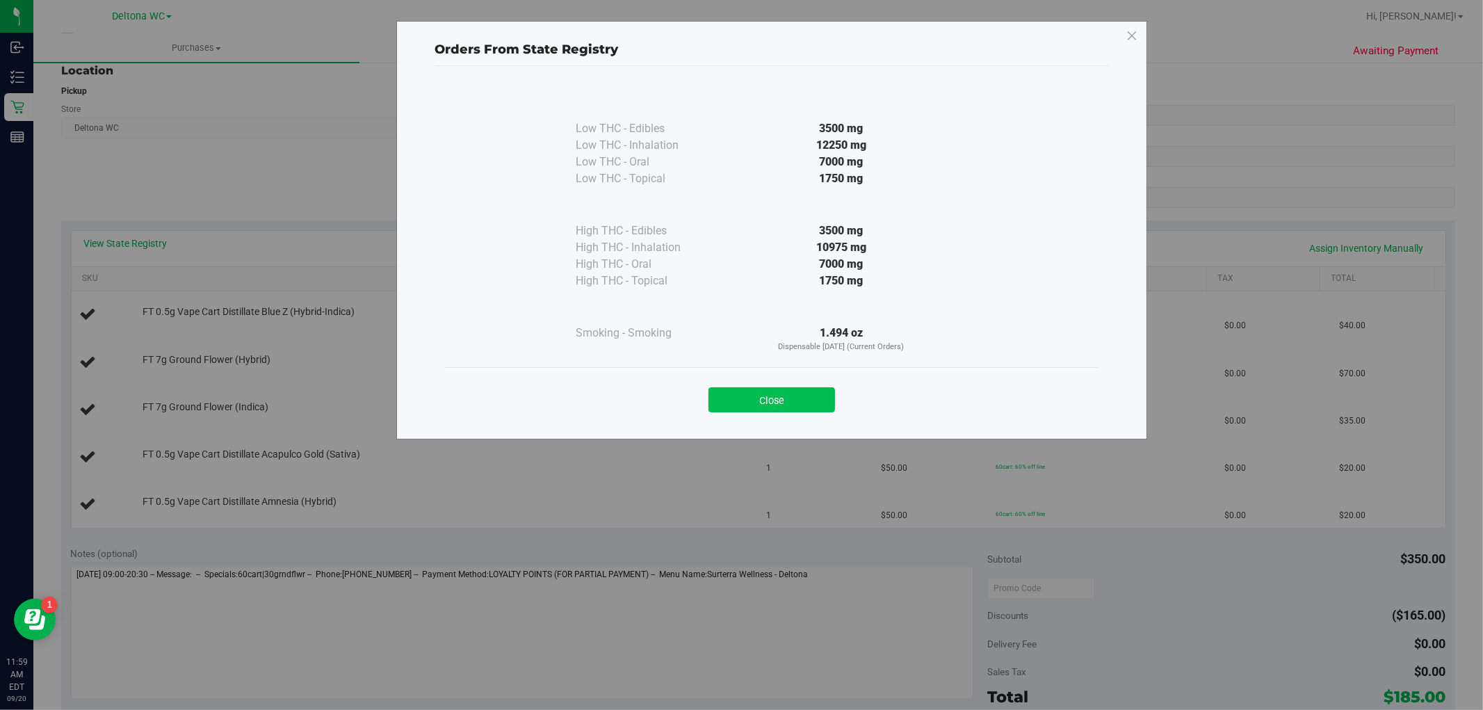
click at [772, 405] on button "Close" at bounding box center [771, 399] width 127 height 25
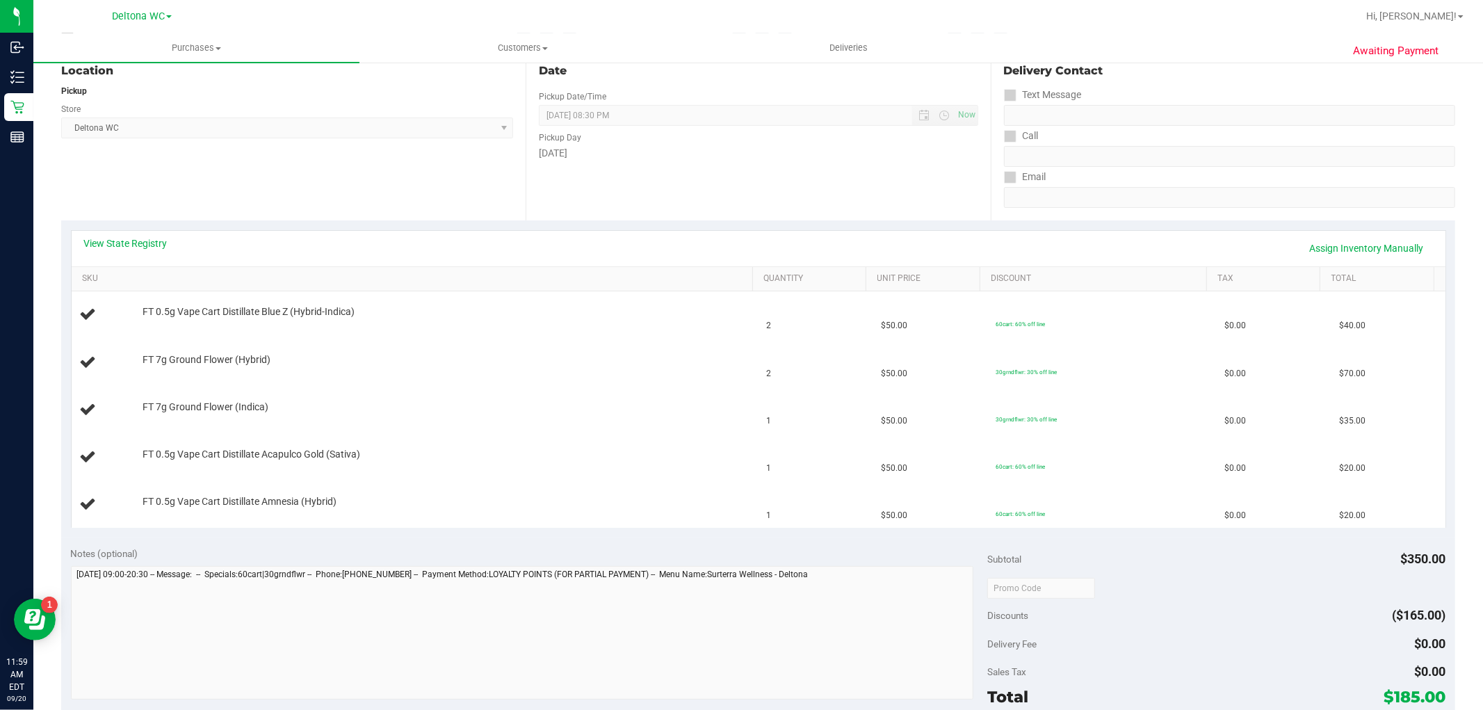
click at [142, 247] on link "View State Registry" at bounding box center [125, 243] width 83 height 14
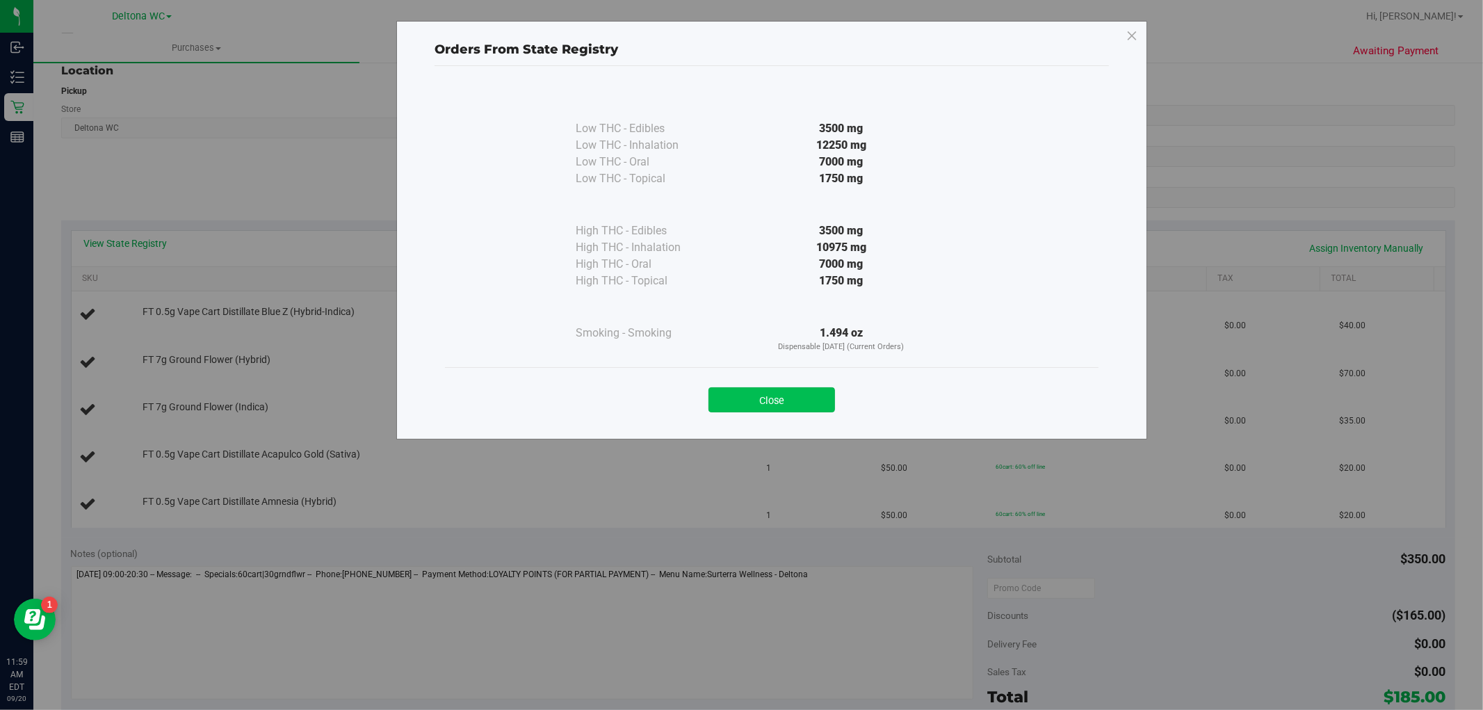
click at [774, 396] on button "Close" at bounding box center [771, 399] width 127 height 25
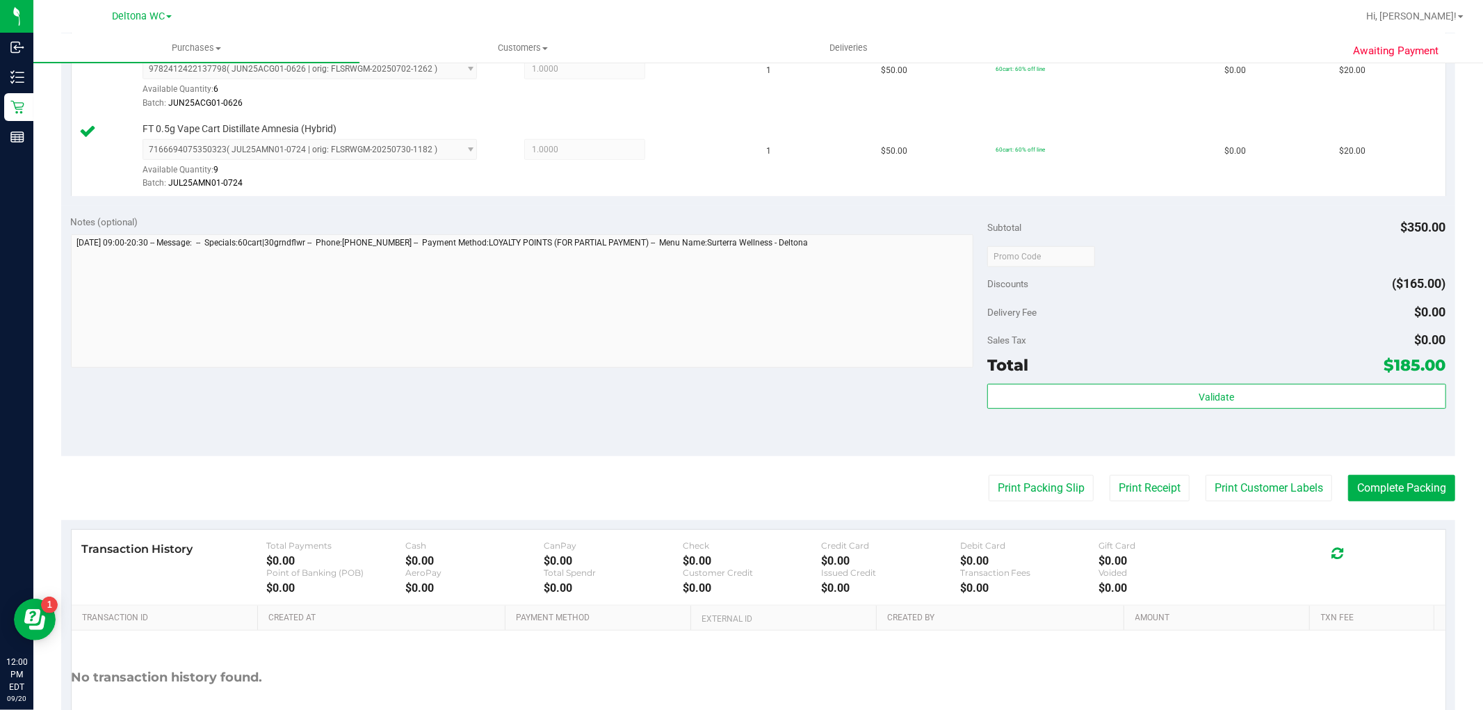
scroll to position [695, 0]
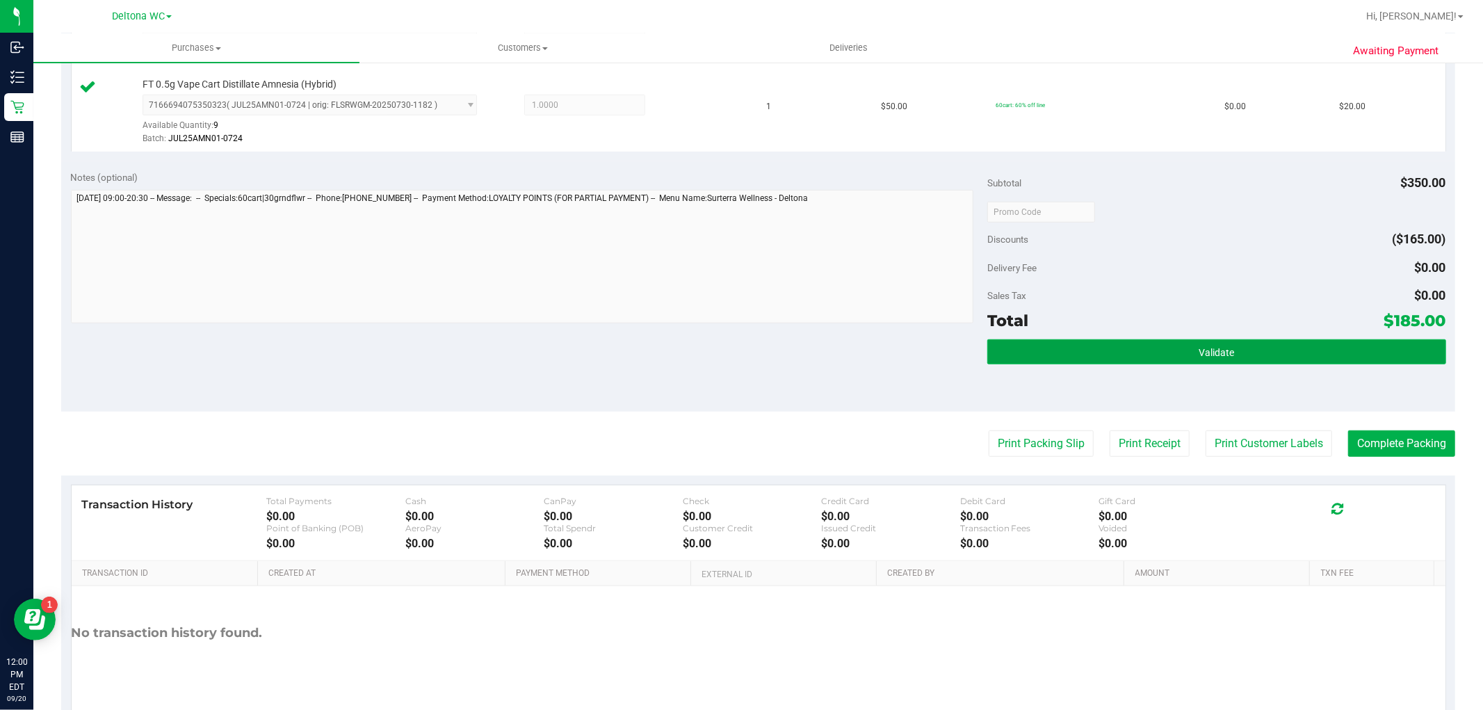
click at [1247, 359] on button "Validate" at bounding box center [1216, 351] width 458 height 25
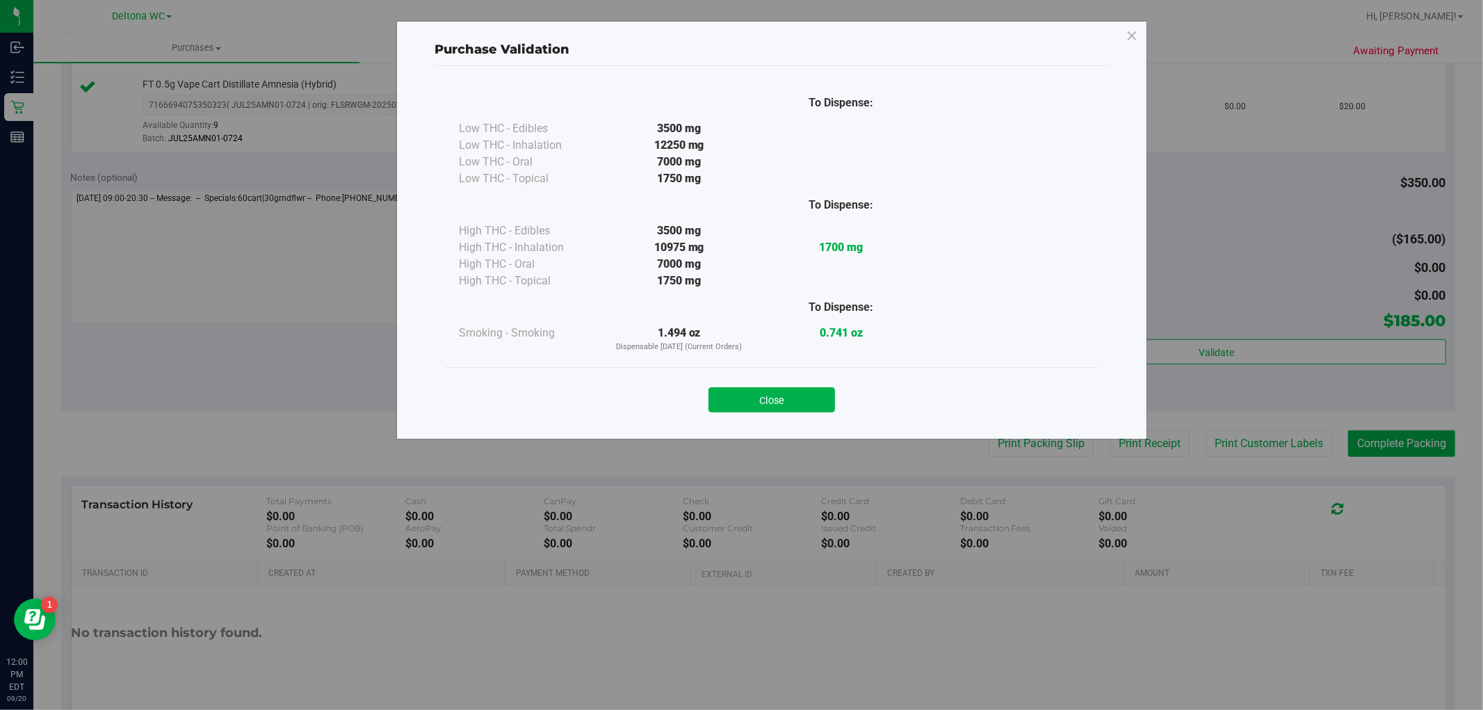
drag, startPoint x: 761, startPoint y: 405, endPoint x: 836, endPoint y: 406, distance: 74.4
click at [761, 404] on button "Close" at bounding box center [771, 399] width 127 height 25
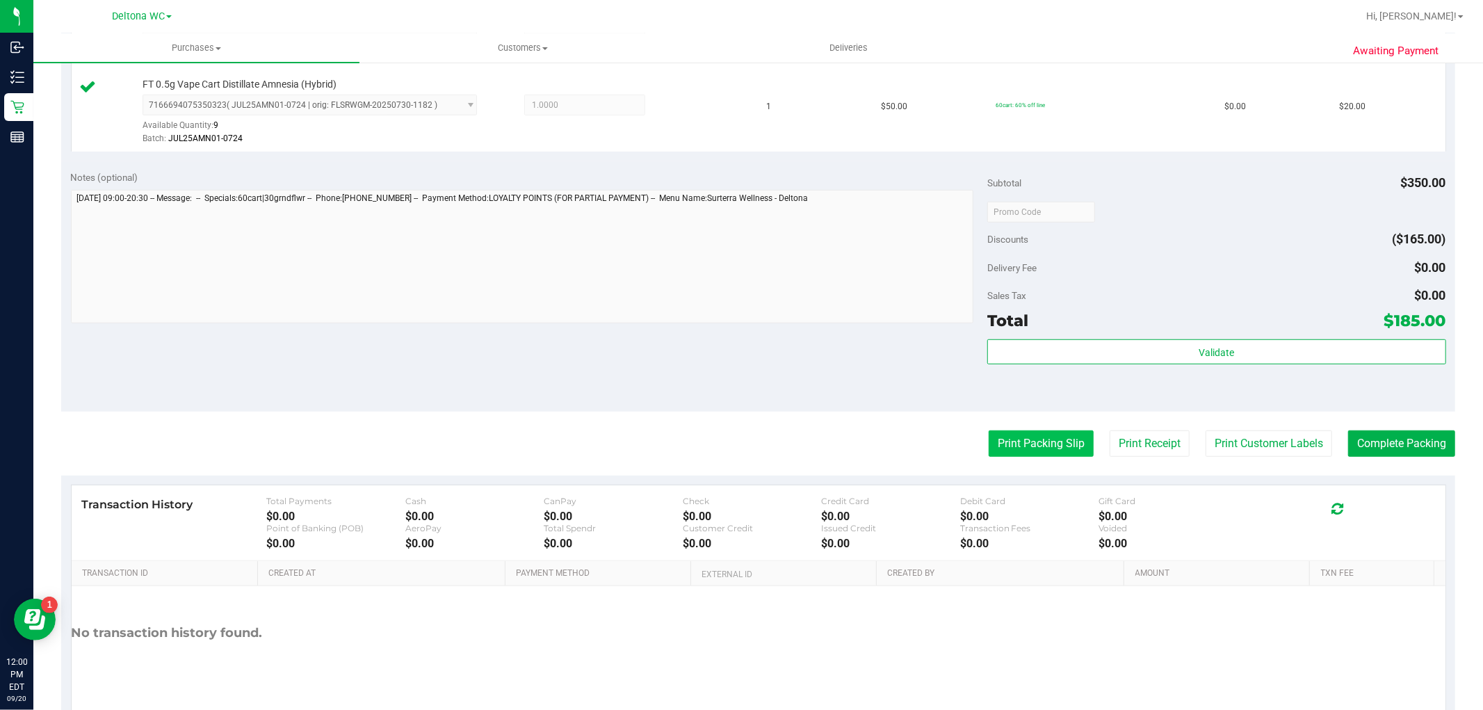
click at [1061, 443] on button "Print Packing Slip" at bounding box center [1040, 443] width 105 height 26
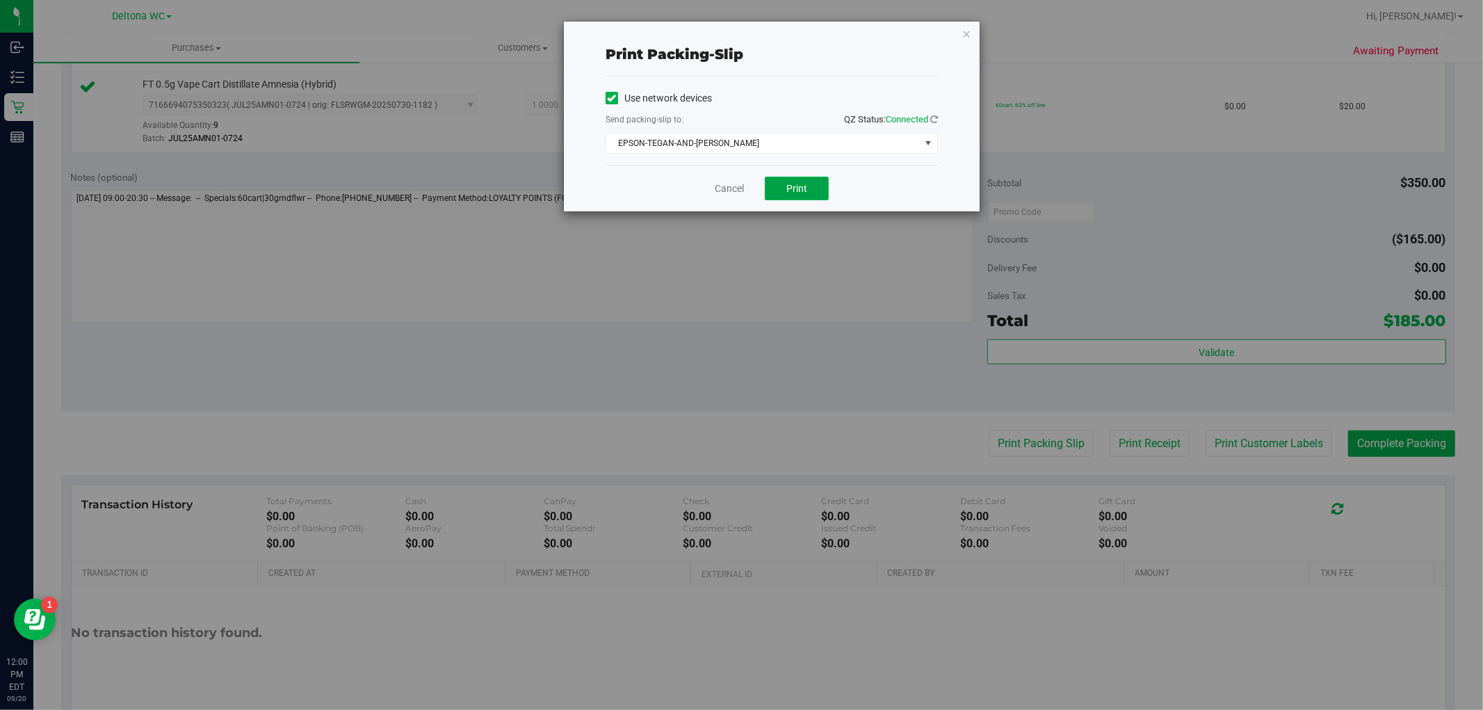
click at [800, 188] on span "Print" at bounding box center [796, 188] width 21 height 11
click at [735, 189] on link "Cancel" at bounding box center [729, 188] width 29 height 15
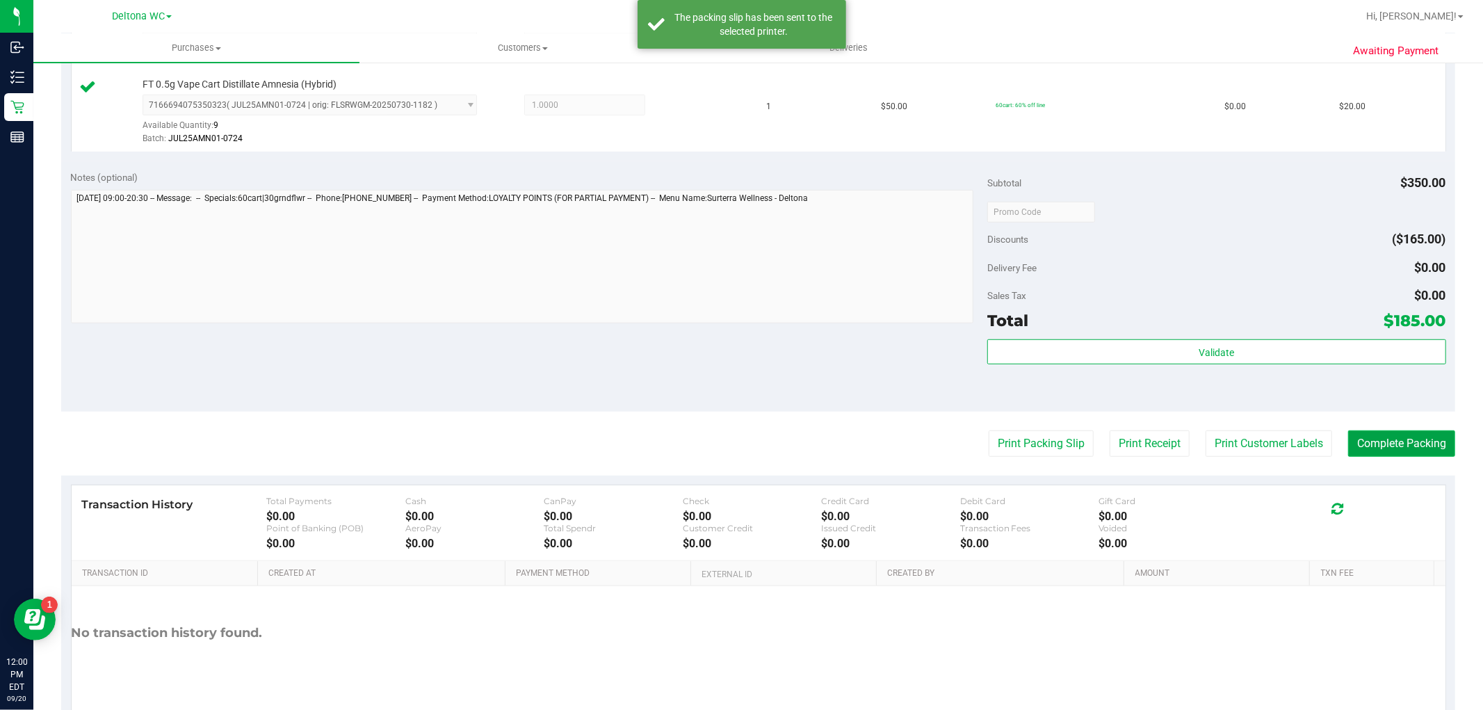
click at [1405, 446] on button "Complete Packing" at bounding box center [1401, 443] width 107 height 26
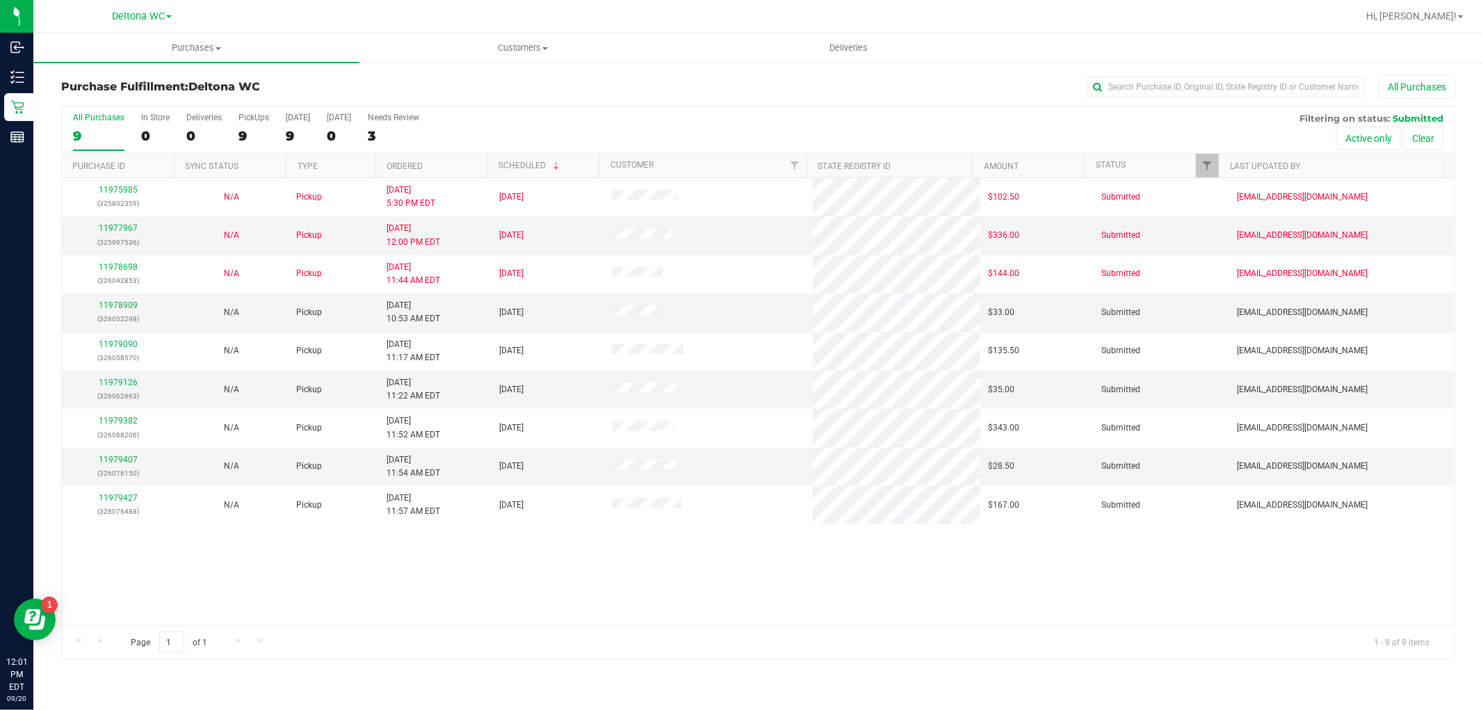
click at [446, 163] on th "Ordered" at bounding box center [431, 166] width 112 height 24
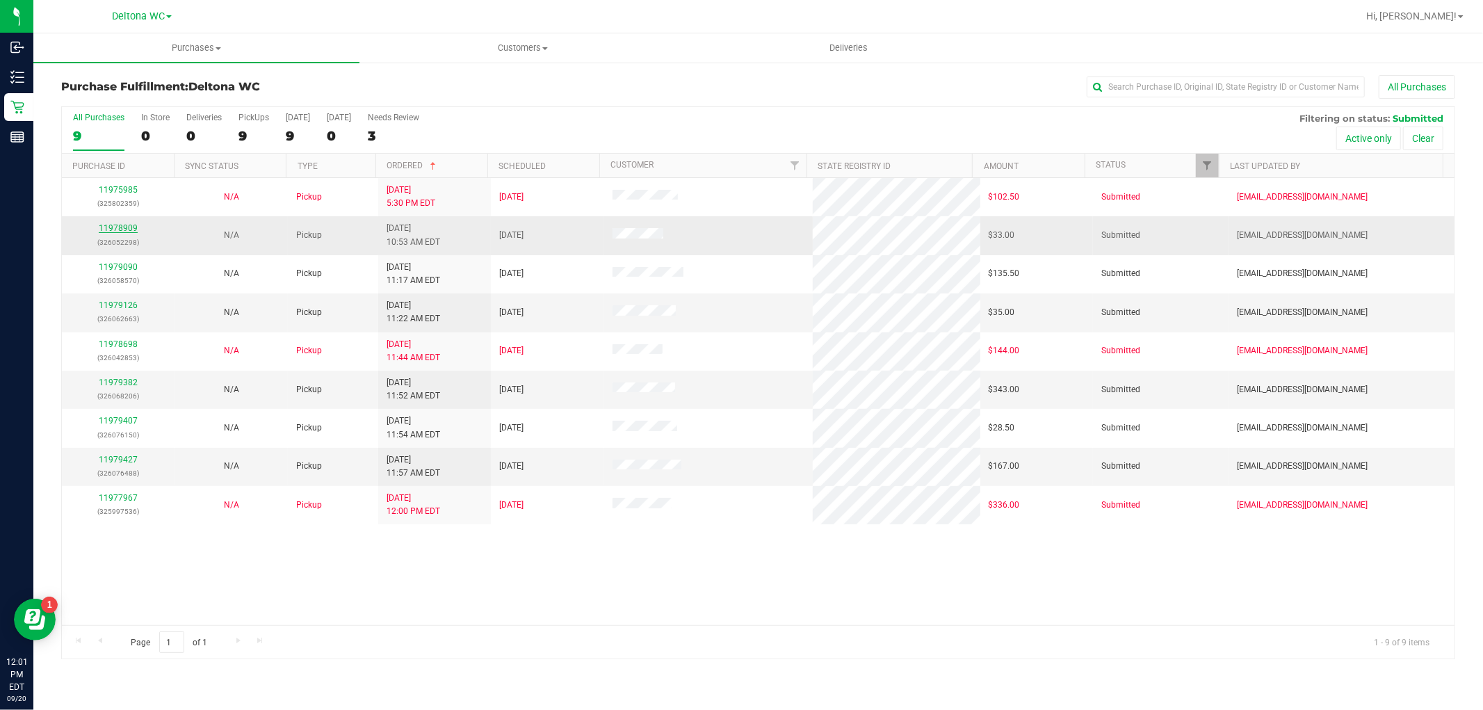
click at [114, 231] on link "11978909" at bounding box center [118, 228] width 39 height 10
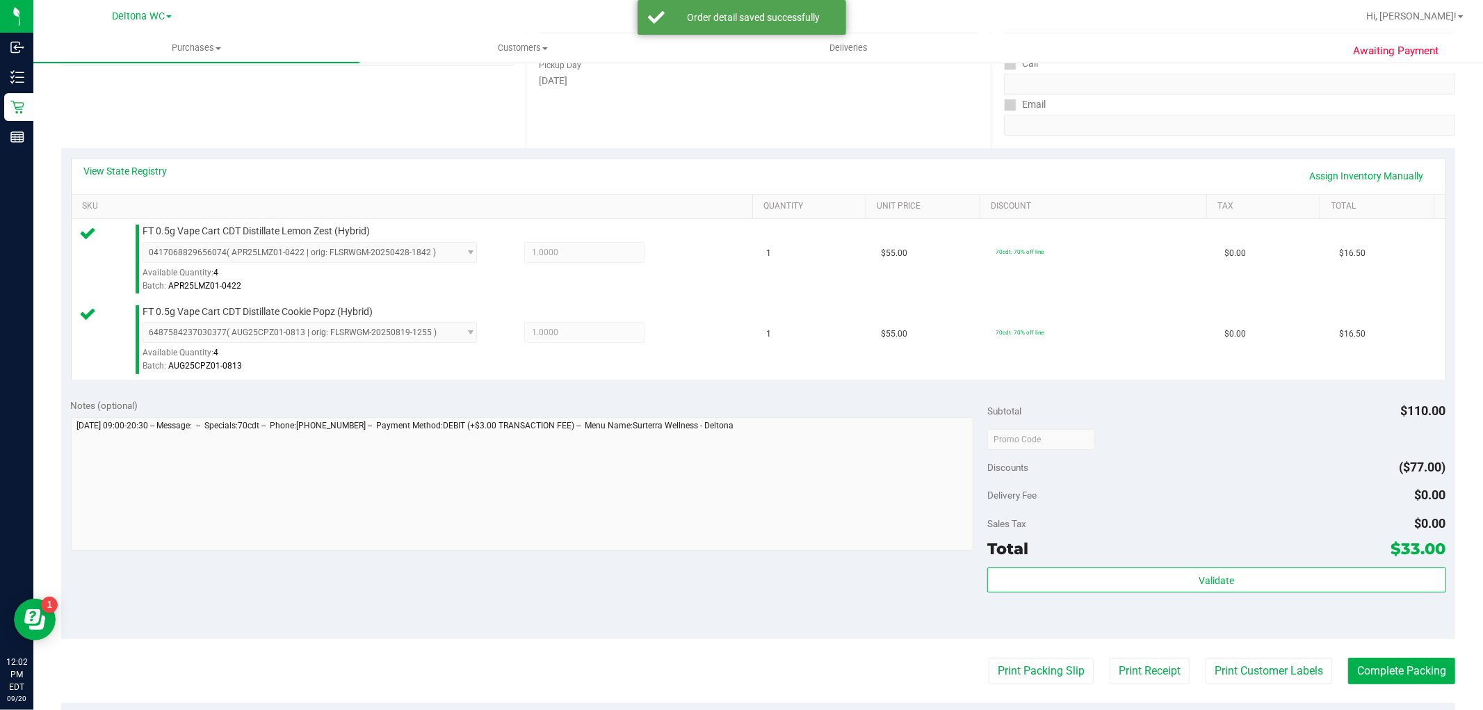
scroll to position [386, 0]
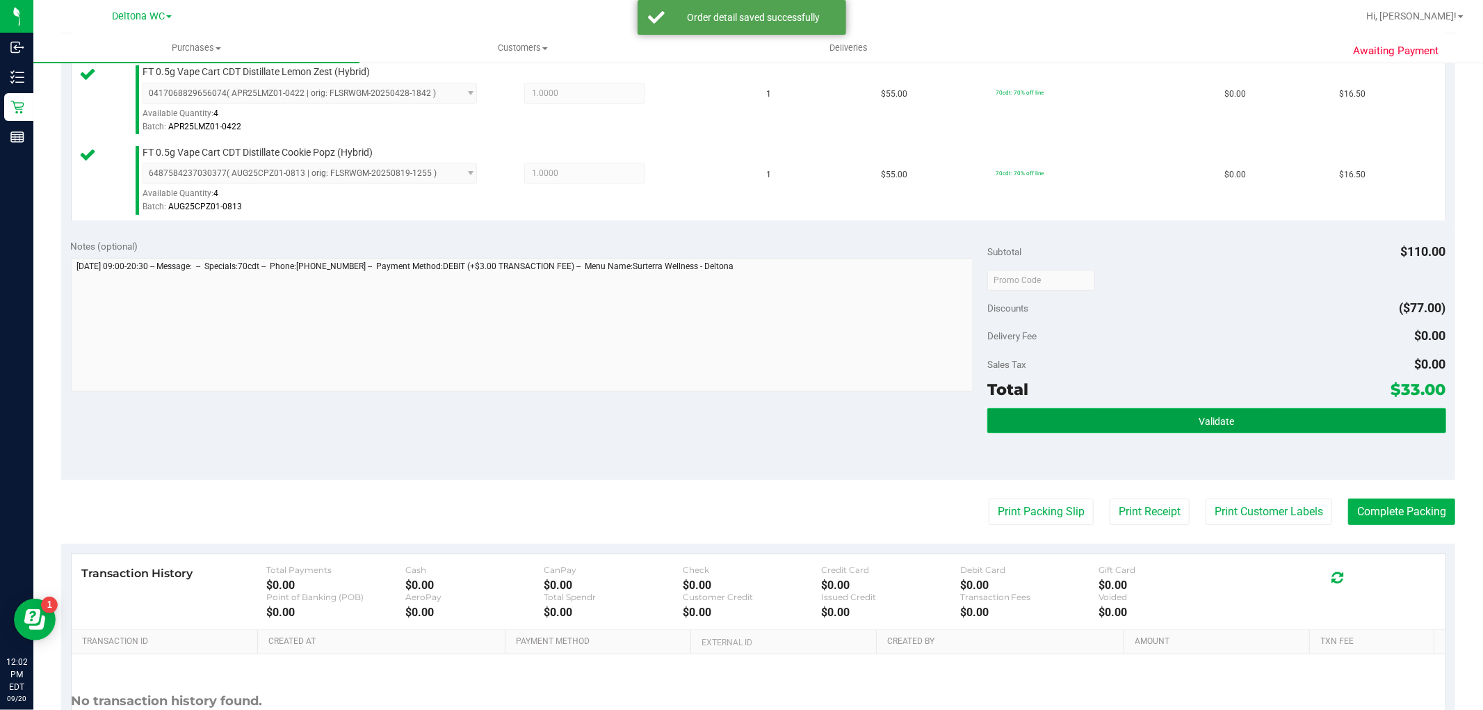
click at [1125, 418] on button "Validate" at bounding box center [1216, 420] width 458 height 25
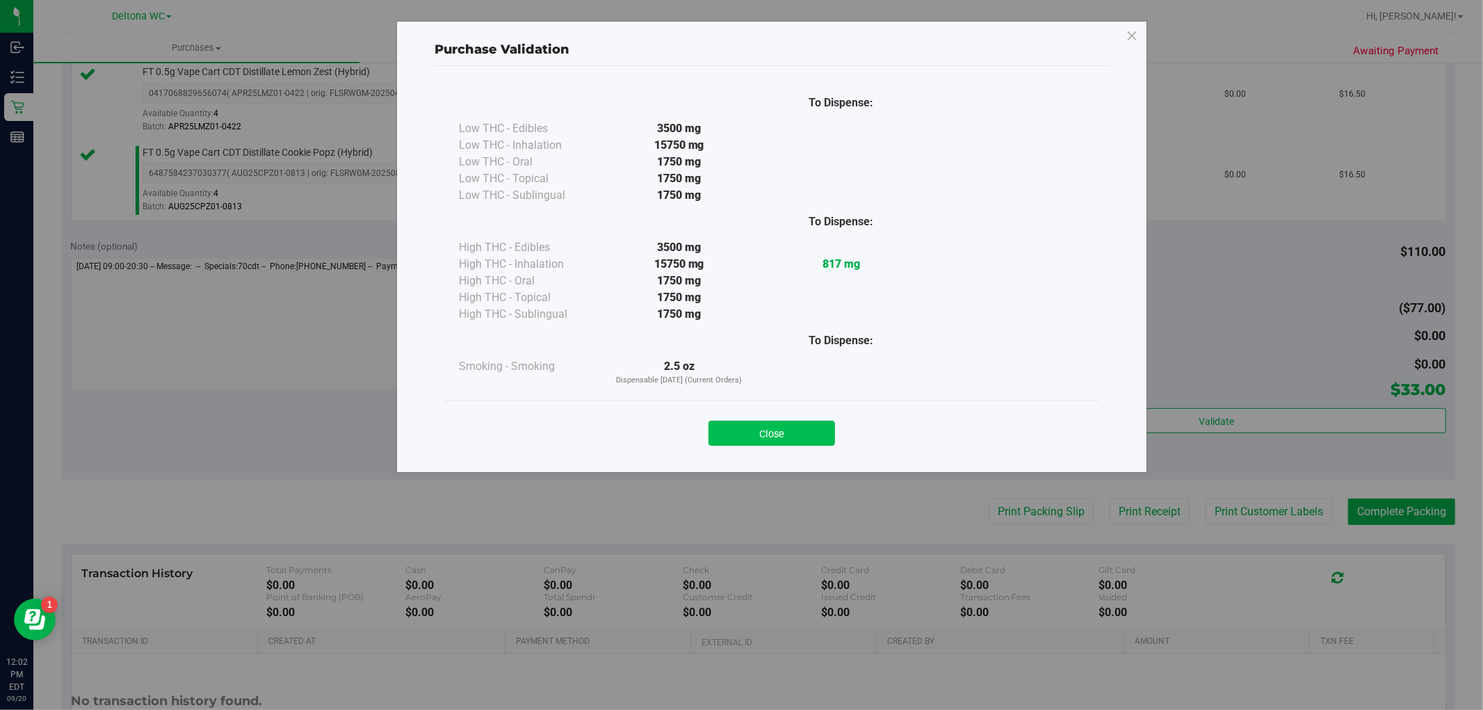
click at [769, 432] on button "Close" at bounding box center [771, 433] width 127 height 25
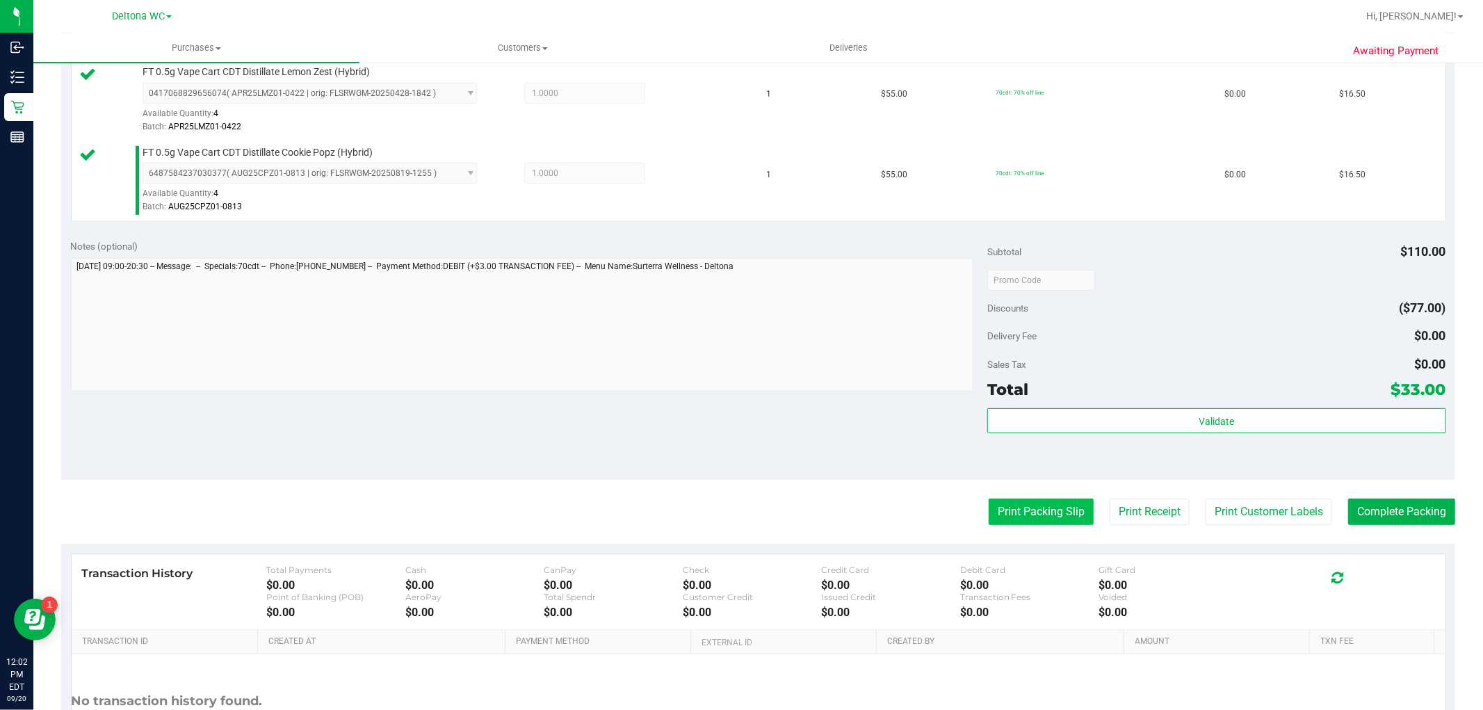
click at [1016, 512] on button "Print Packing Slip" at bounding box center [1040, 511] width 105 height 26
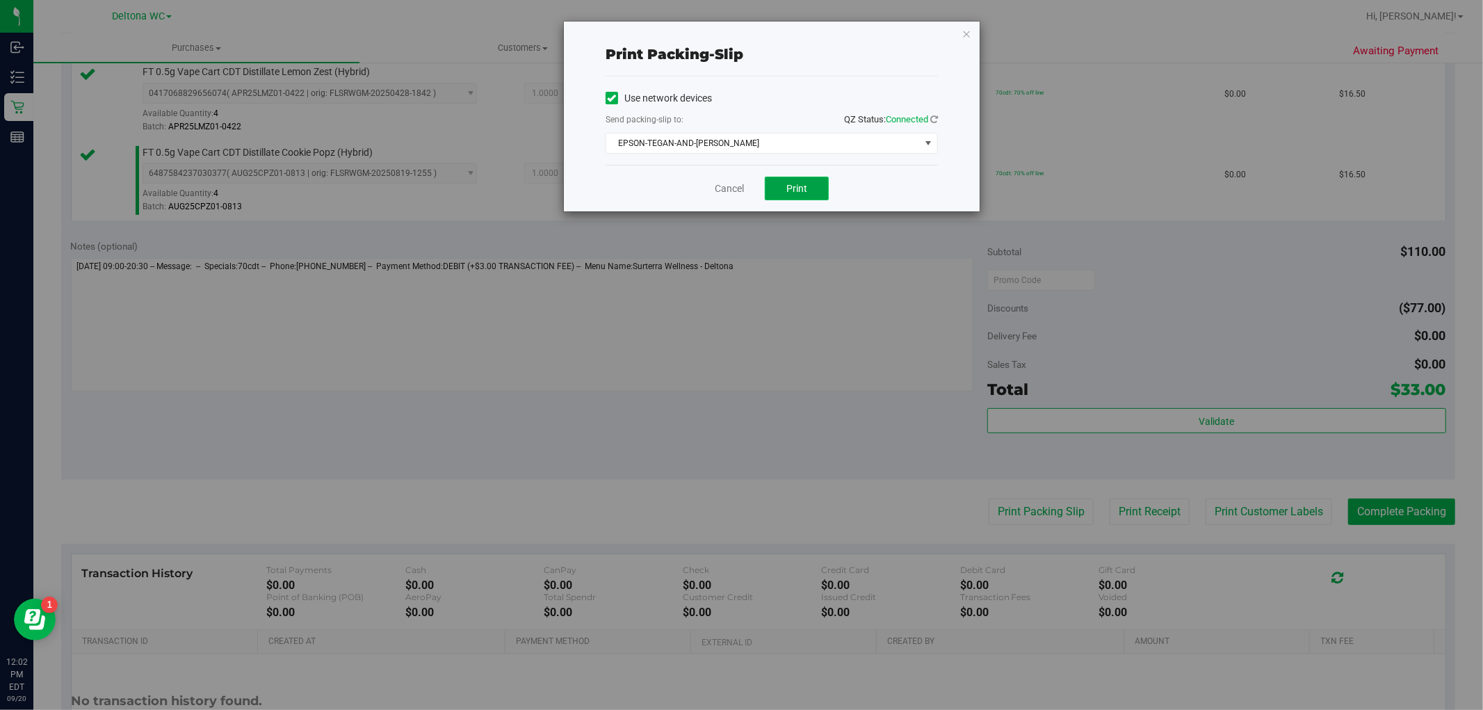
click at [795, 183] on span "Print" at bounding box center [796, 188] width 21 height 11
click at [730, 184] on link "Cancel" at bounding box center [729, 188] width 29 height 15
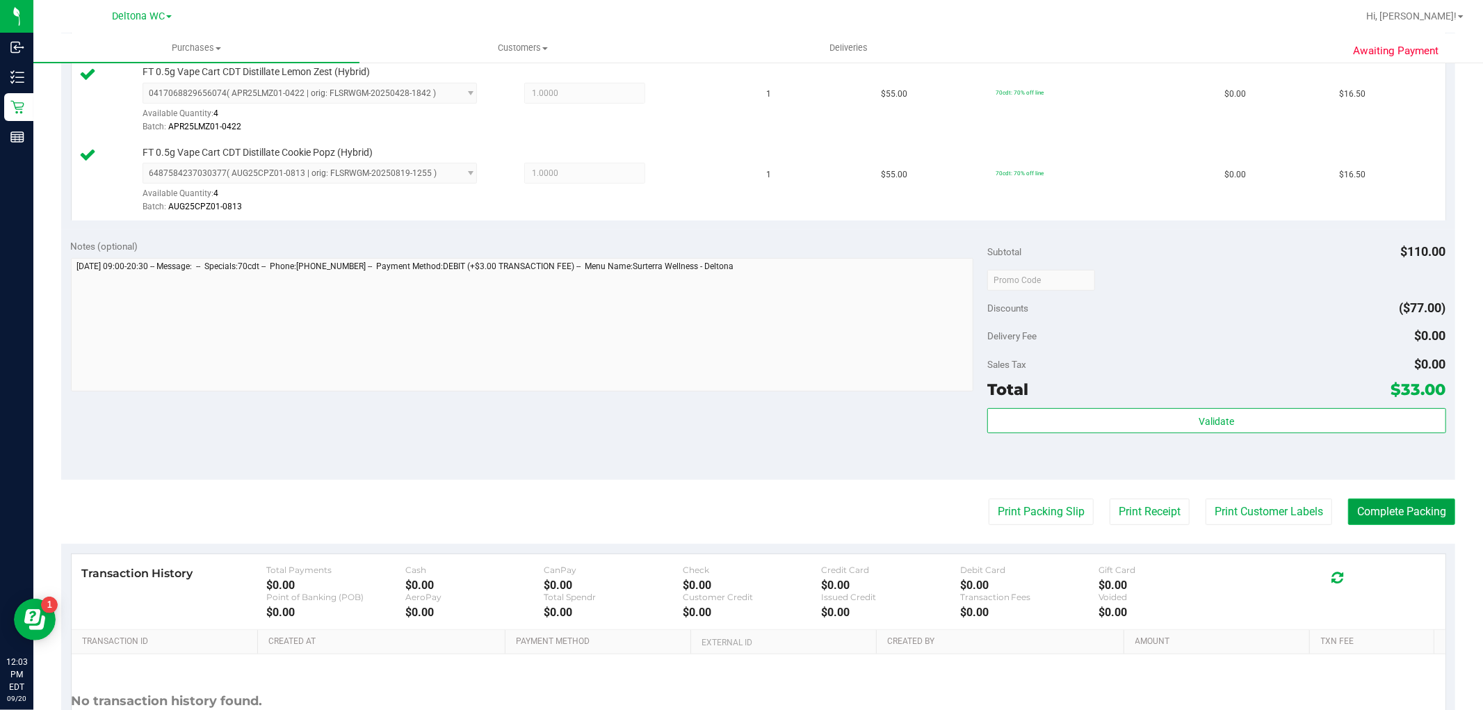
click at [1354, 515] on button "Complete Packing" at bounding box center [1401, 511] width 107 height 26
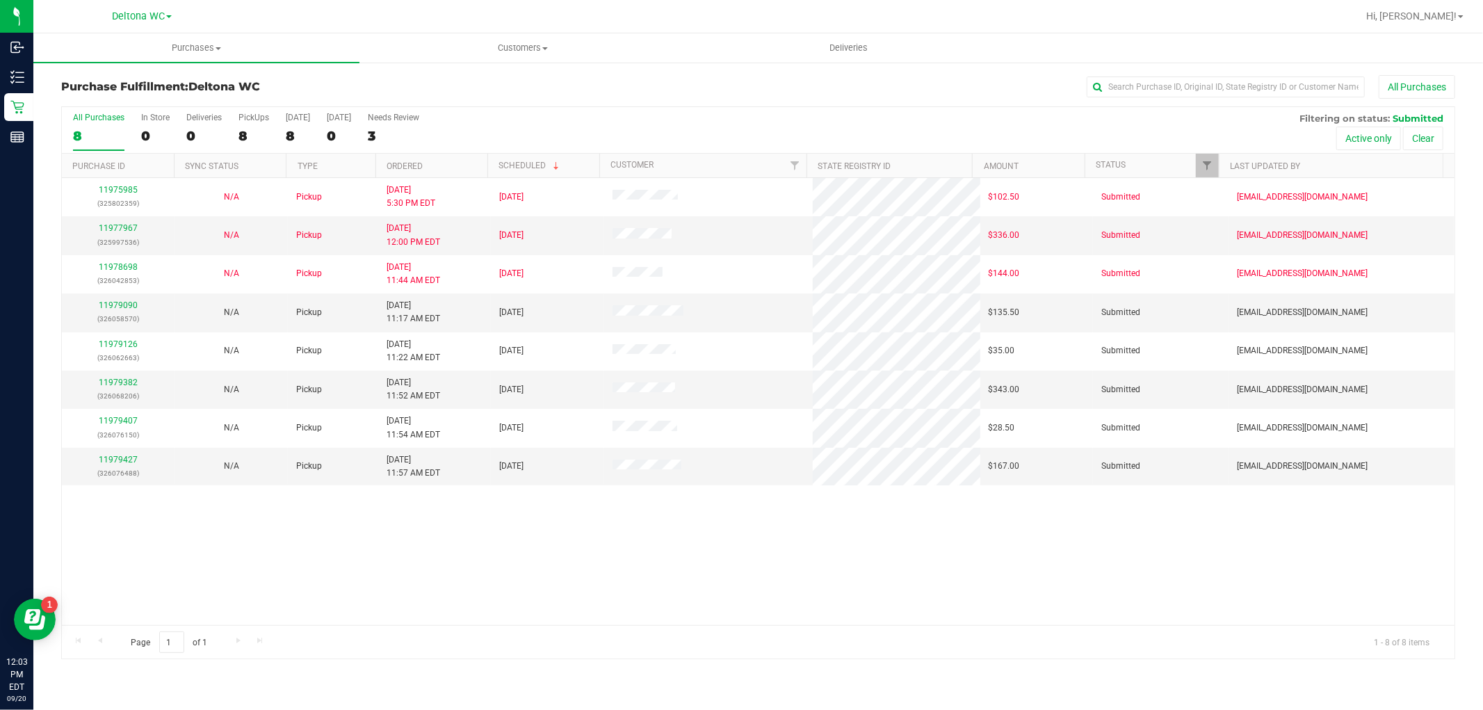
click at [461, 167] on th "Ordered" at bounding box center [431, 166] width 112 height 24
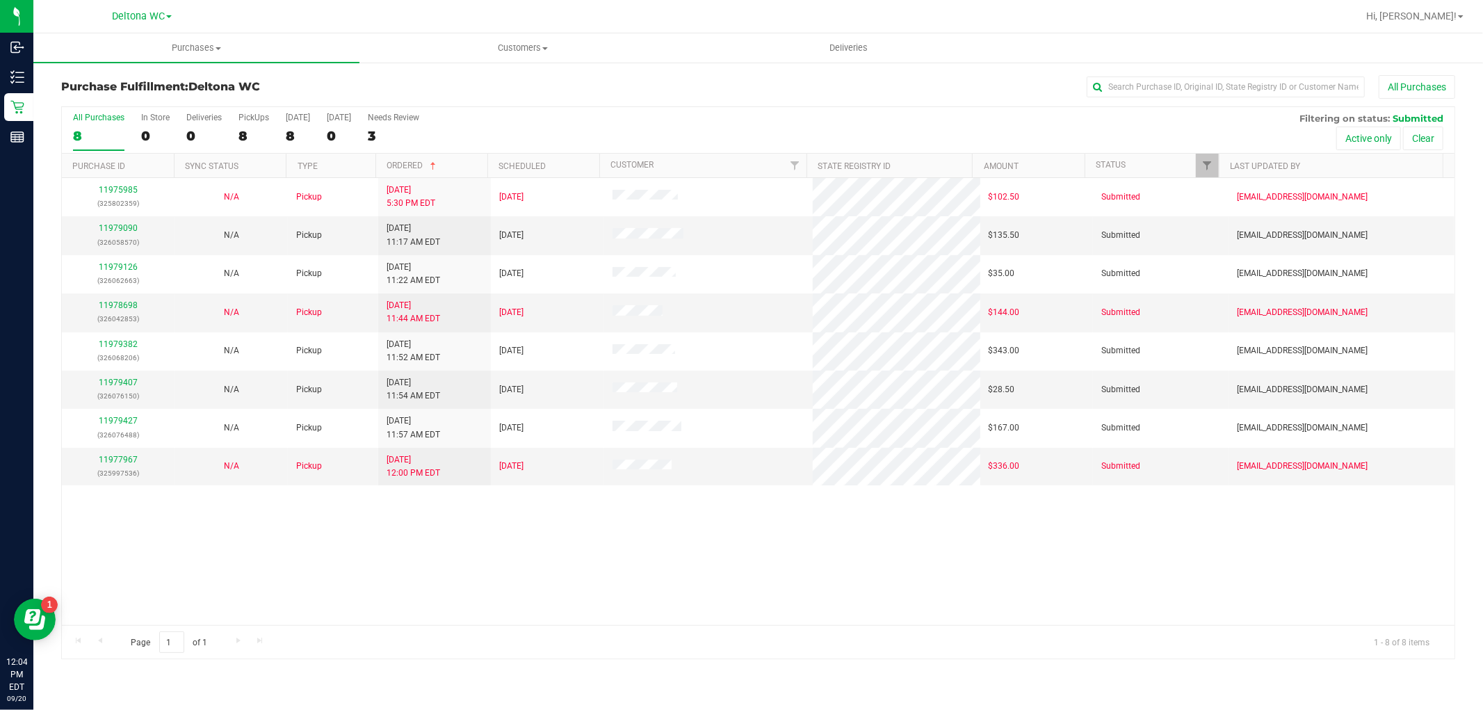
click at [513, 580] on div "11975985 (325802359) N/A Pickup 9/19/2025 5:30 PM EDT 9/20/2025 $102.50 Submitt…" at bounding box center [758, 401] width 1392 height 447
